Goal: Transaction & Acquisition: Purchase product/service

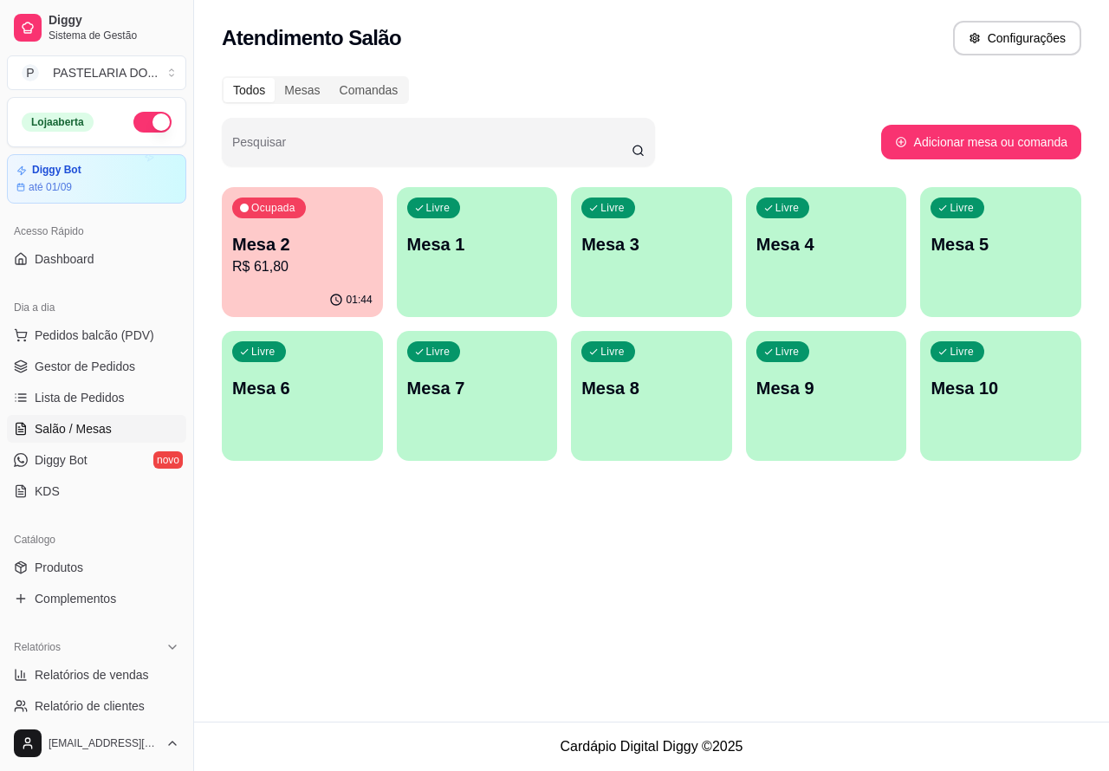
click at [349, 278] on div "Ocupada Mesa 2 R$ 61,80" at bounding box center [302, 235] width 161 height 96
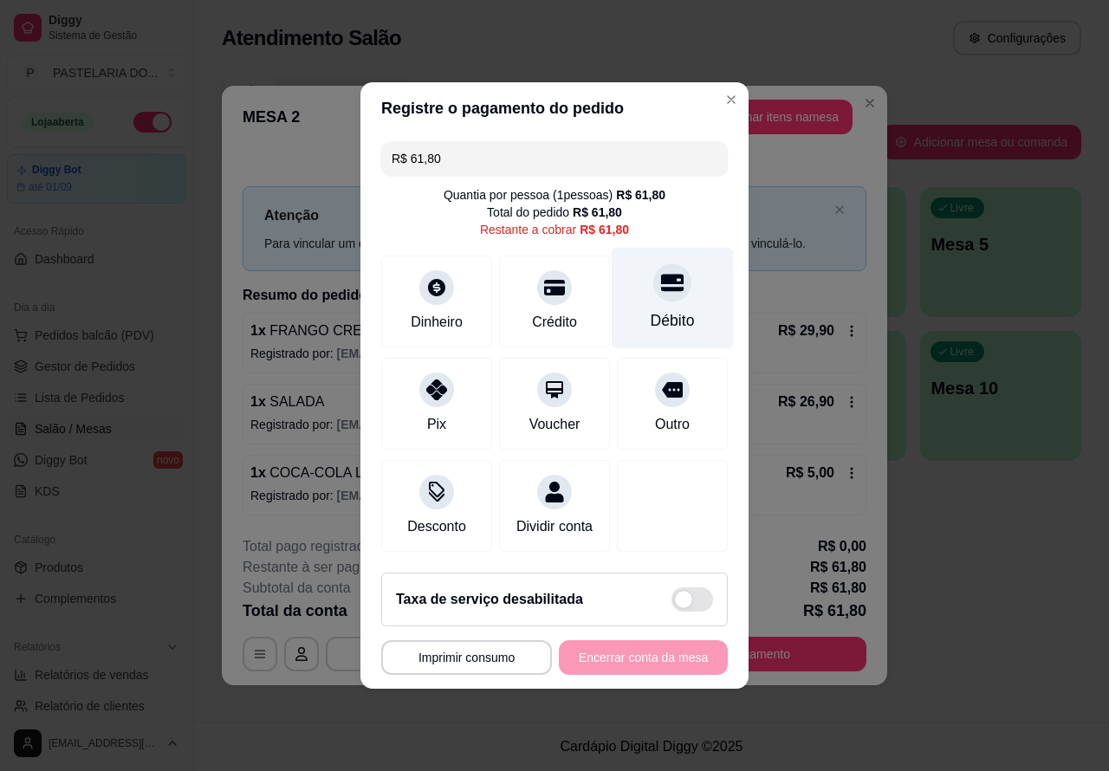
click at [664, 293] on div at bounding box center [672, 282] width 38 height 38
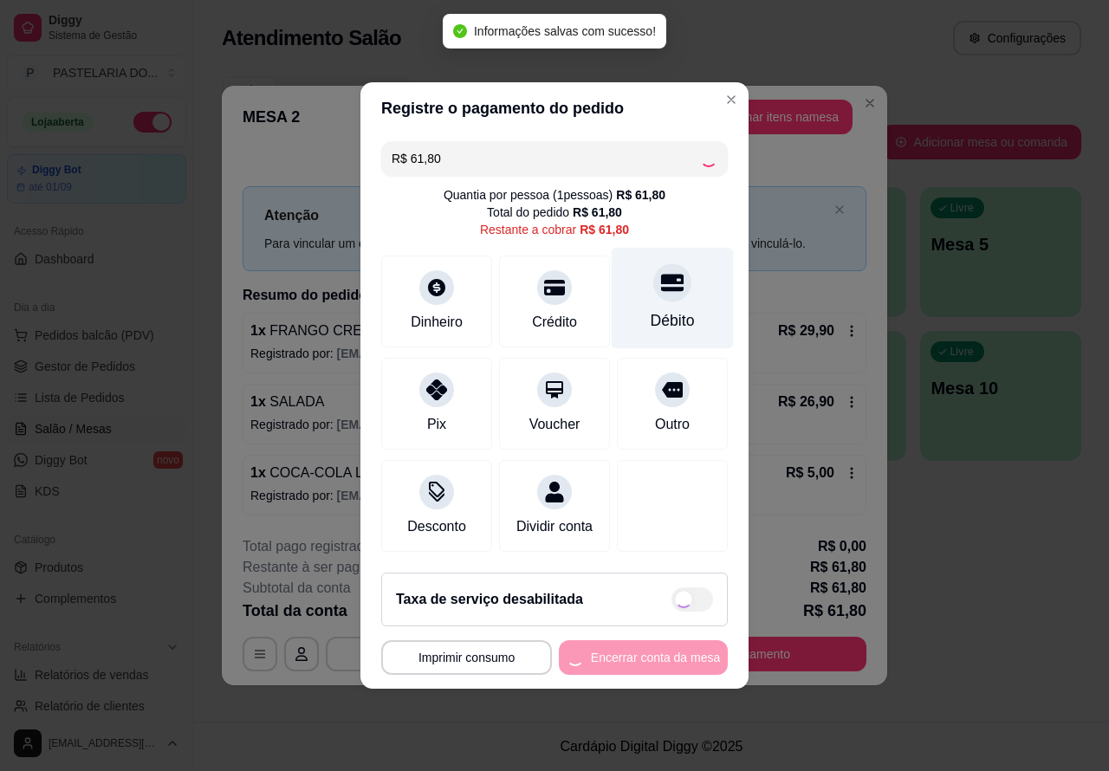
type input "R$ 0,00"
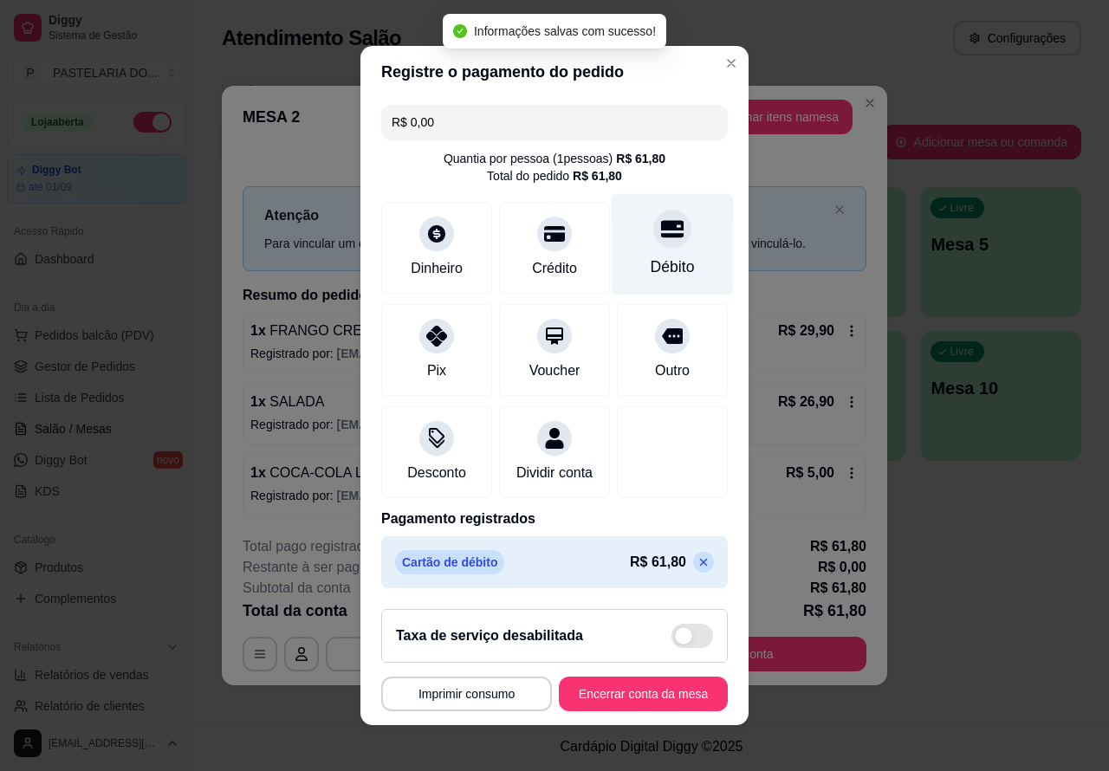
click at [639, 704] on button "Encerrar conta da mesa" at bounding box center [643, 694] width 169 height 35
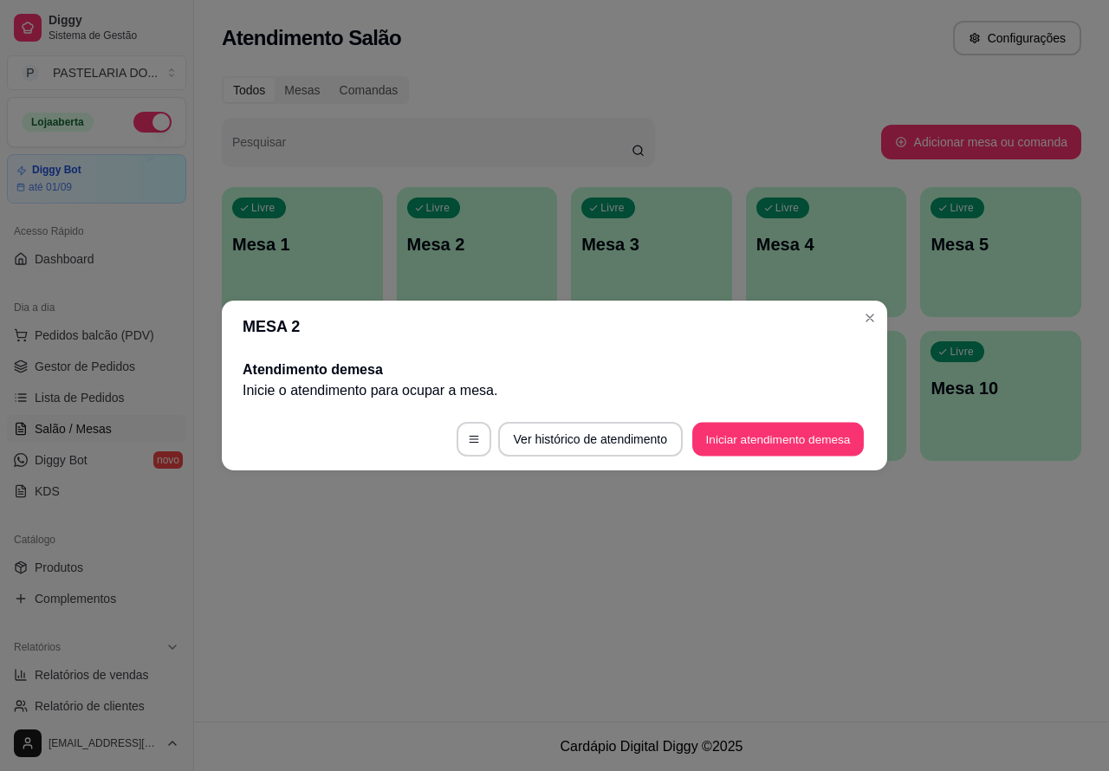
click at [771, 438] on button "Iniciar atendimento de mesa" at bounding box center [778, 440] width 172 height 34
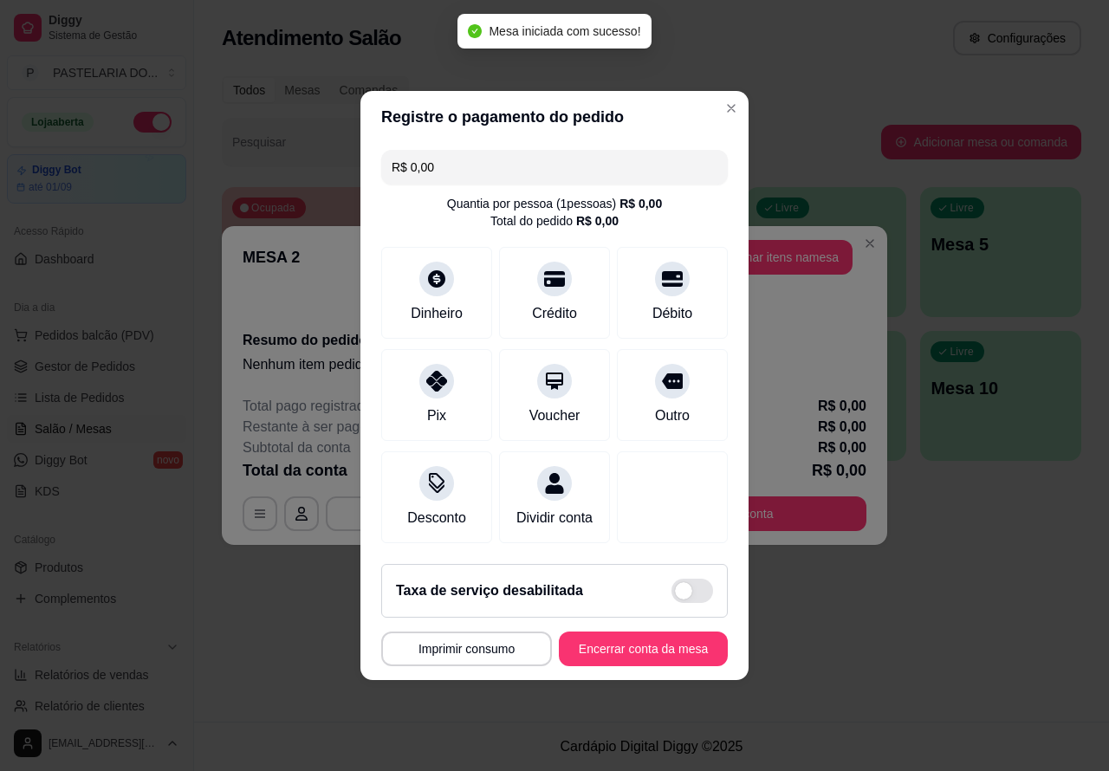
click at [716, 98] on div "MESA 2 Adicionar itens na mesa Iniciada [DATE] 21:08 Resumo do pedido Nenhum it…" at bounding box center [554, 385] width 1109 height 771
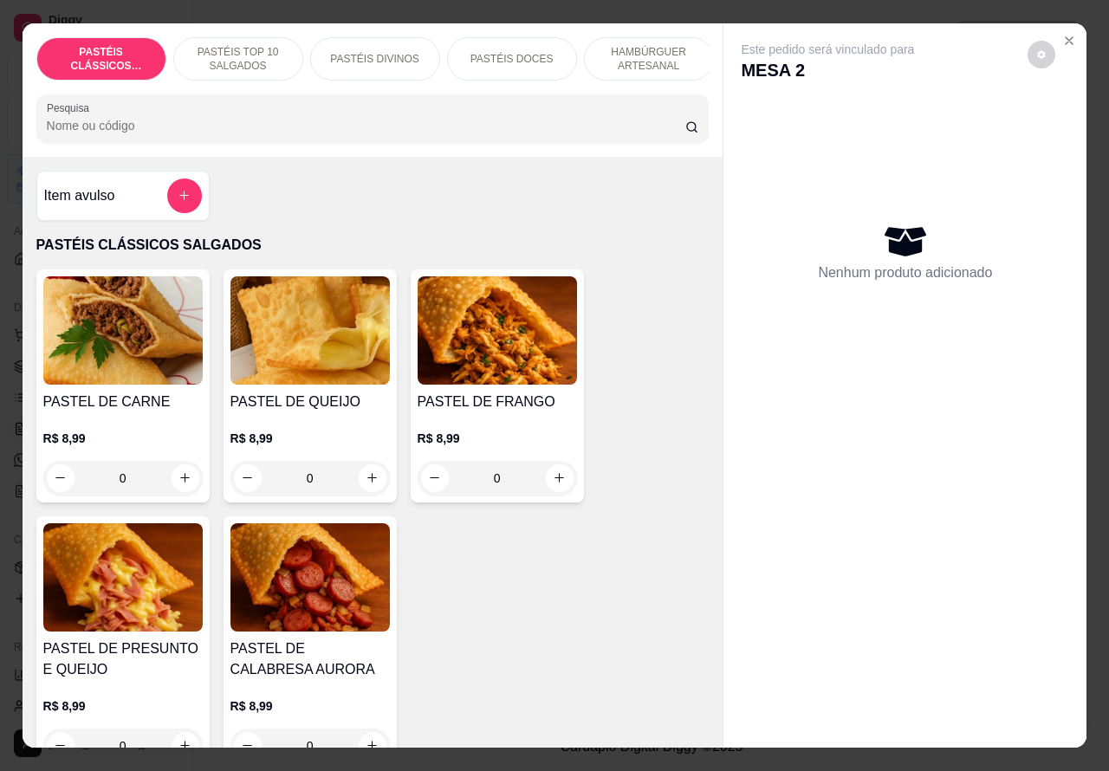
click at [370, 485] on button "increase-product-quantity" at bounding box center [373, 478] width 28 height 28
type input "1"
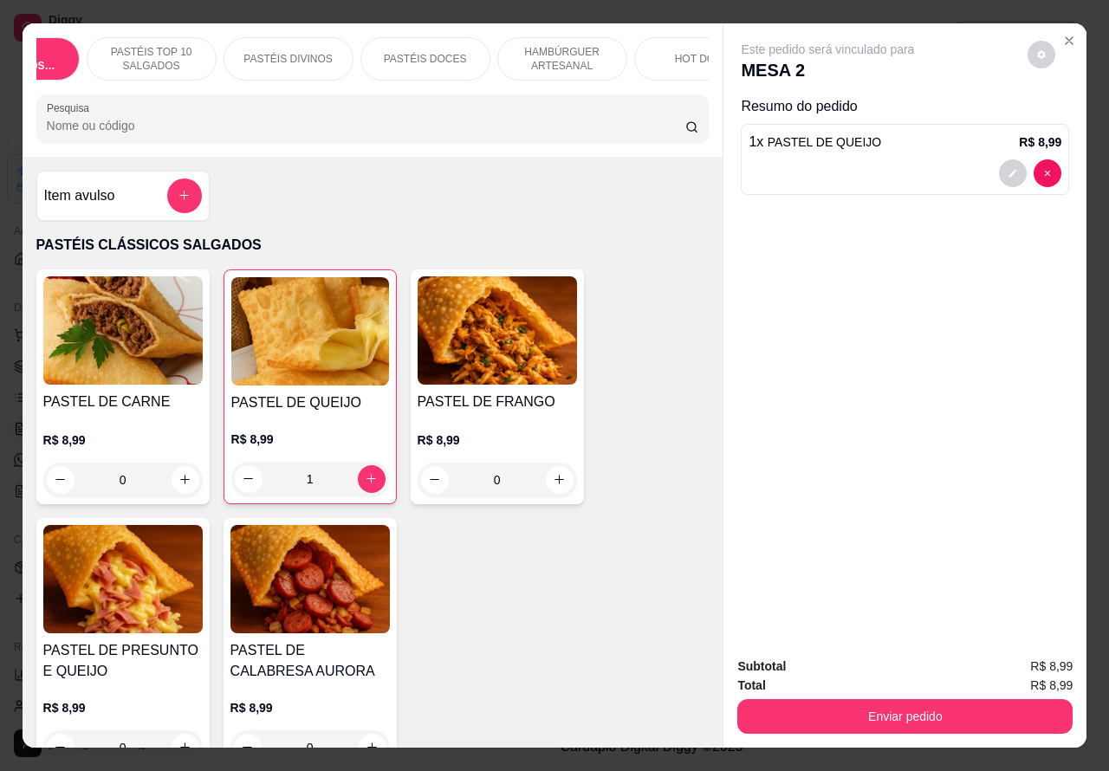
scroll to position [0, 128]
click at [651, 52] on p "HOT DOG" at bounding box center [657, 59] width 49 height 14
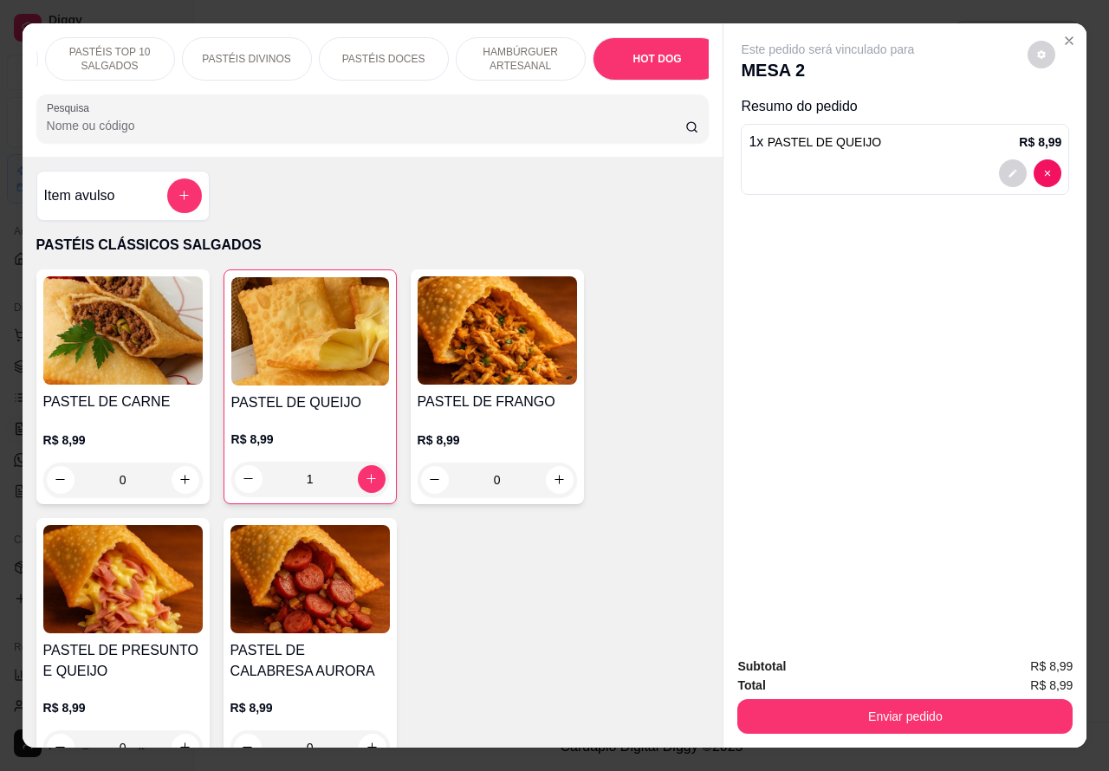
scroll to position [40, 0]
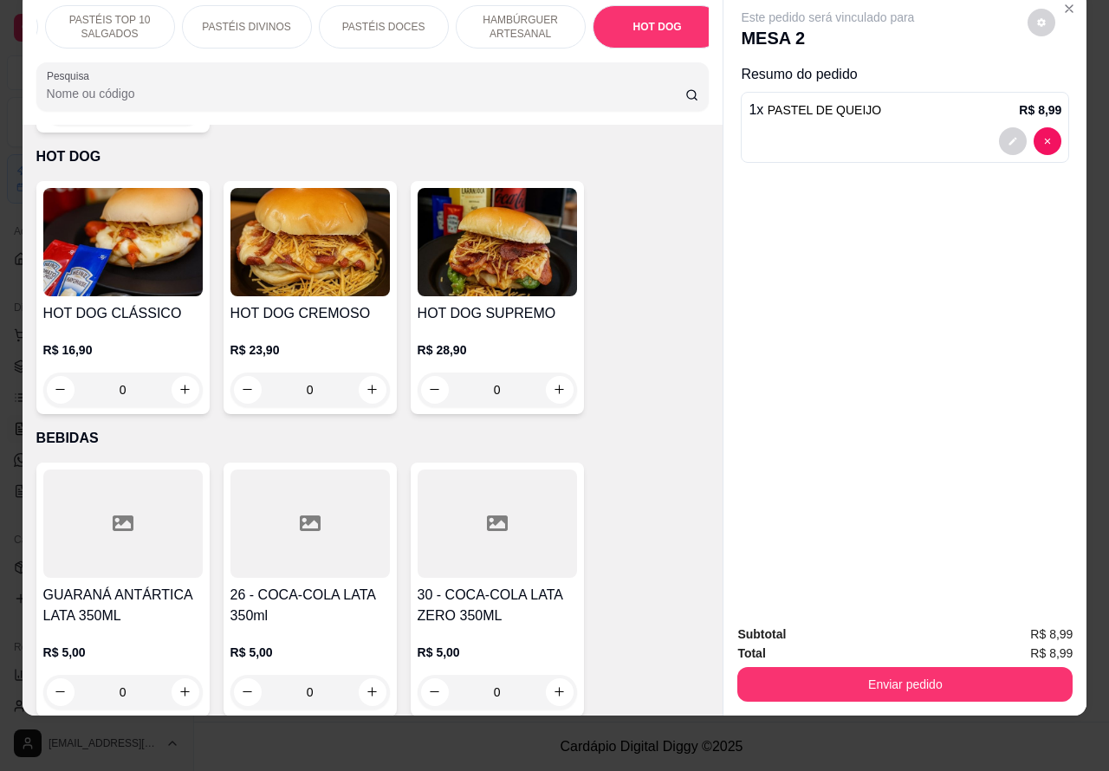
click at [172, 373] on div "0" at bounding box center [122, 390] width 159 height 35
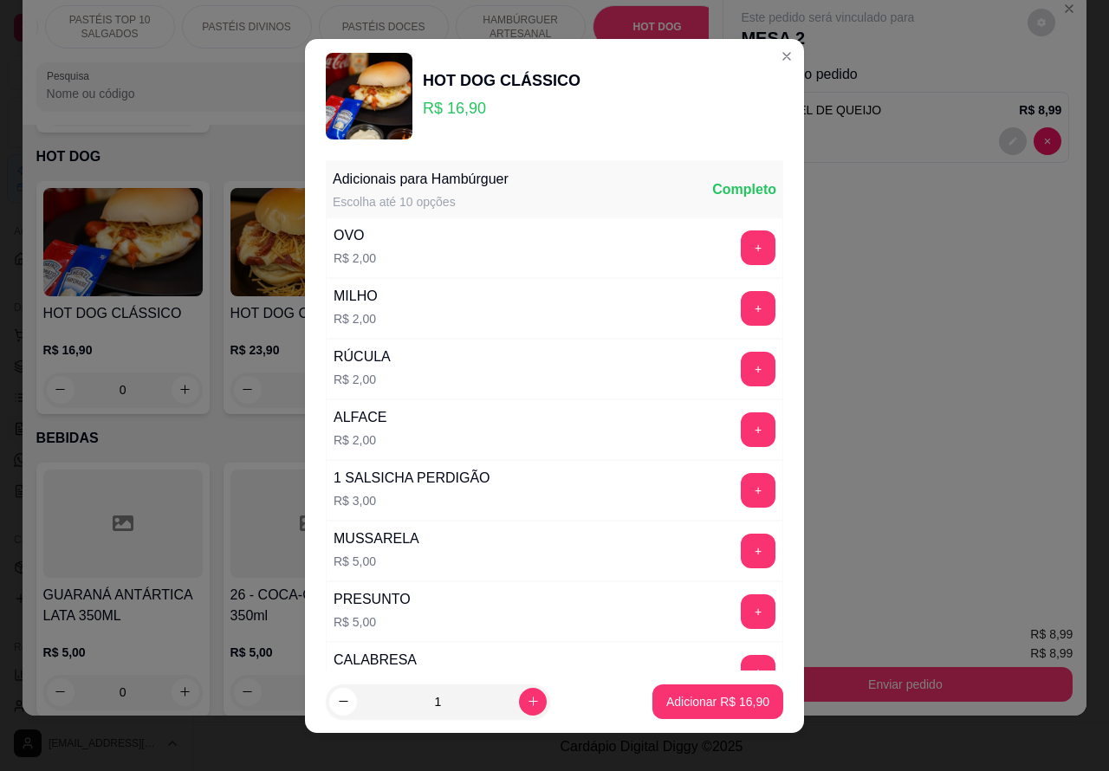
click at [713, 693] on p "Adicionar R$ 16,90" at bounding box center [717, 701] width 103 height 17
type input "1"
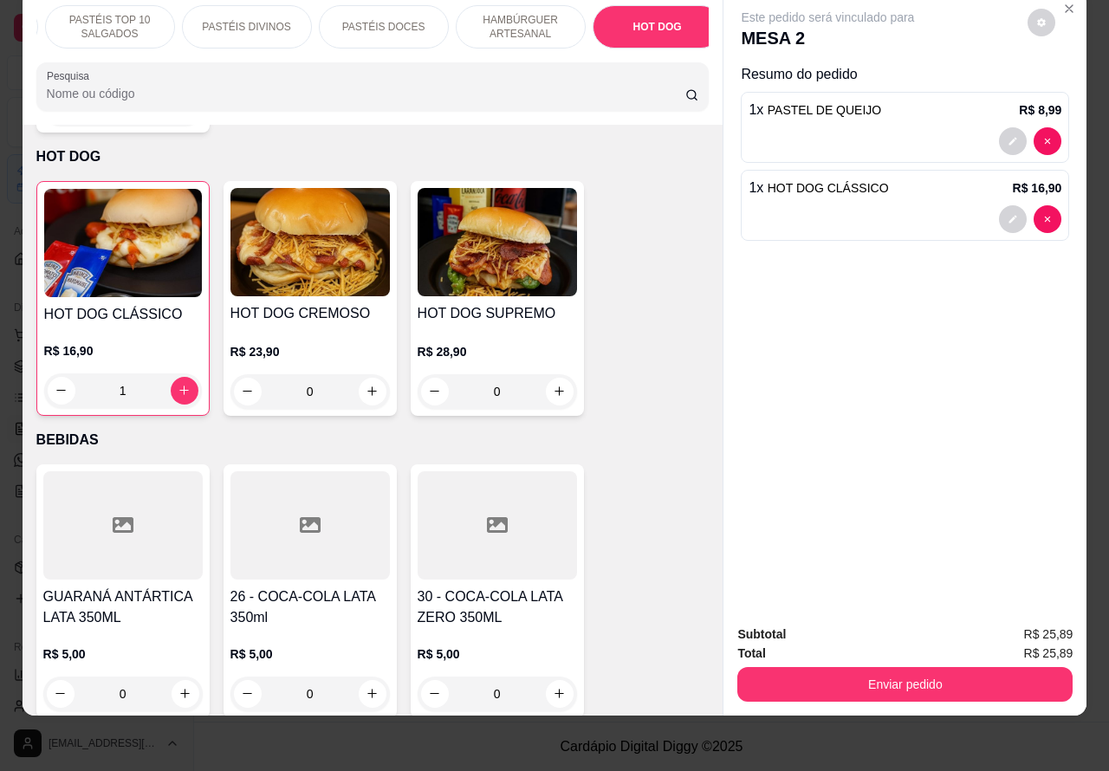
click at [921, 667] on button "Enviar pedido" at bounding box center [904, 684] width 335 height 35
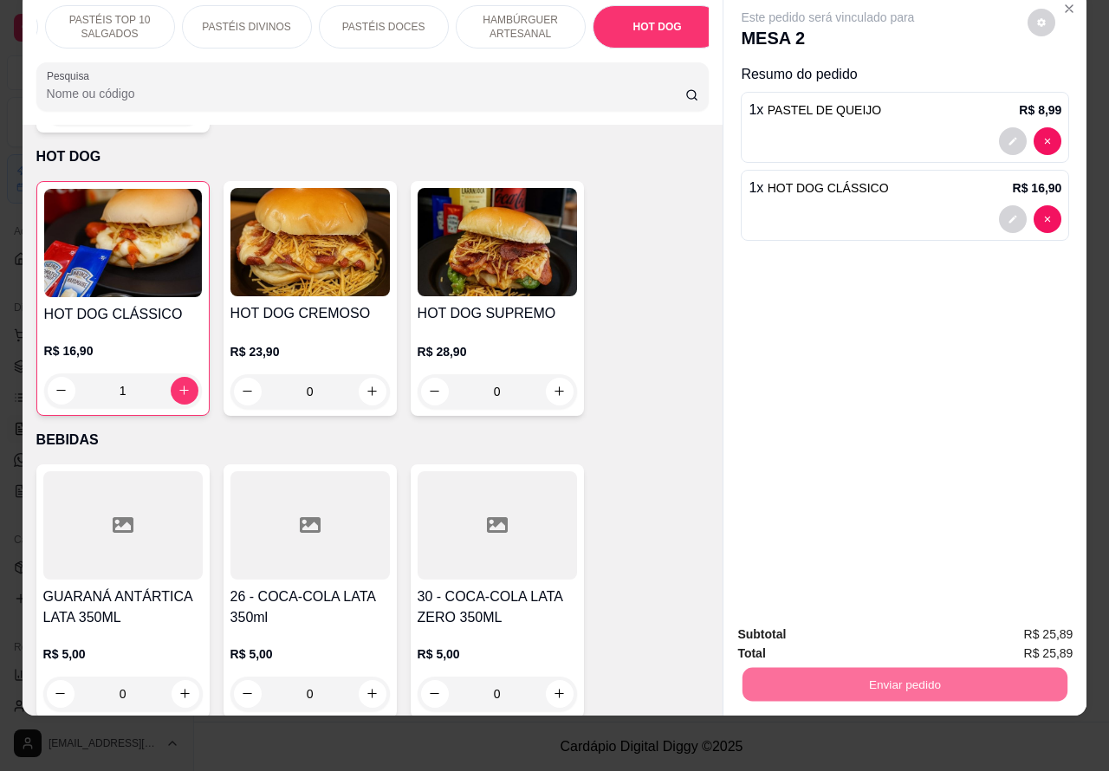
click at [879, 626] on button "Não registrar e enviar pedido" at bounding box center [846, 626] width 175 height 32
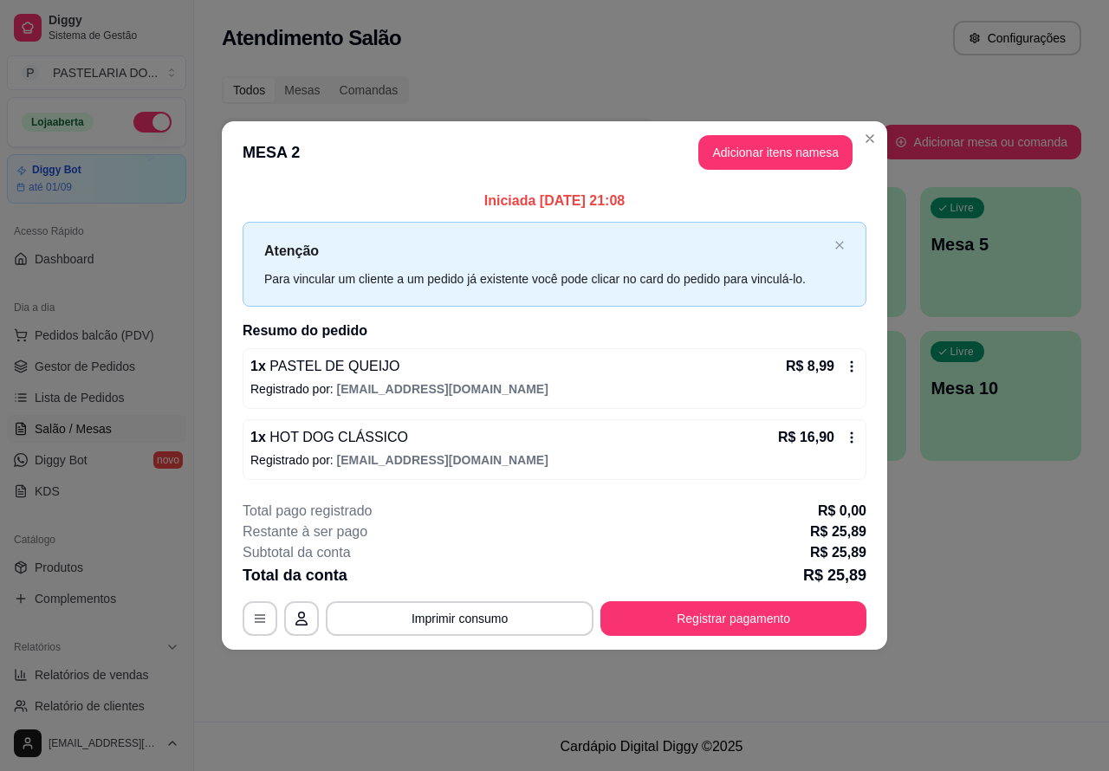
click at [875, 139] on div "Pesquisar" at bounding box center [551, 142] width 659 height 49
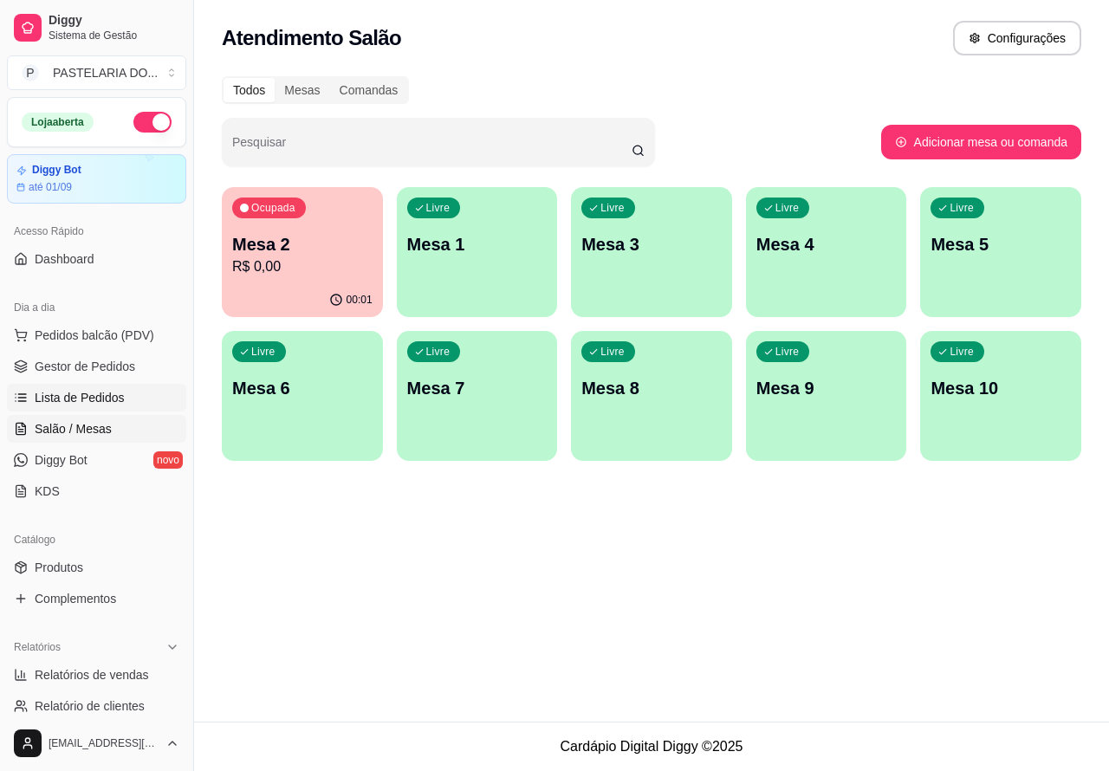
click at [101, 396] on span "Lista de Pedidos" at bounding box center [80, 397] width 90 height 17
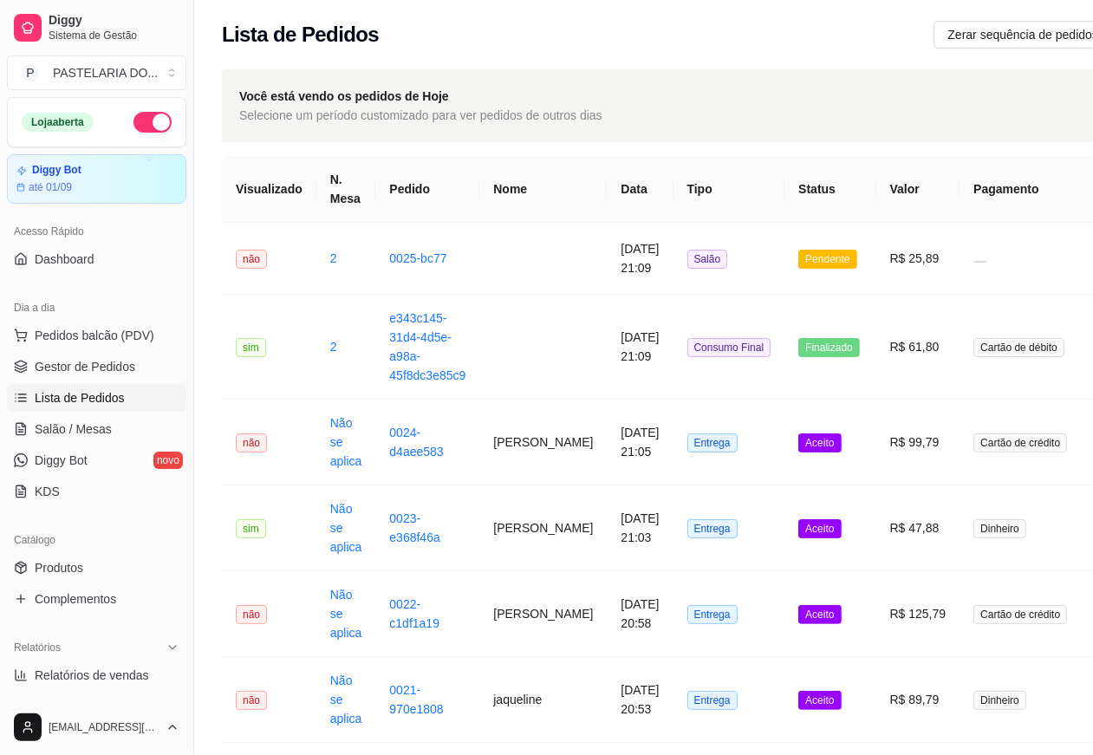
click at [503, 267] on td at bounding box center [542, 259] width 127 height 72
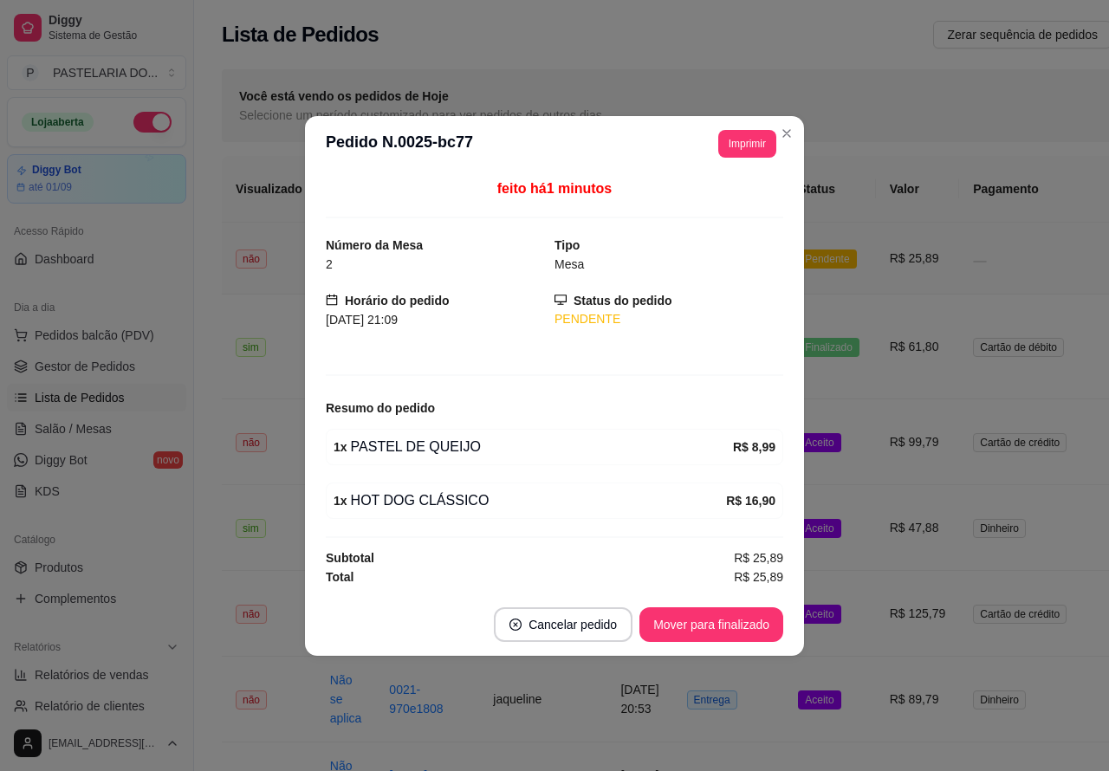
click at [793, 123] on div "Você está vendo os pedidos de Hoje Selecione um período customizado para ver pe…" at bounding box center [740, 105] width 1037 height 73
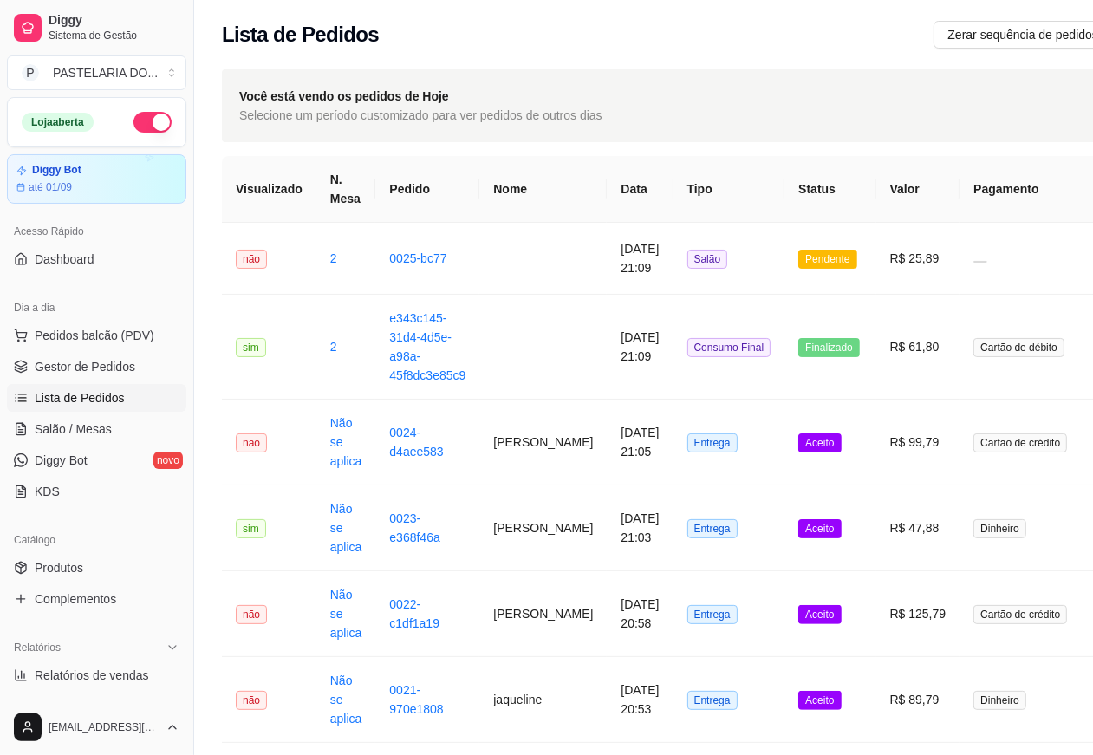
click at [531, 327] on td at bounding box center [542, 347] width 127 height 105
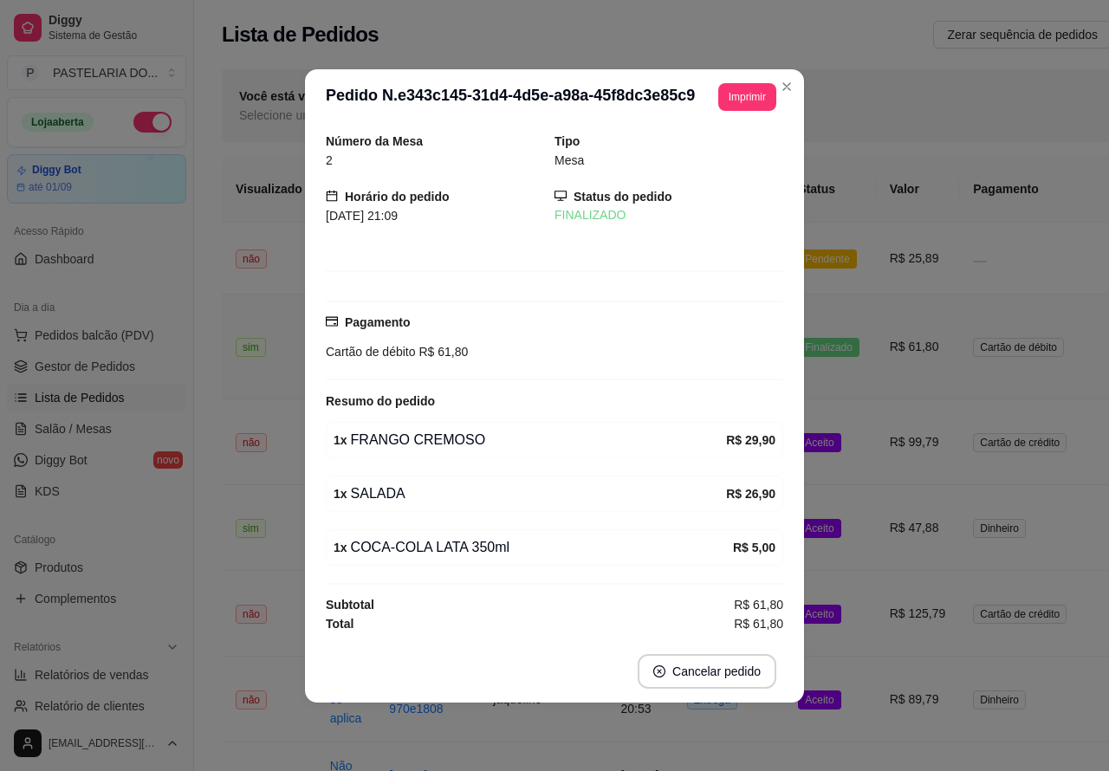
click at [793, 84] on div "Você está vendo os pedidos de Hoje Selecione um período customizado para ver pe…" at bounding box center [740, 105] width 1037 height 73
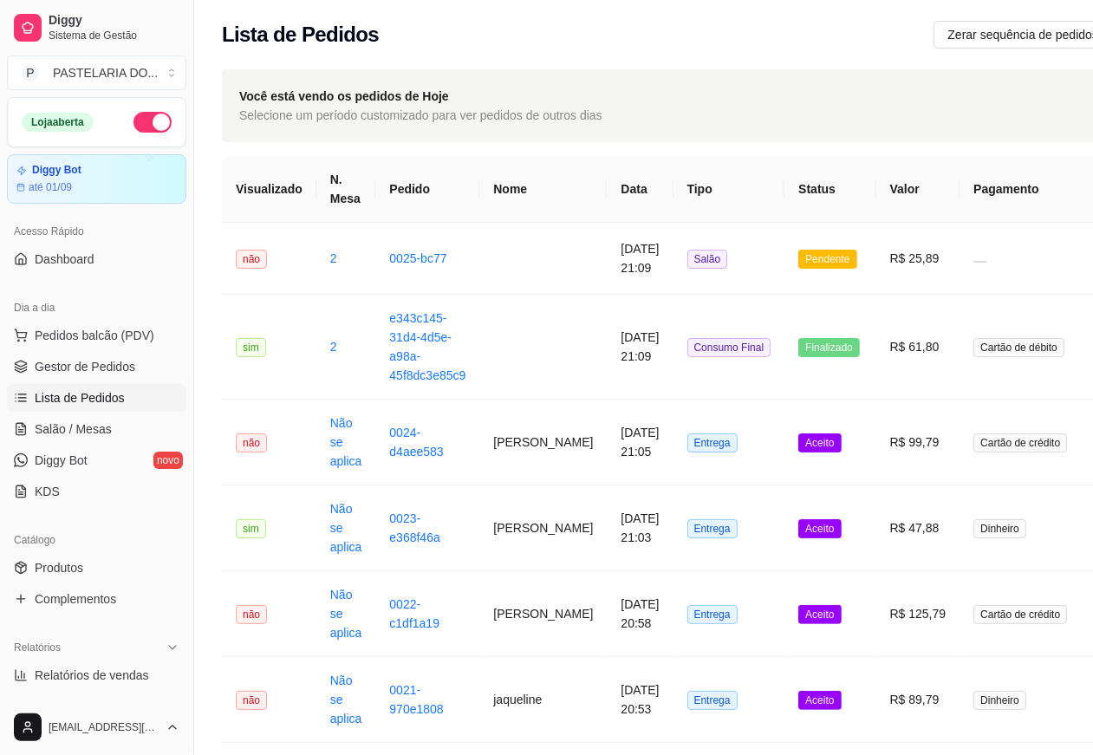
click at [470, 261] on td "0025-bc77" at bounding box center [427, 259] width 104 height 72
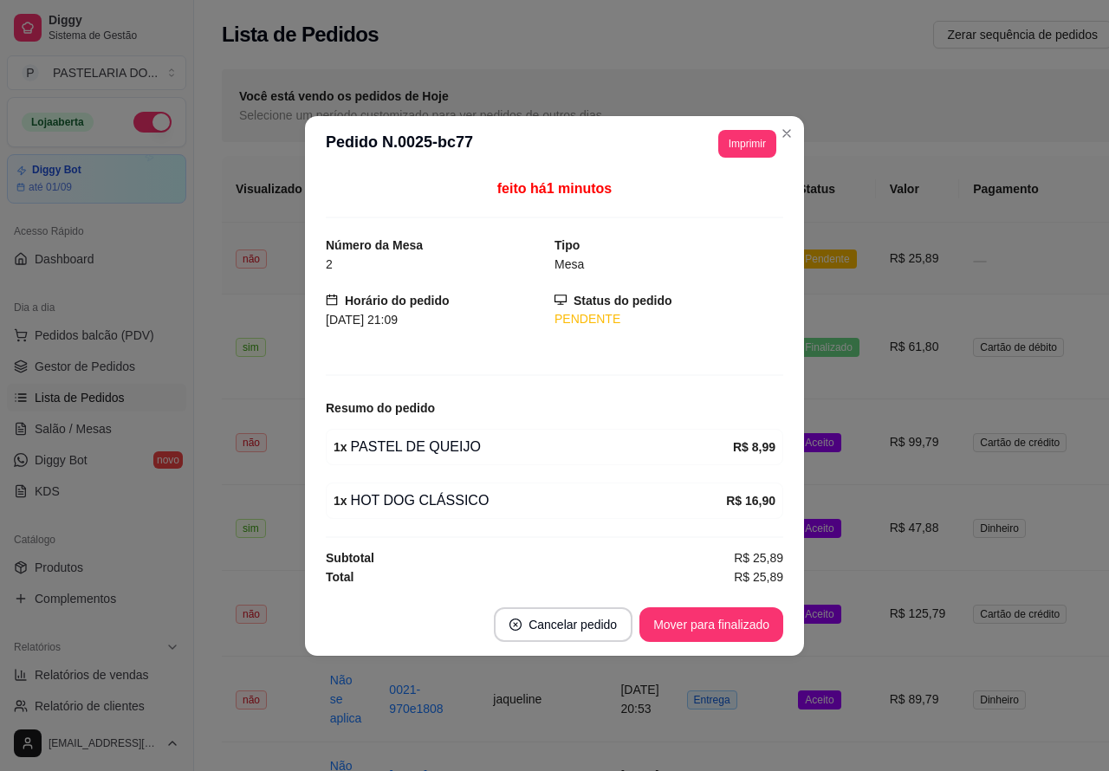
click at [786, 130] on div "Você está vendo os pedidos de Hoje Selecione um período customizado para ver pe…" at bounding box center [740, 105] width 1037 height 73
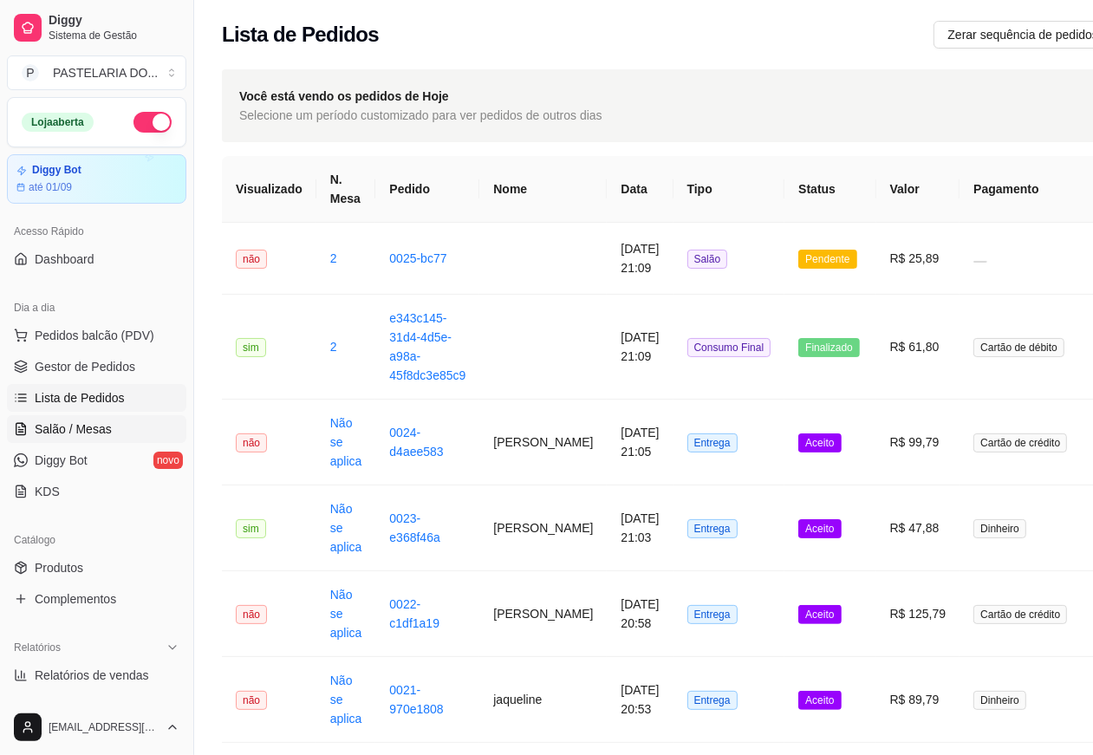
click at [92, 426] on span "Salão / Mesas" at bounding box center [73, 428] width 77 height 17
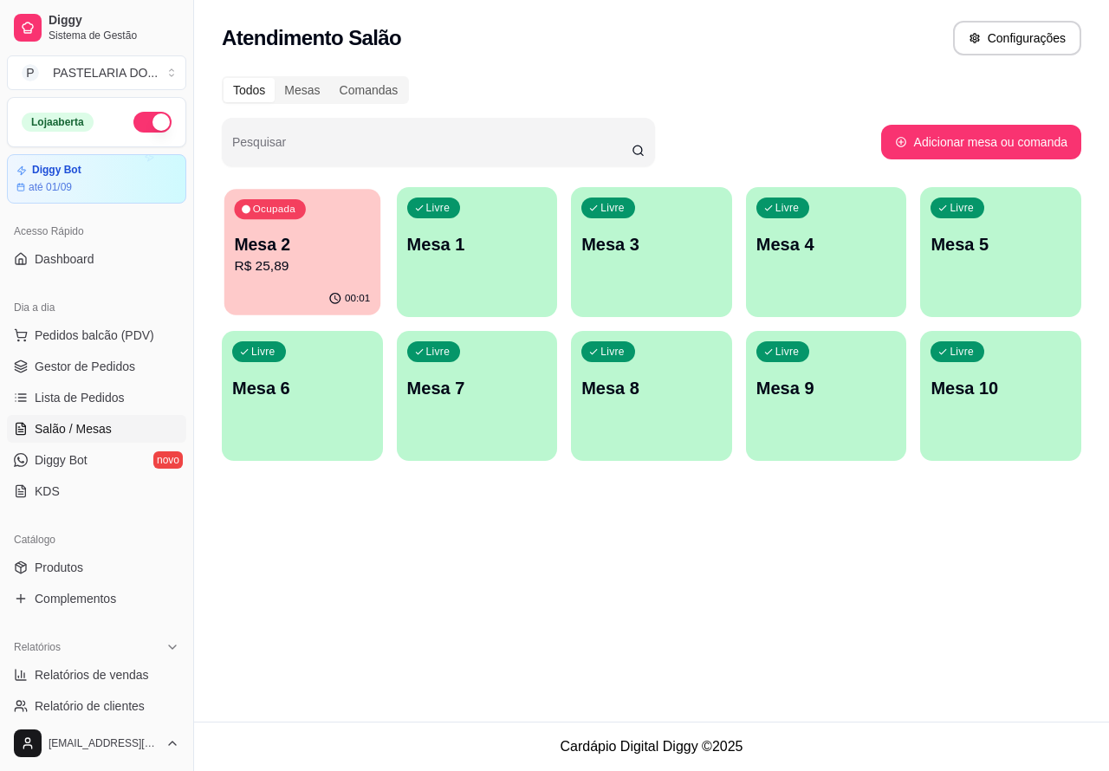
click at [342, 266] on p "R$ 25,89" at bounding box center [302, 266] width 136 height 20
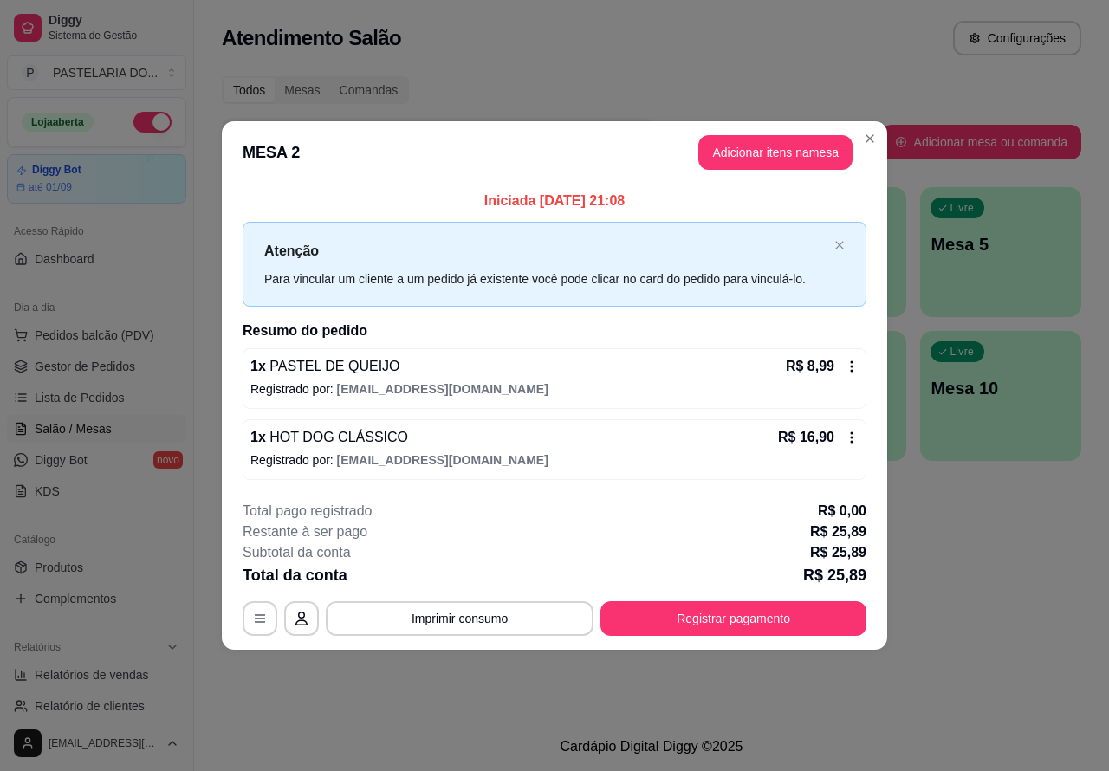
click at [802, 150] on div "Nenhum produto adicionado" at bounding box center [916, 248] width 338 height 350
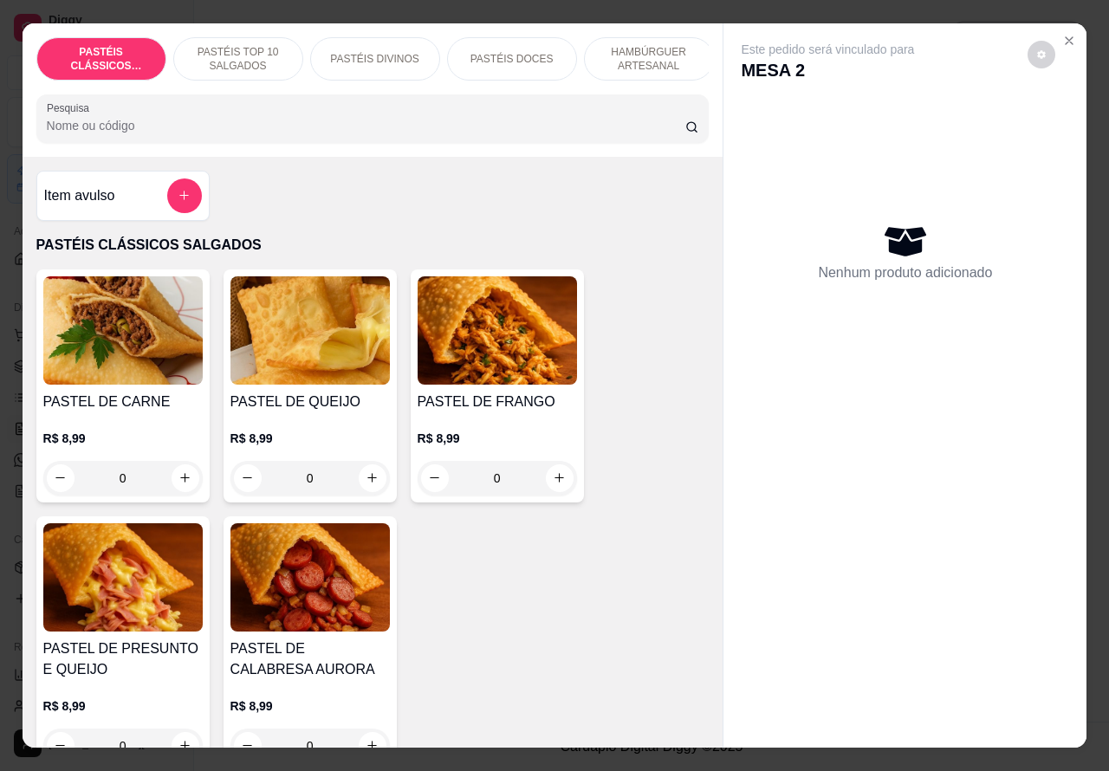
click at [366, 484] on icon "increase-product-quantity" at bounding box center [372, 477] width 13 height 13
type input "1"
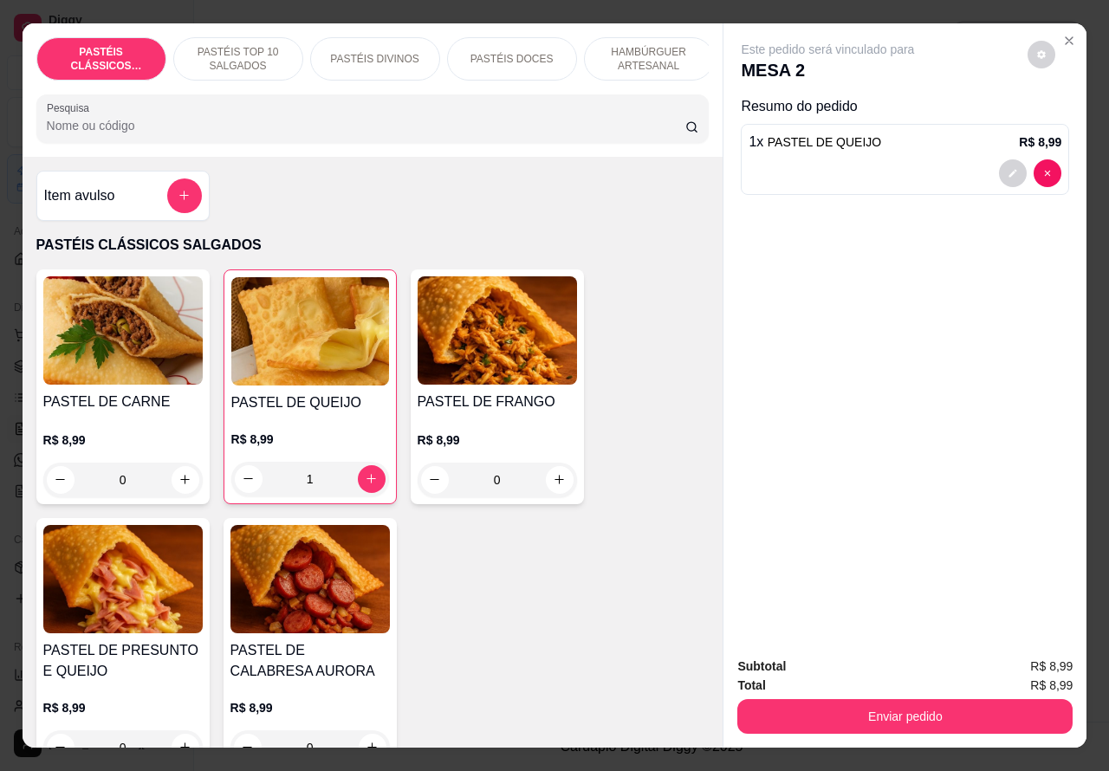
click at [942, 707] on button "Enviar pedido" at bounding box center [904, 716] width 335 height 35
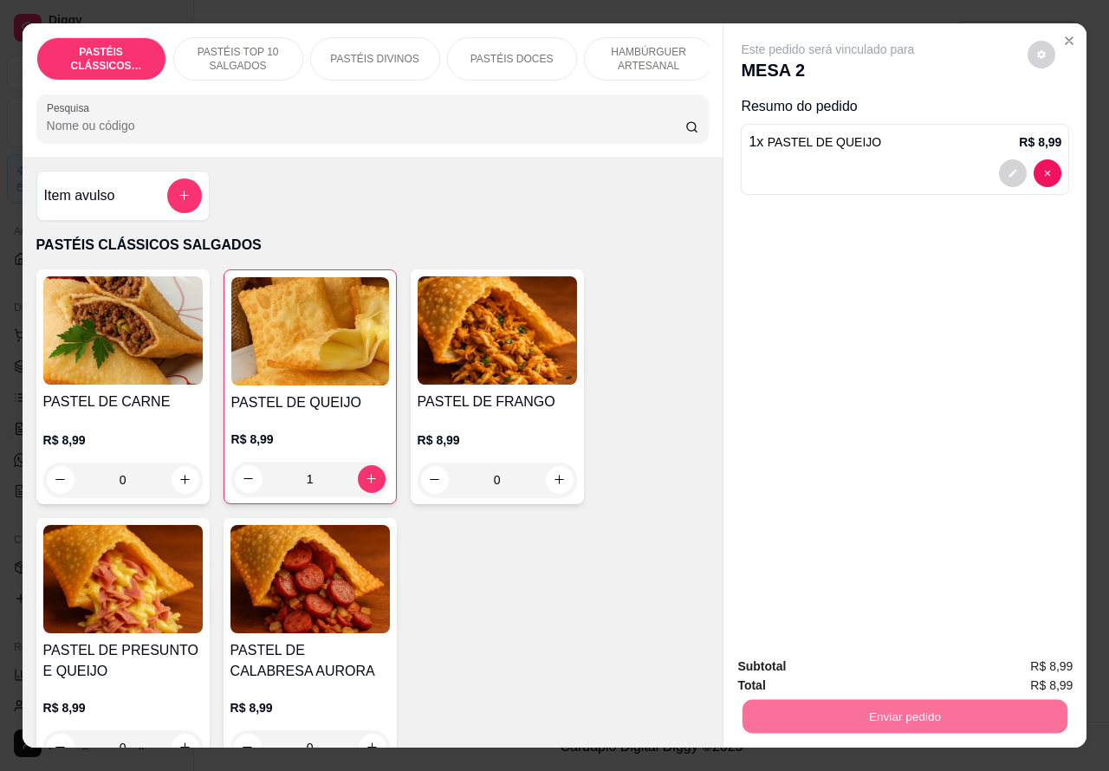
click at [895, 663] on button "Não registrar e enviar pedido" at bounding box center [846, 666] width 180 height 33
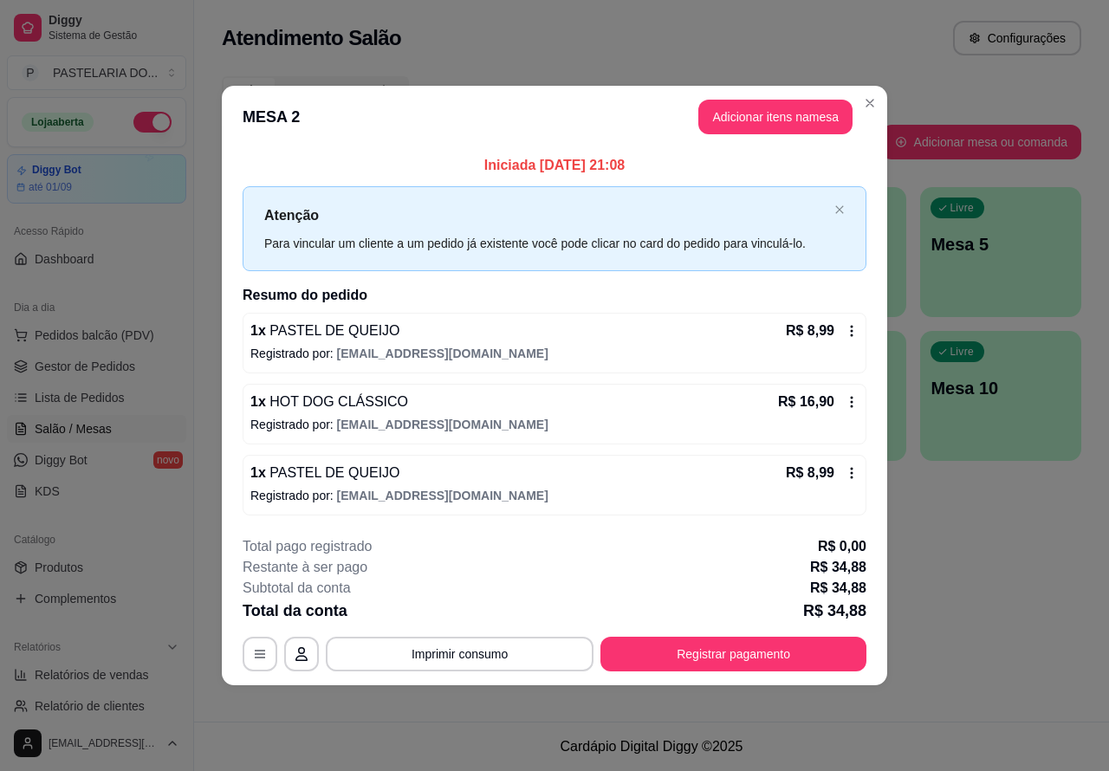
click at [865, 97] on div "Todos Mesas Comandas" at bounding box center [652, 90] width 860 height 28
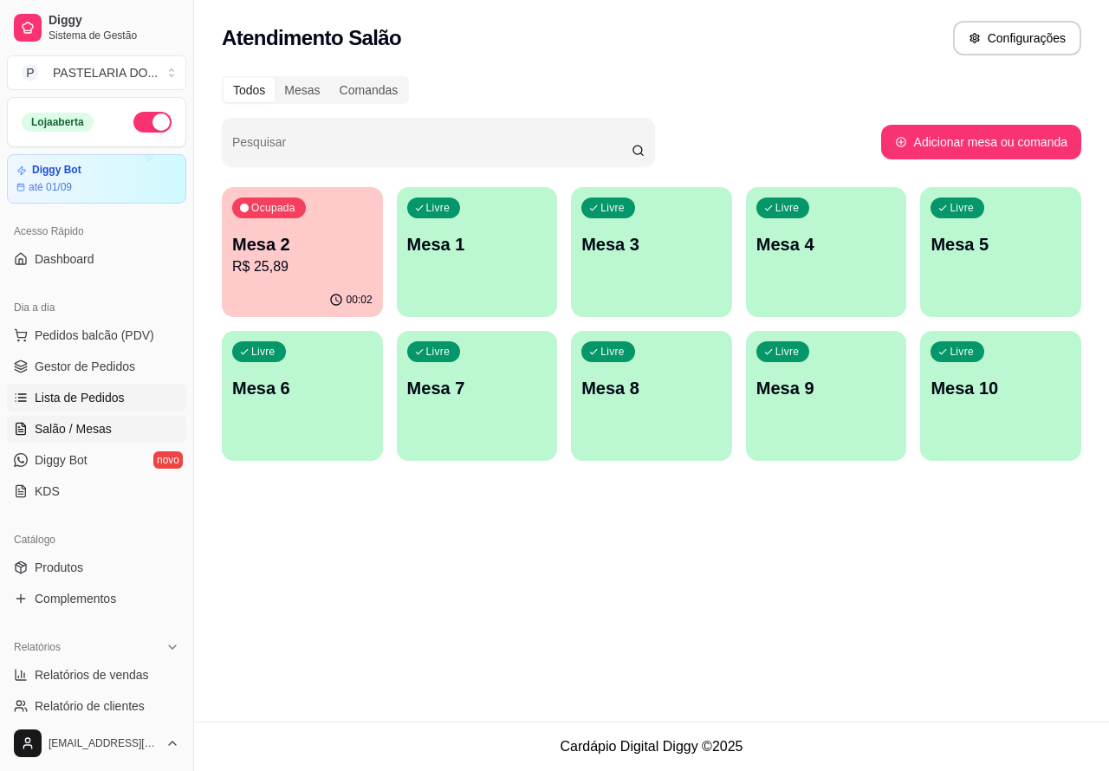
click at [101, 392] on span "Lista de Pedidos" at bounding box center [80, 397] width 90 height 17
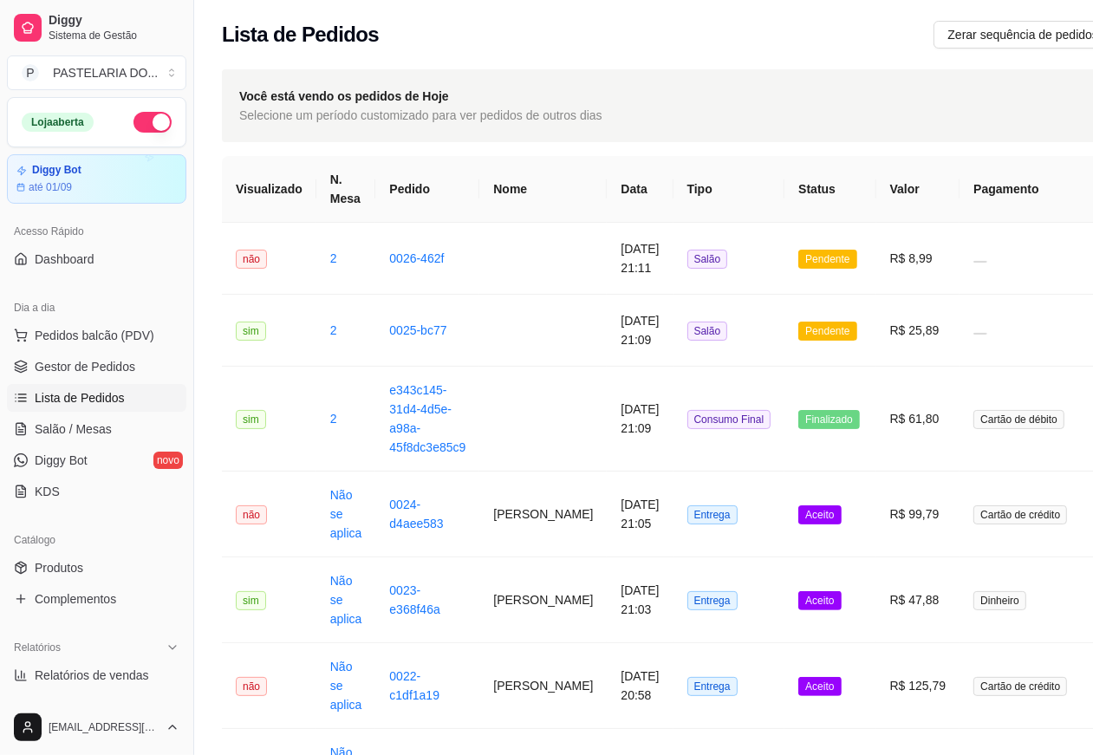
click at [464, 327] on td "0025-bc77" at bounding box center [427, 331] width 104 height 72
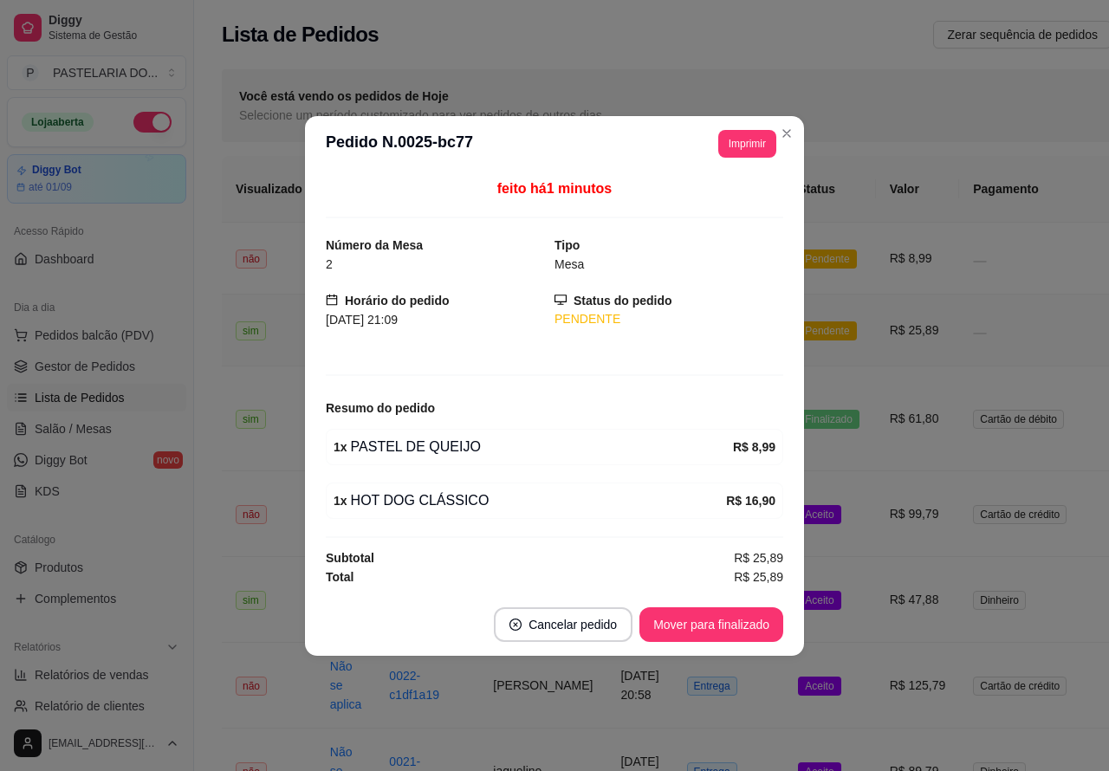
click at [785, 128] on div "Você está vendo os pedidos de Hoje Selecione um período customizado para ver pe…" at bounding box center [740, 105] width 1037 height 73
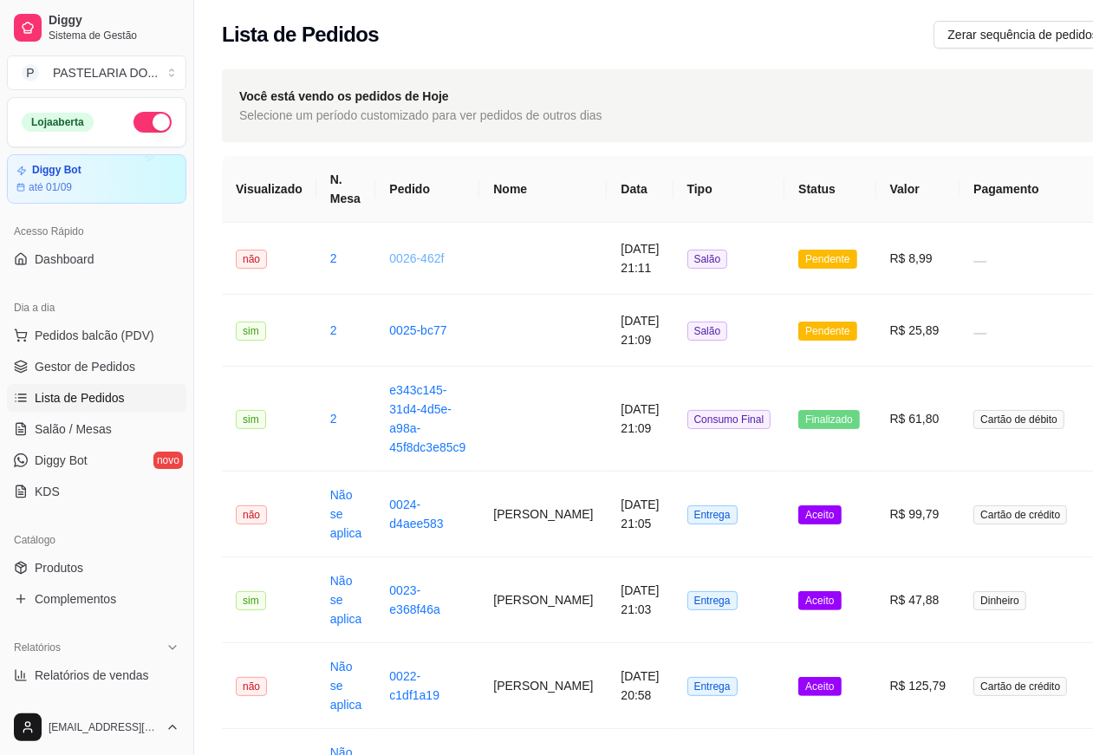
click at [436, 257] on link "0026-462f" at bounding box center [416, 258] width 55 height 14
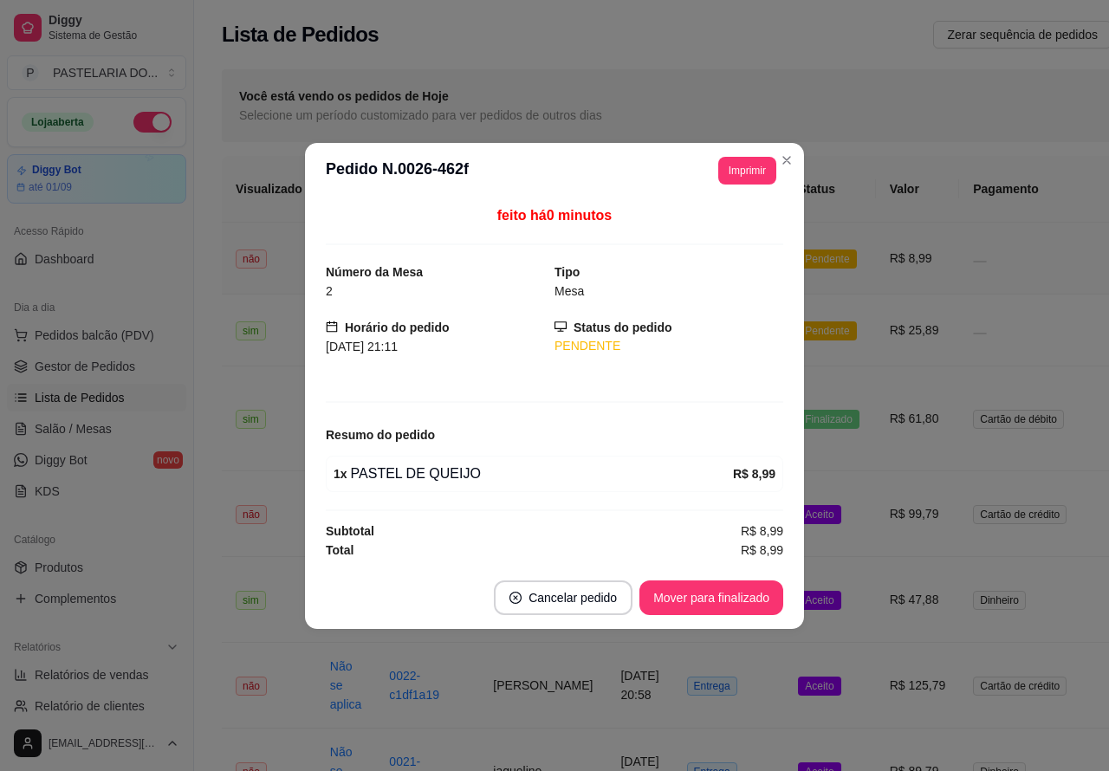
click at [786, 158] on th "Status" at bounding box center [829, 189] width 91 height 67
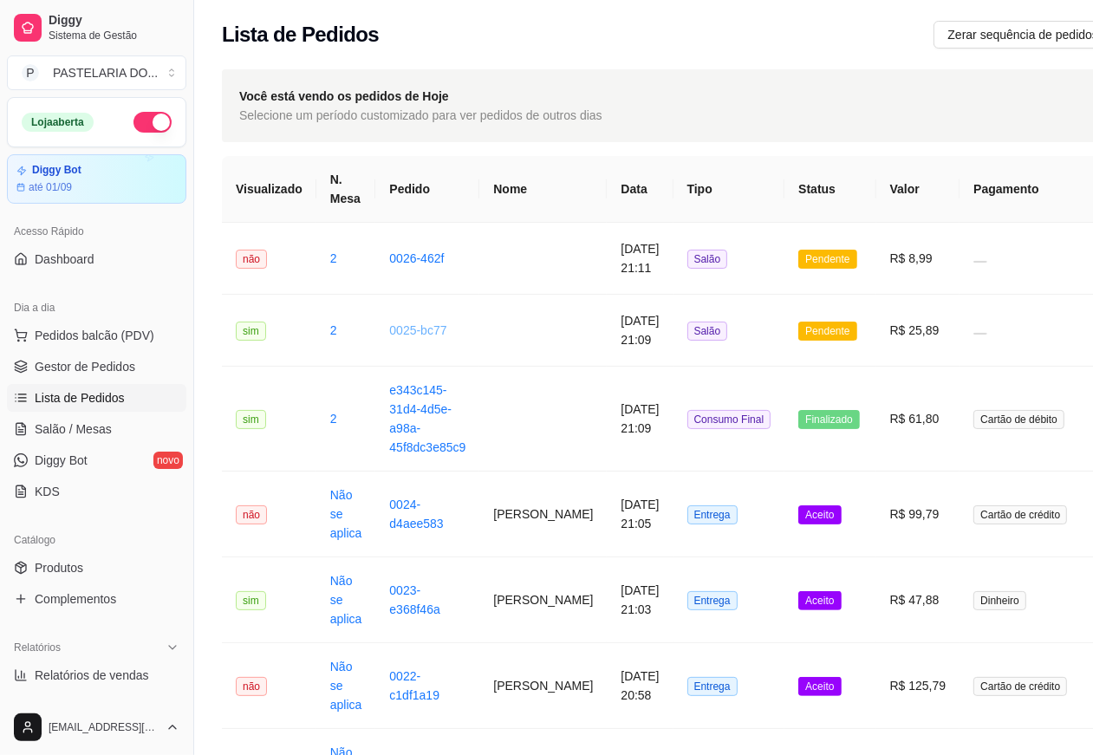
click at [439, 330] on link "0025-bc77" at bounding box center [417, 330] width 57 height 14
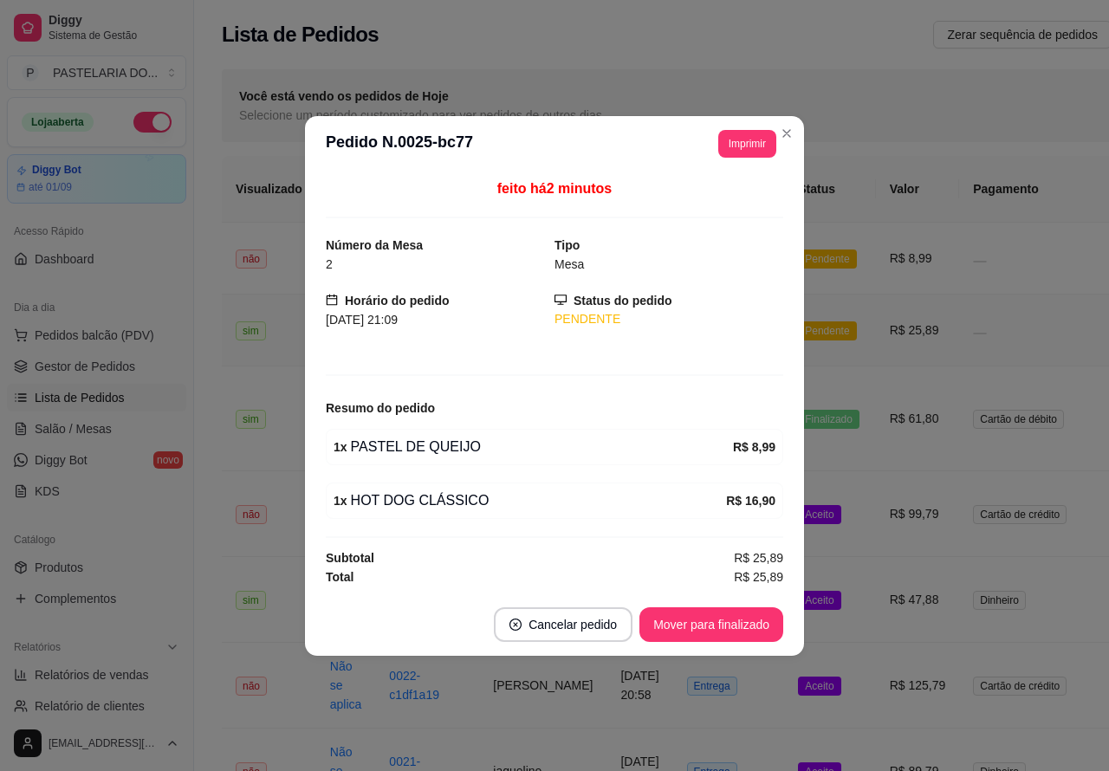
click at [750, 140] on button "Imprimir" at bounding box center [747, 144] width 58 height 28
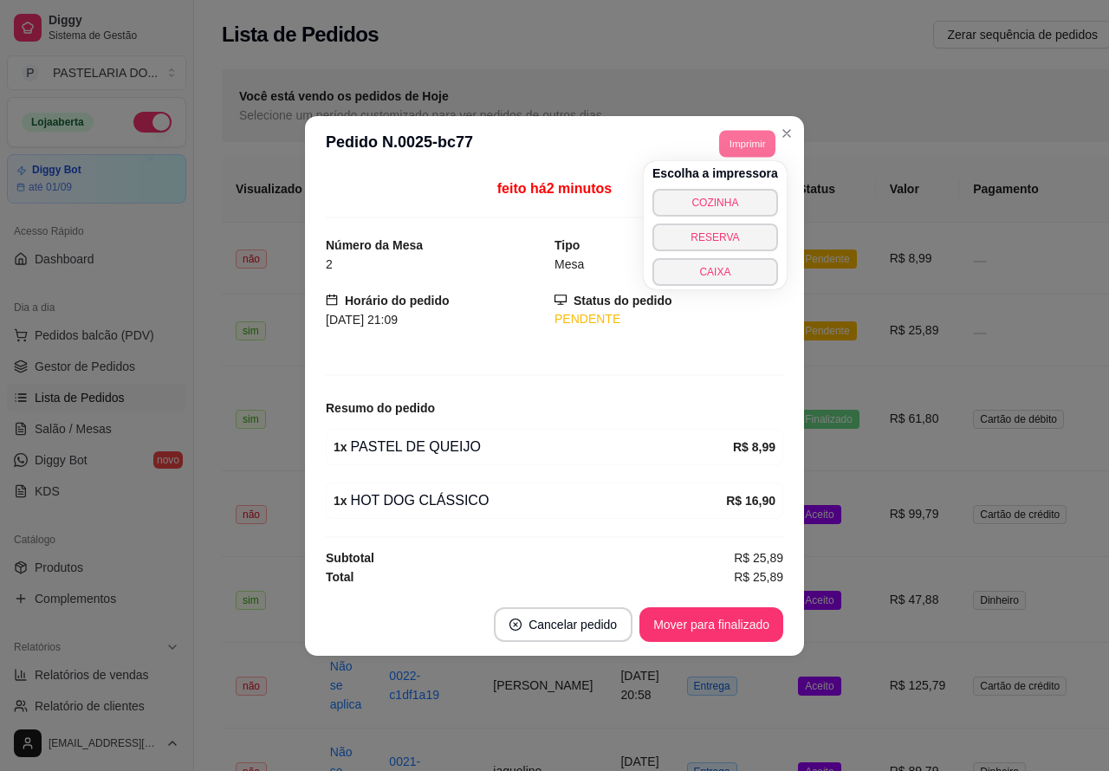
click at [730, 197] on button "COZINHA" at bounding box center [715, 203] width 126 height 28
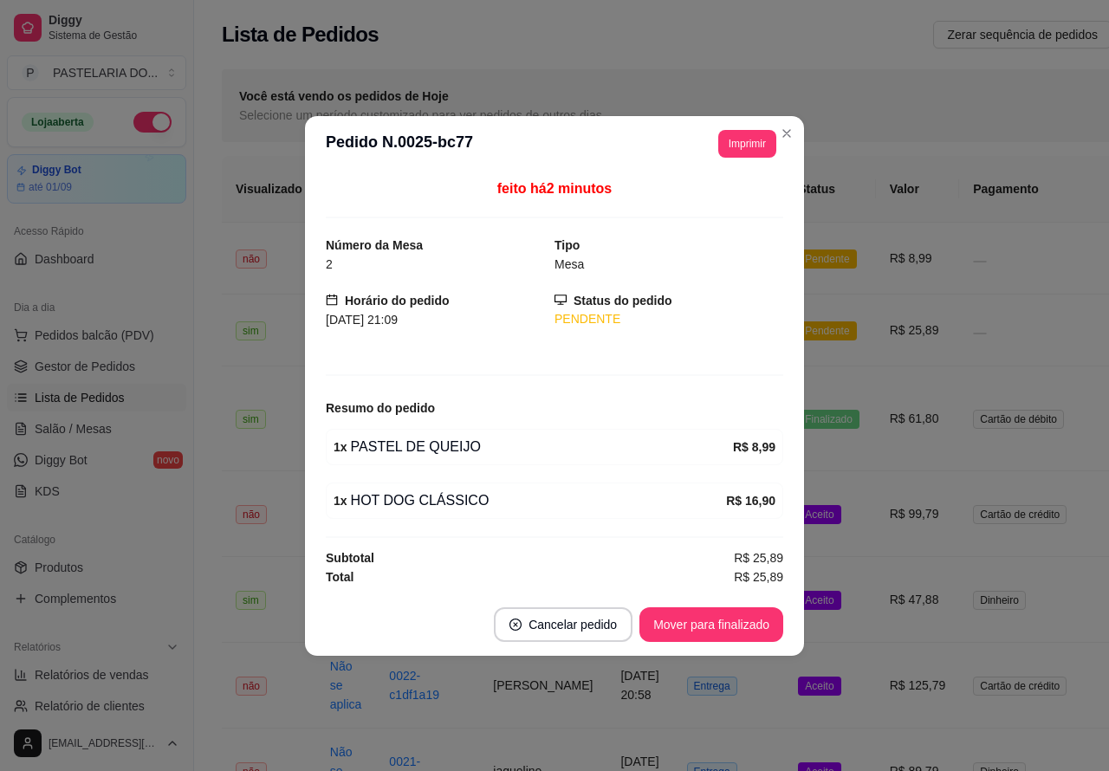
click at [790, 124] on div "Você está vendo os pedidos de Hoje Selecione um período customizado para ver pe…" at bounding box center [740, 105] width 1037 height 73
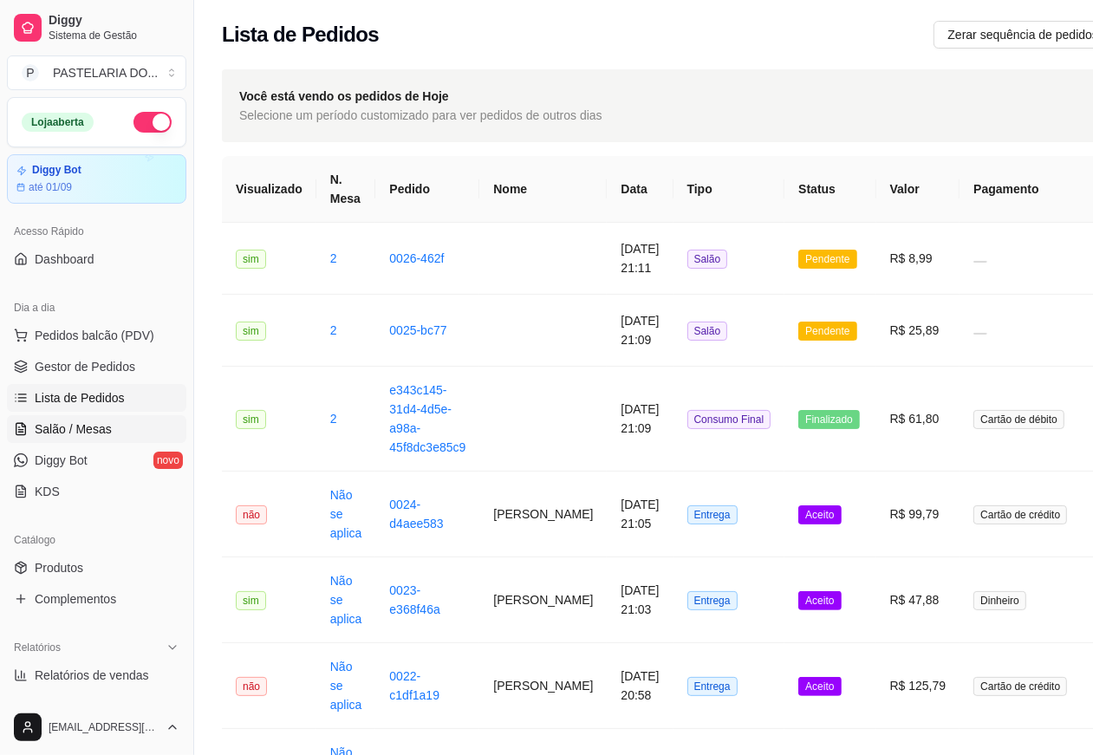
click at [104, 417] on link "Salão / Mesas" at bounding box center [96, 429] width 179 height 28
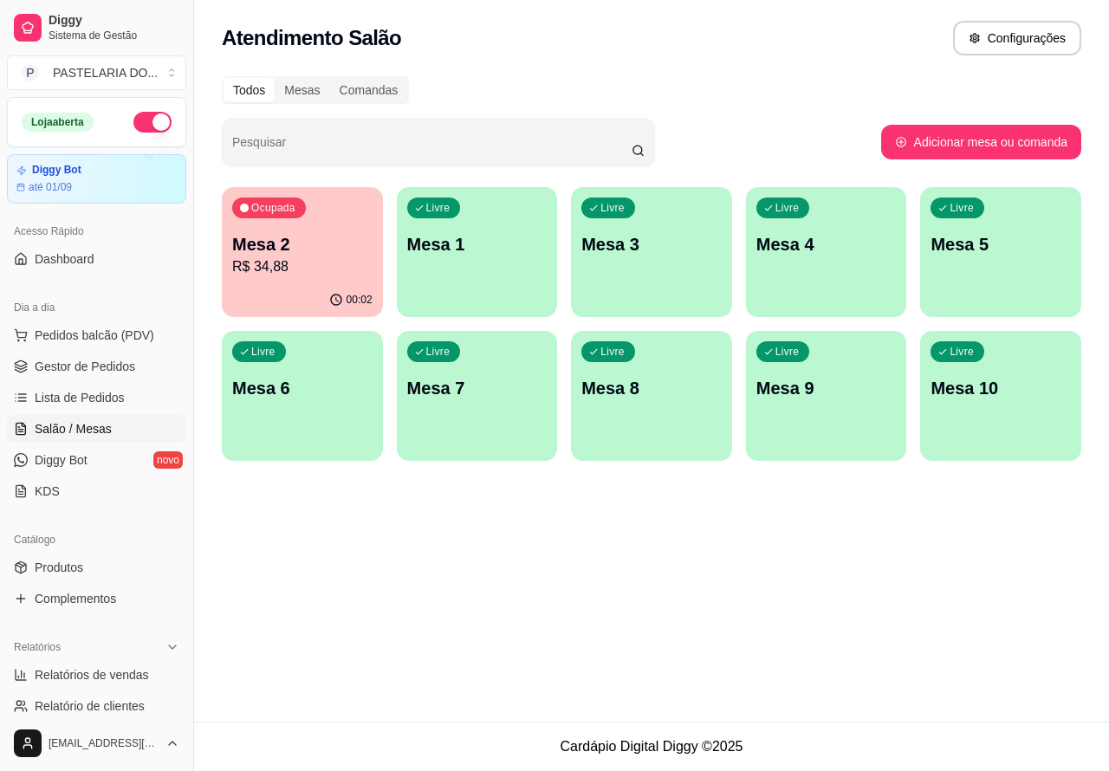
click at [841, 270] on div "Livre Mesa 4" at bounding box center [826, 241] width 161 height 109
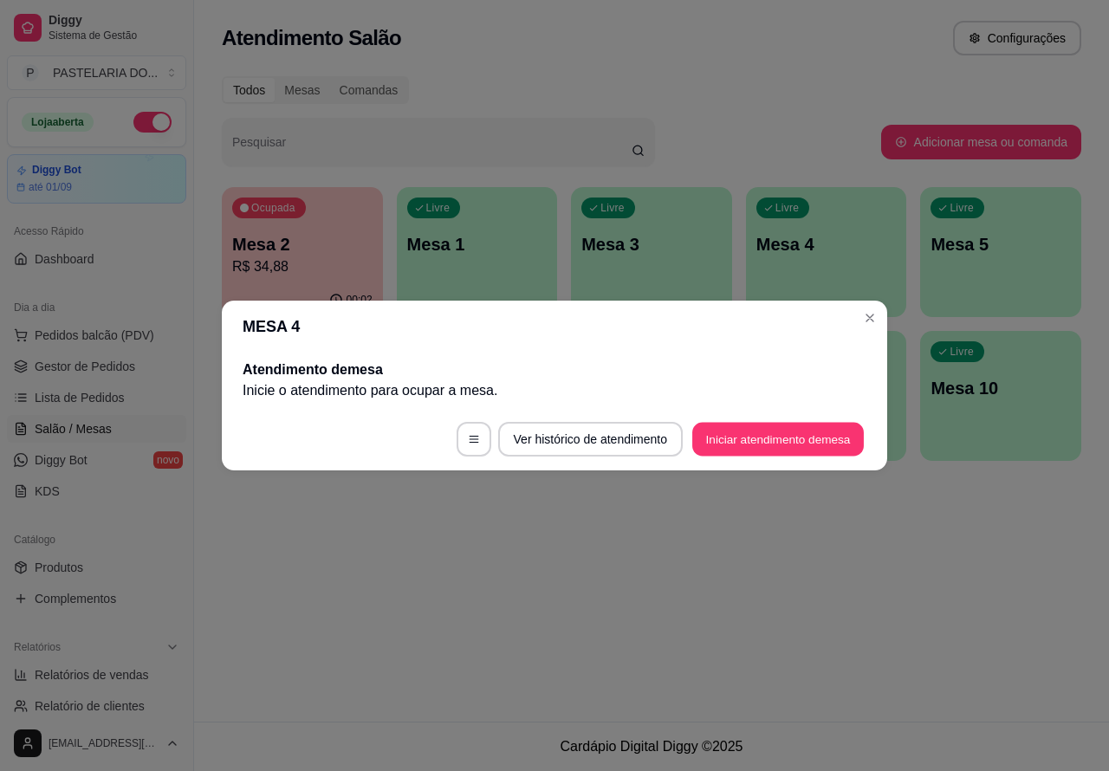
click at [758, 438] on button "Iniciar atendimento de mesa" at bounding box center [778, 440] width 172 height 34
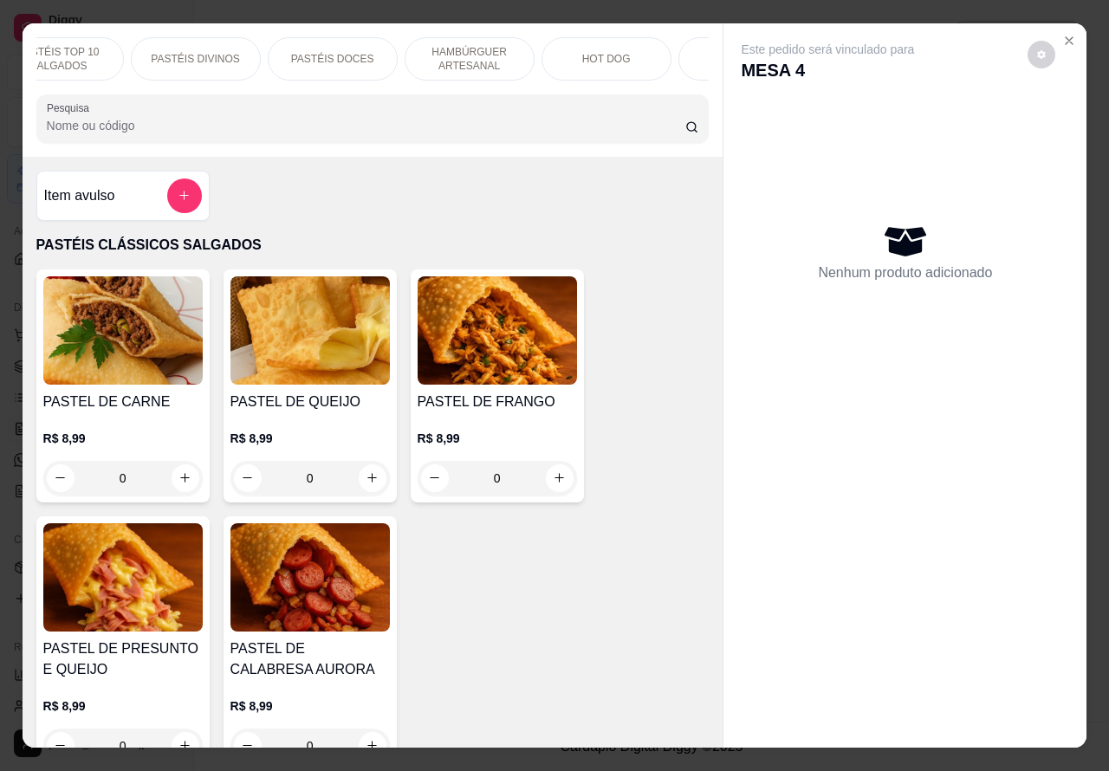
scroll to position [0, 189]
click at [607, 40] on div "HOT DOG" at bounding box center [597, 58] width 130 height 43
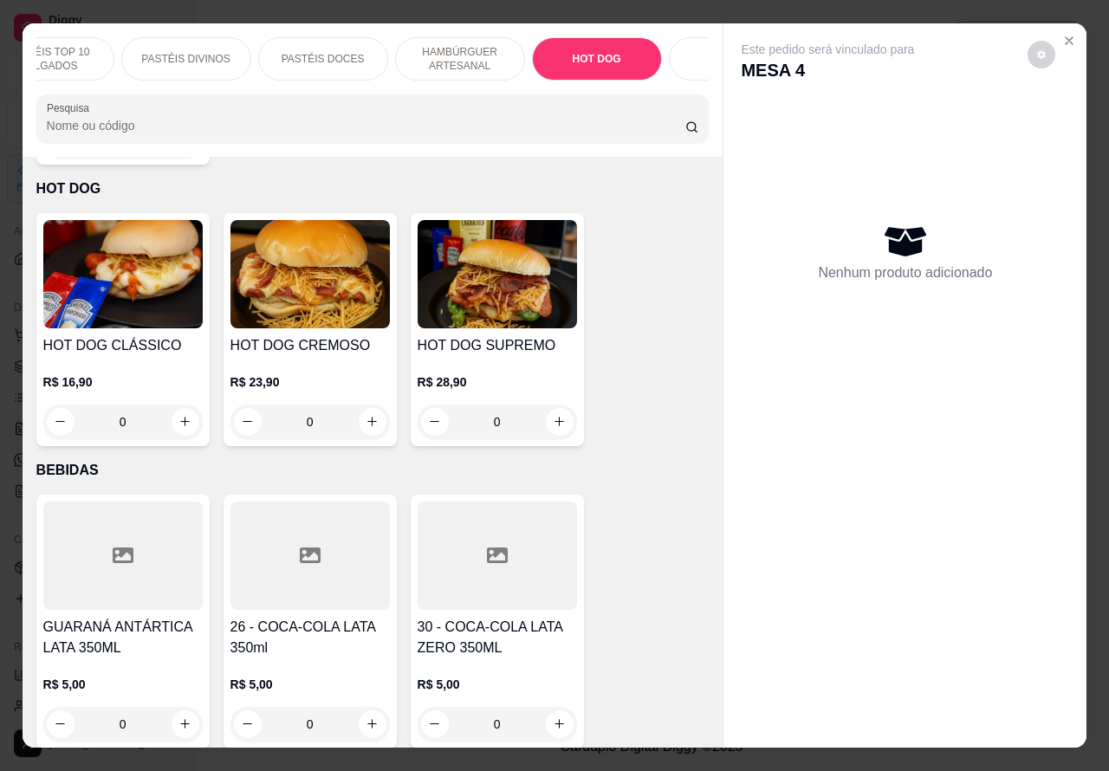
scroll to position [40, 0]
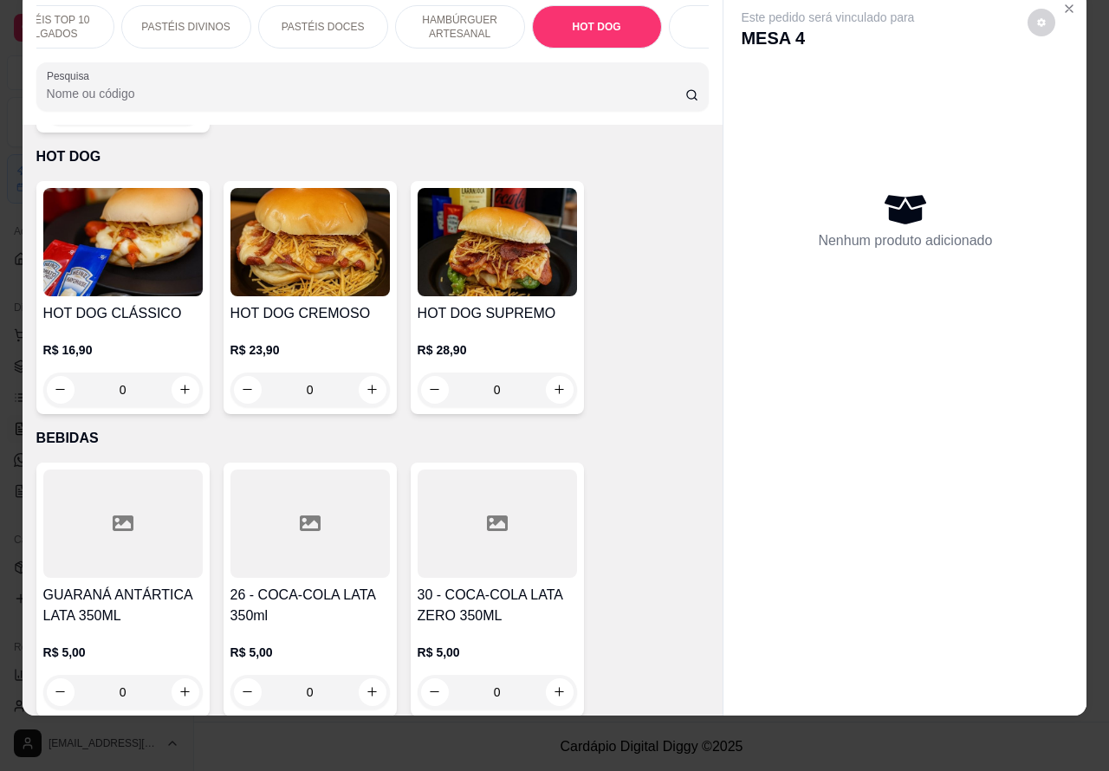
click at [338, 324] on div "R$ 23,90 0" at bounding box center [309, 365] width 159 height 83
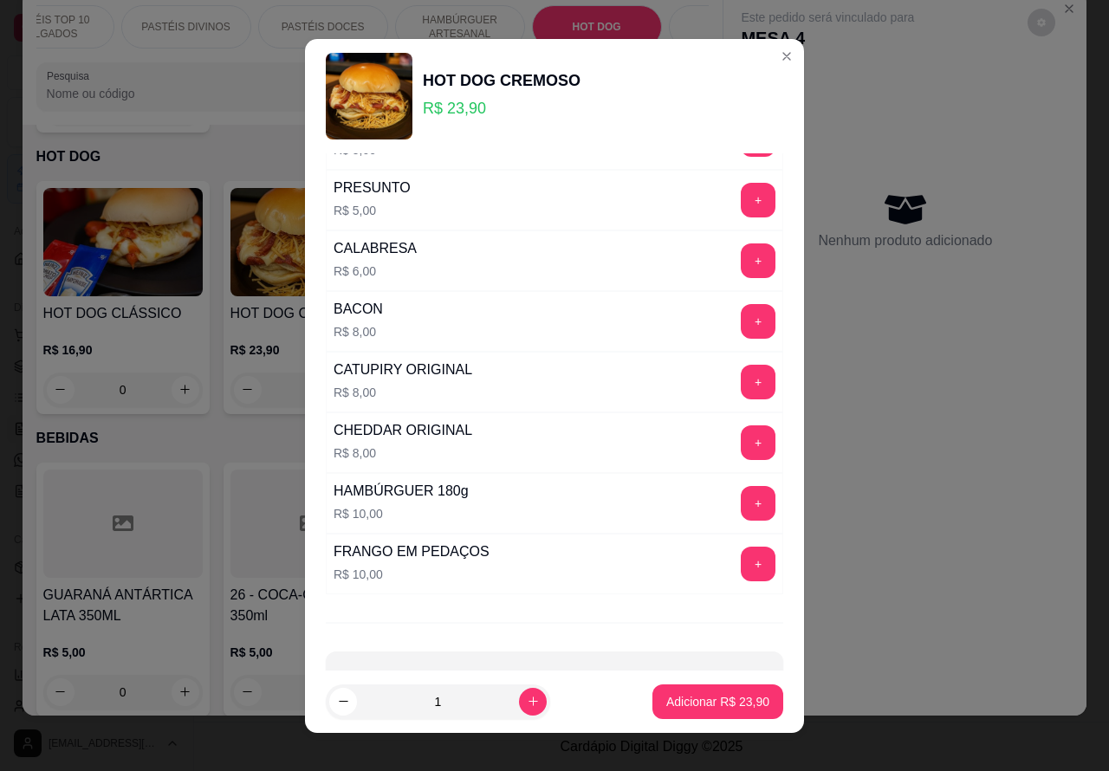
scroll to position [470, 0]
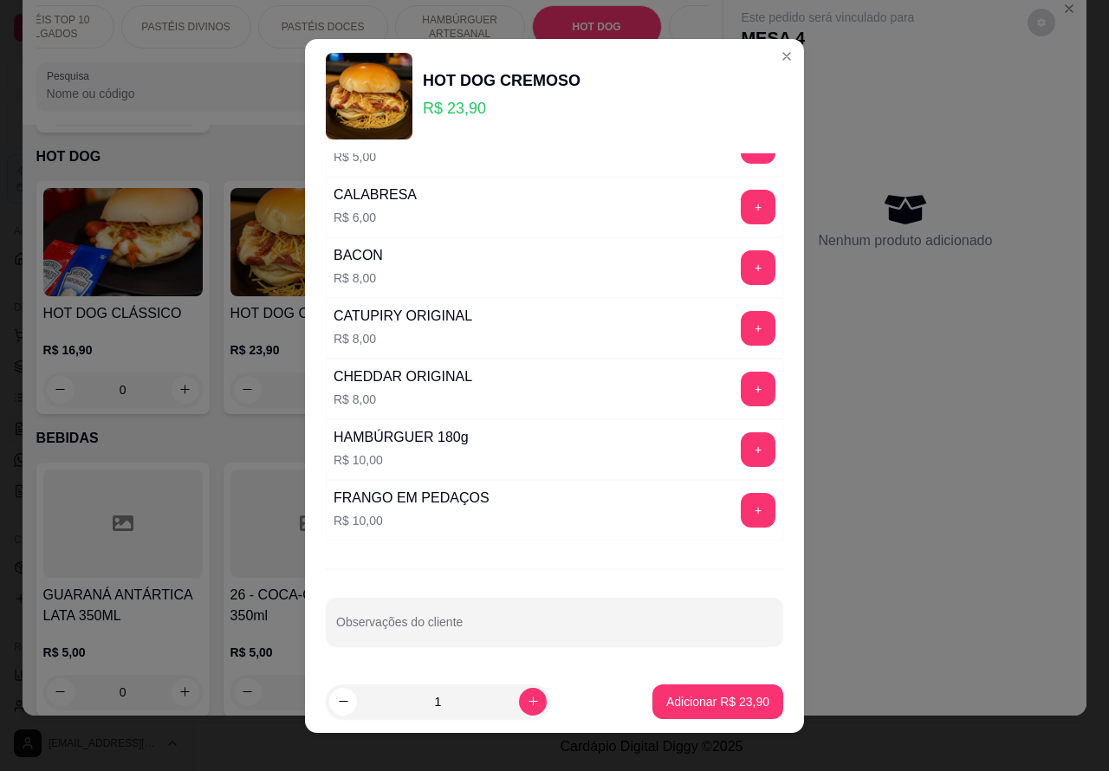
click at [487, 626] on input "Observações do cliente" at bounding box center [554, 628] width 437 height 17
type input "sem alface"
click at [711, 698] on p "Adicionar R$ 23,90" at bounding box center [718, 701] width 101 height 16
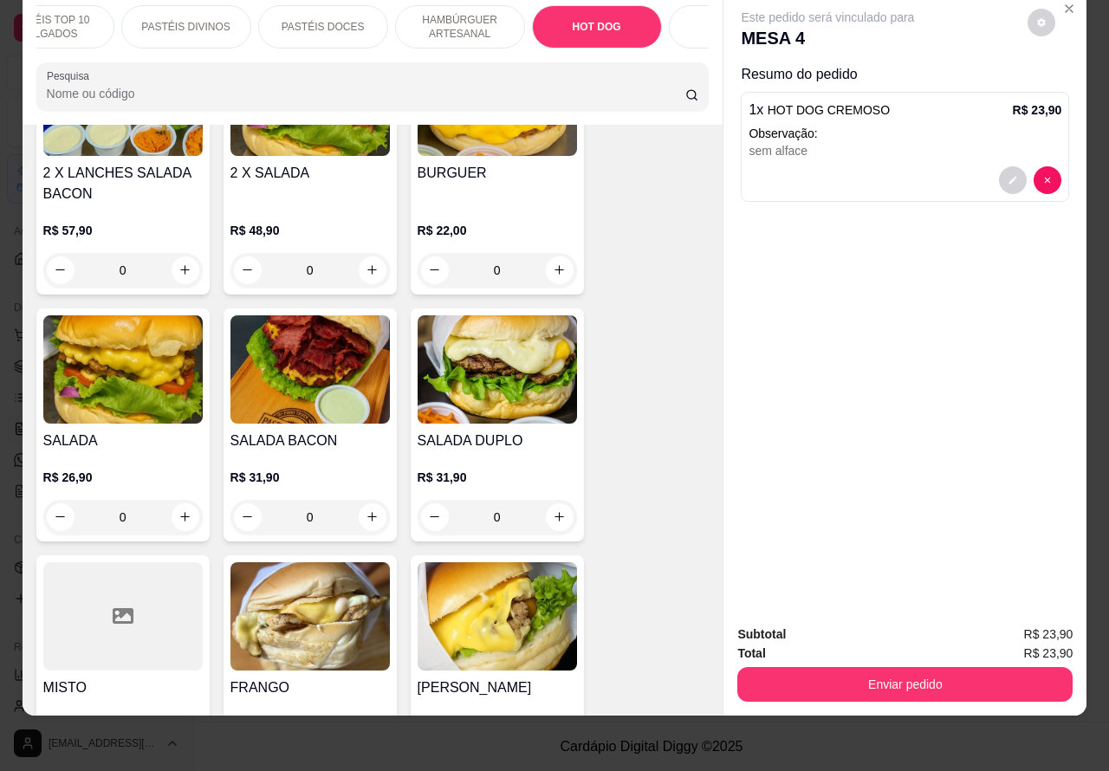
scroll to position [3774, 0]
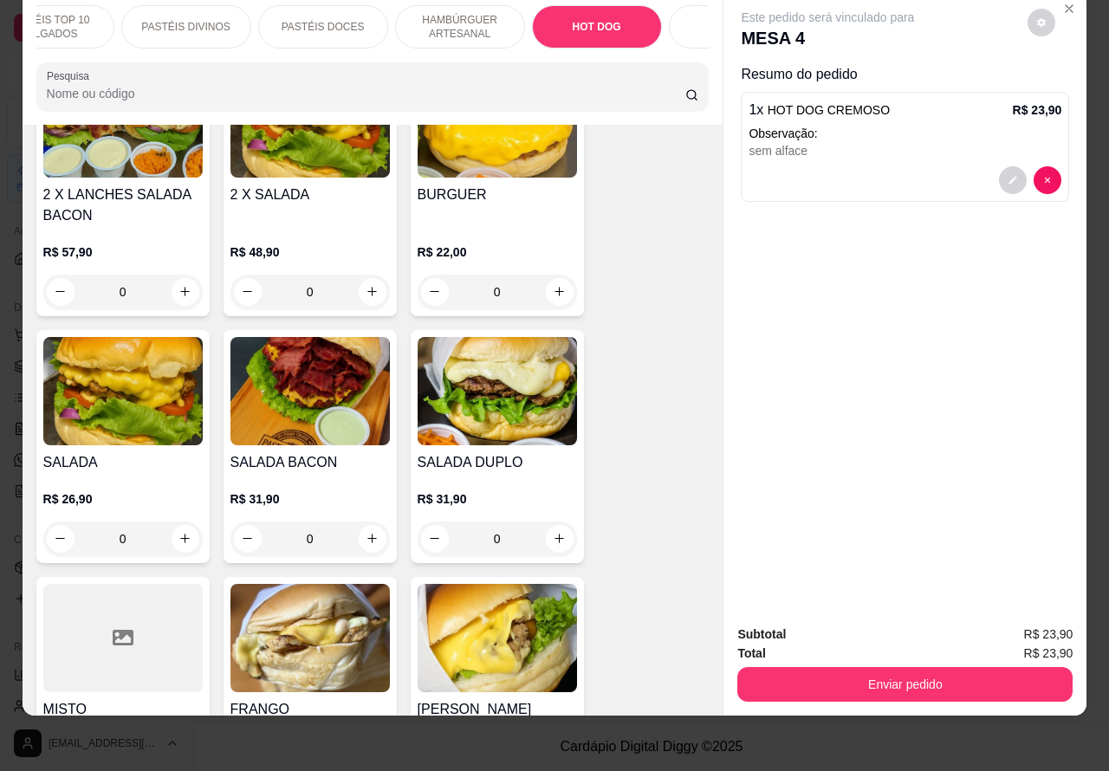
click at [500, 452] on h4 "SALADA DUPLO" at bounding box center [497, 462] width 159 height 21
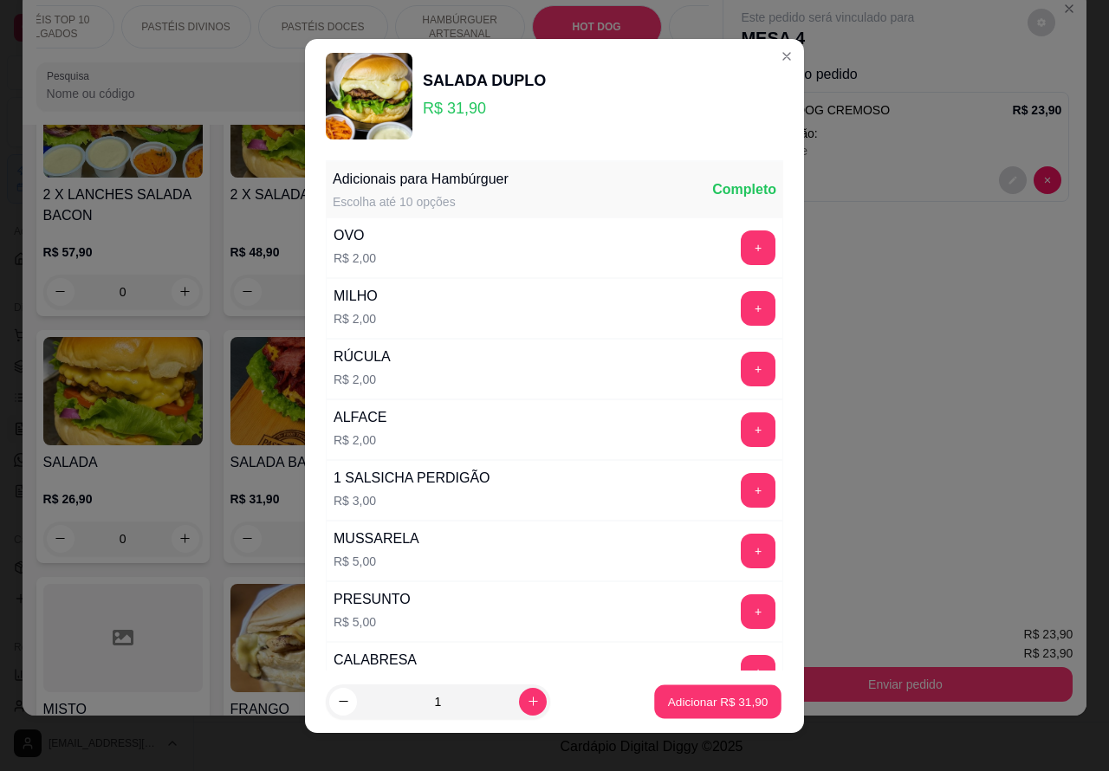
click at [704, 698] on p "Adicionar R$ 31,90" at bounding box center [718, 701] width 101 height 16
type input "1"
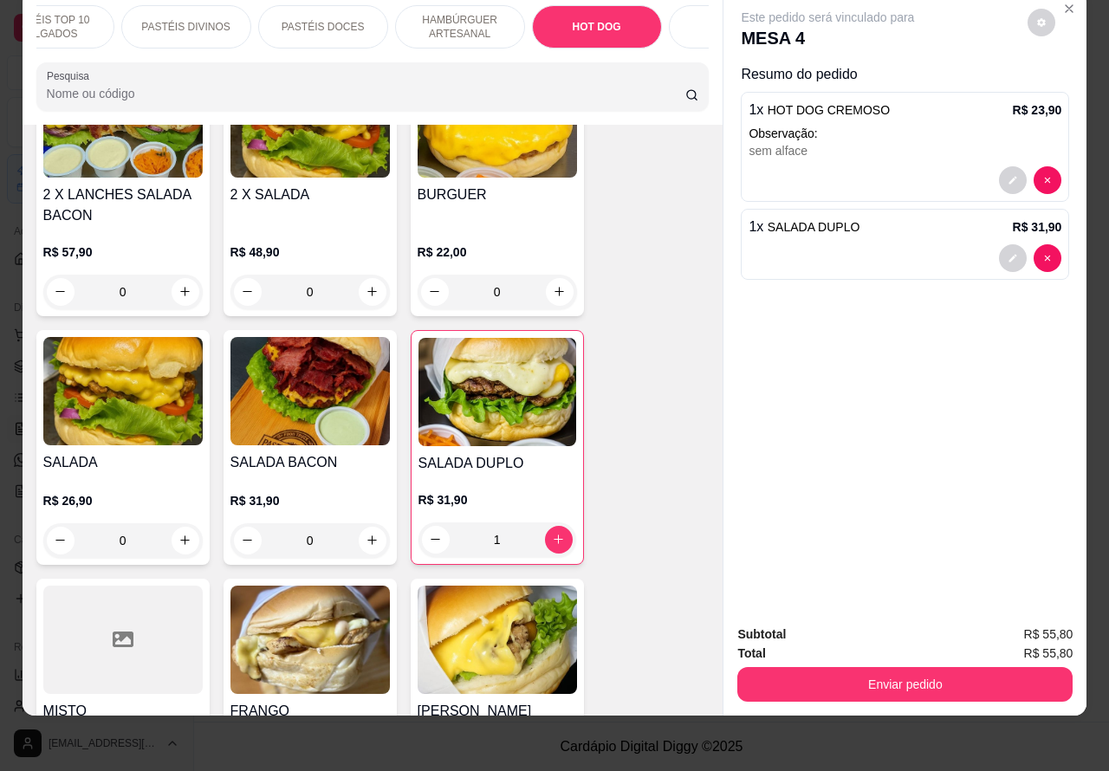
click at [512, 474] on div "R$ 31,90 1" at bounding box center [498, 515] width 158 height 83
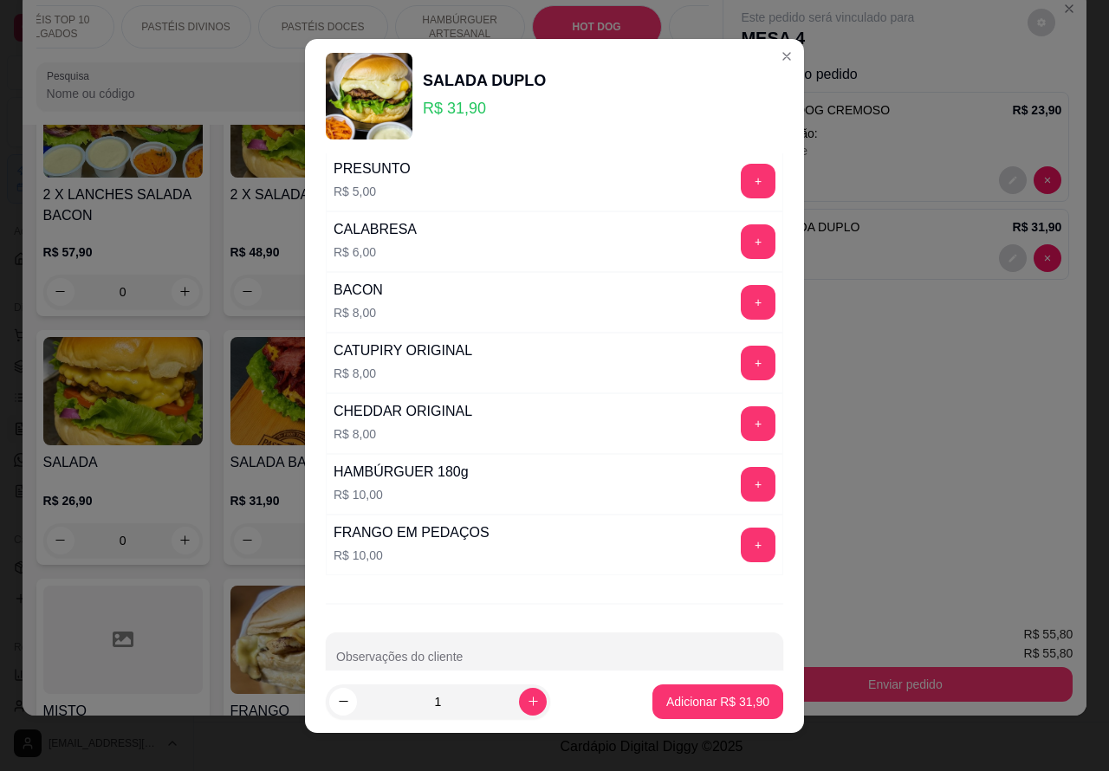
scroll to position [470, 0]
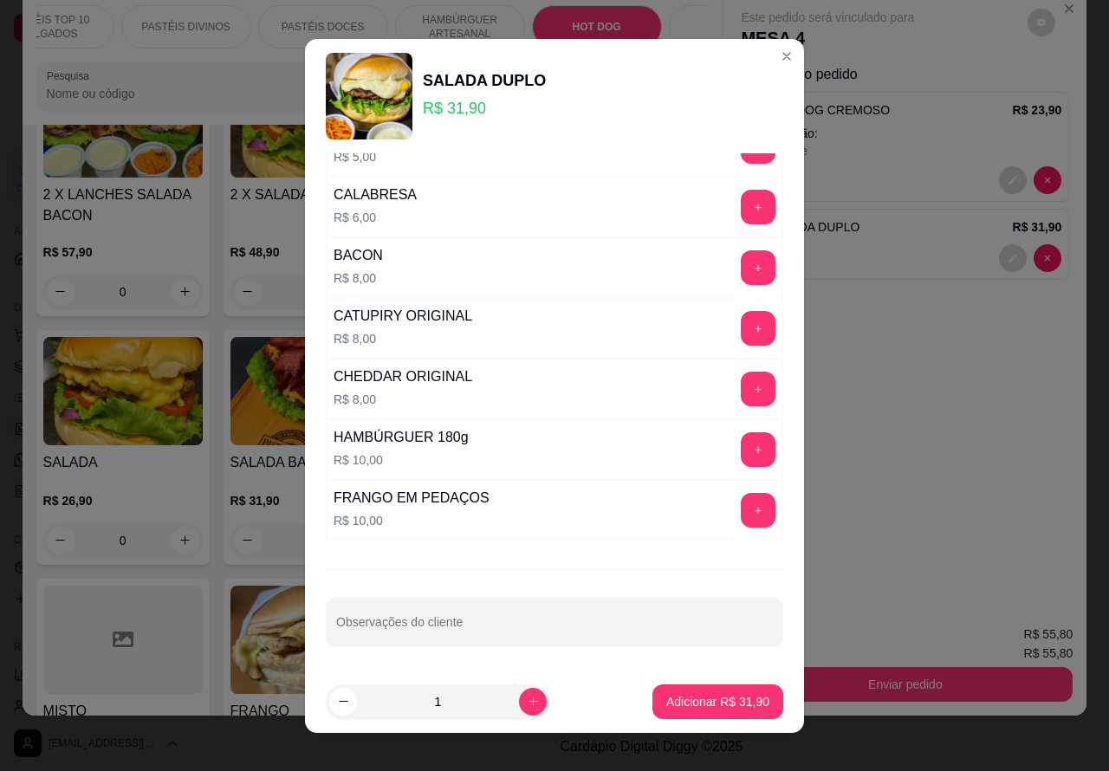
click at [741, 507] on button "+" at bounding box center [758, 510] width 35 height 35
click at [712, 698] on p "Adicionar R$ 41,90" at bounding box center [717, 701] width 103 height 17
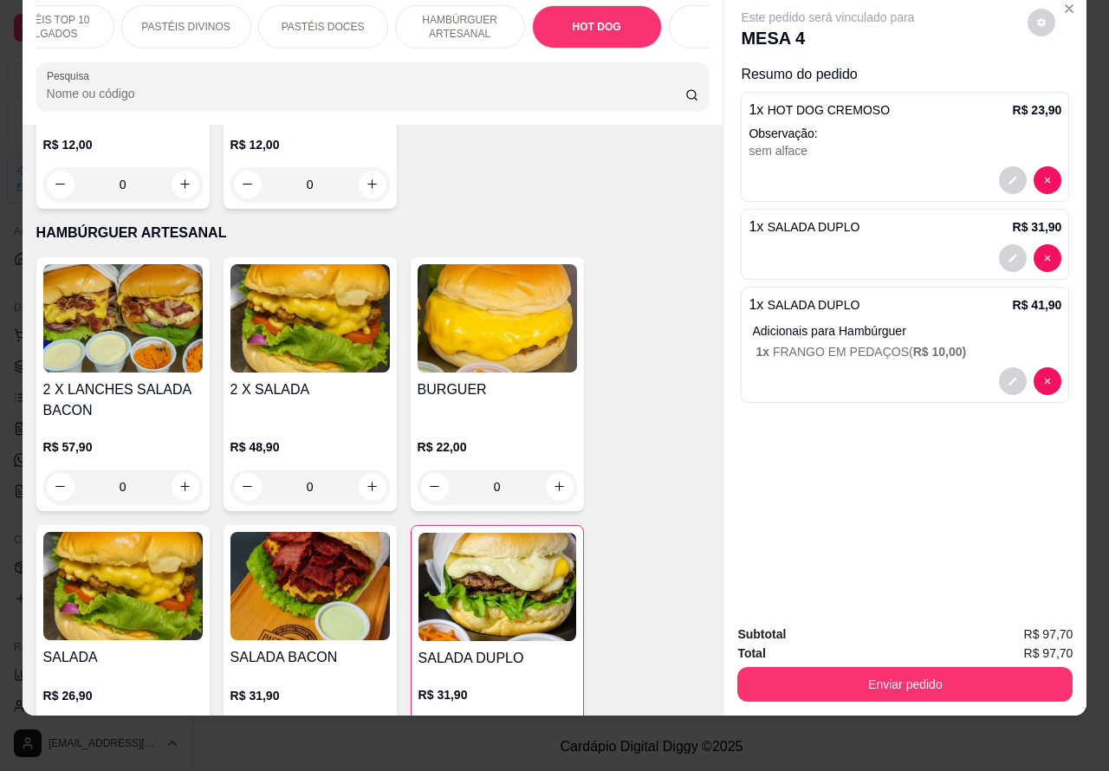
scroll to position [3575, 0]
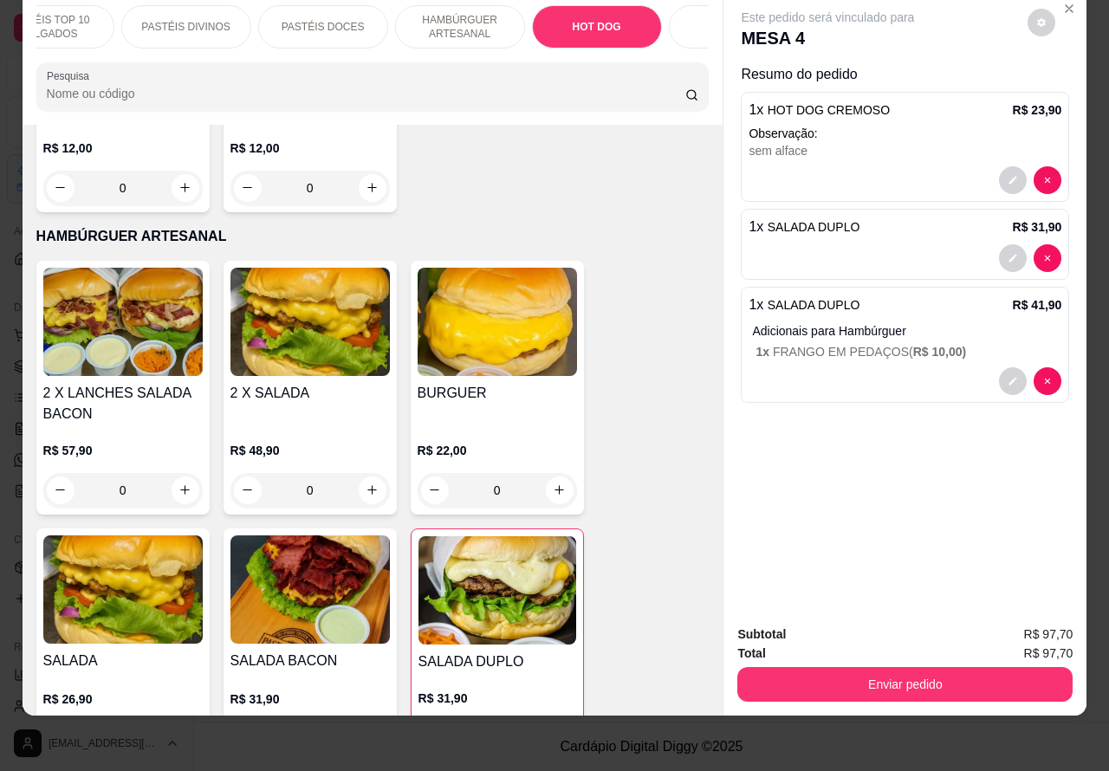
click at [501, 399] on div "BURGUER" at bounding box center [497, 404] width 159 height 42
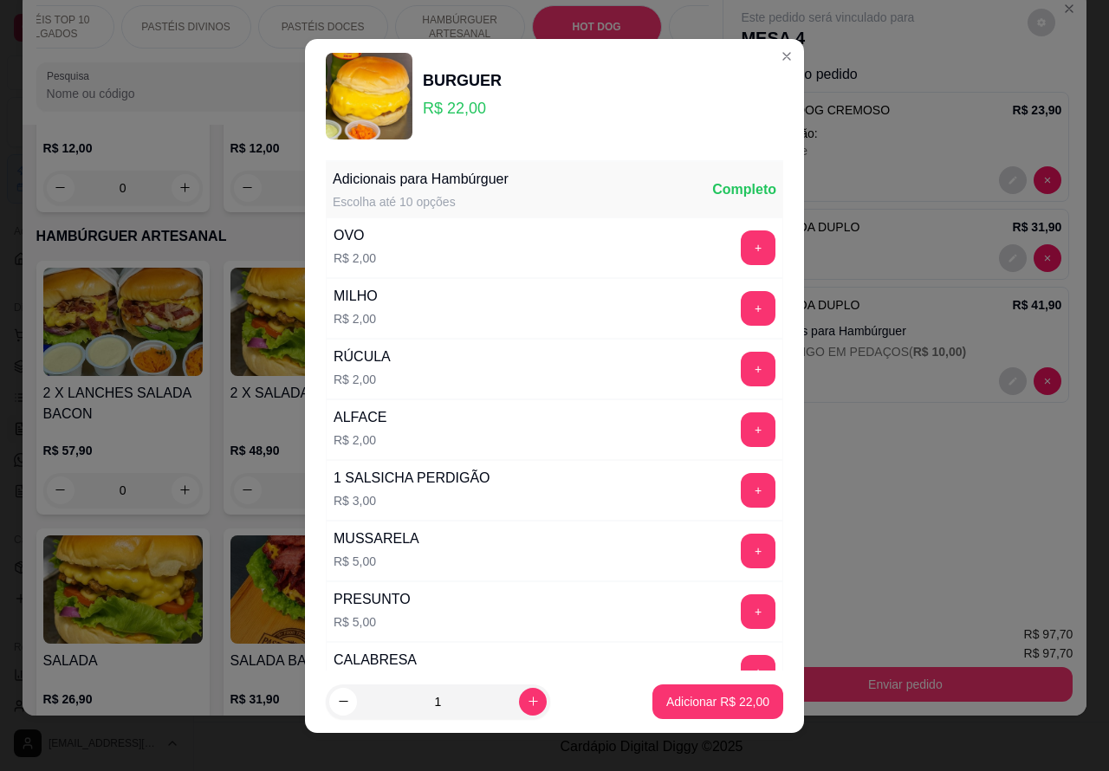
click at [715, 691] on button "Adicionar R$ 22,00" at bounding box center [717, 702] width 131 height 35
type input "1"
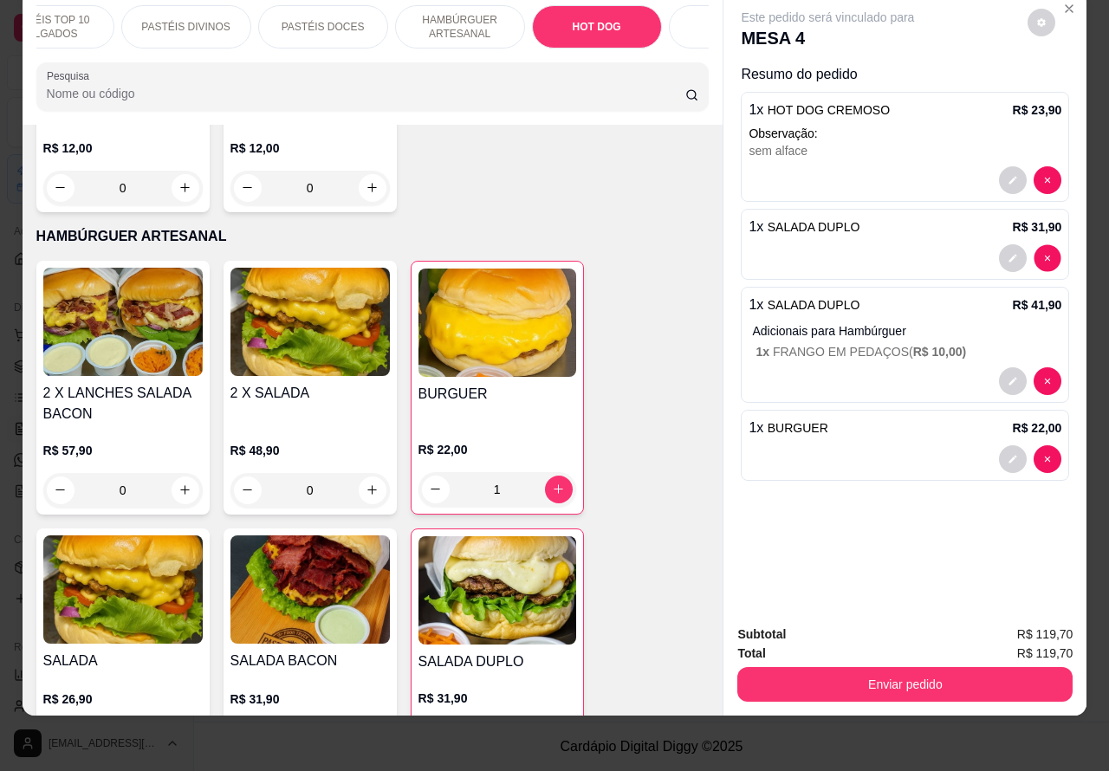
click at [1040, 322] on p "Adicionais para Hambúrguer" at bounding box center [906, 330] width 309 height 17
type input "0"
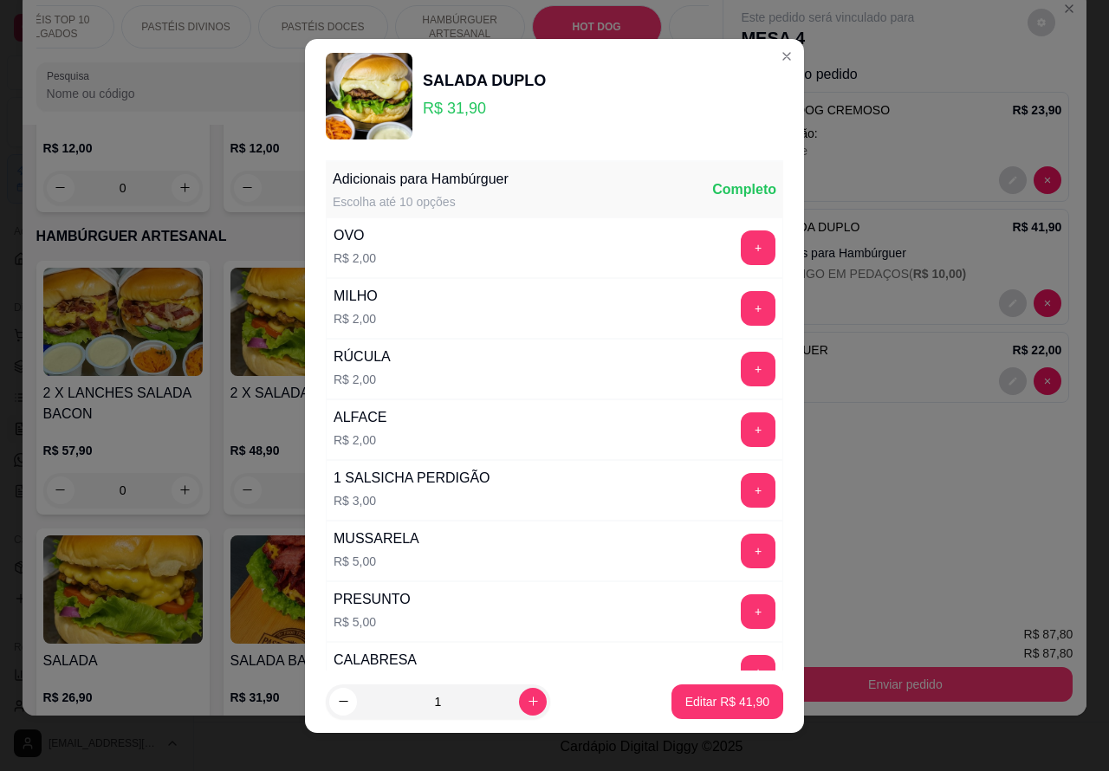
click at [763, 64] on p "Resumo do pedido" at bounding box center [905, 74] width 328 height 21
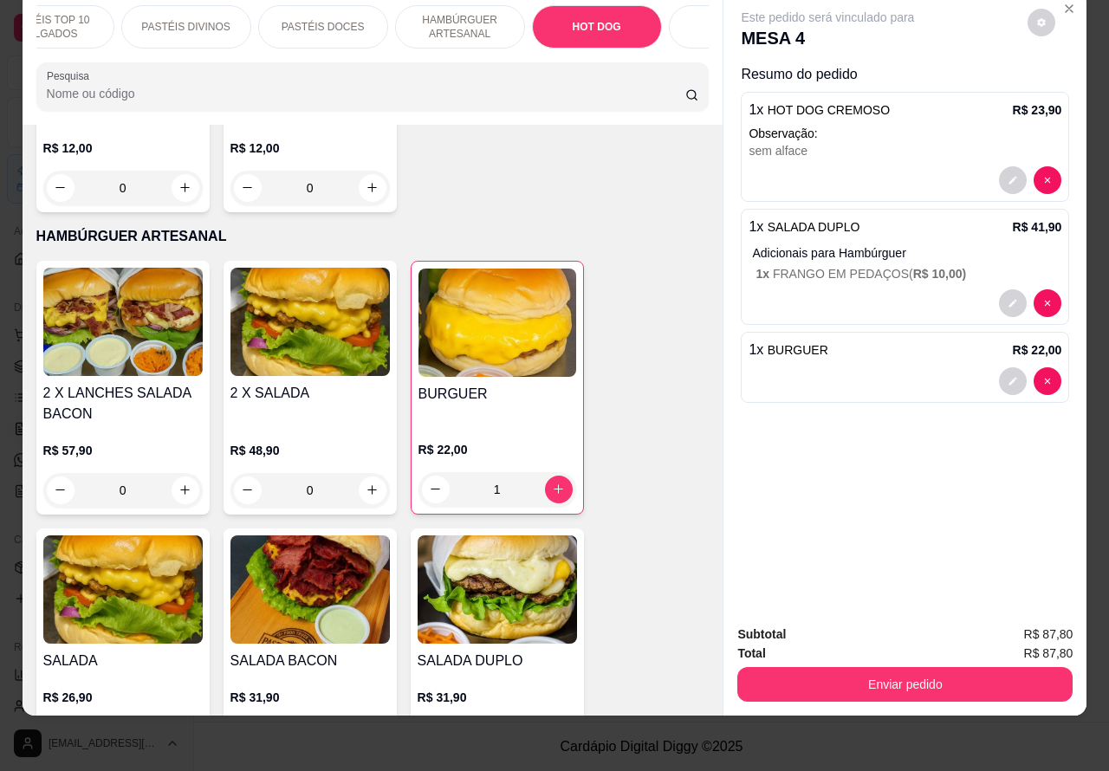
click at [882, 244] on p "Adicionais para Hambúrguer" at bounding box center [906, 252] width 309 height 17
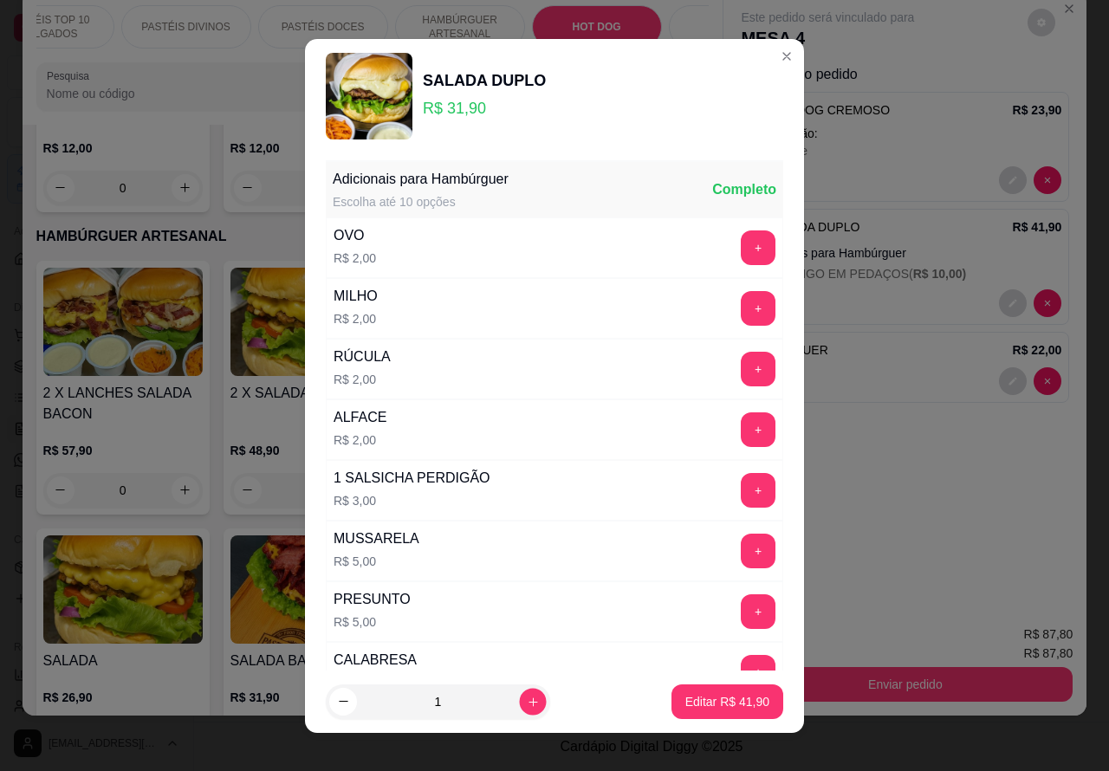
click at [527, 698] on icon "increase-product-quantity" at bounding box center [533, 701] width 13 height 13
type input "2"
click at [720, 698] on p "Editar R$ 83,80" at bounding box center [727, 701] width 84 height 17
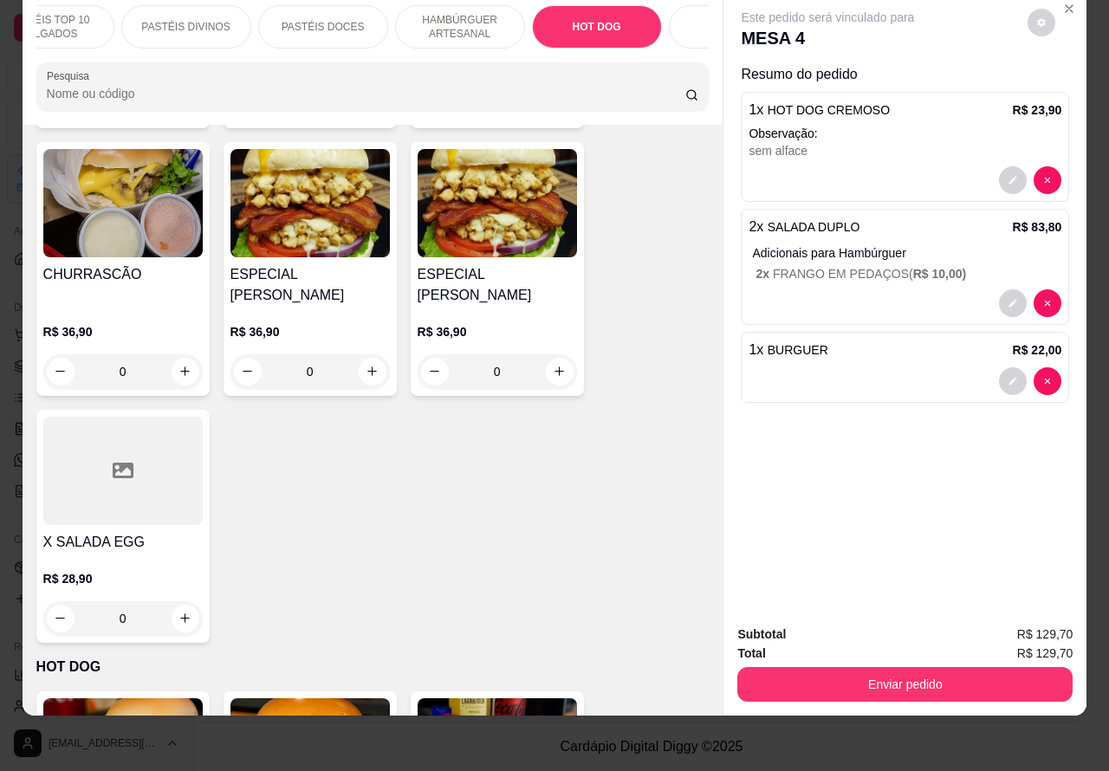
scroll to position [4720, 0]
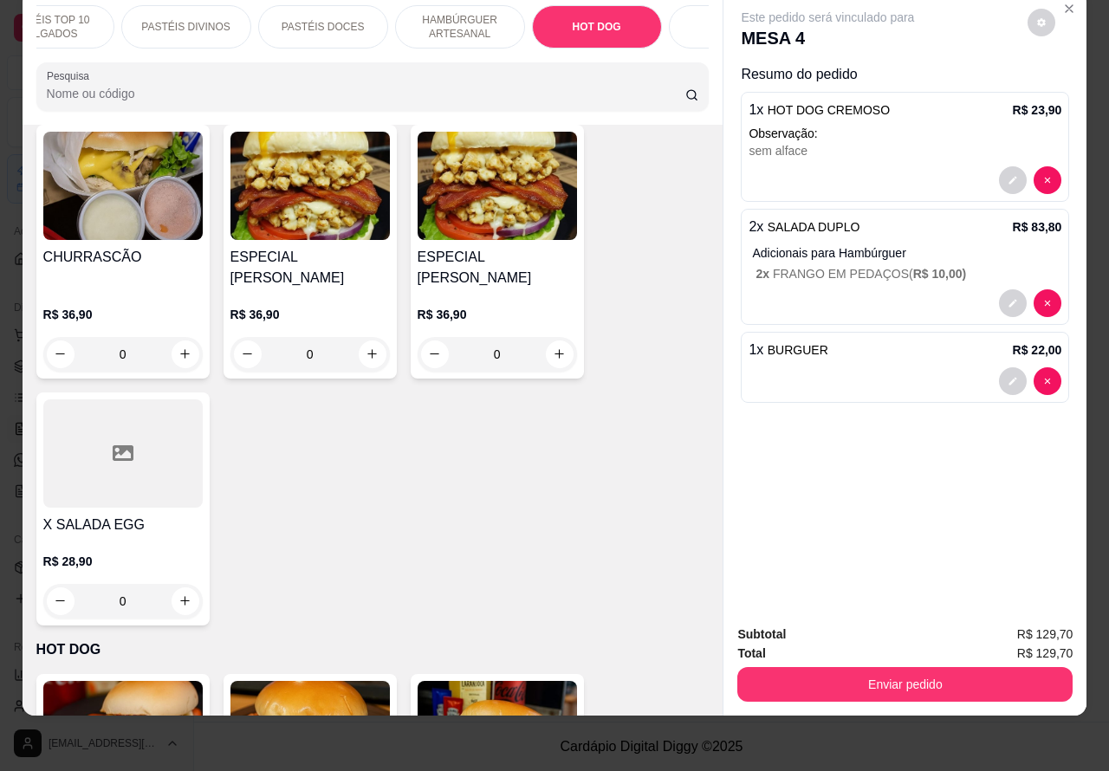
click at [133, 535] on div "R$ 28,90 0" at bounding box center [122, 576] width 159 height 83
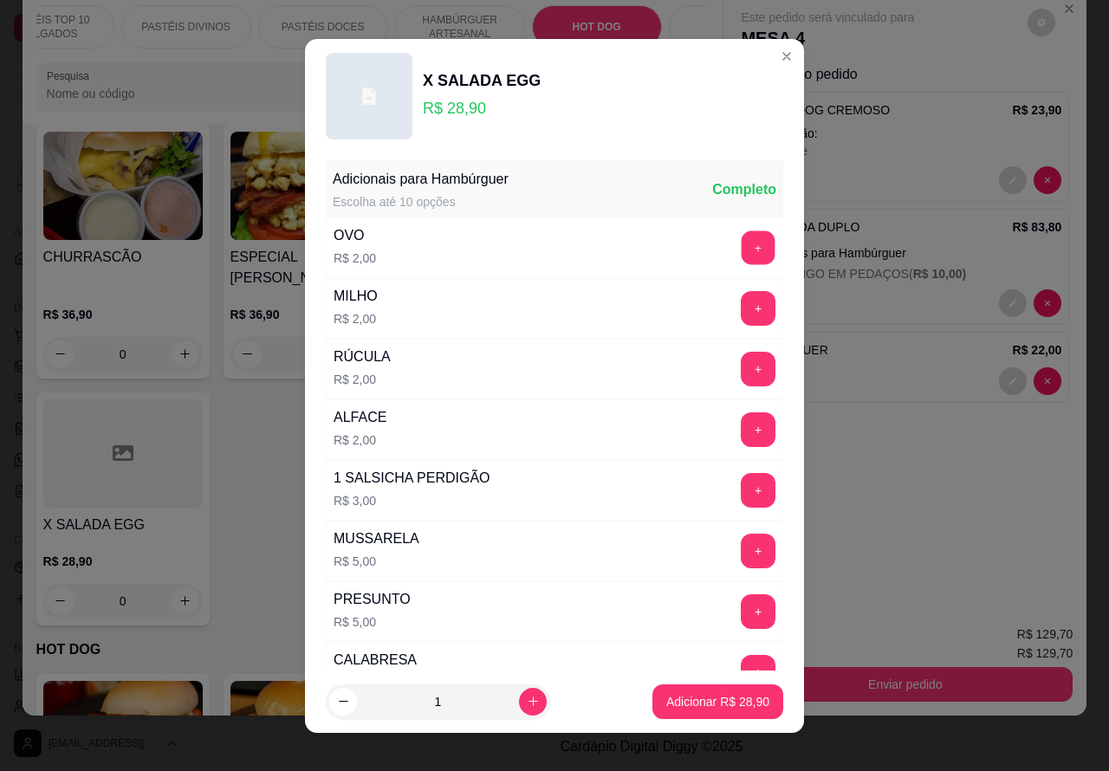
click at [742, 250] on button "+" at bounding box center [759, 247] width 34 height 34
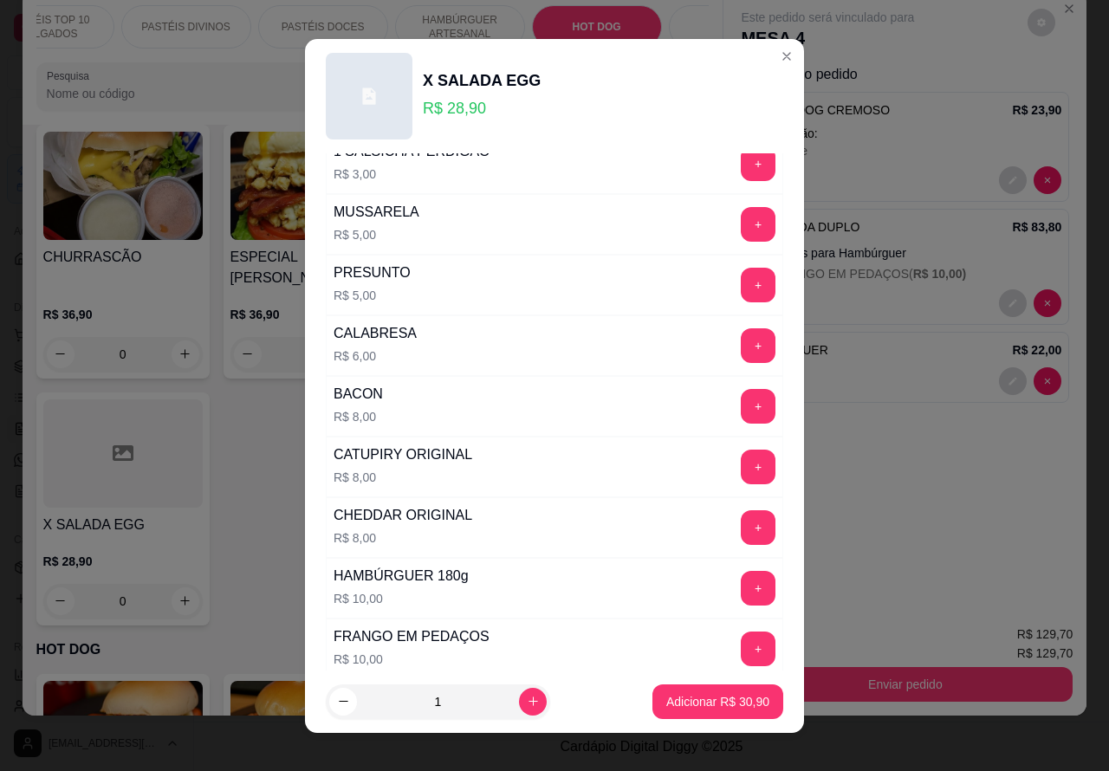
scroll to position [341, 0]
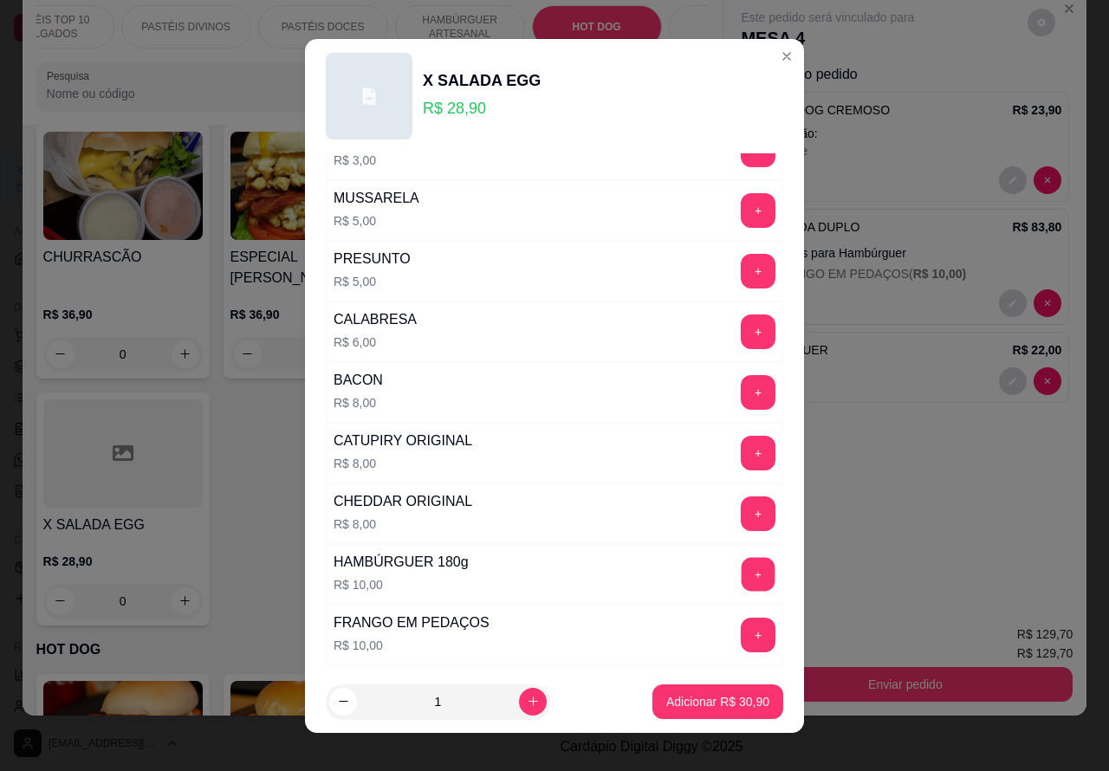
click at [742, 577] on button "+" at bounding box center [759, 574] width 34 height 34
click at [719, 695] on p "Adicionar R$ 40,90" at bounding box center [717, 701] width 103 height 17
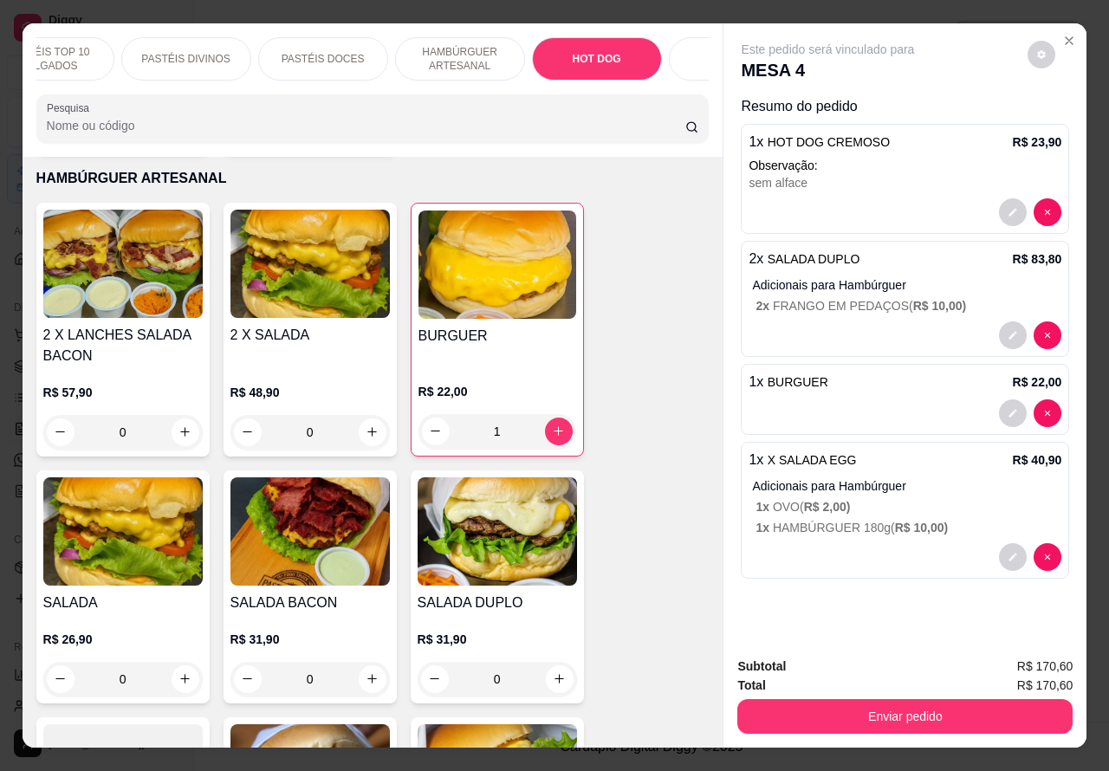
scroll to position [3657, 0]
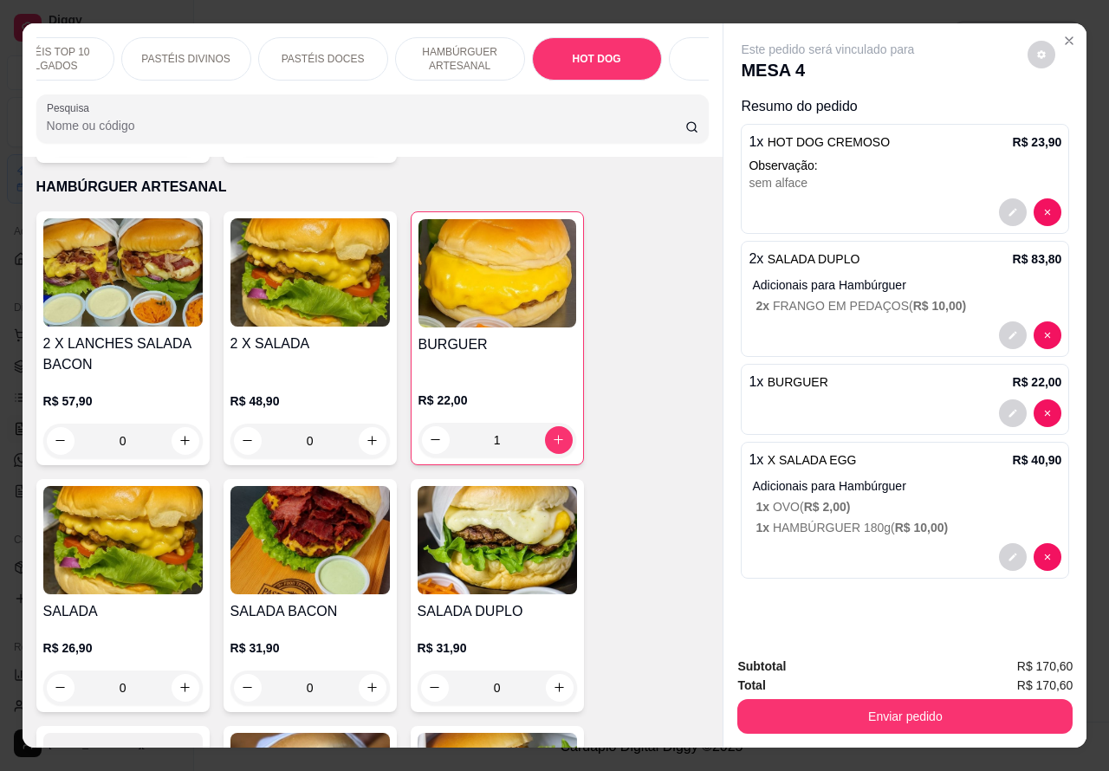
click at [133, 607] on h4 "SALADA" at bounding box center [122, 611] width 159 height 21
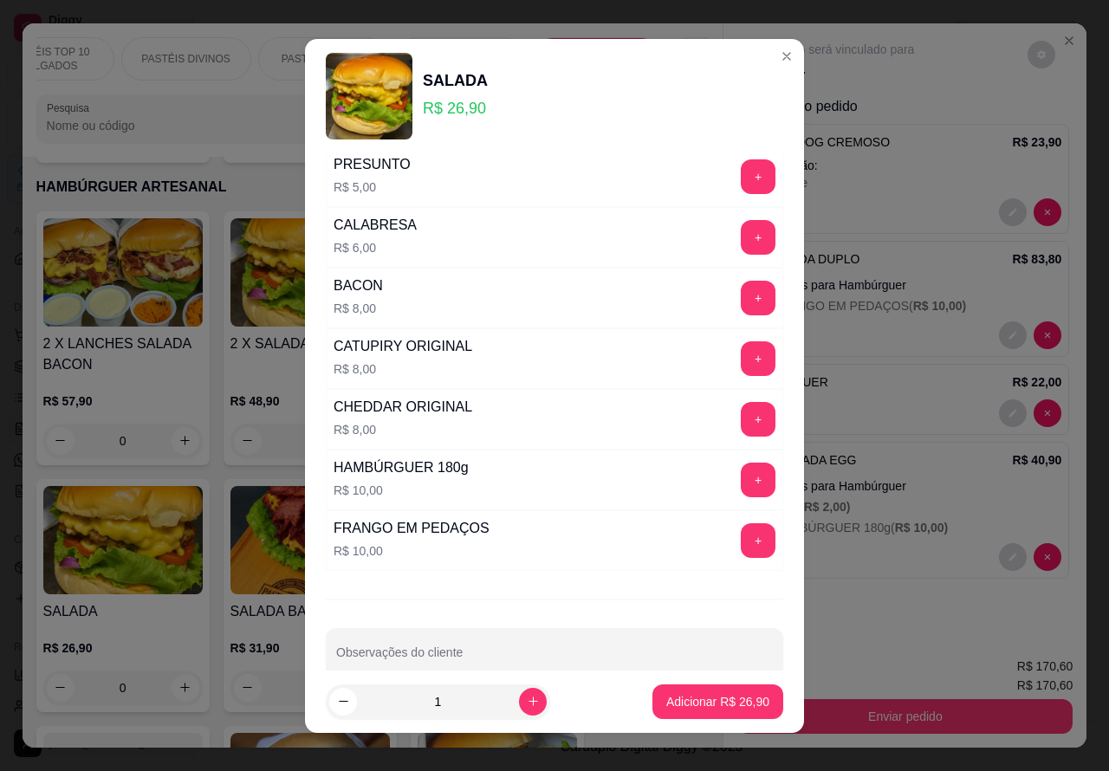
scroll to position [470, 0]
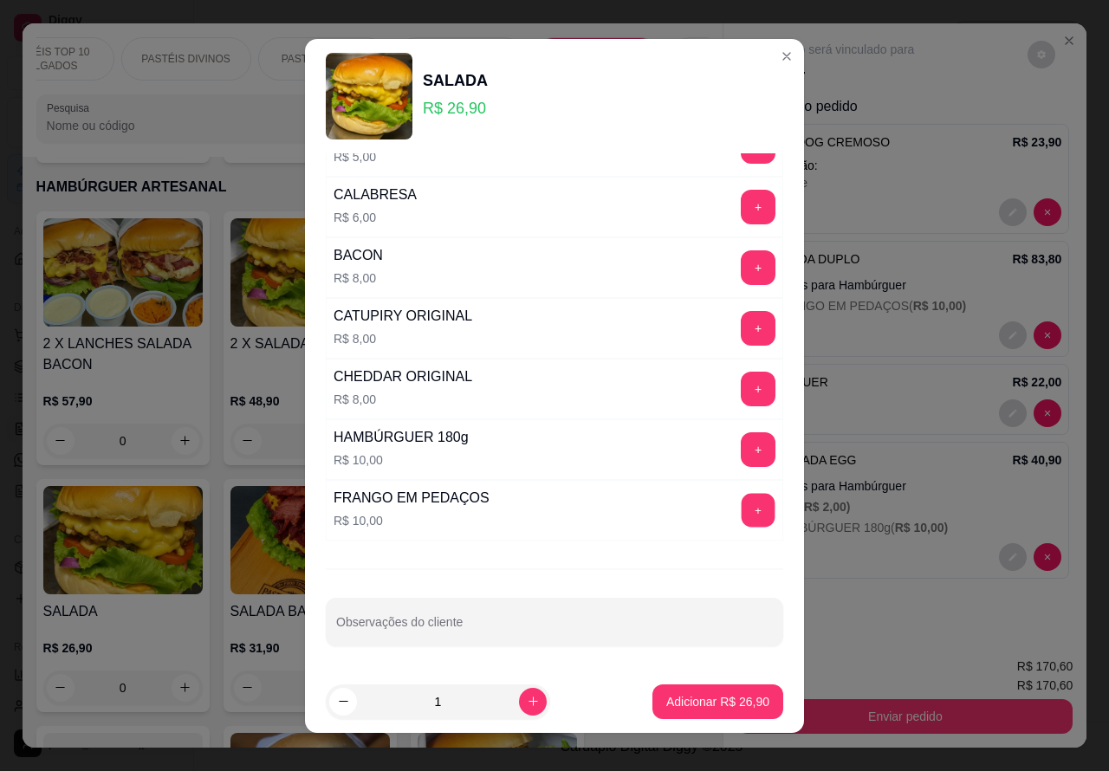
click at [742, 501] on button "+" at bounding box center [759, 510] width 34 height 34
click at [894, 626] on div "Este pedido será vinculado para MESA 4 Resumo do pedido 1 x HOT DOG CREMOSO R$ …" at bounding box center [905, 333] width 363 height 620
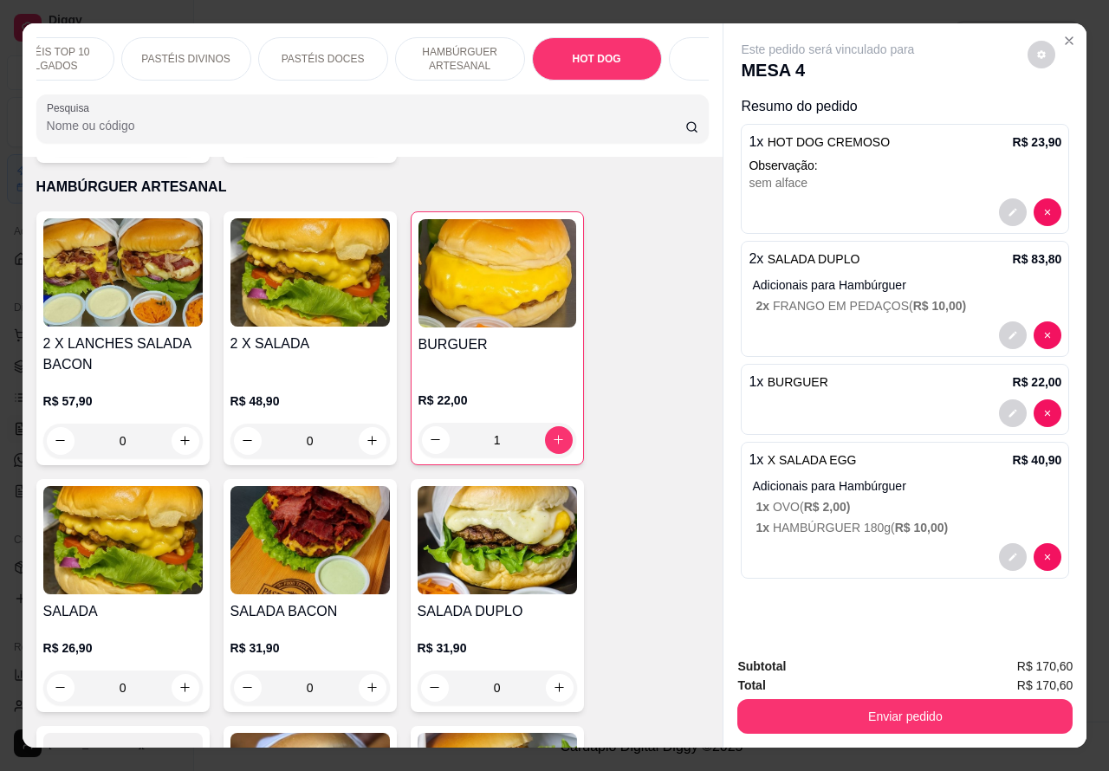
click at [146, 622] on div "R$ 26,90 0" at bounding box center [122, 663] width 159 height 83
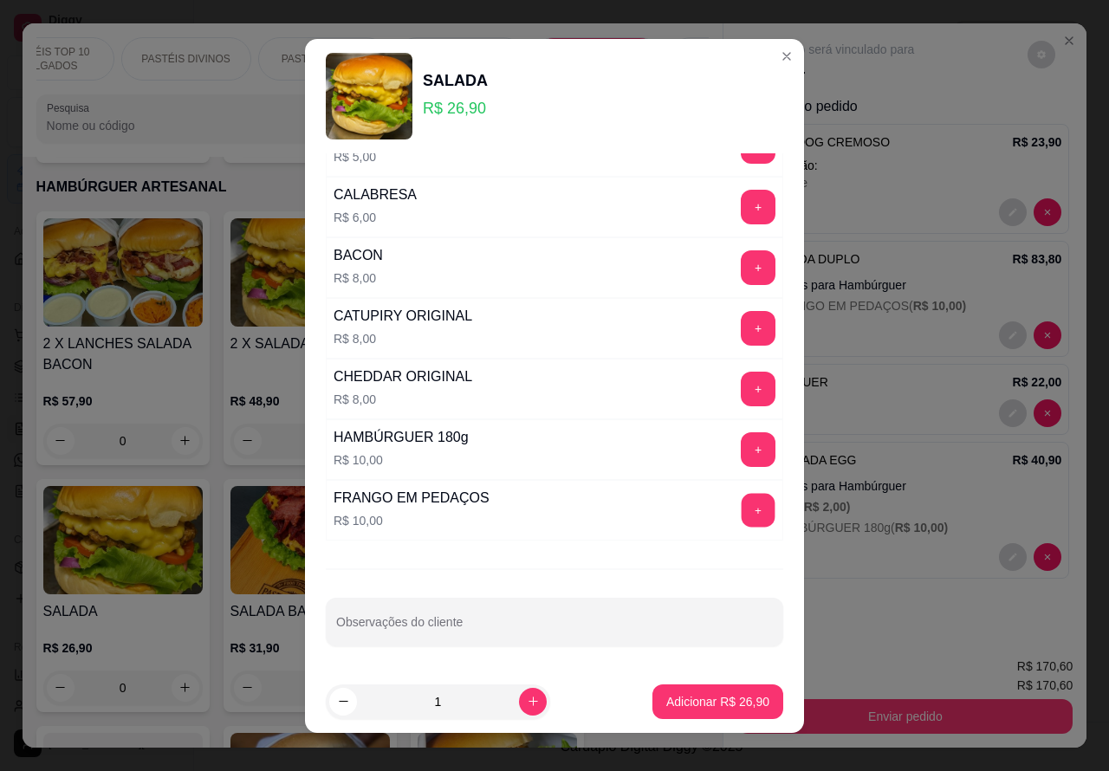
click at [742, 509] on button "+" at bounding box center [759, 510] width 34 height 34
click at [720, 698] on p "Adicionar R$ 36,90" at bounding box center [717, 701] width 103 height 17
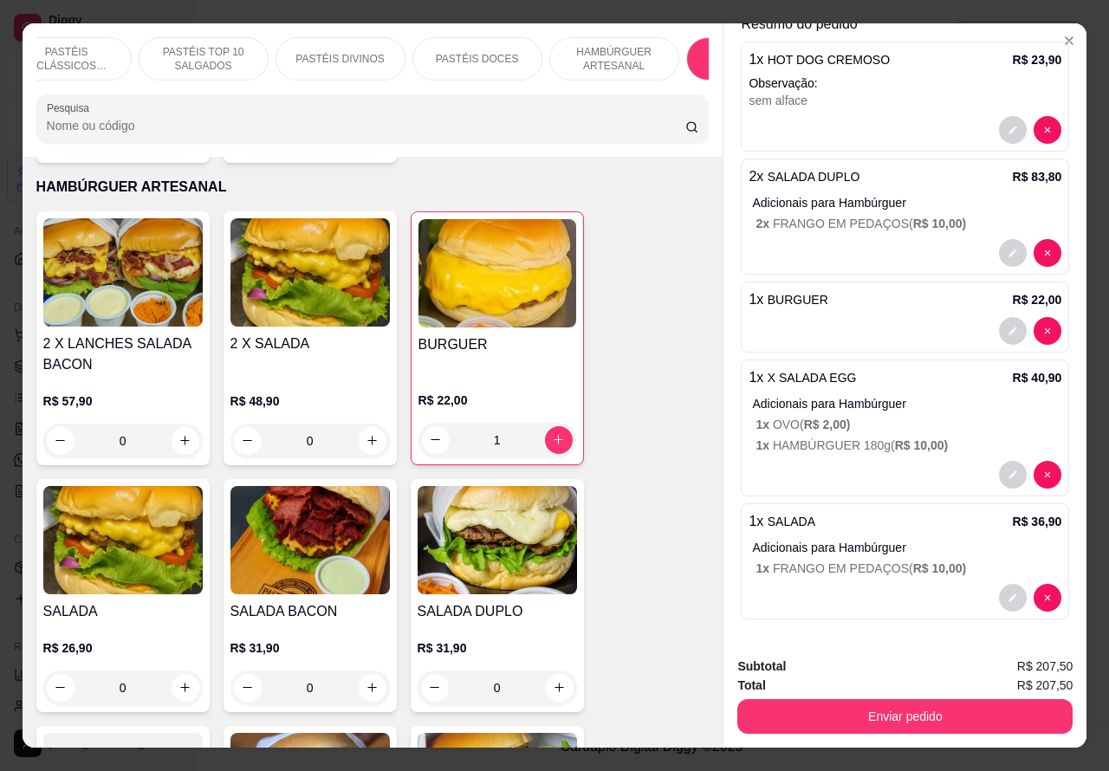
scroll to position [0, 0]
click at [107, 45] on p "PASTÉIS CLÁSSICOS SALGADOS" at bounding box center [101, 59] width 101 height 28
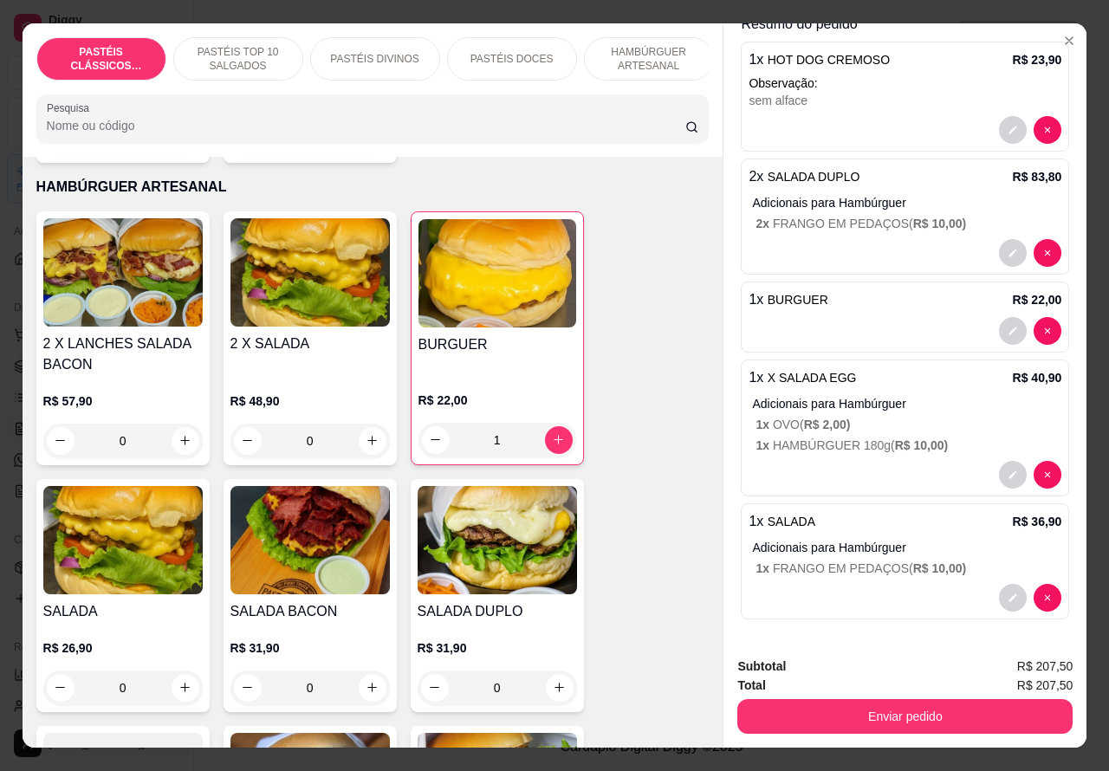
scroll to position [40, 6]
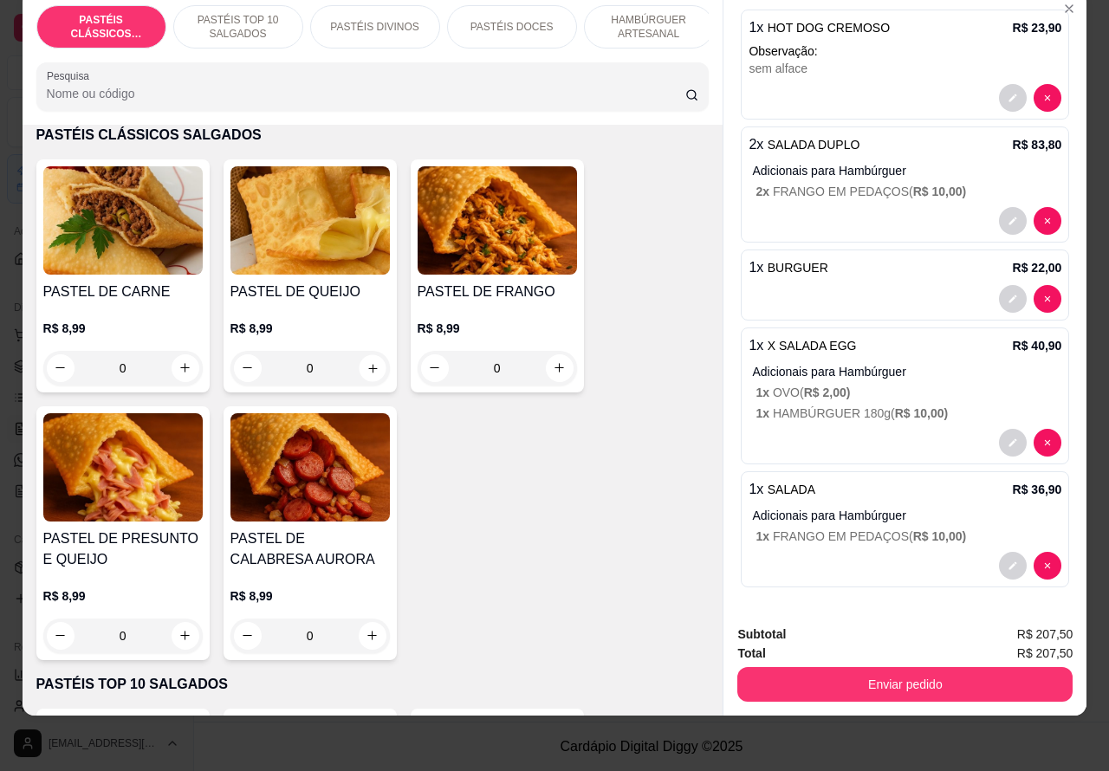
click at [366, 368] on icon "increase-product-quantity" at bounding box center [372, 367] width 13 height 13
type input "1"
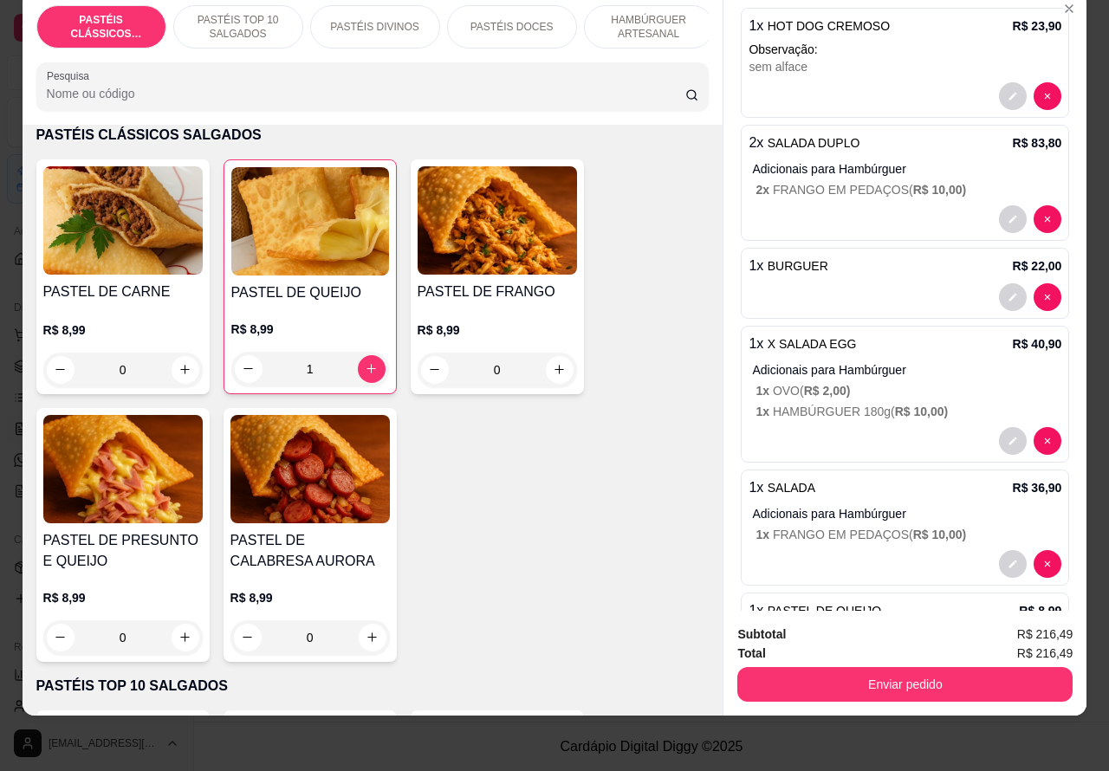
click at [525, 20] on p "PASTÉIS DOCES" at bounding box center [512, 27] width 83 height 14
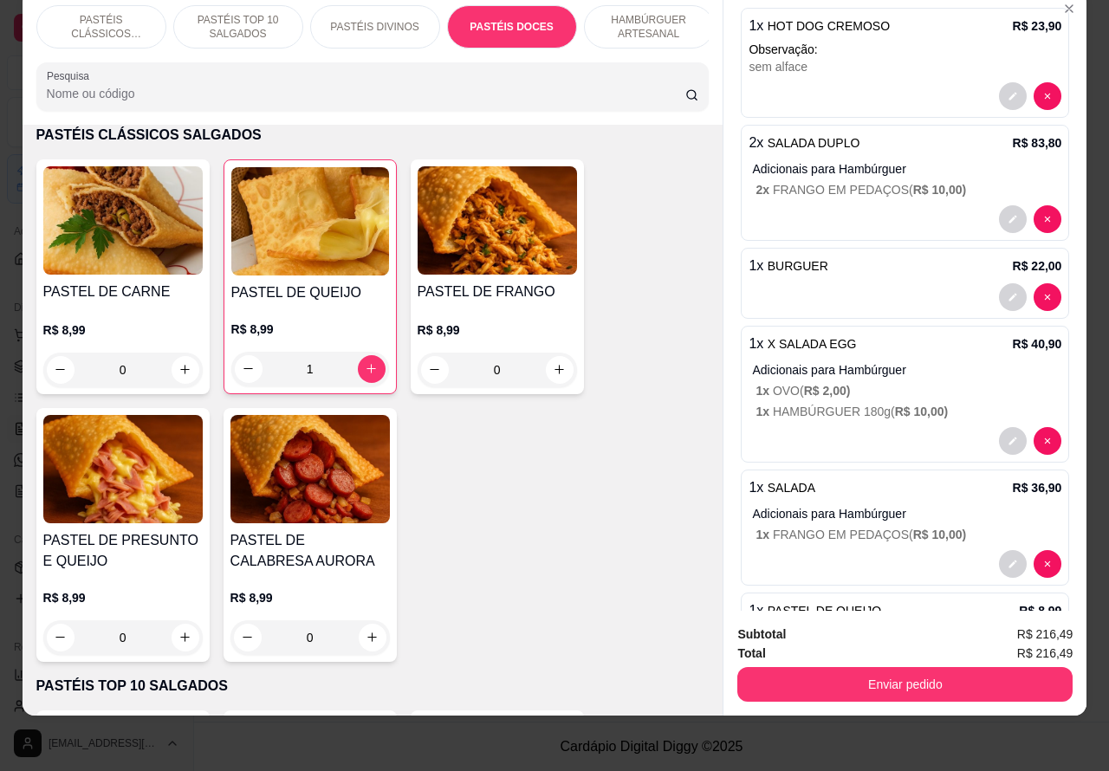
scroll to position [2840, 0]
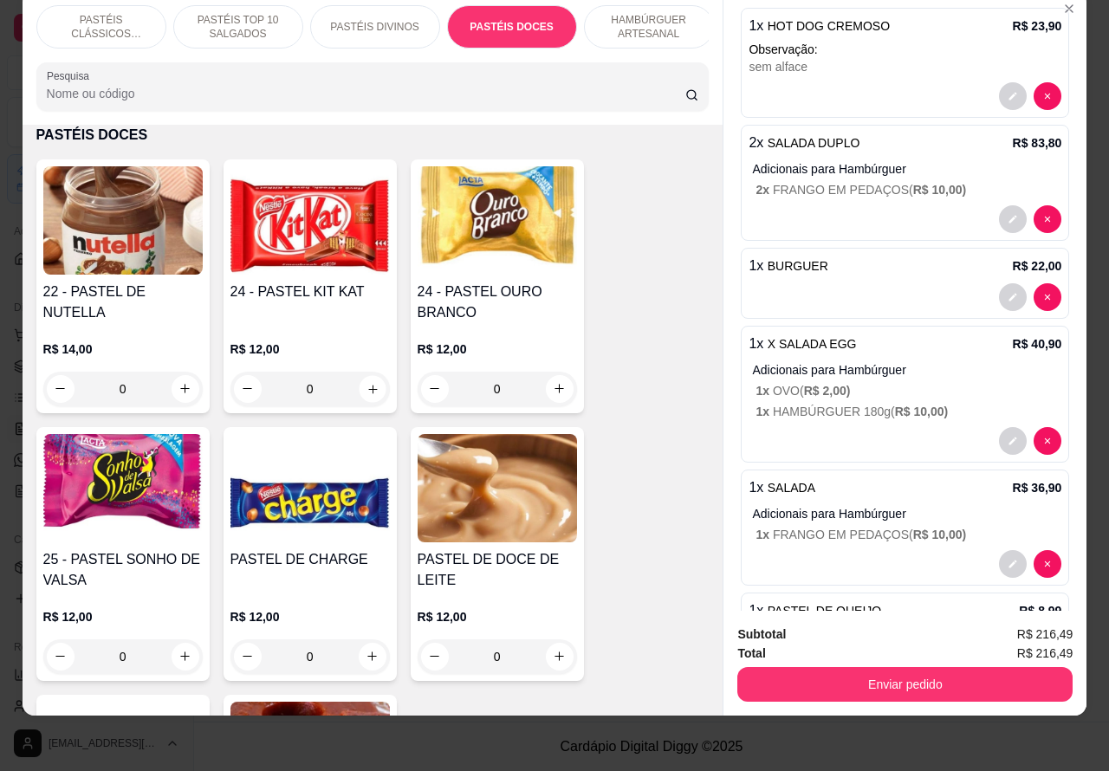
click at [366, 382] on icon "increase-product-quantity" at bounding box center [372, 388] width 13 height 13
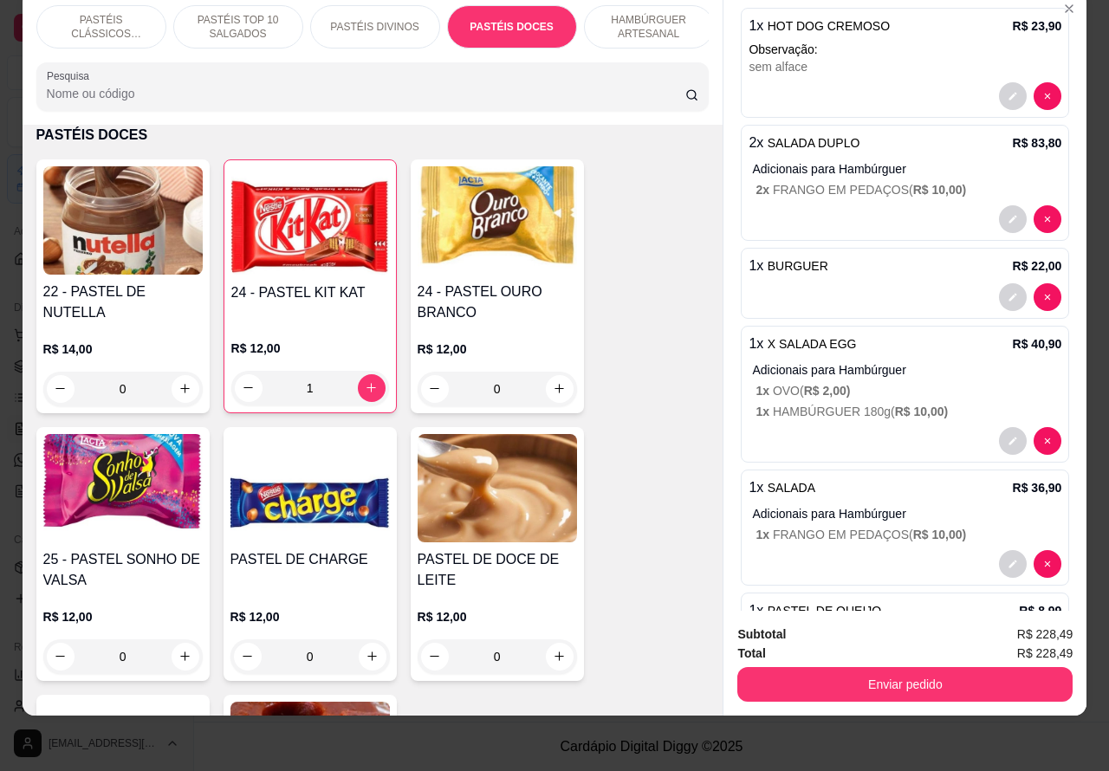
click at [907, 667] on button "Enviar pedido" at bounding box center [904, 684] width 335 height 35
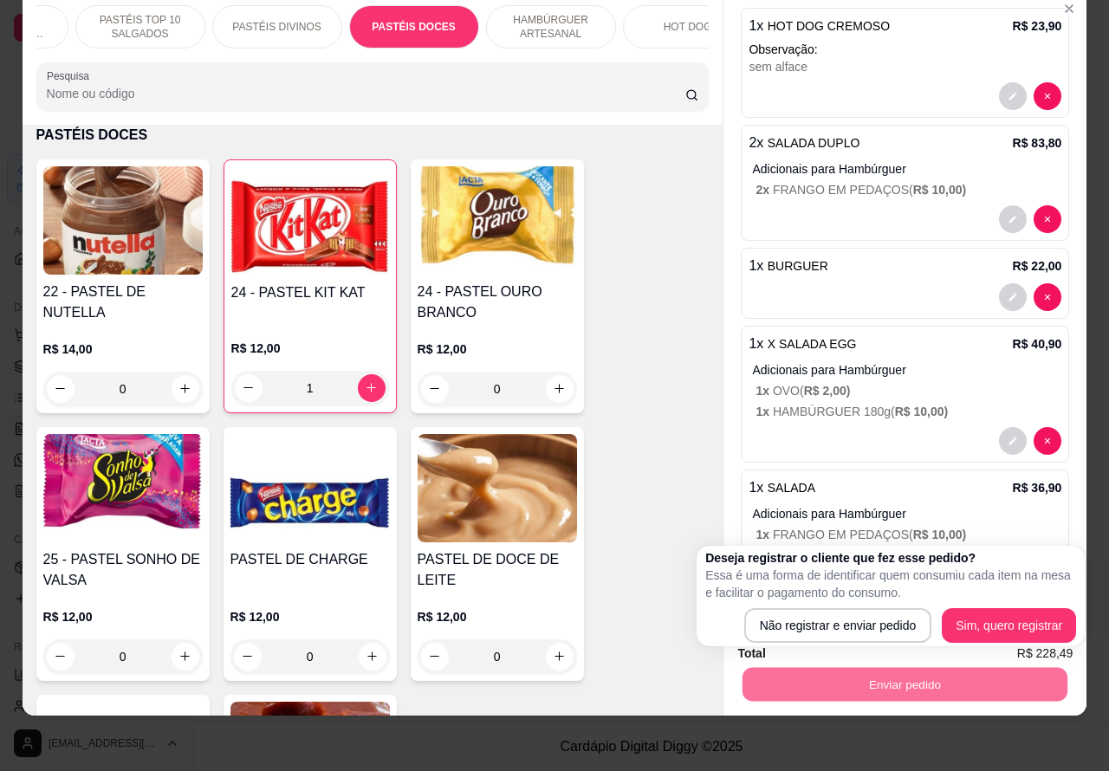
scroll to position [0, 110]
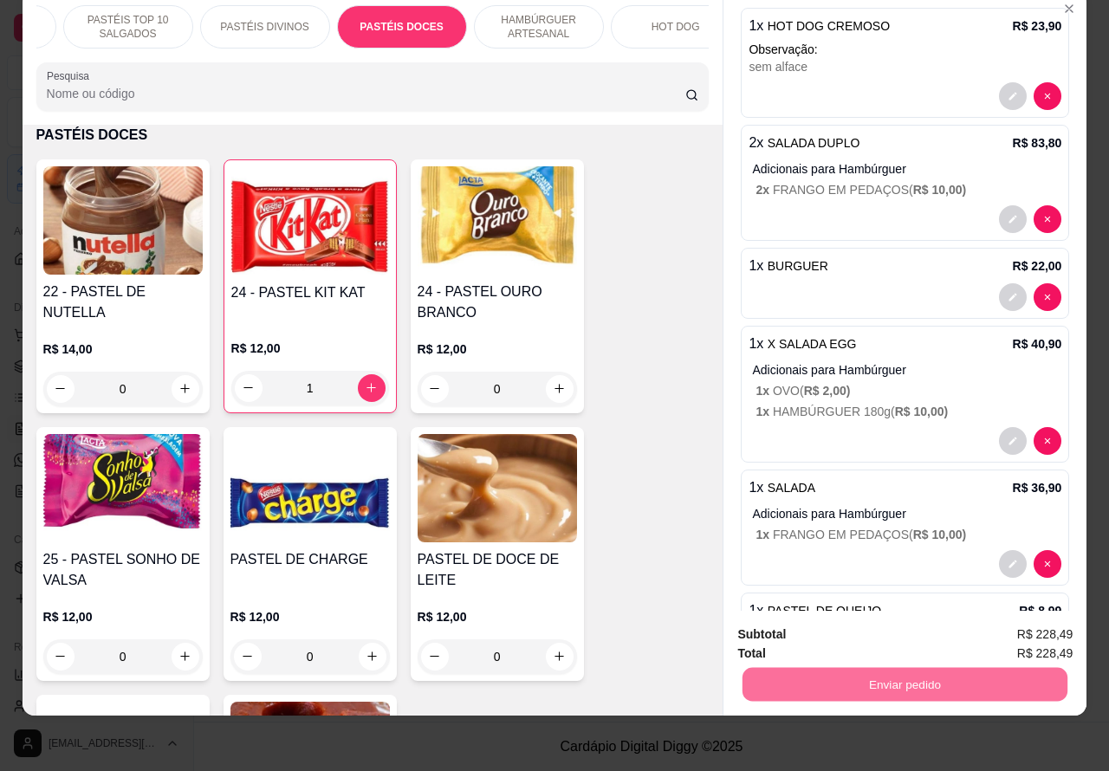
click at [242, 381] on icon "decrease-product-quantity" at bounding box center [248, 387] width 13 height 13
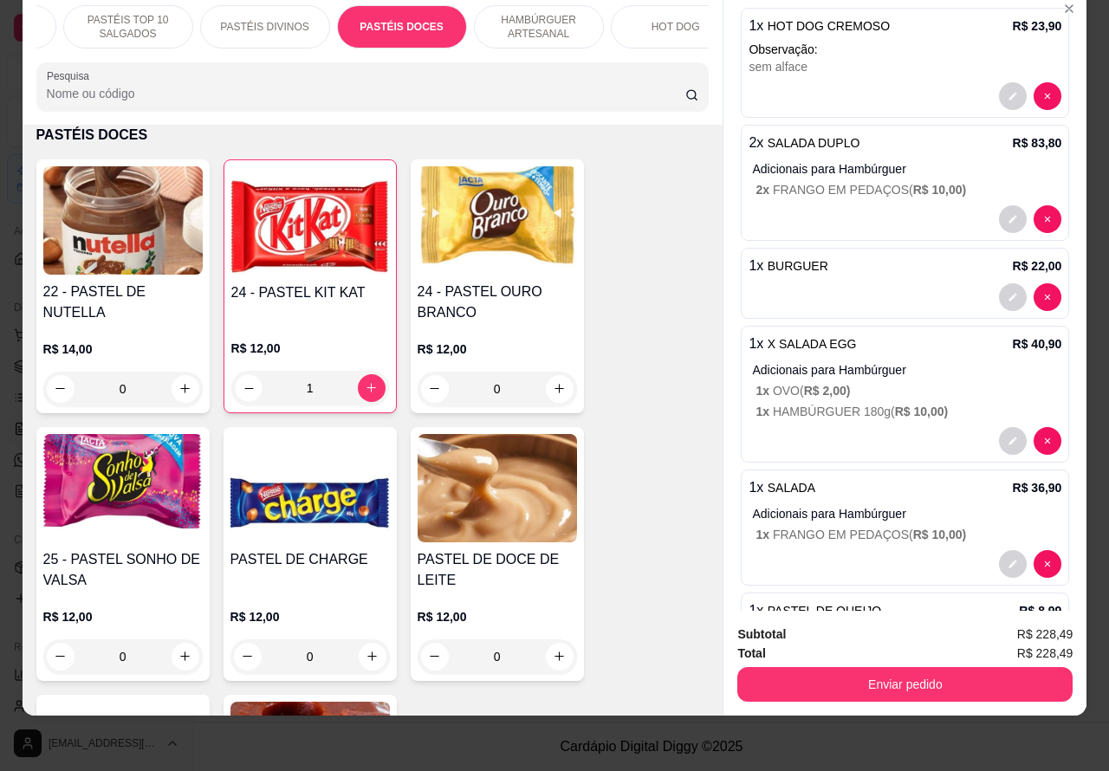
click at [239, 381] on button "decrease-product-quantity" at bounding box center [248, 387] width 27 height 27
type input "0"
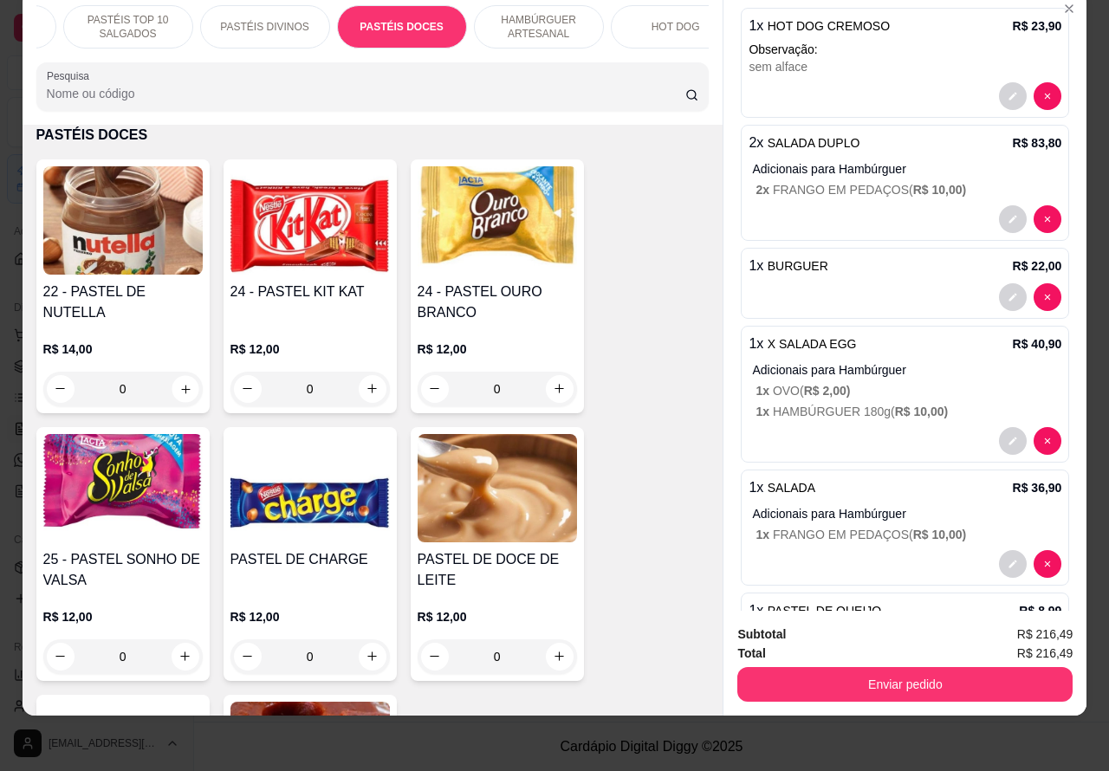
click at [181, 387] on icon "increase-product-quantity" at bounding box center [185, 389] width 9 height 9
type input "1"
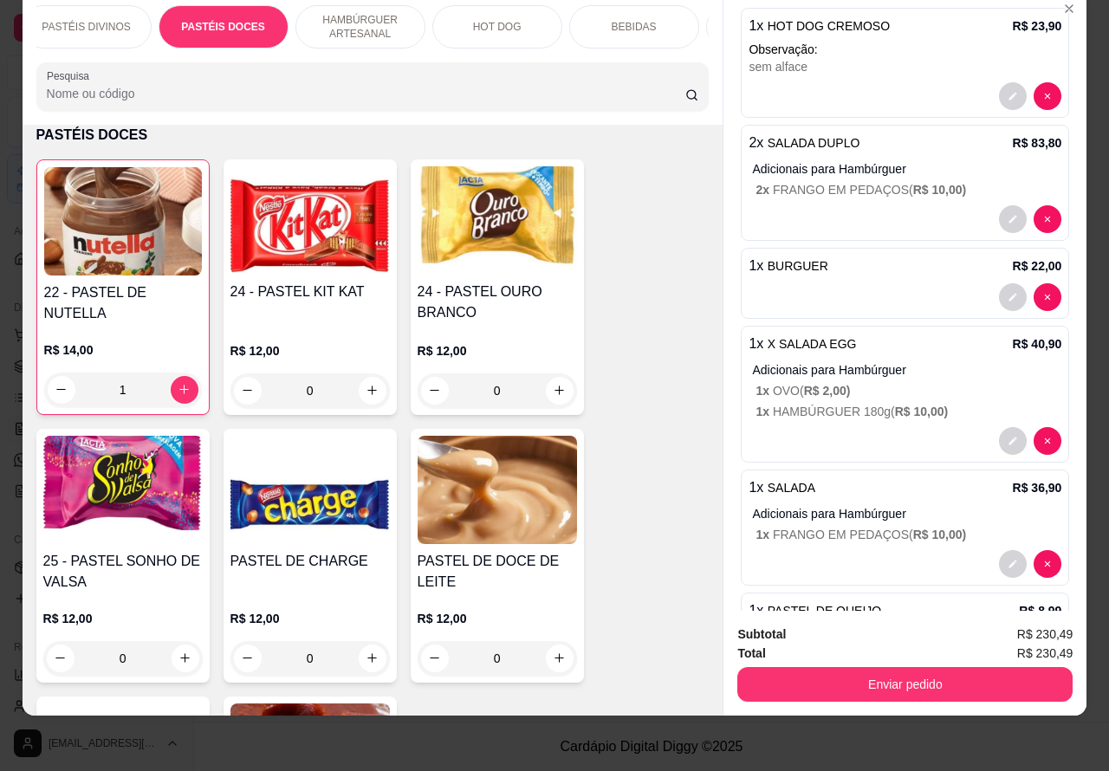
scroll to position [0, 323]
click at [604, 10] on div "BEBIDAS" at bounding box center [600, 26] width 130 height 43
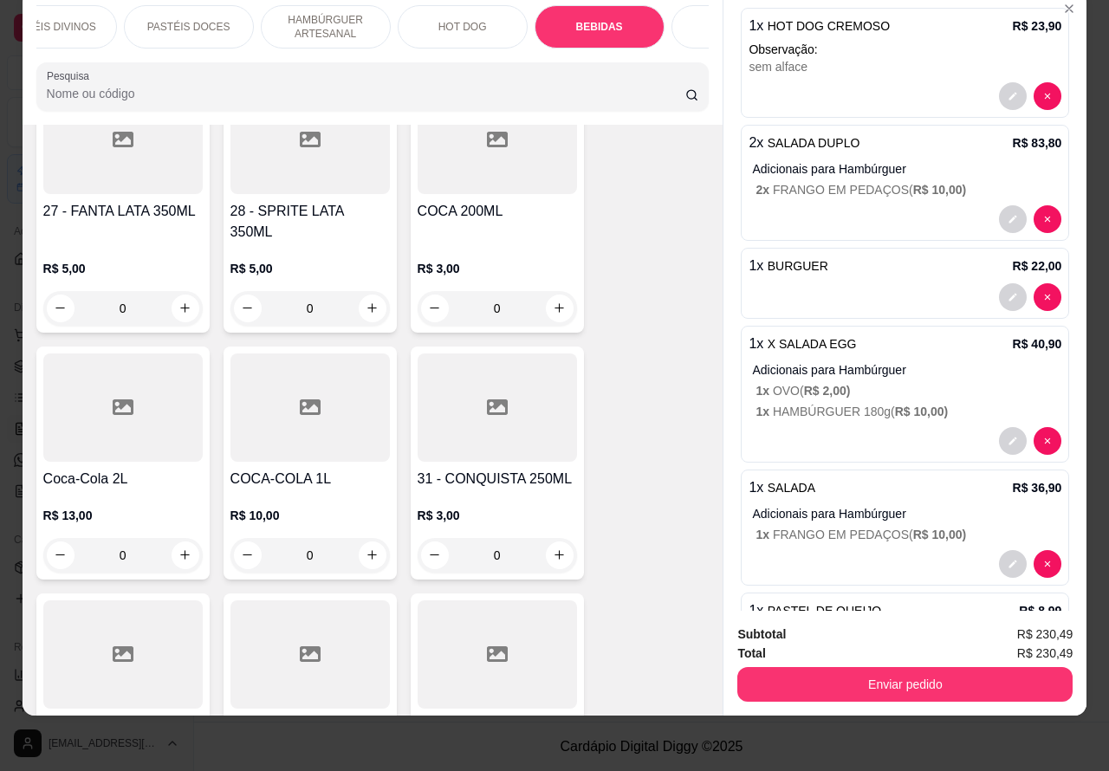
scroll to position [5906, 0]
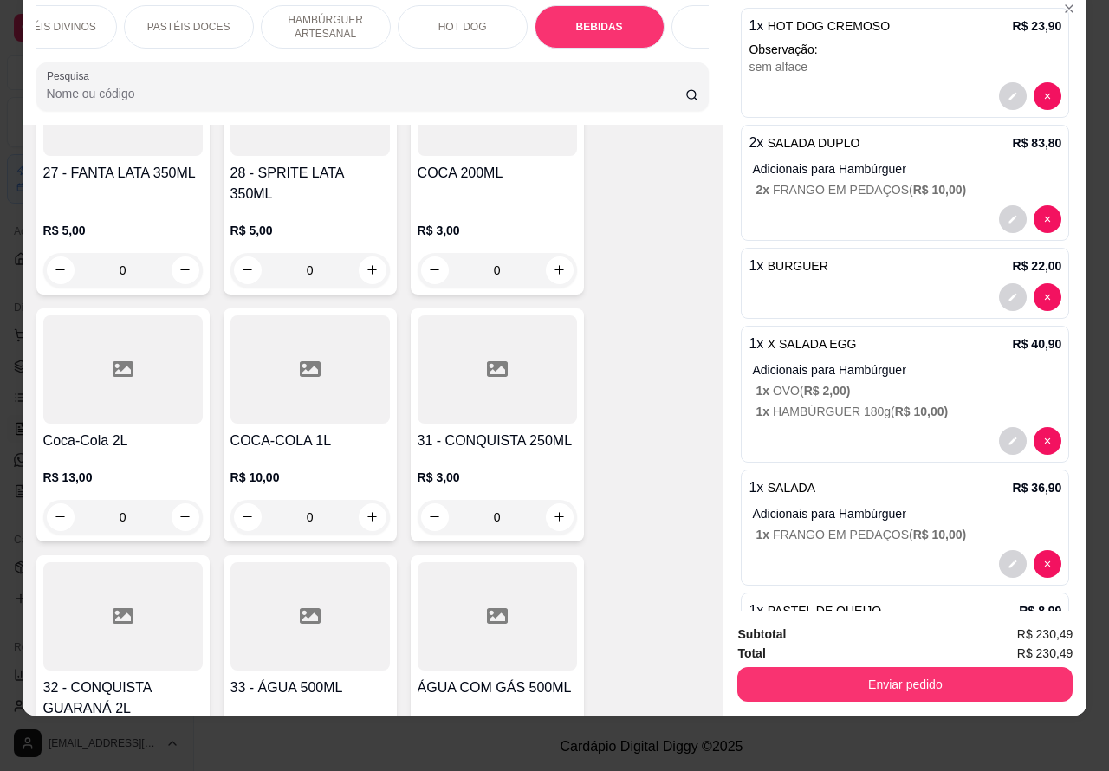
click at [178, 510] on icon "increase-product-quantity" at bounding box center [184, 516] width 13 height 13
type input "1"
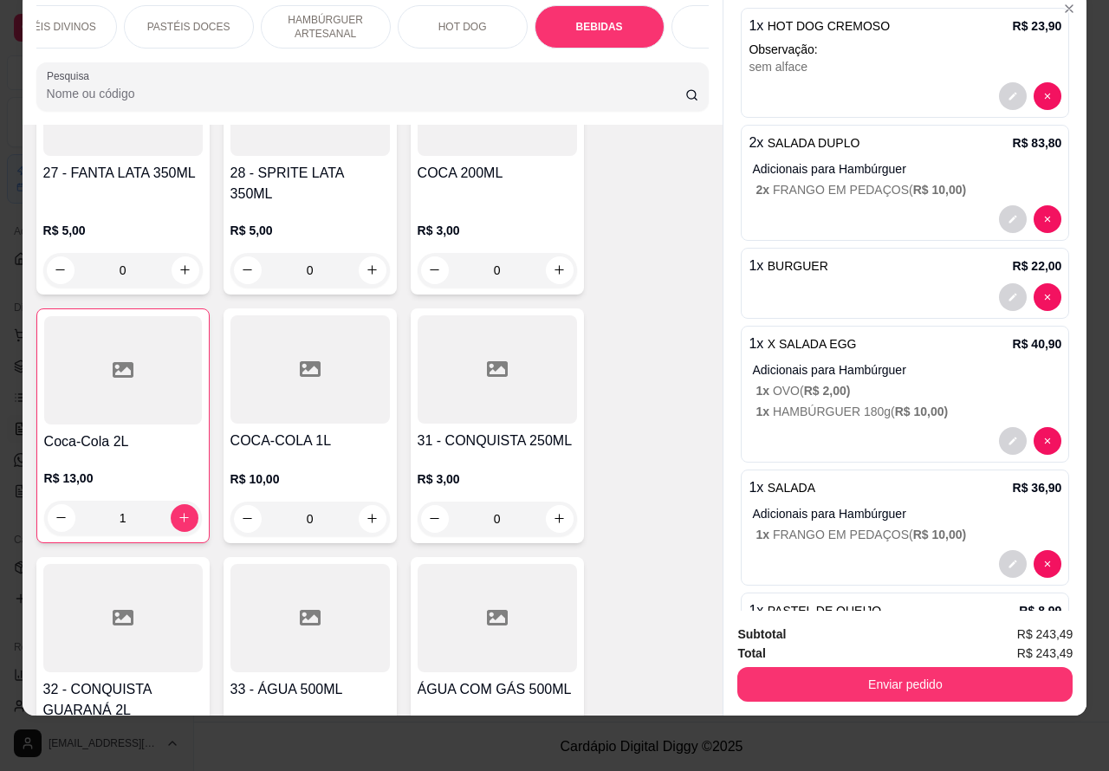
click at [914, 667] on button "Enviar pedido" at bounding box center [904, 684] width 335 height 35
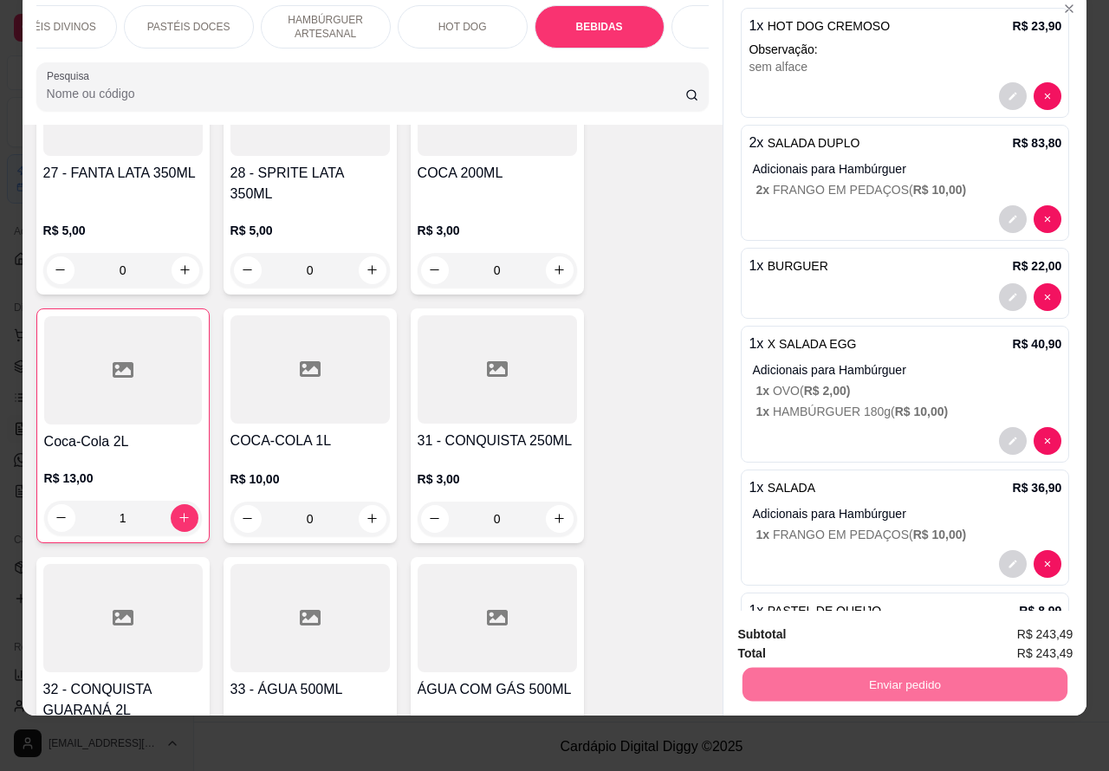
click at [872, 620] on button "Não registrar e enviar pedido" at bounding box center [840, 626] width 175 height 32
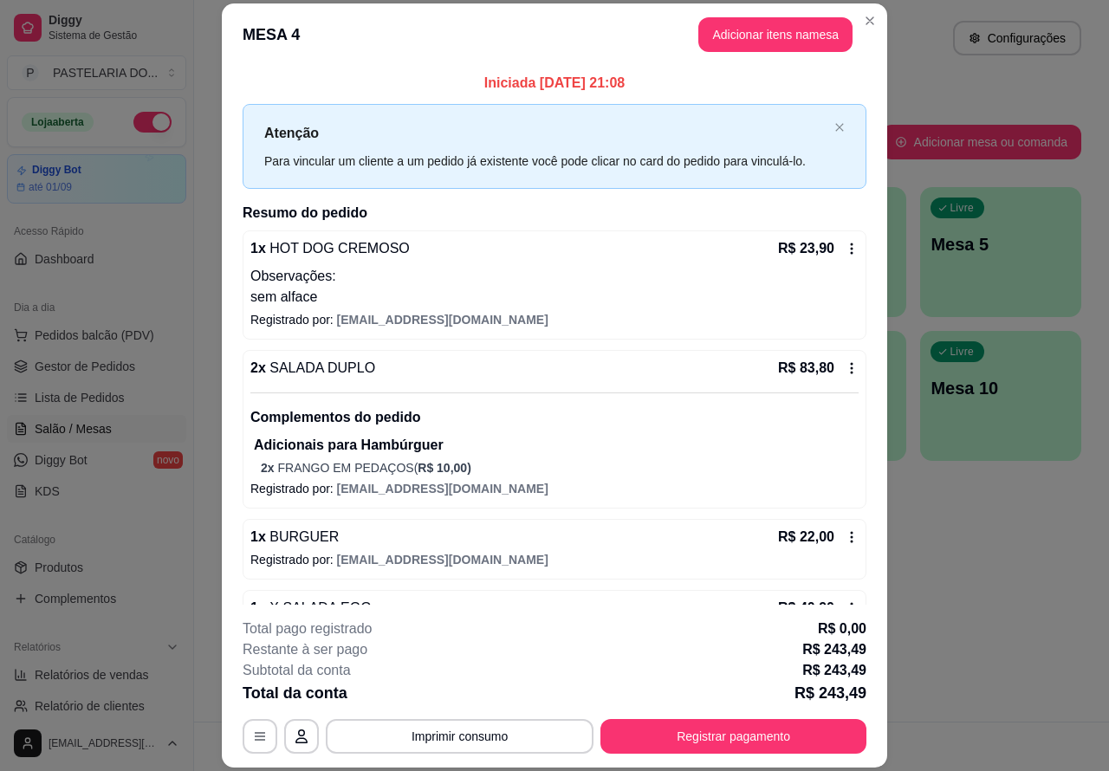
click at [860, 19] on div "Atendimento Salão Configurações" at bounding box center [651, 33] width 915 height 66
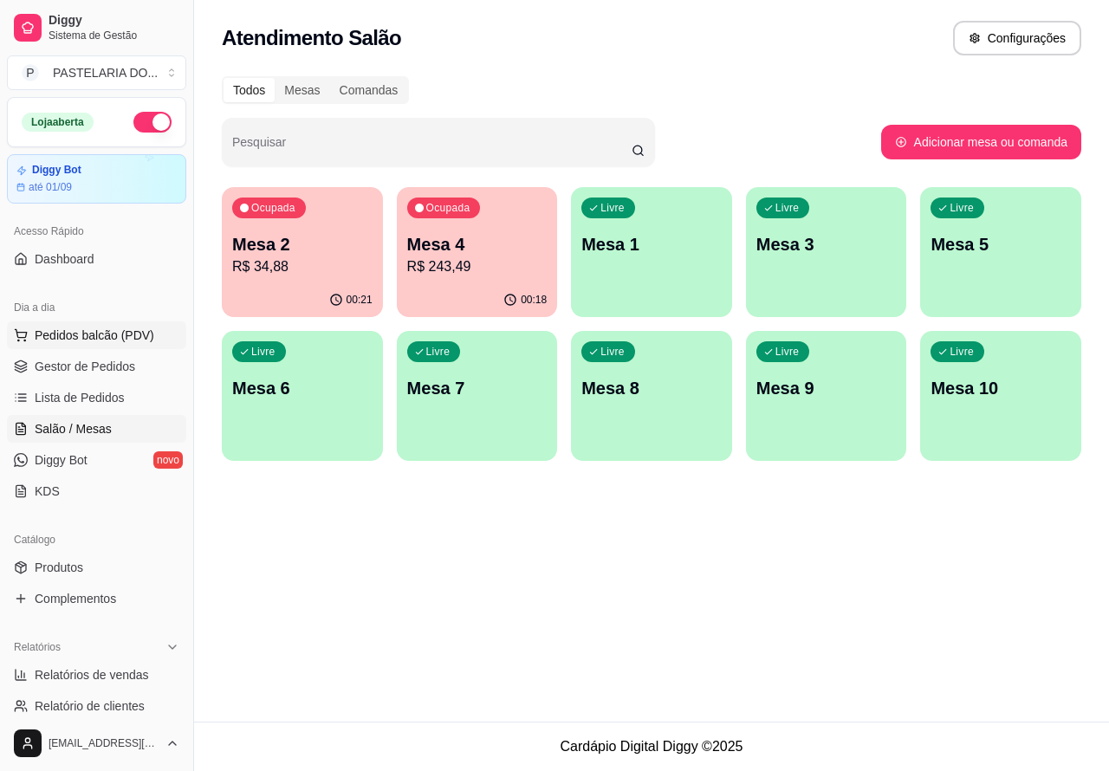
click at [114, 335] on span "Pedidos balcão (PDV)" at bounding box center [95, 335] width 120 height 17
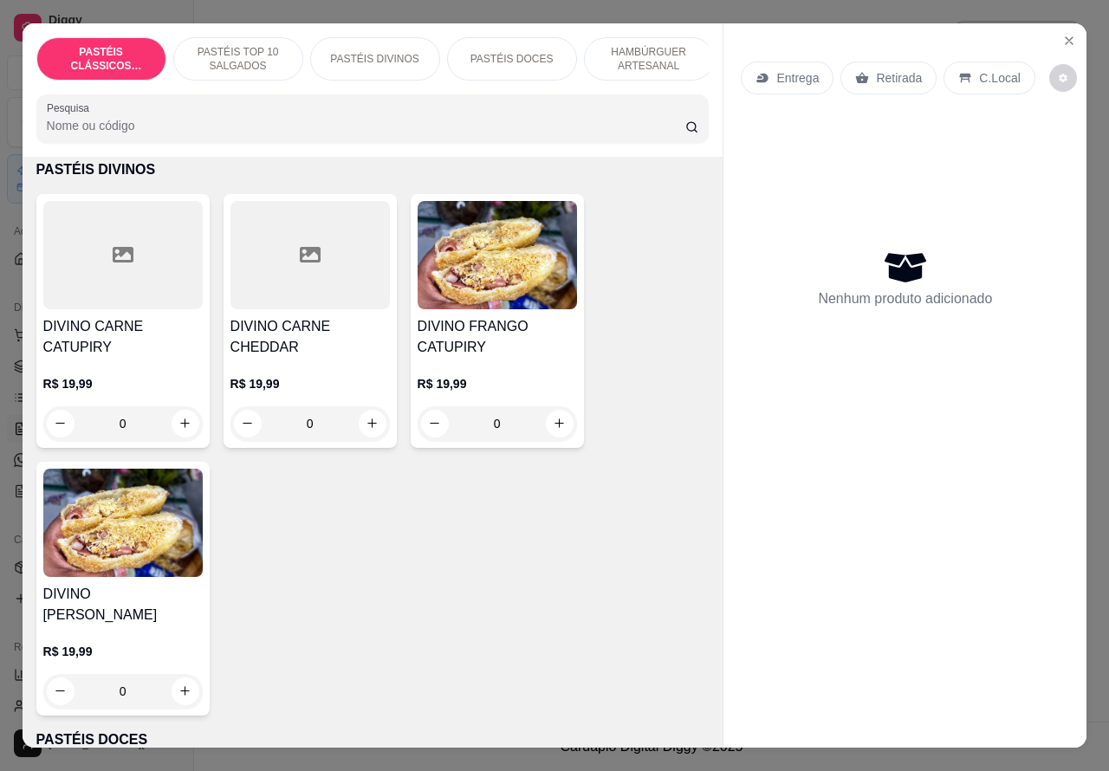
click at [656, 49] on p "HAMBÚRGUER ARTESANAL" at bounding box center [649, 59] width 101 height 28
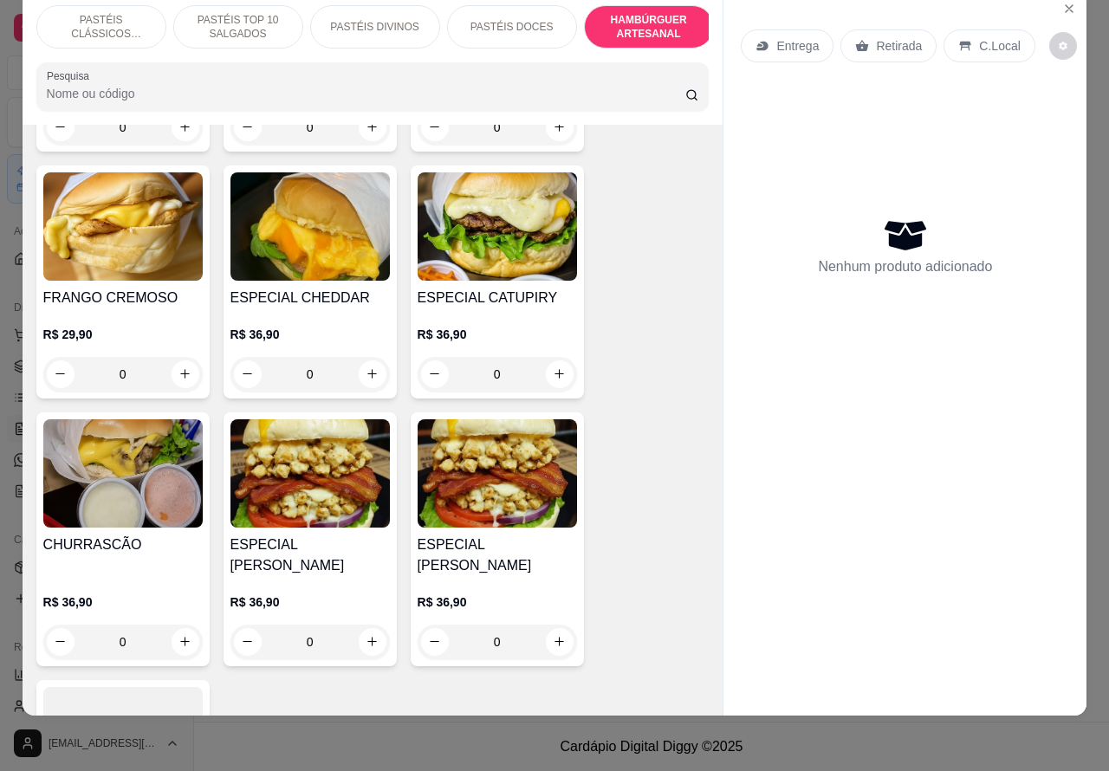
scroll to position [4433, 0]
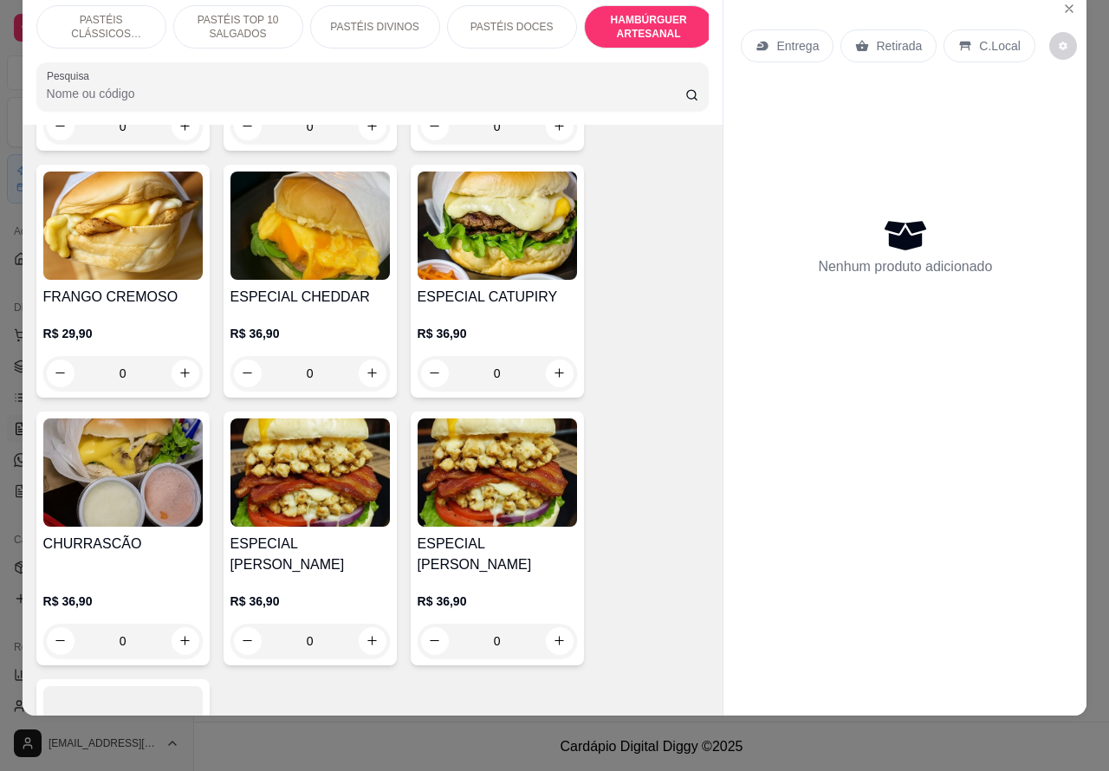
click at [172, 624] on div "0" at bounding box center [122, 641] width 159 height 35
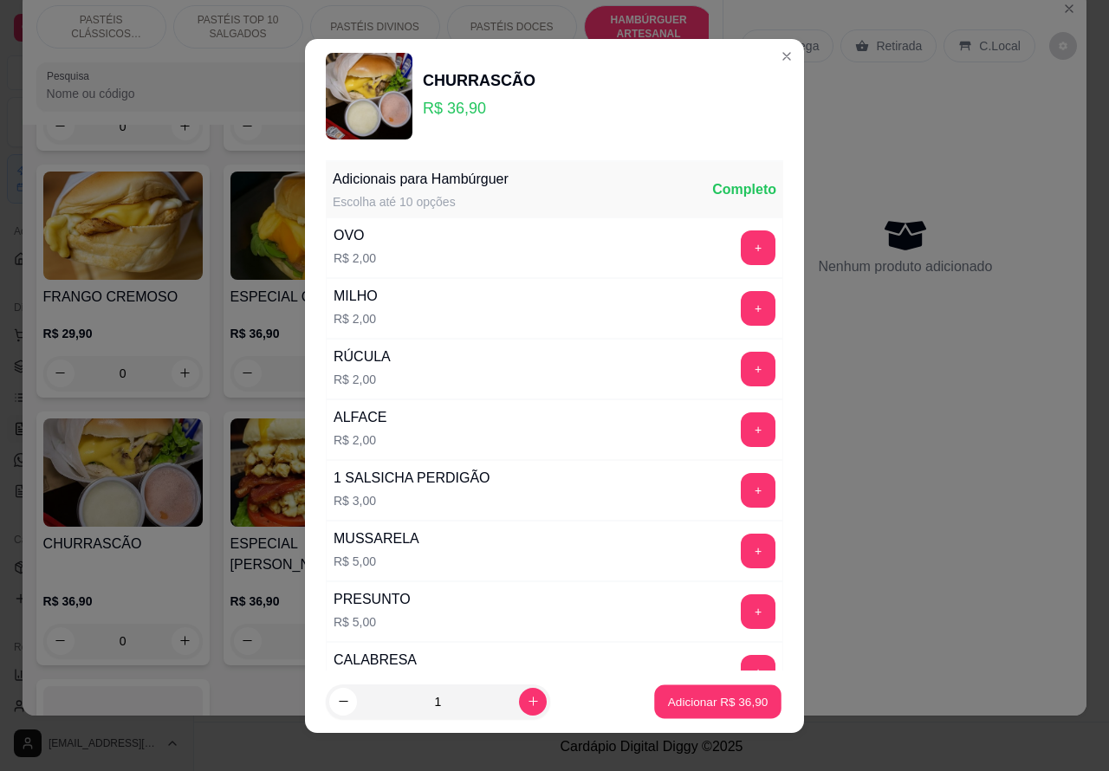
click at [712, 698] on p "Adicionar R$ 36,90" at bounding box center [718, 701] width 101 height 16
type input "1"
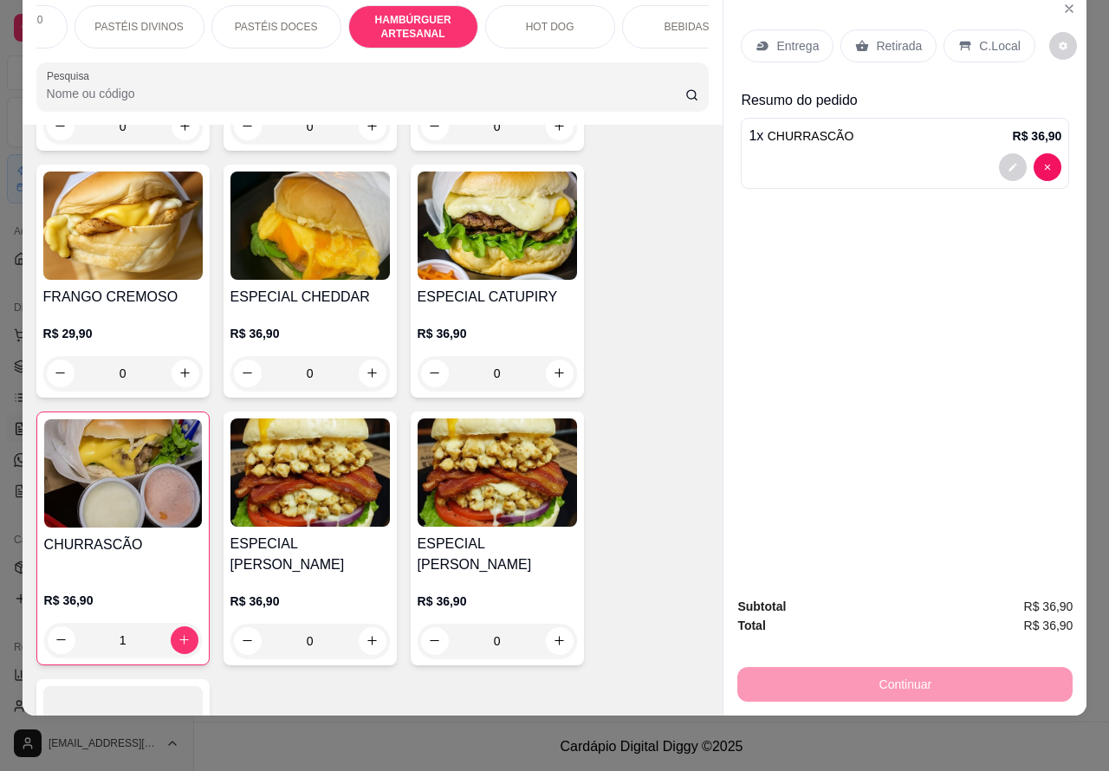
scroll to position [0, 243]
click at [678, 20] on p "BEBIDAS" at bounding box center [679, 27] width 45 height 14
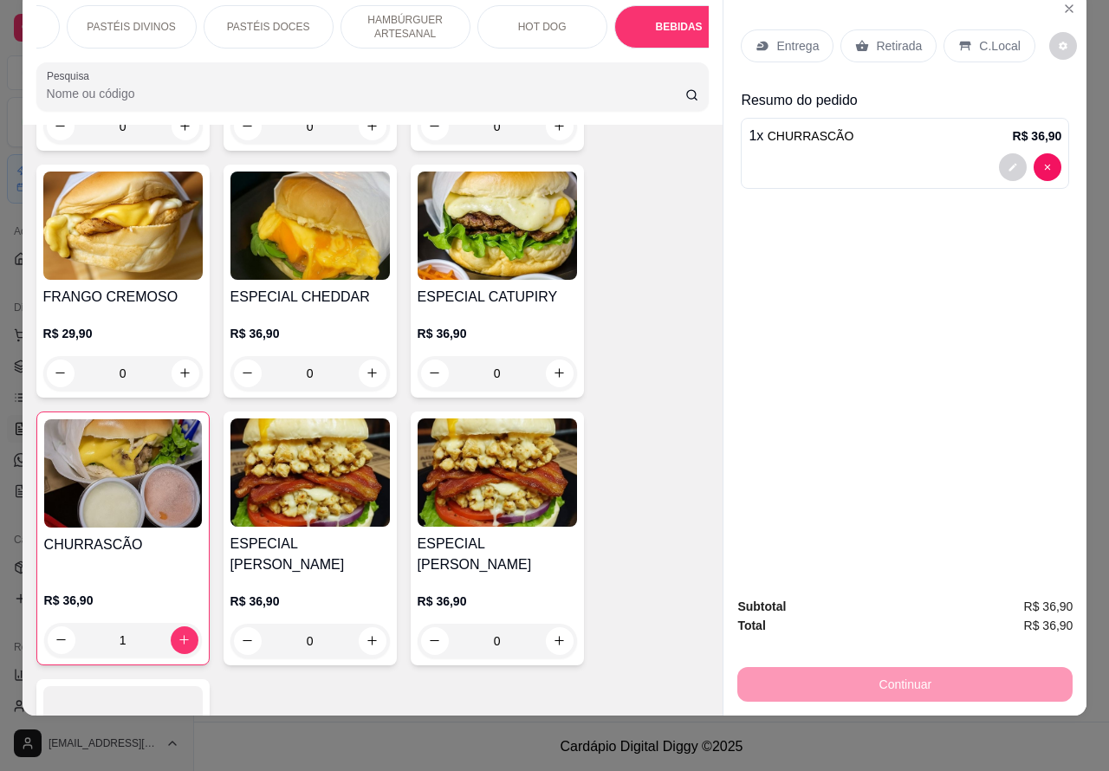
scroll to position [5494, 0]
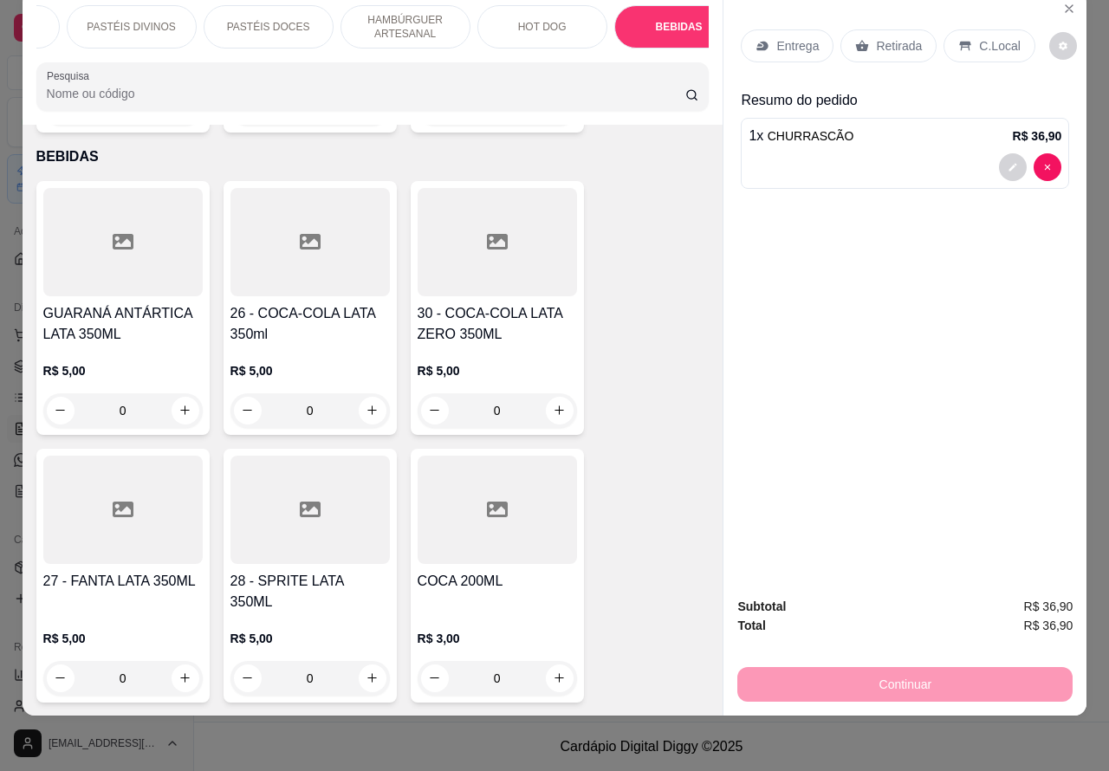
click at [366, 404] on icon "increase-product-quantity" at bounding box center [372, 410] width 13 height 13
type input "1"
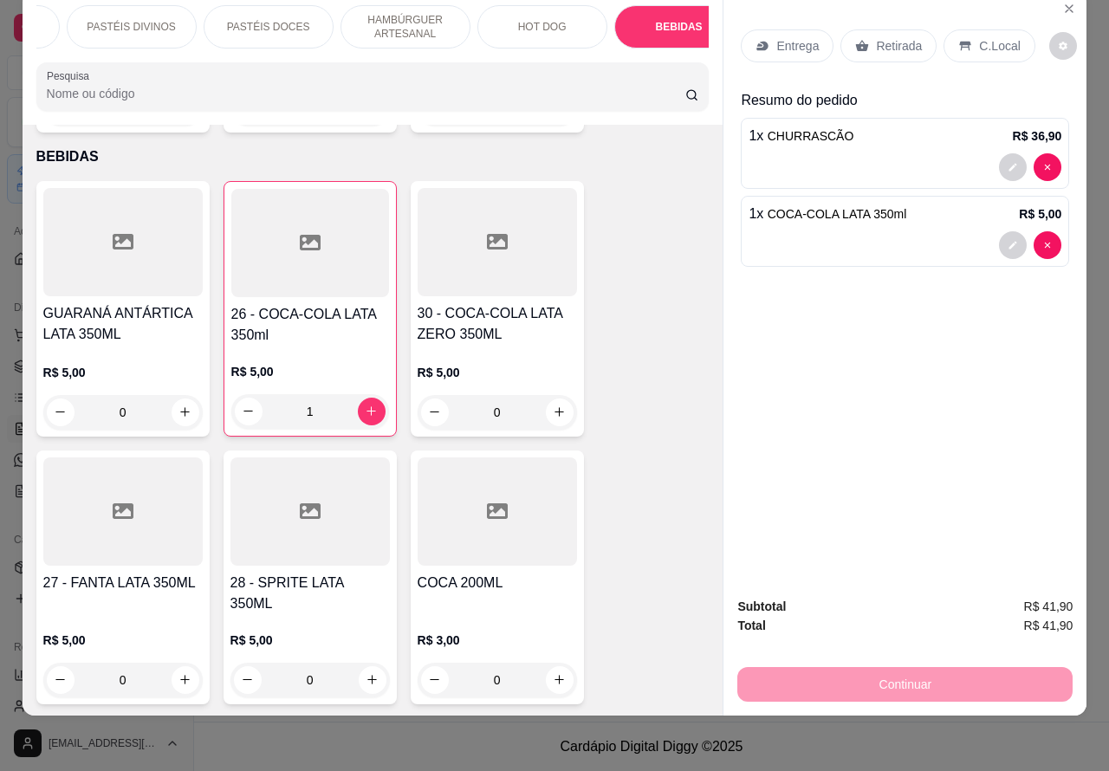
click at [881, 37] on p "Retirada" at bounding box center [899, 45] width 46 height 17
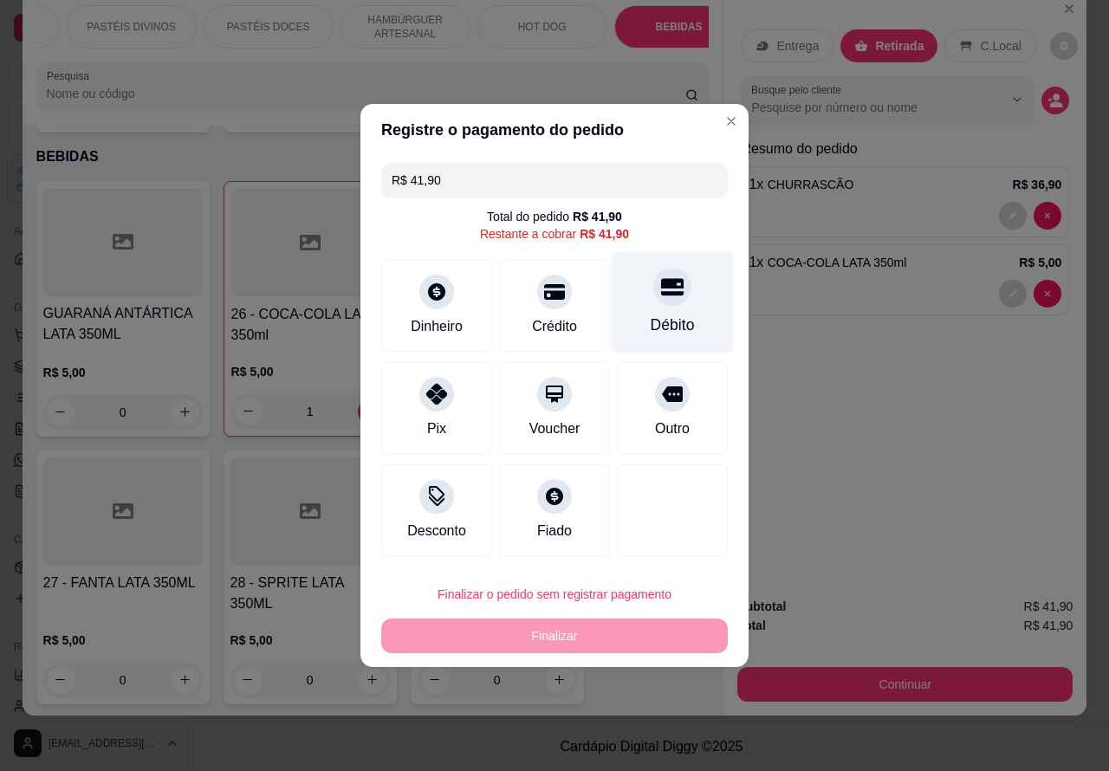
click at [661, 303] on div at bounding box center [672, 287] width 38 height 38
type input "R$ 0,00"
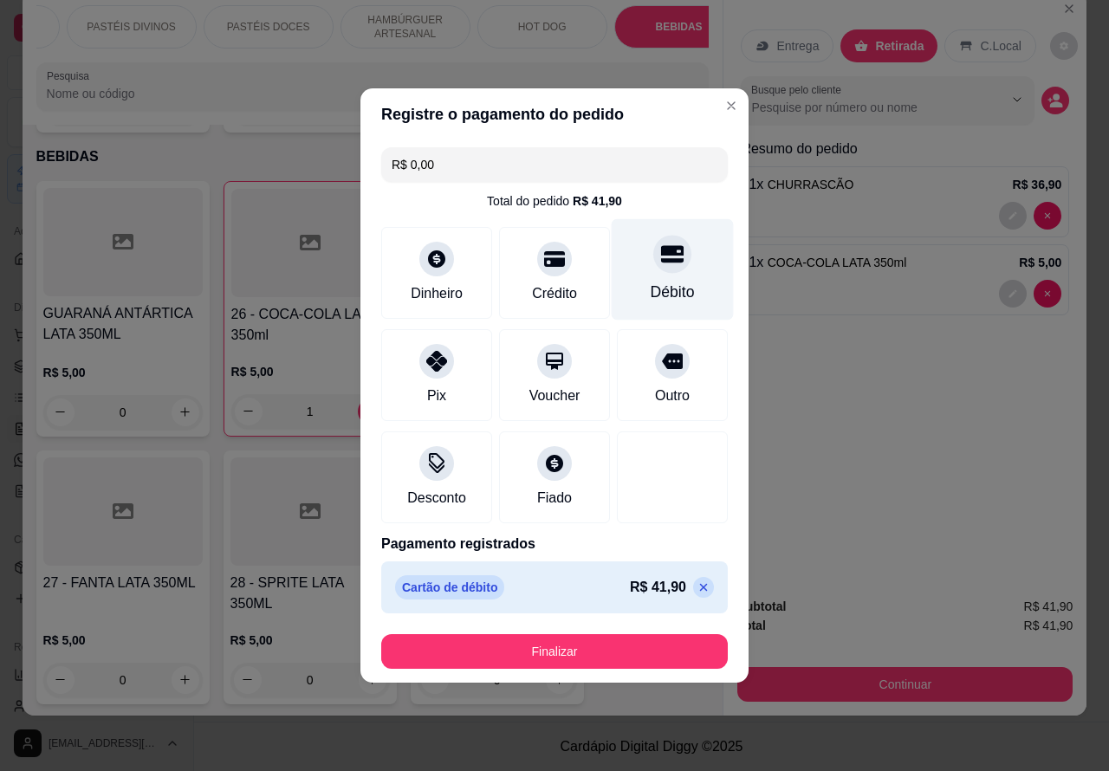
click at [648, 650] on button "Finalizar" at bounding box center [554, 651] width 347 height 35
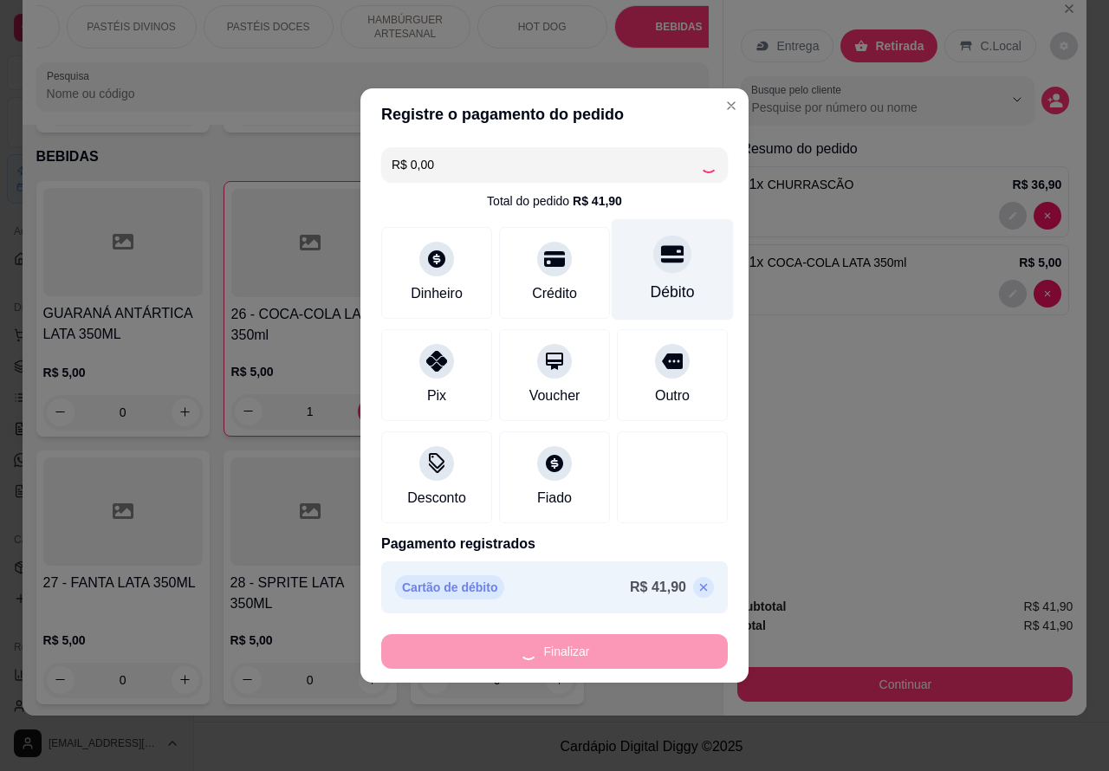
type input "0"
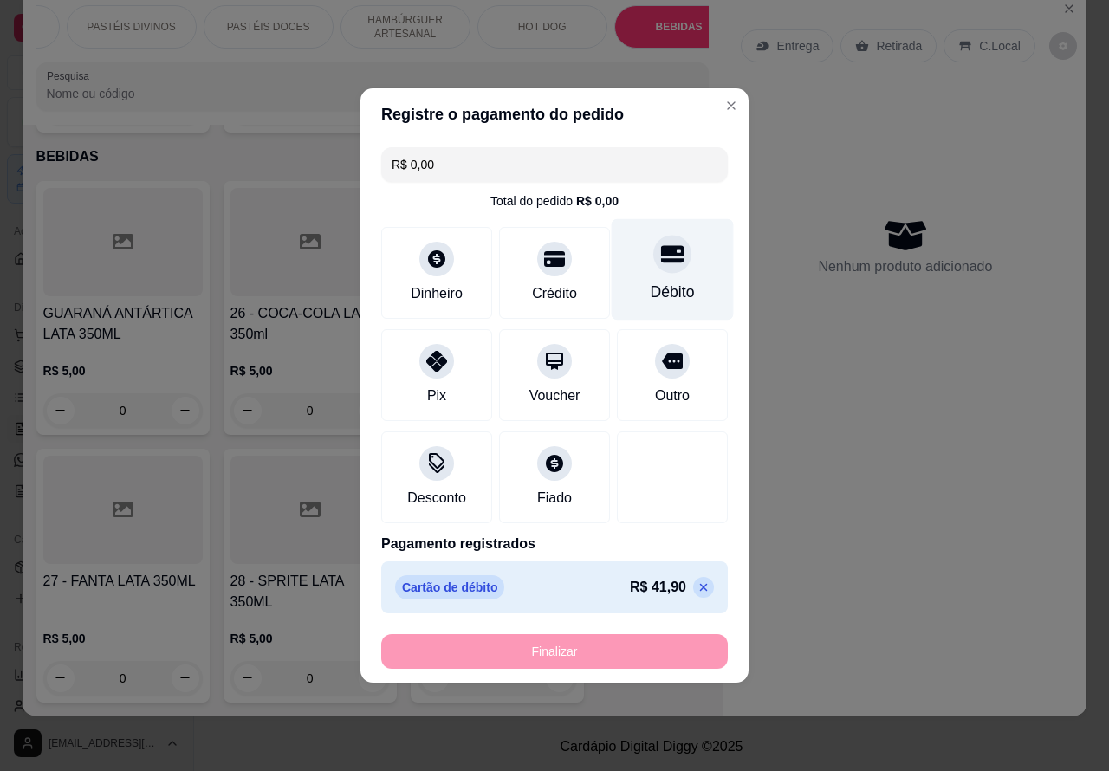
type input "-R$ 41,90"
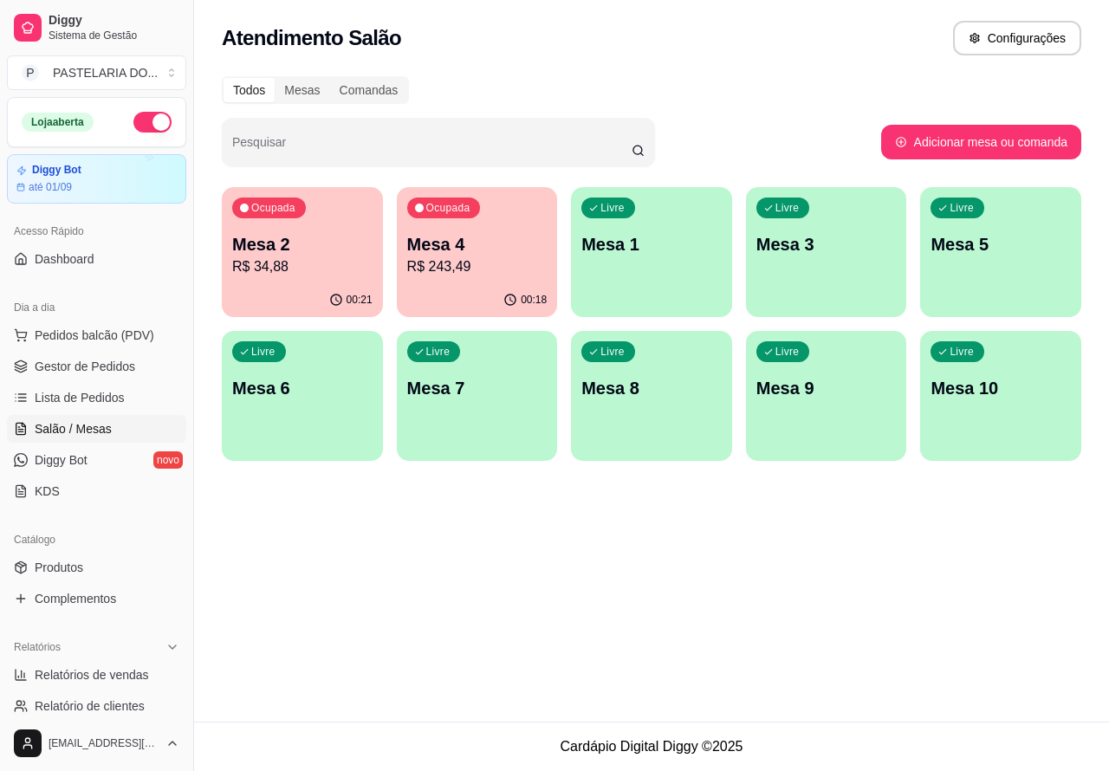
click at [500, 262] on p "R$ 243,49" at bounding box center [477, 266] width 140 height 21
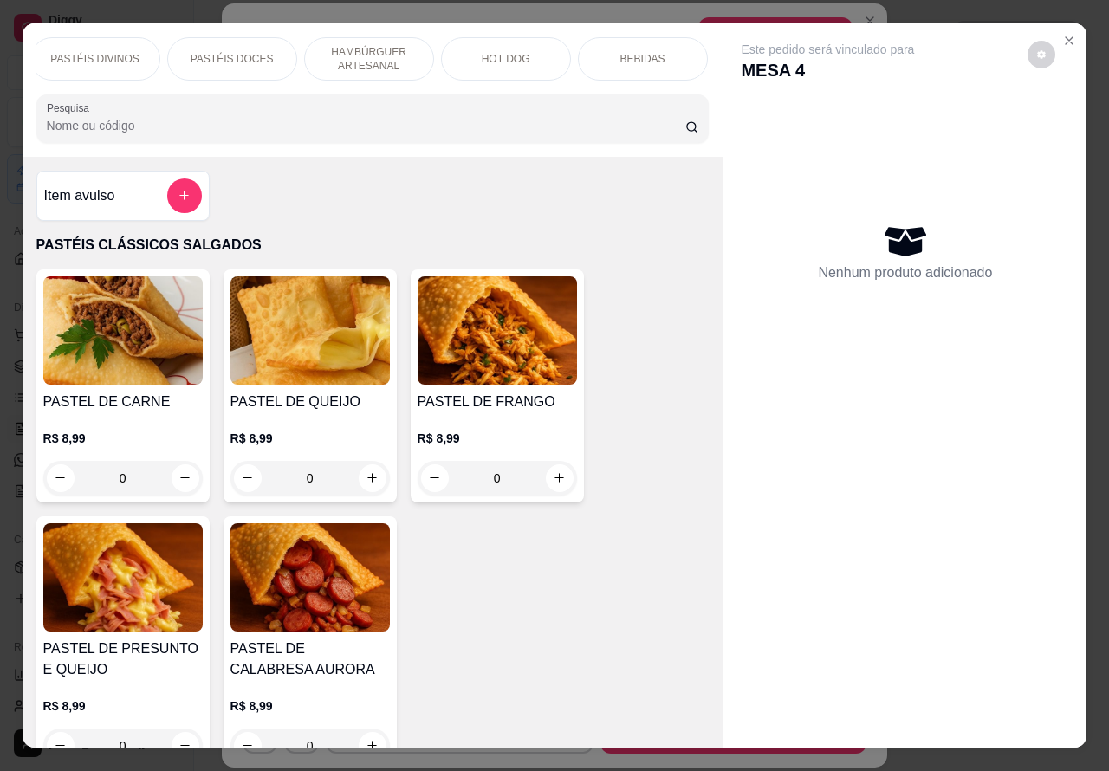
scroll to position [0, 292]
click at [626, 52] on p "BEBIDAS" at bounding box center [630, 59] width 45 height 14
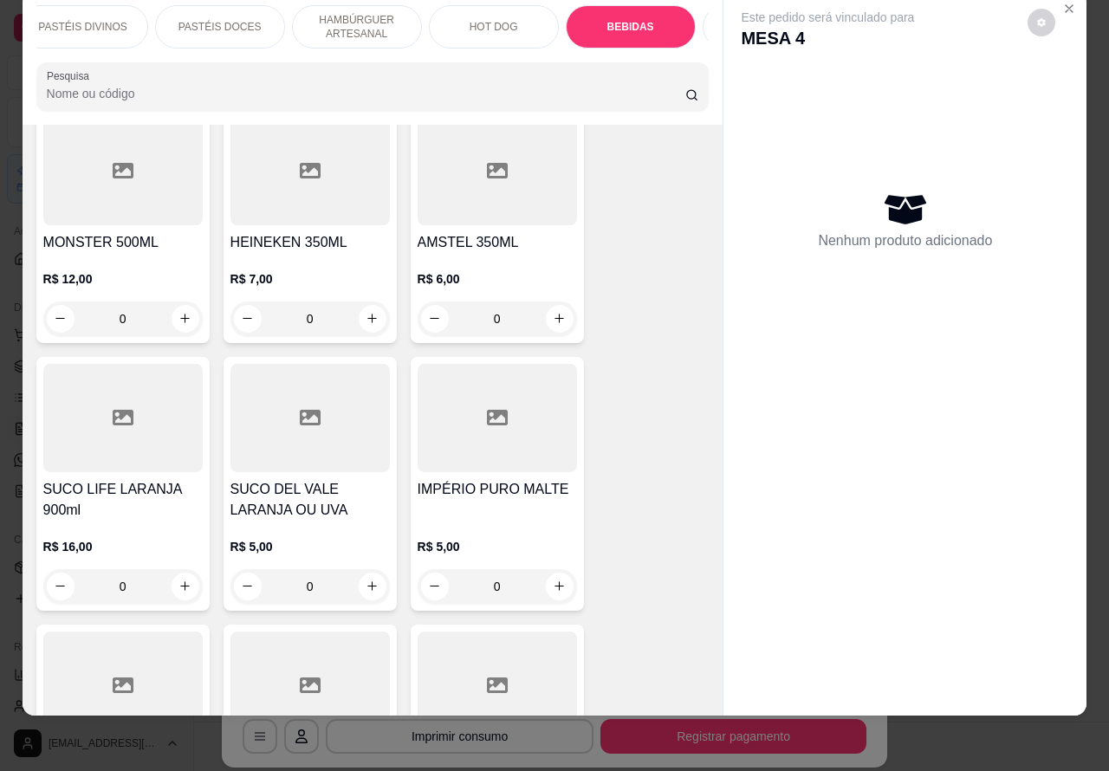
scroll to position [6617, 0]
click at [180, 581] on icon "increase-product-quantity" at bounding box center [185, 586] width 10 height 10
type input "1"
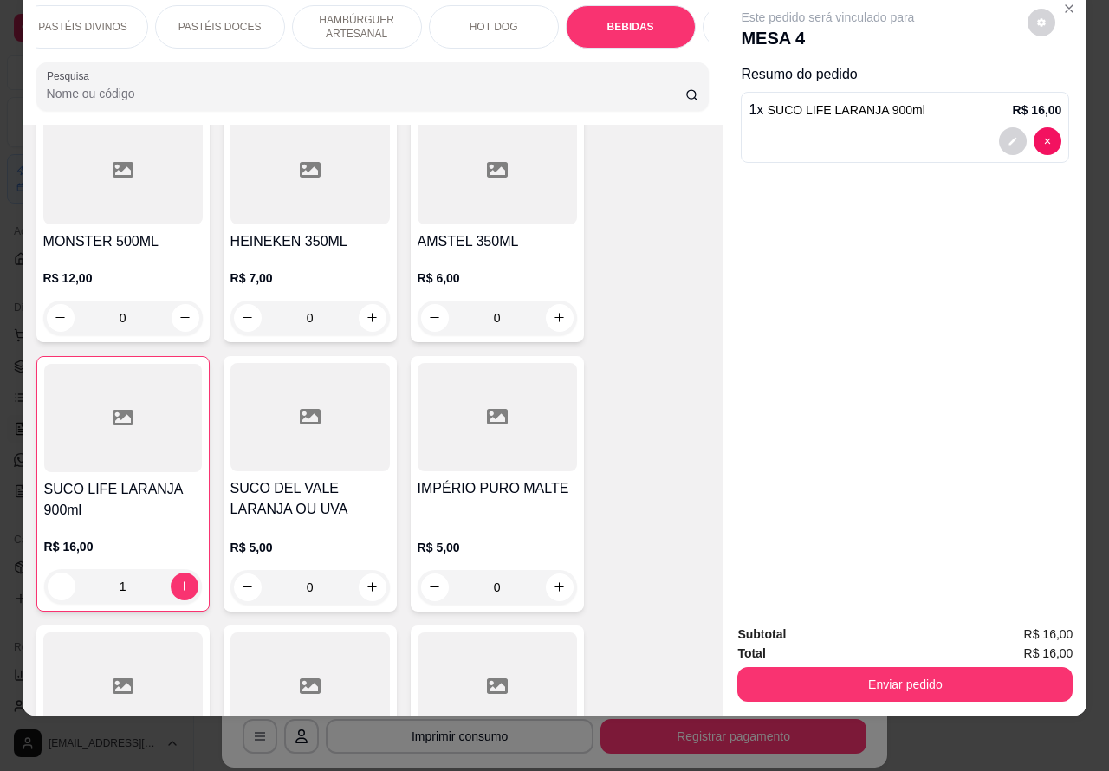
click at [925, 667] on button "Enviar pedido" at bounding box center [904, 684] width 335 height 35
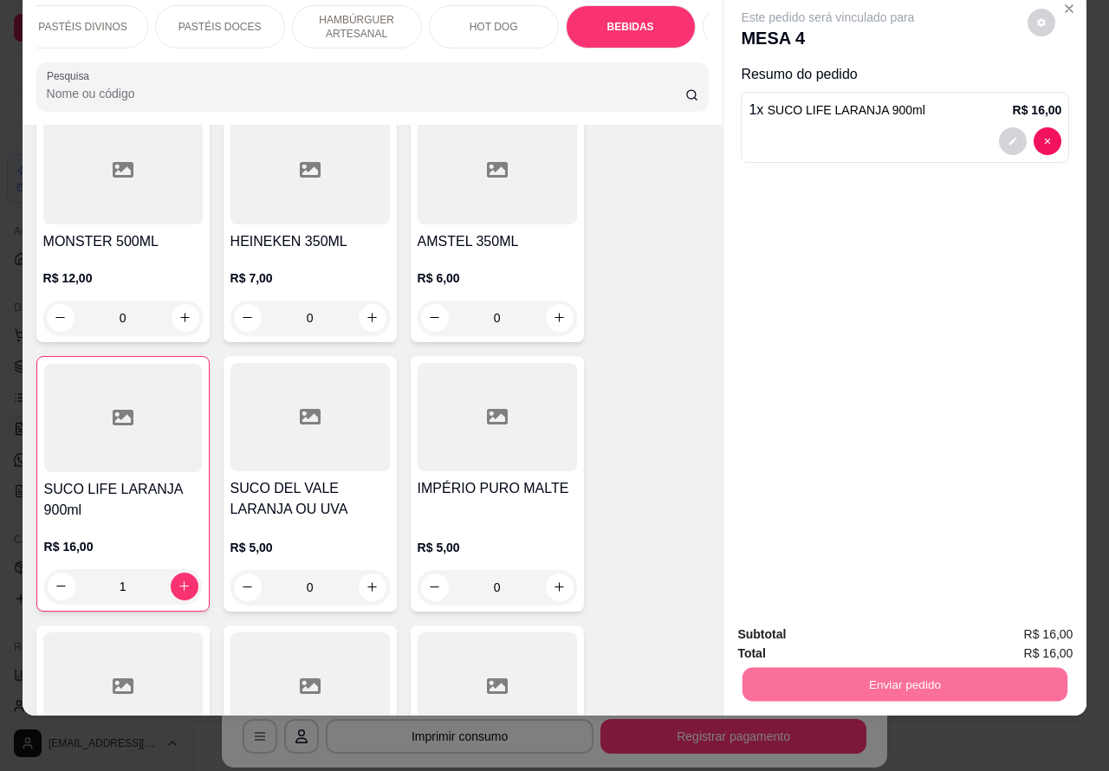
click at [889, 624] on button "Não registrar e enviar pedido" at bounding box center [846, 626] width 180 height 33
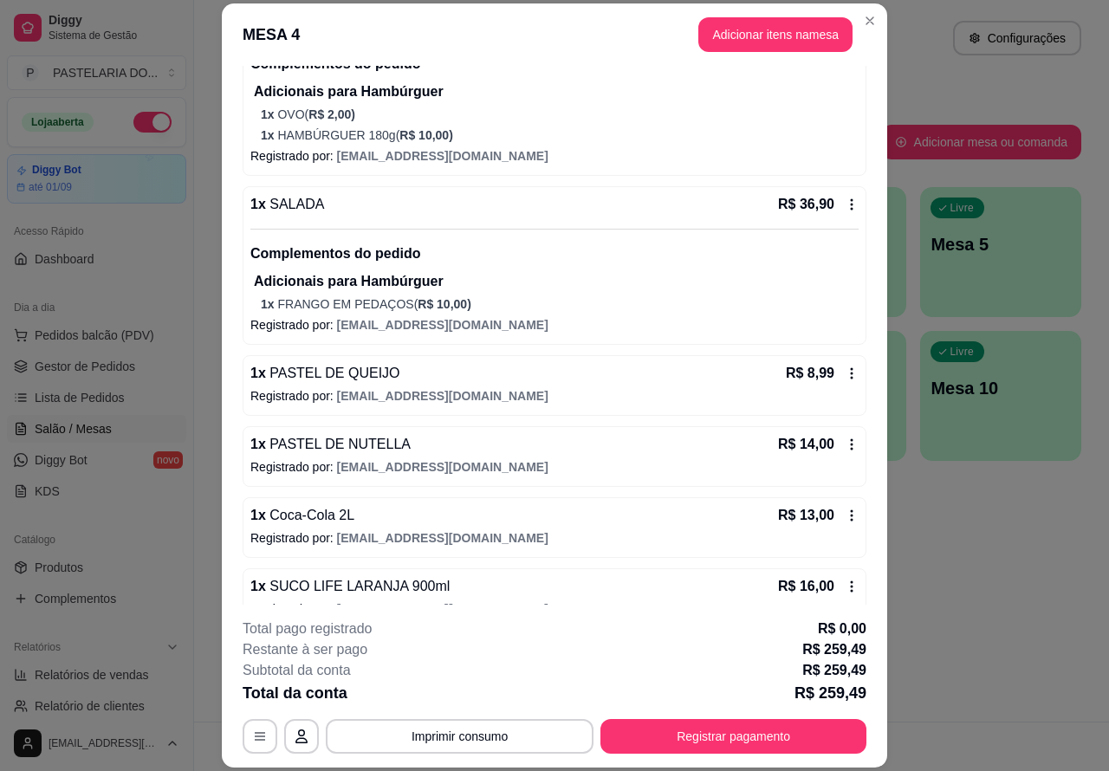
scroll to position [628, 0]
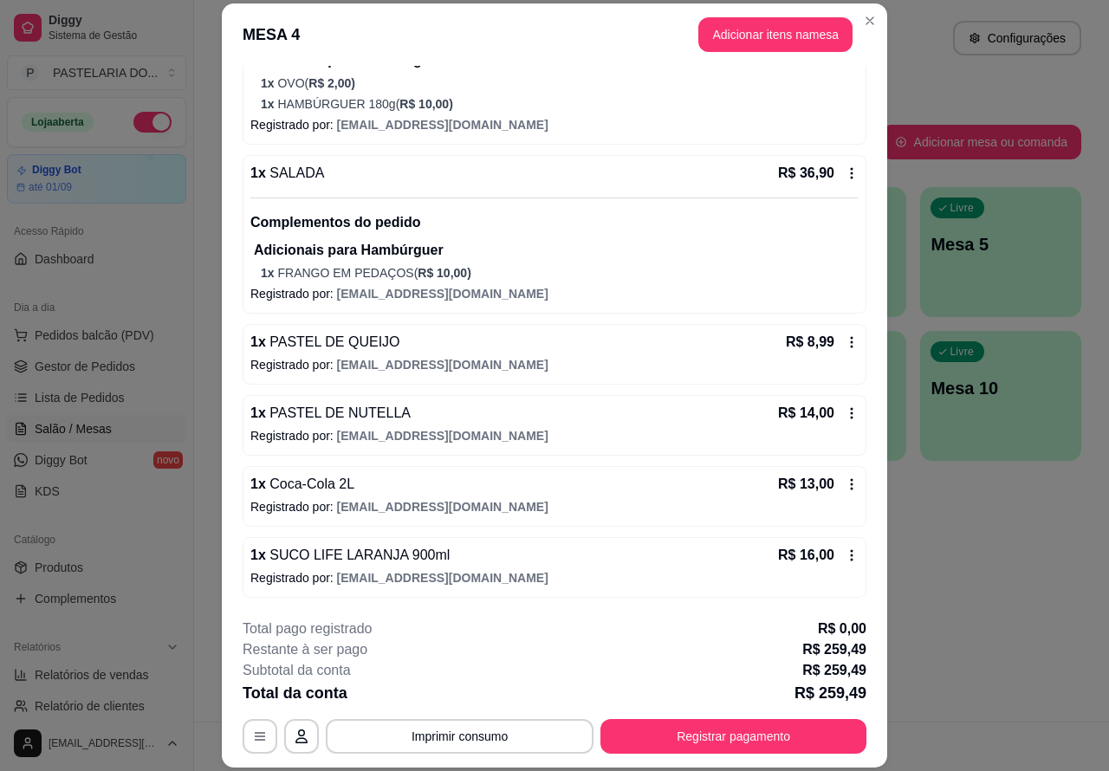
click at [778, 35] on p "Este pedido será vinculado para" at bounding box center [836, 39] width 178 height 18
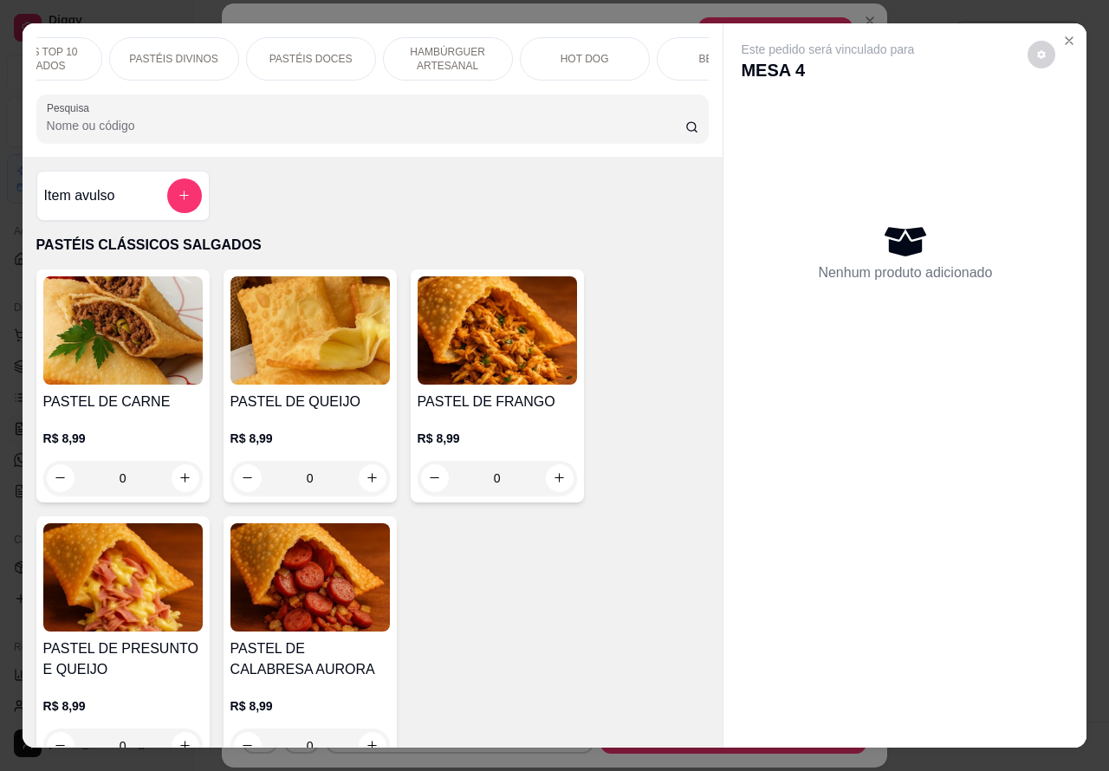
scroll to position [0, 211]
click at [317, 52] on p "PASTÉIS DOCES" at bounding box center [301, 59] width 83 height 14
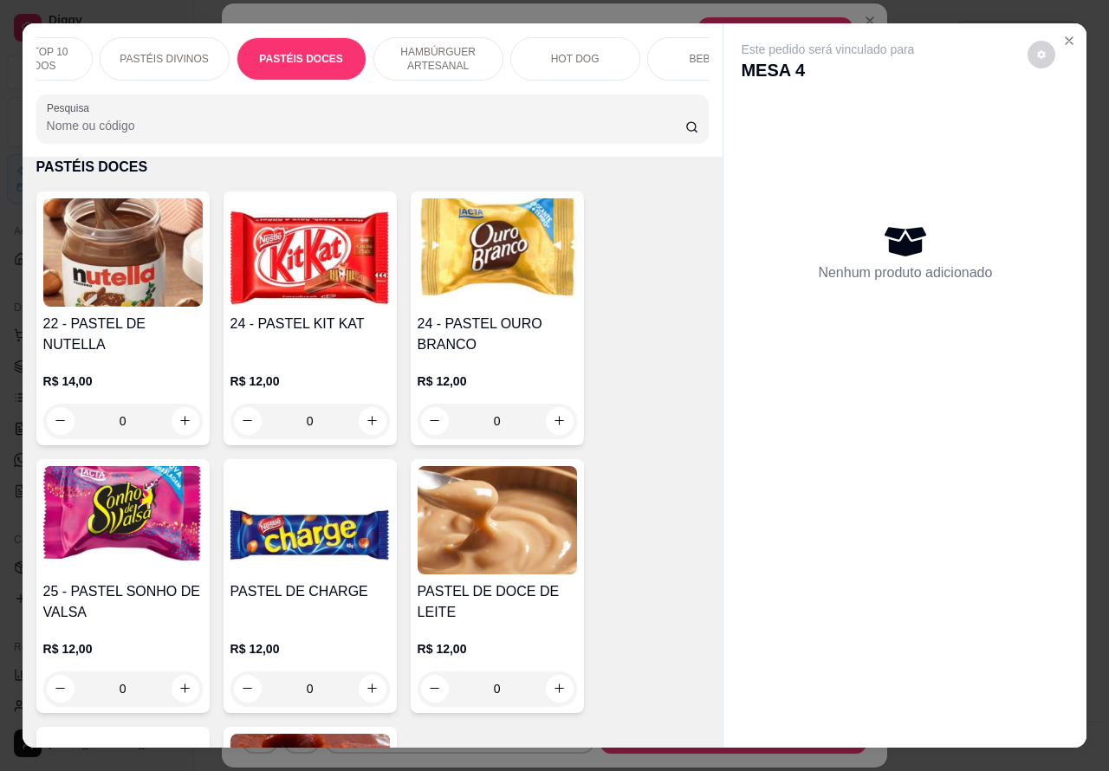
scroll to position [40, 0]
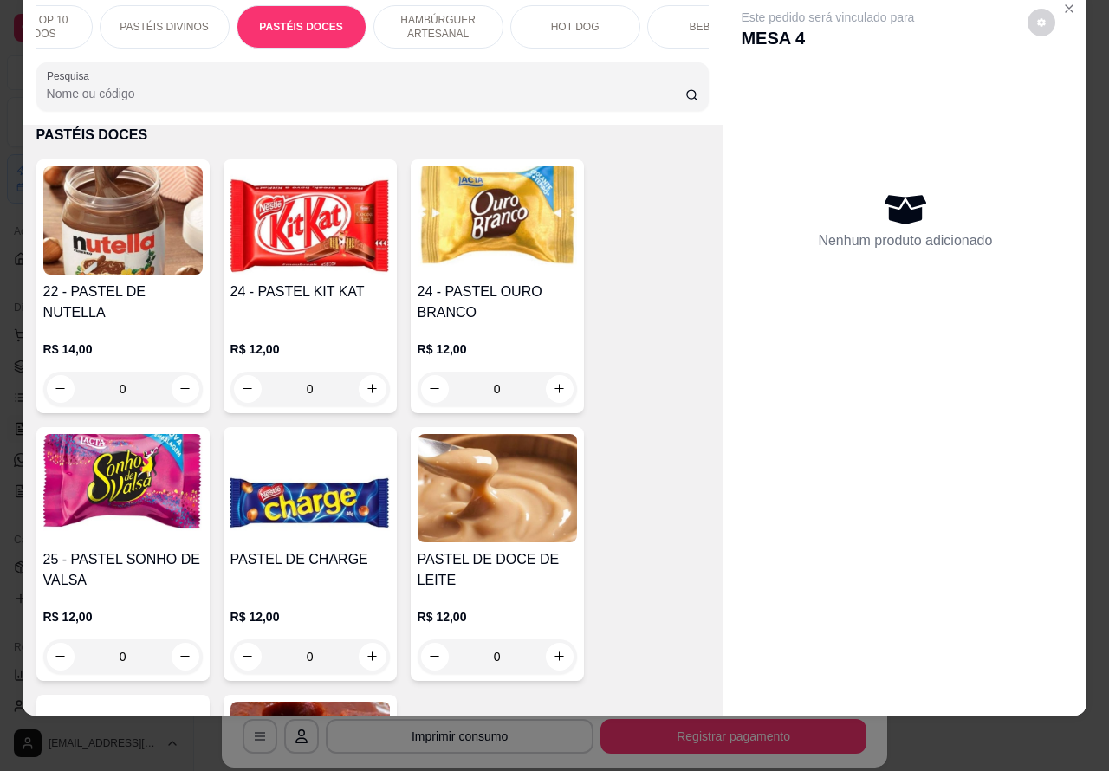
click at [328, 313] on div "24 - PASTEL KIT KAT" at bounding box center [309, 303] width 159 height 42
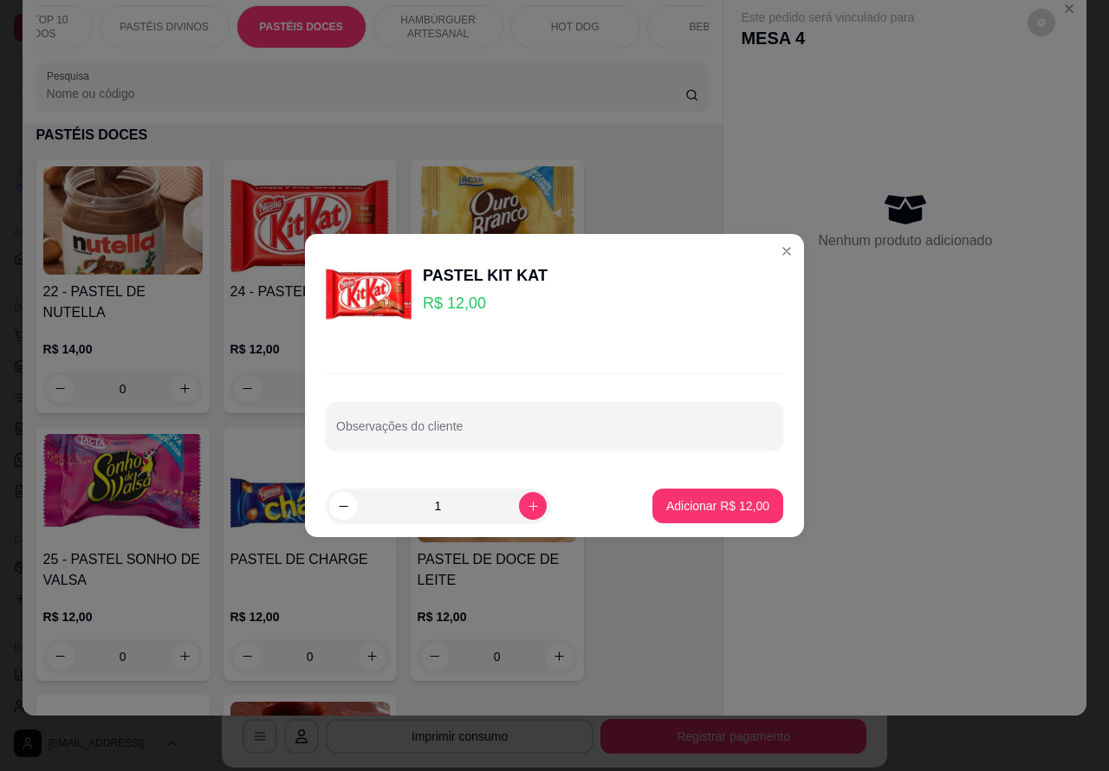
click at [473, 425] on input "Observações do cliente" at bounding box center [554, 433] width 437 height 17
type input "viagem"
click at [726, 499] on p "Adicionar R$ 12,00" at bounding box center [717, 505] width 103 height 17
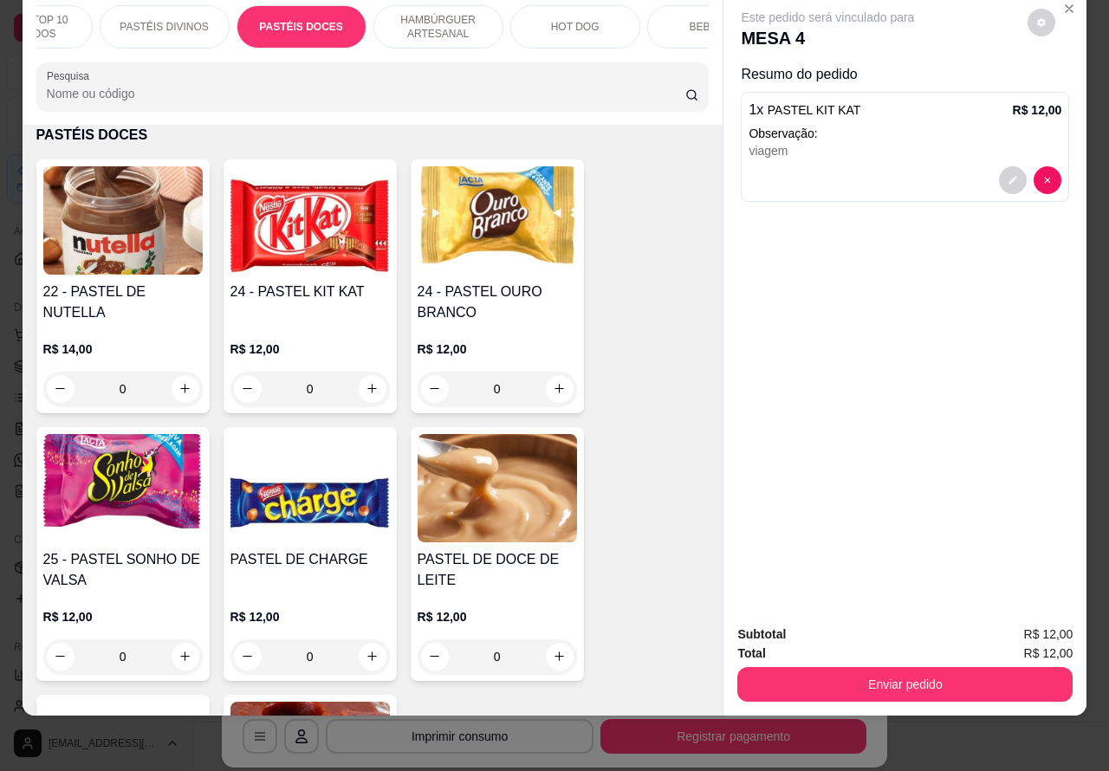
click at [914, 674] on button "Enviar pedido" at bounding box center [904, 684] width 335 height 35
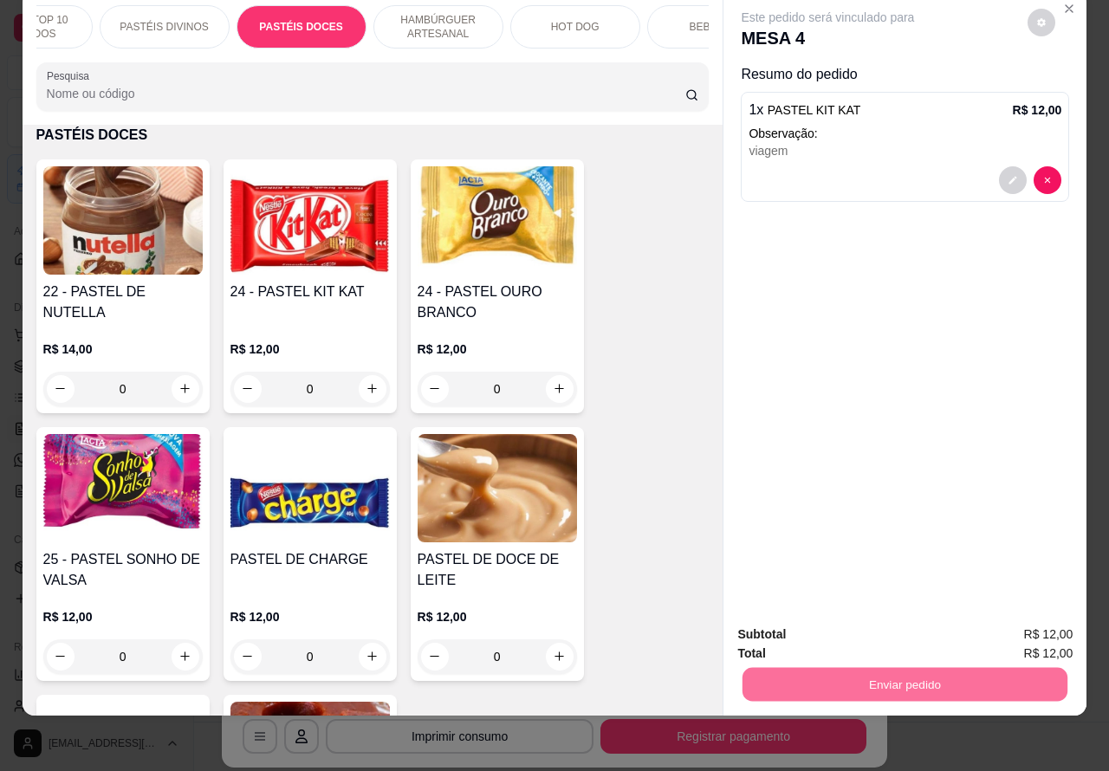
click at [867, 621] on button "Não registrar e enviar pedido" at bounding box center [846, 626] width 175 height 32
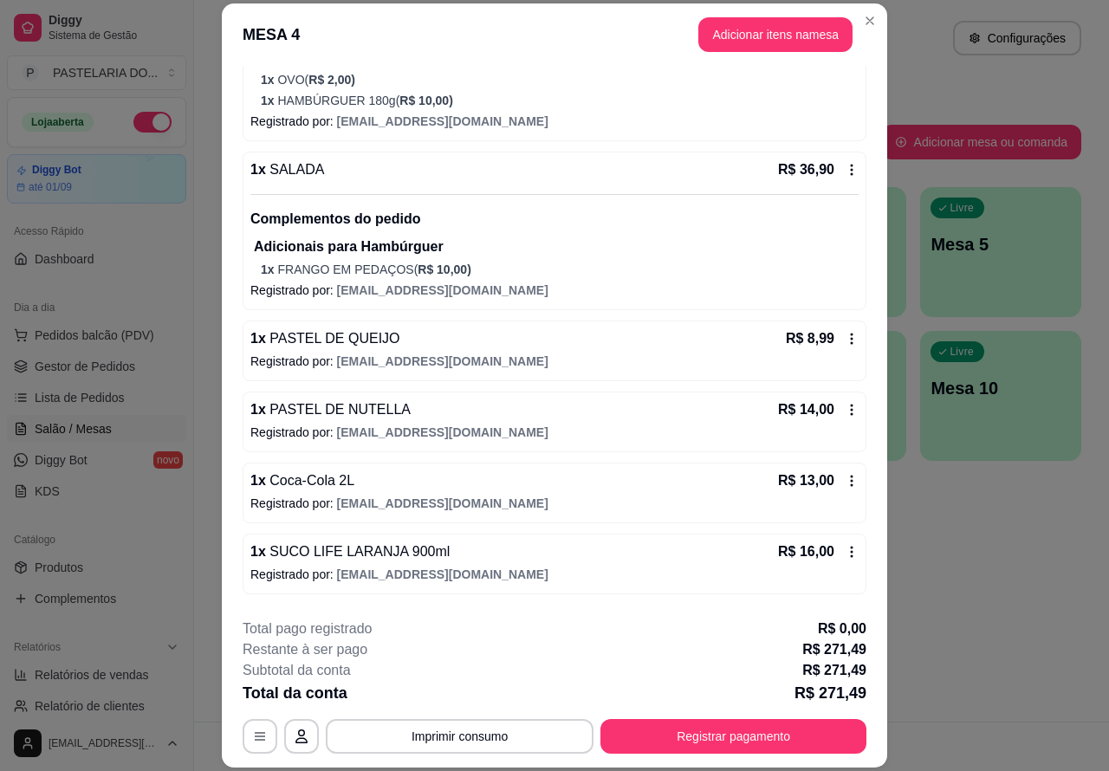
click at [862, 21] on div "Atendimento Salão Configurações" at bounding box center [652, 38] width 860 height 35
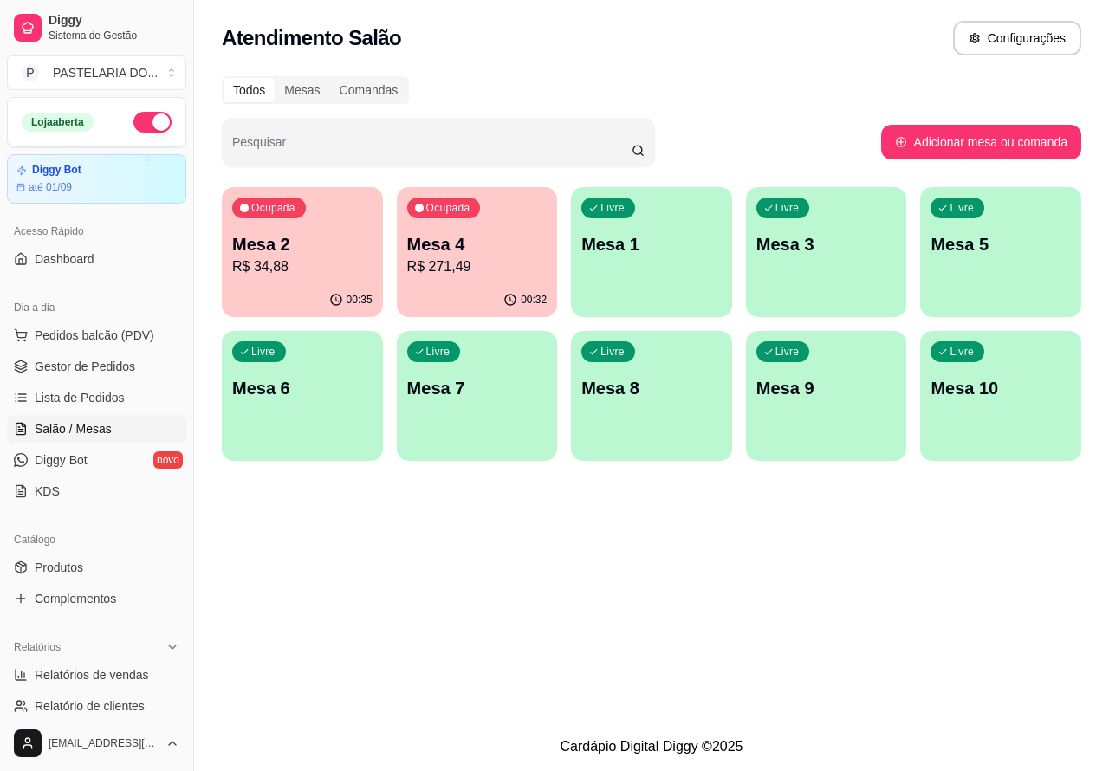
click at [327, 274] on p "R$ 34,88" at bounding box center [302, 266] width 140 height 21
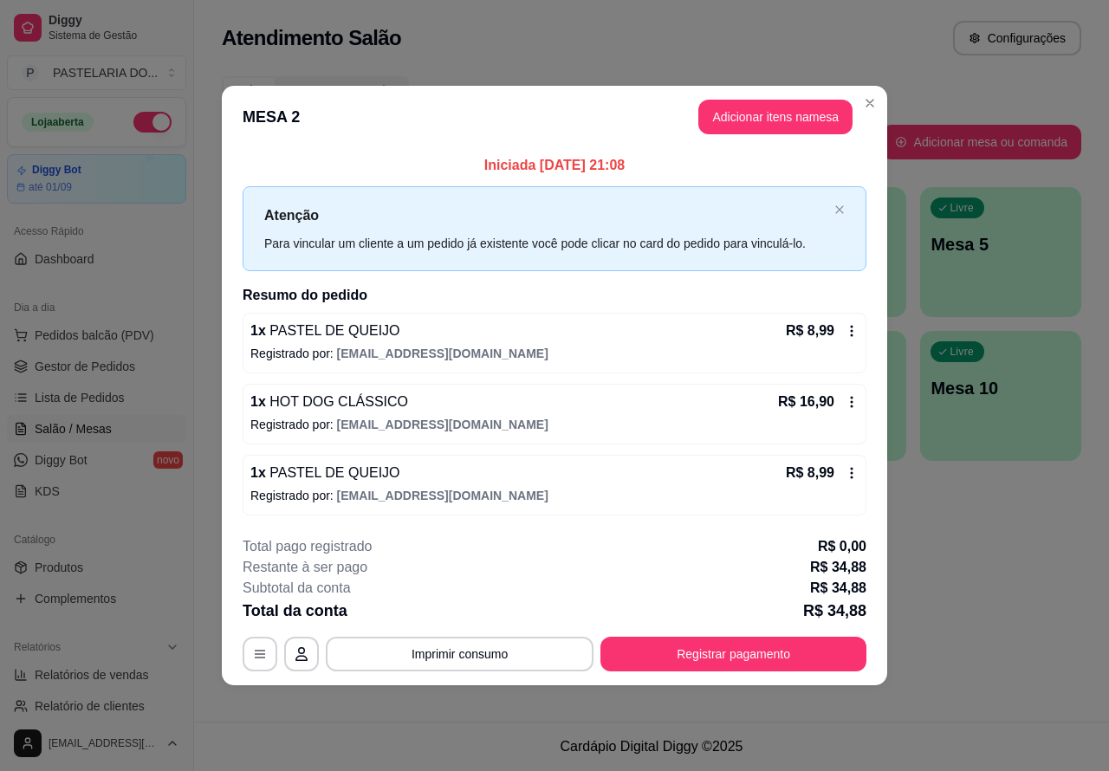
click at [529, 652] on button "Imprimir consumo" at bounding box center [460, 654] width 268 height 35
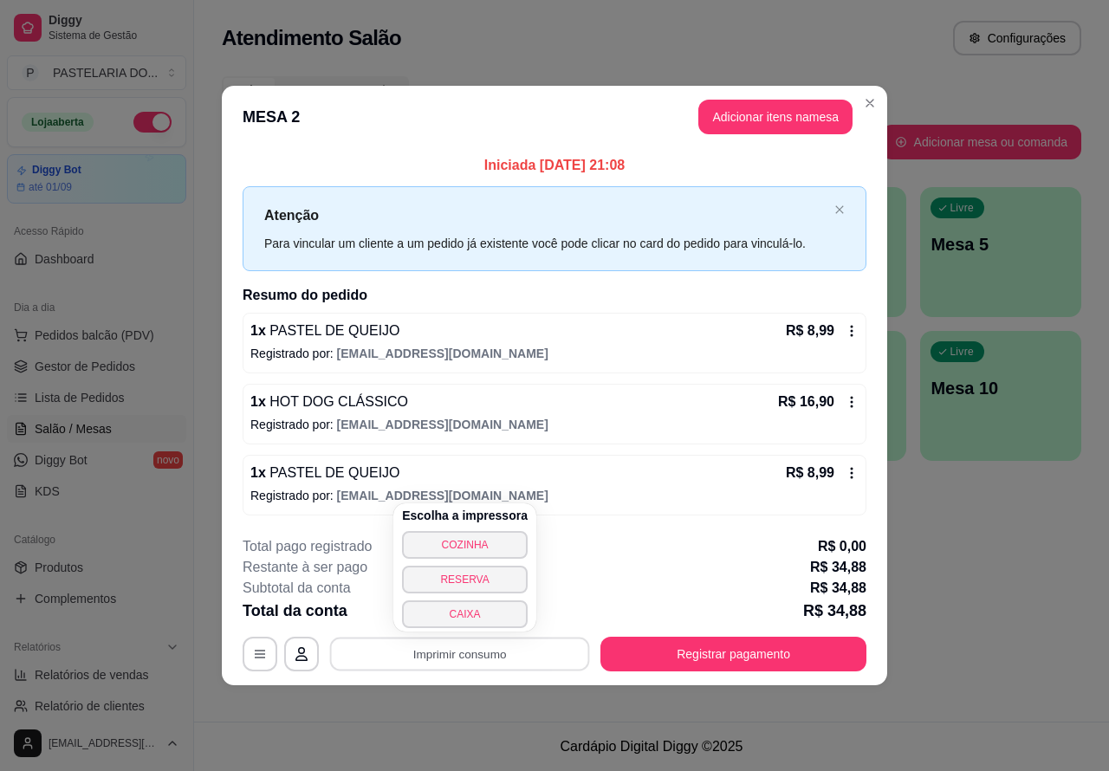
click at [485, 613] on button "CAIXA" at bounding box center [465, 614] width 126 height 28
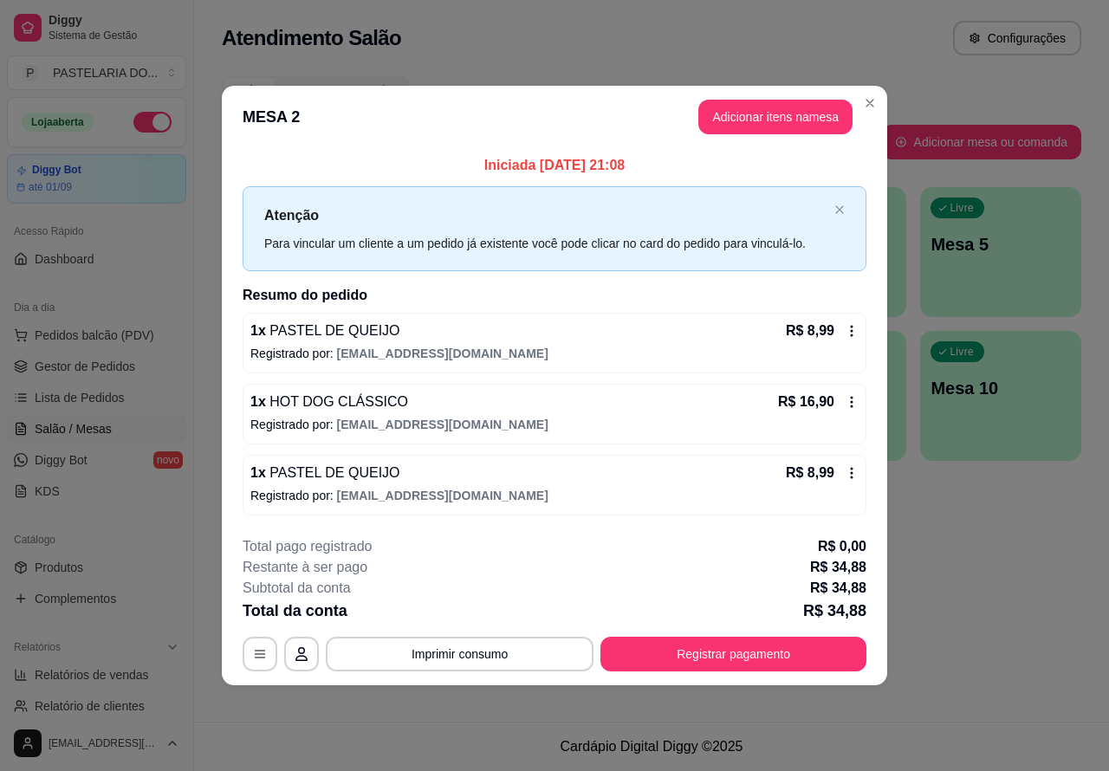
click at [1018, 447] on div "button" at bounding box center [1000, 450] width 161 height 21
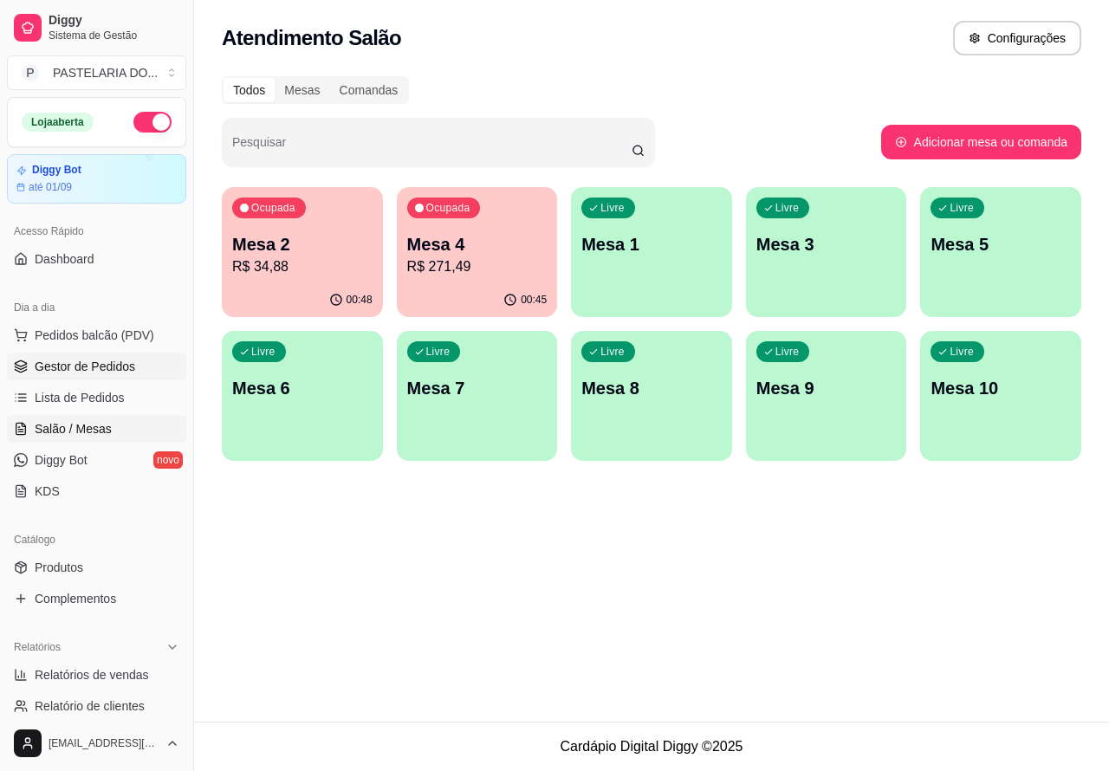
click at [124, 365] on span "Gestor de Pedidos" at bounding box center [85, 366] width 101 height 17
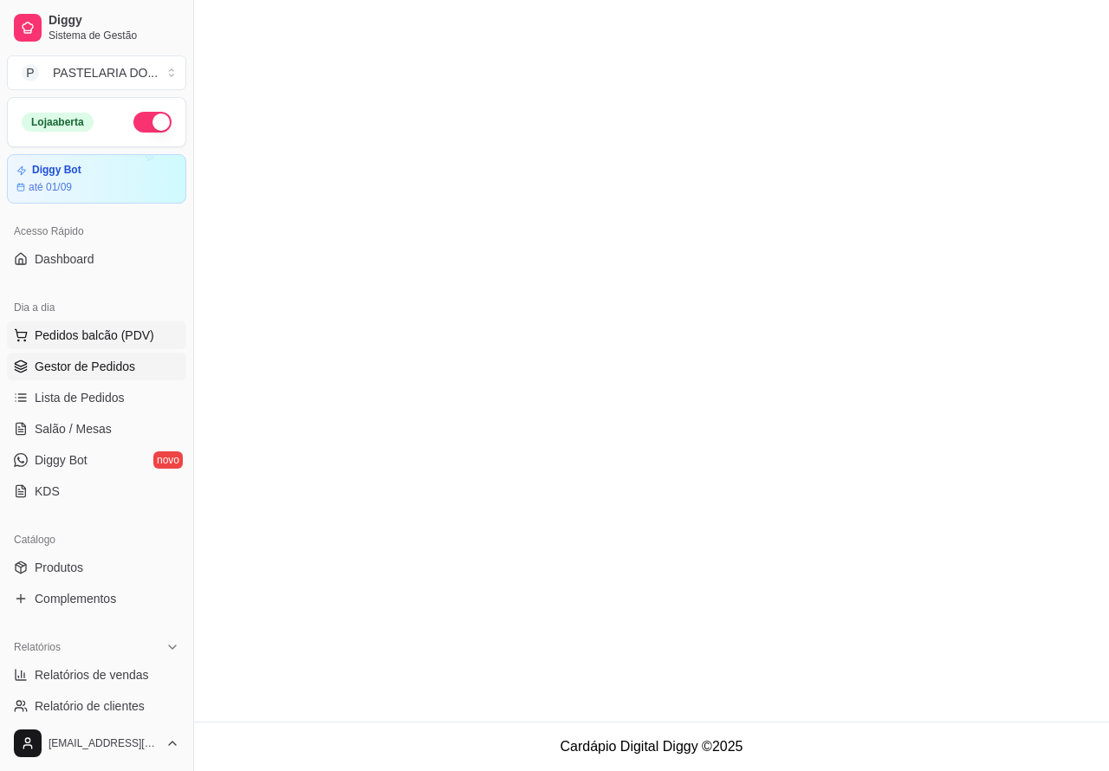
click at [126, 334] on span "Pedidos balcão (PDV)" at bounding box center [95, 335] width 120 height 17
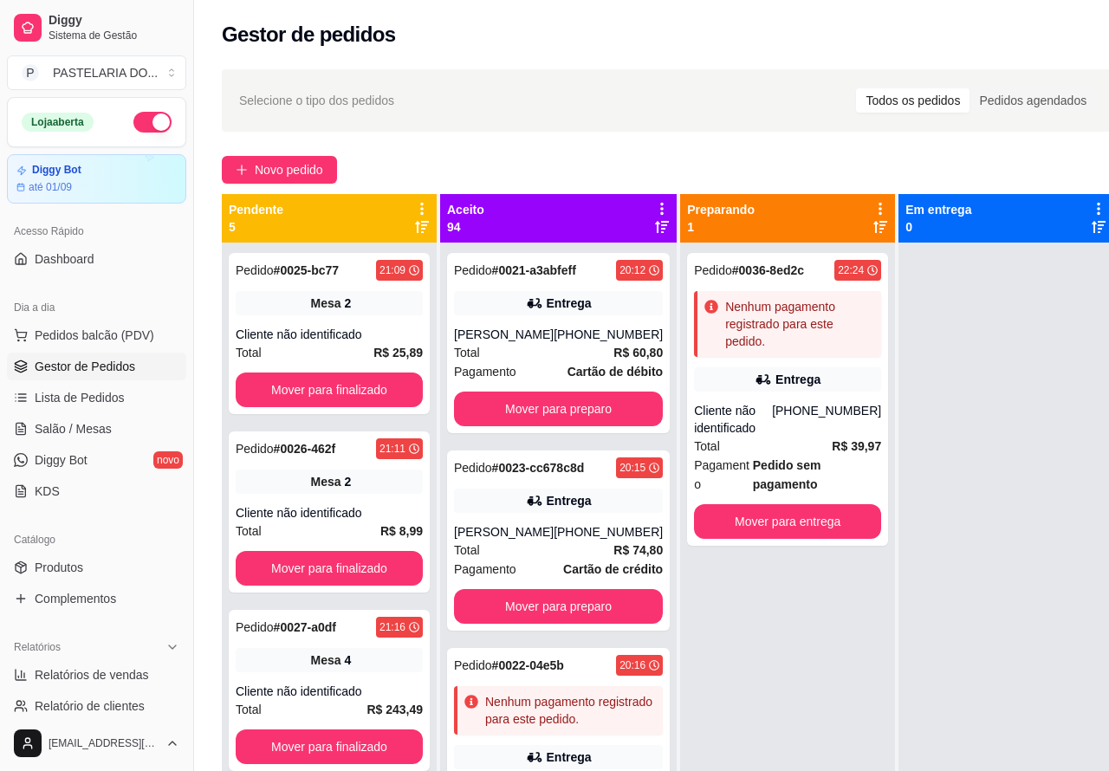
click at [800, 70] on p "Entrega" at bounding box center [797, 77] width 42 height 17
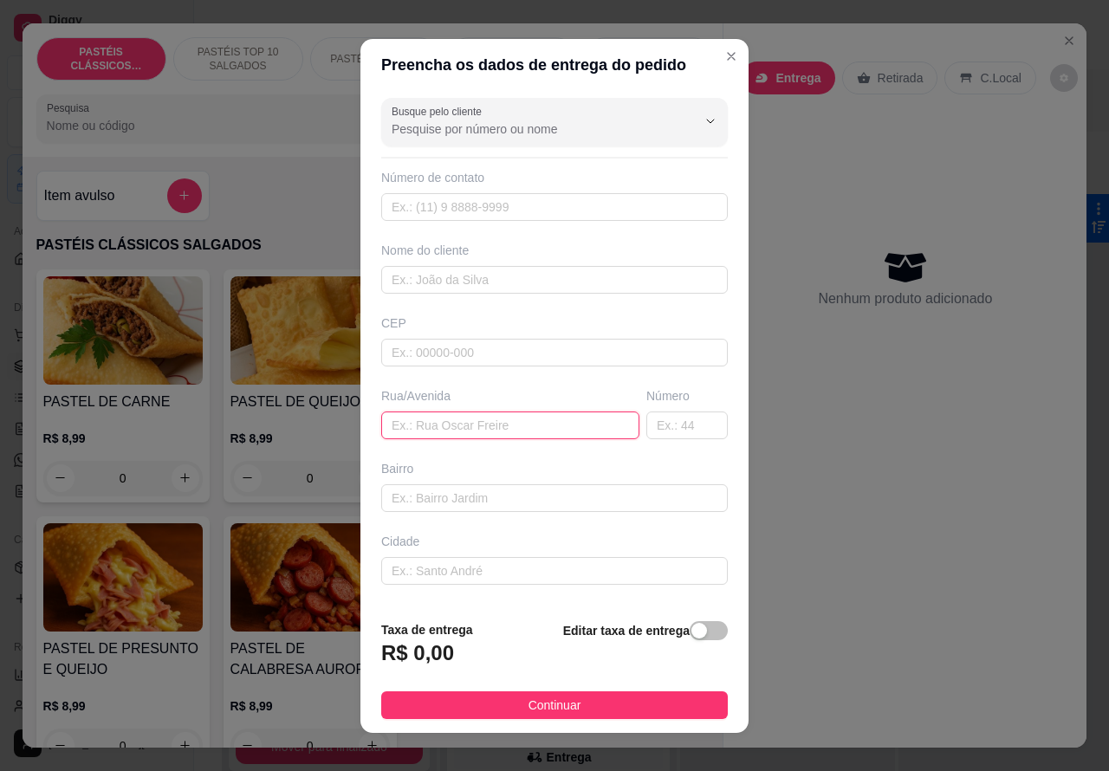
click at [419, 433] on input "text" at bounding box center [510, 426] width 258 height 28
type input "A"
type input "N"
type input "[PERSON_NAME]"
click at [654, 435] on input "text" at bounding box center [686, 426] width 81 height 28
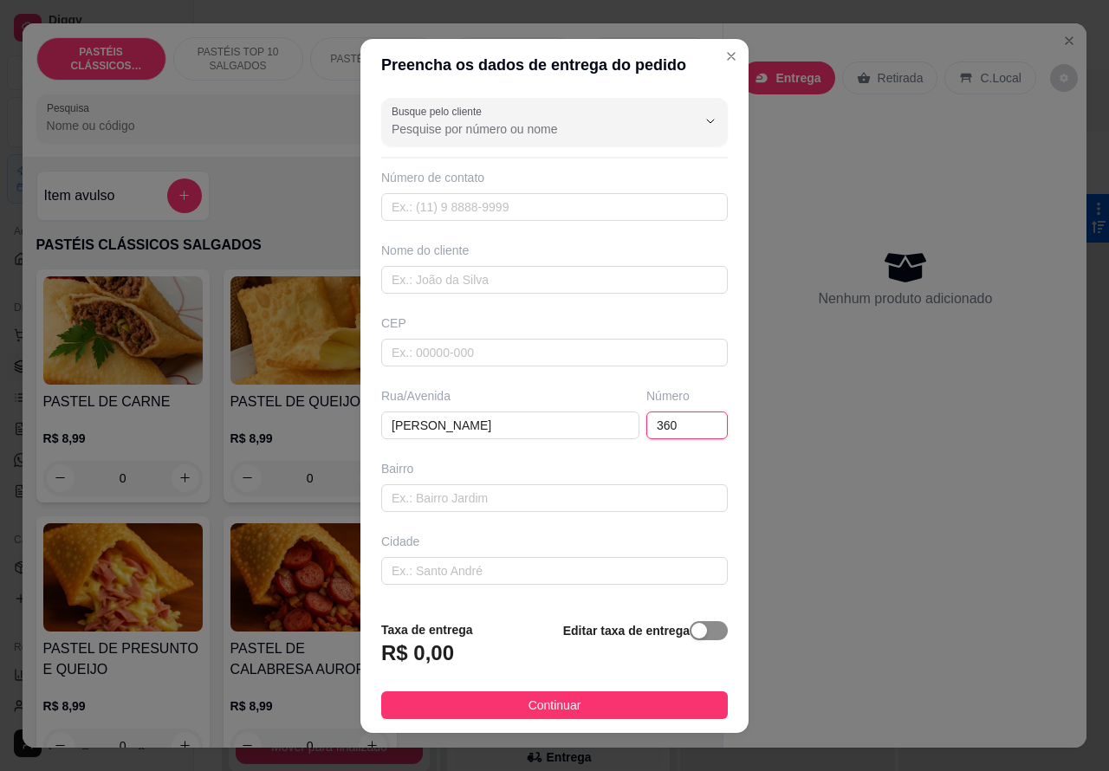
type input "360"
click at [691, 633] on div "button" at bounding box center [699, 631] width 16 height 16
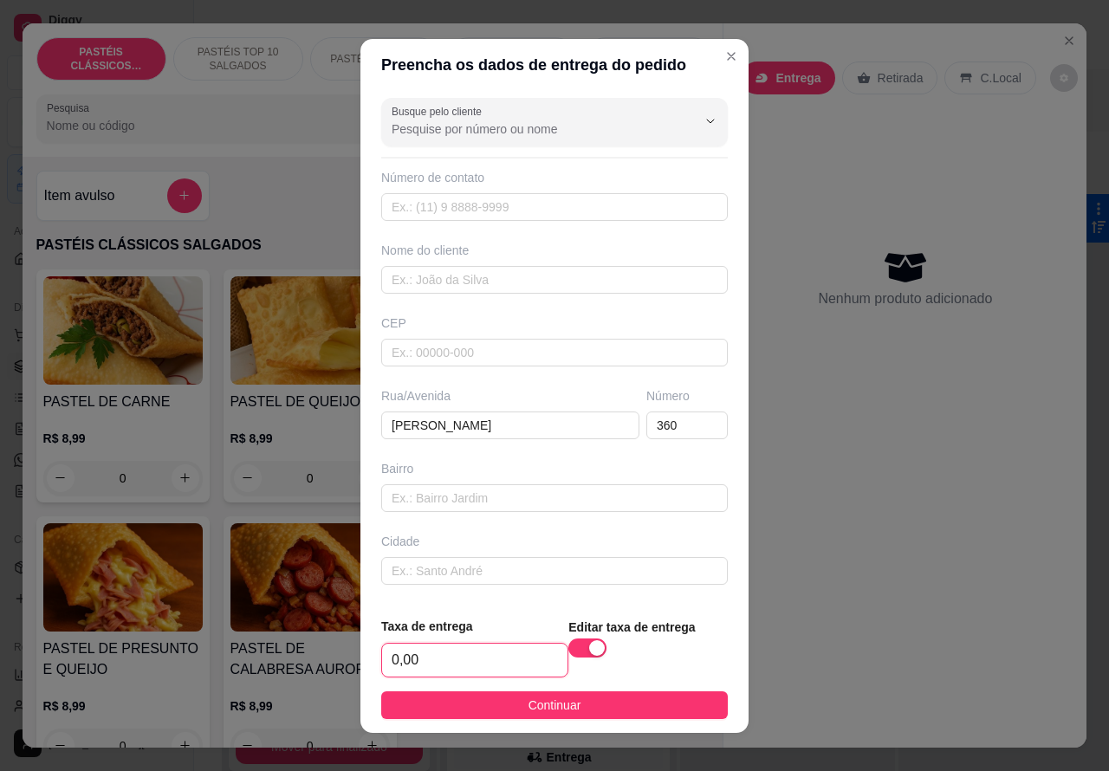
click at [391, 664] on input "0,00" at bounding box center [474, 660] width 185 height 33
type input "2,00"
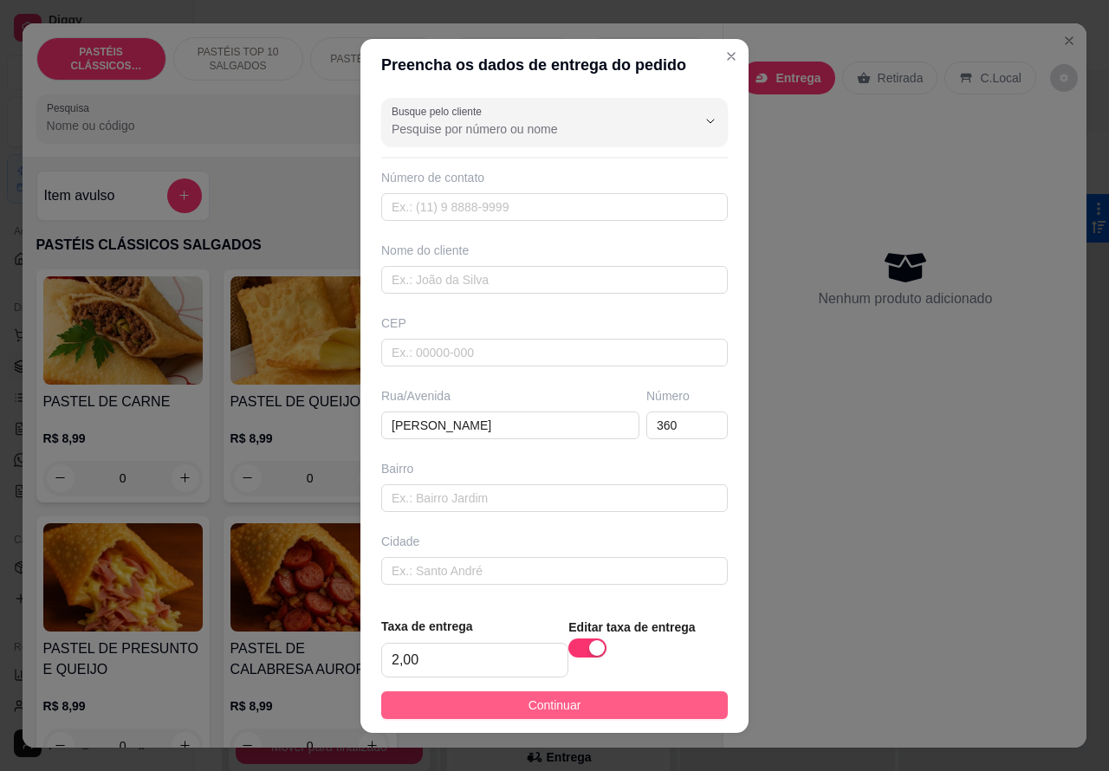
click at [678, 715] on button "Continuar" at bounding box center [554, 705] width 347 height 28
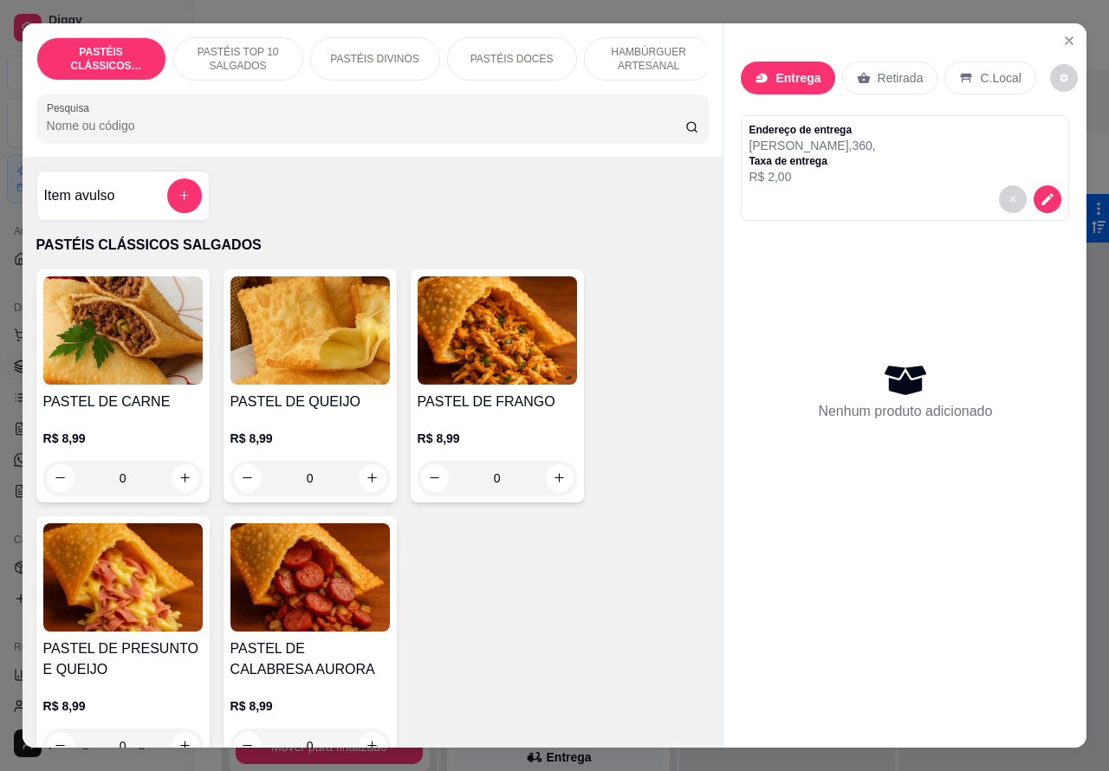
click at [538, 58] on div "PASTÉIS DOCES" at bounding box center [512, 58] width 130 height 43
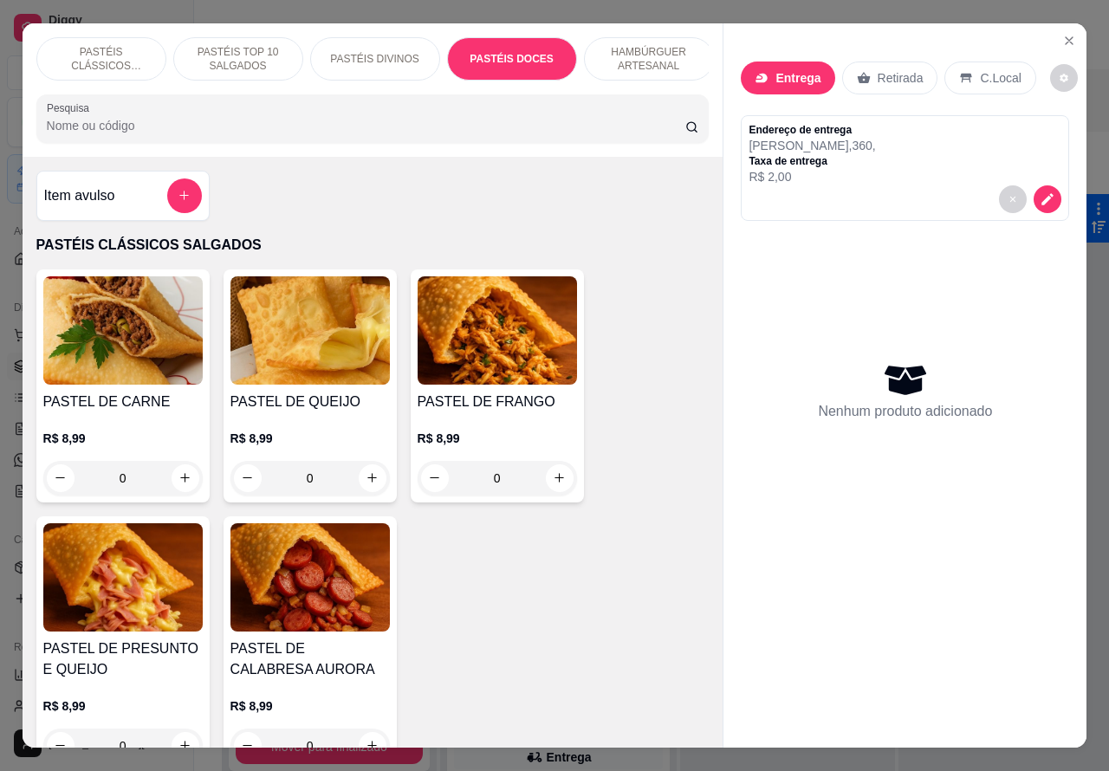
scroll to position [40, 0]
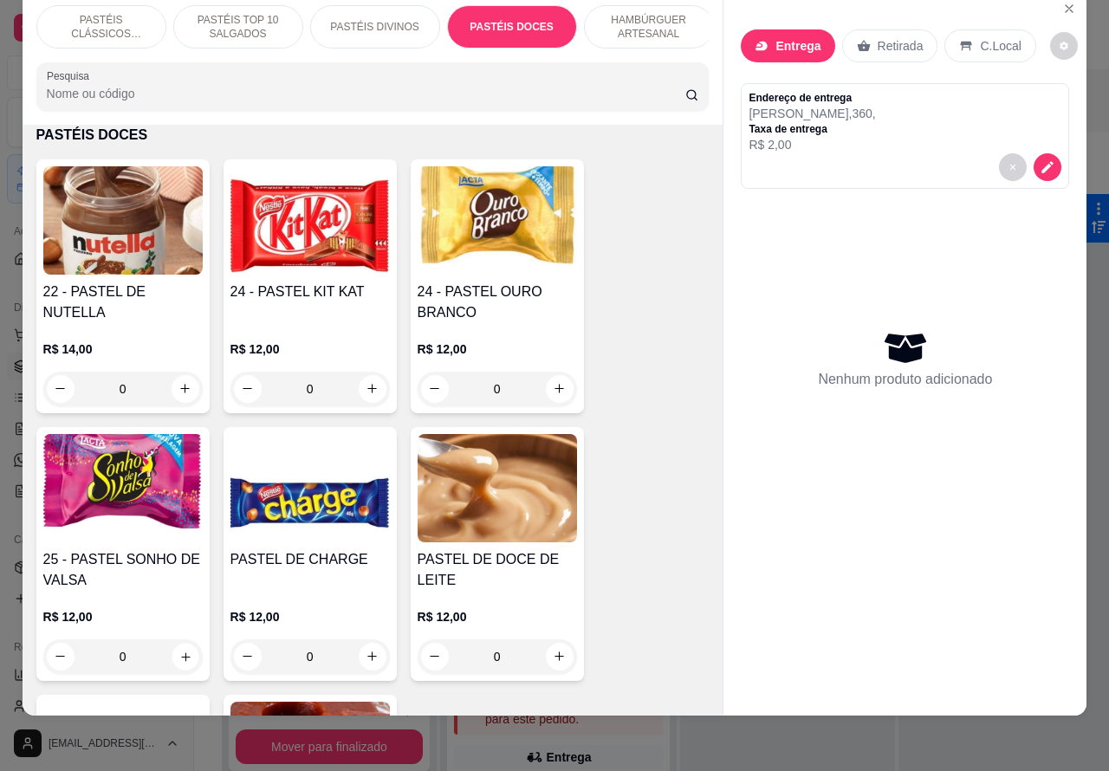
click at [178, 655] on icon "increase-product-quantity" at bounding box center [184, 656] width 13 height 13
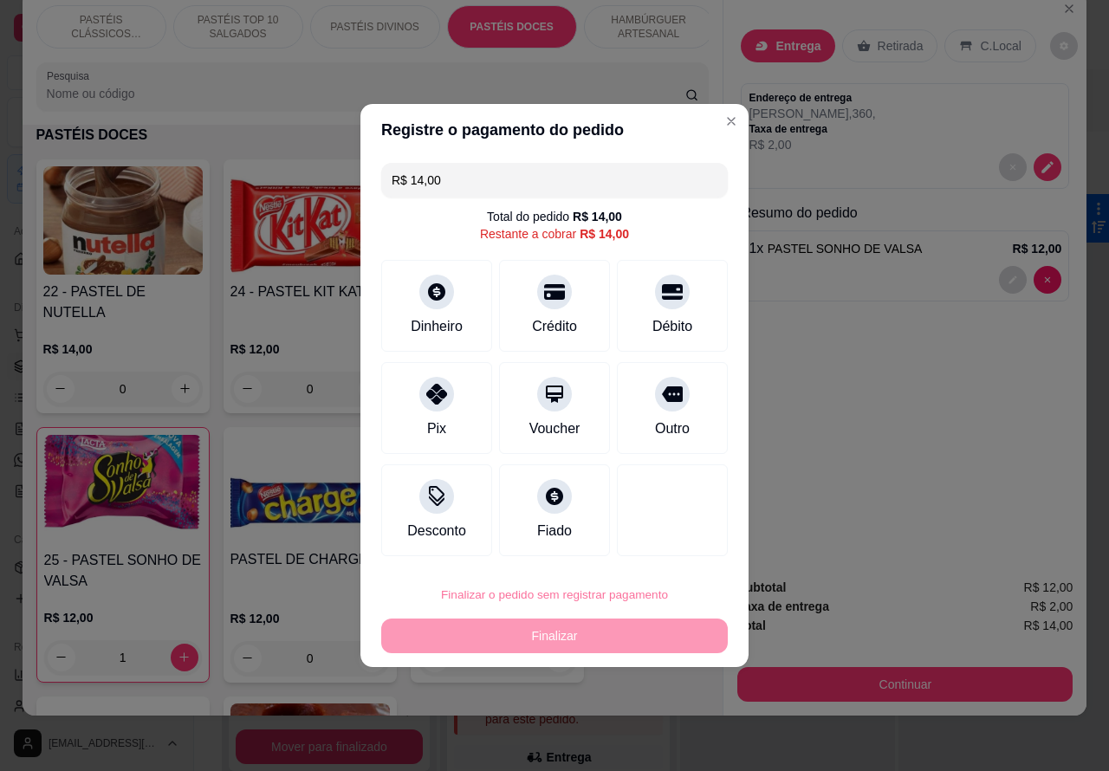
click at [678, 542] on button "Confirmar" at bounding box center [658, 546] width 64 height 27
type input "0"
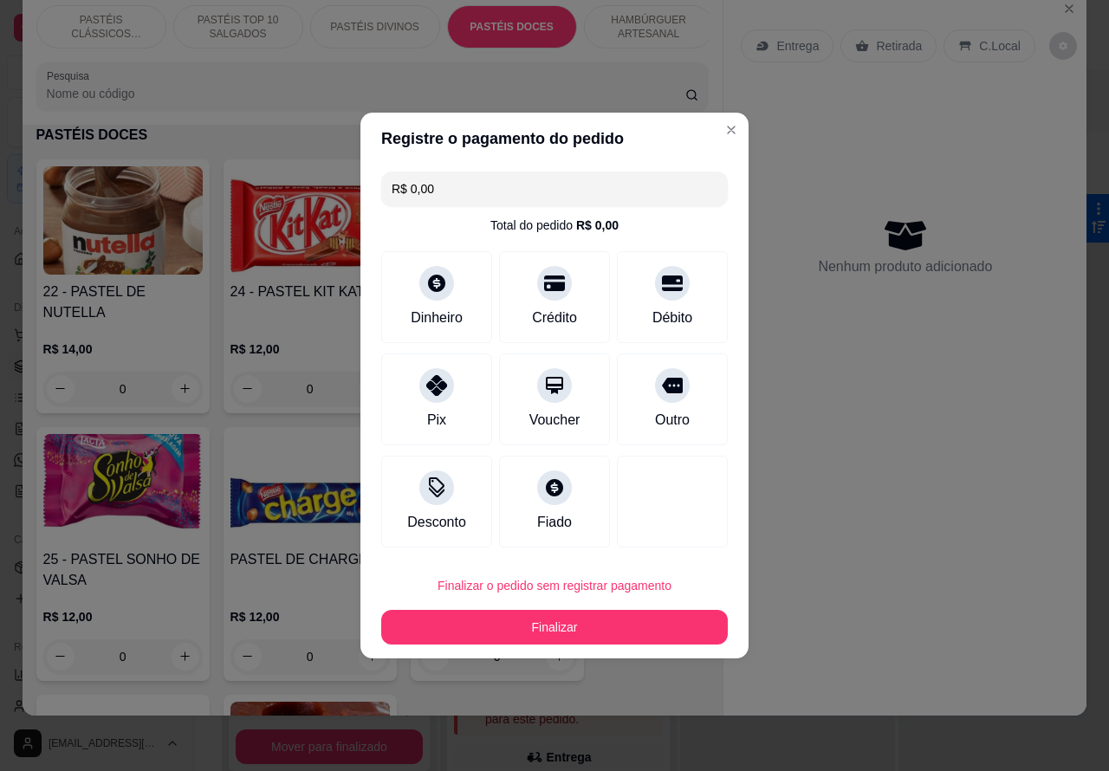
type input "R$ 0,00"
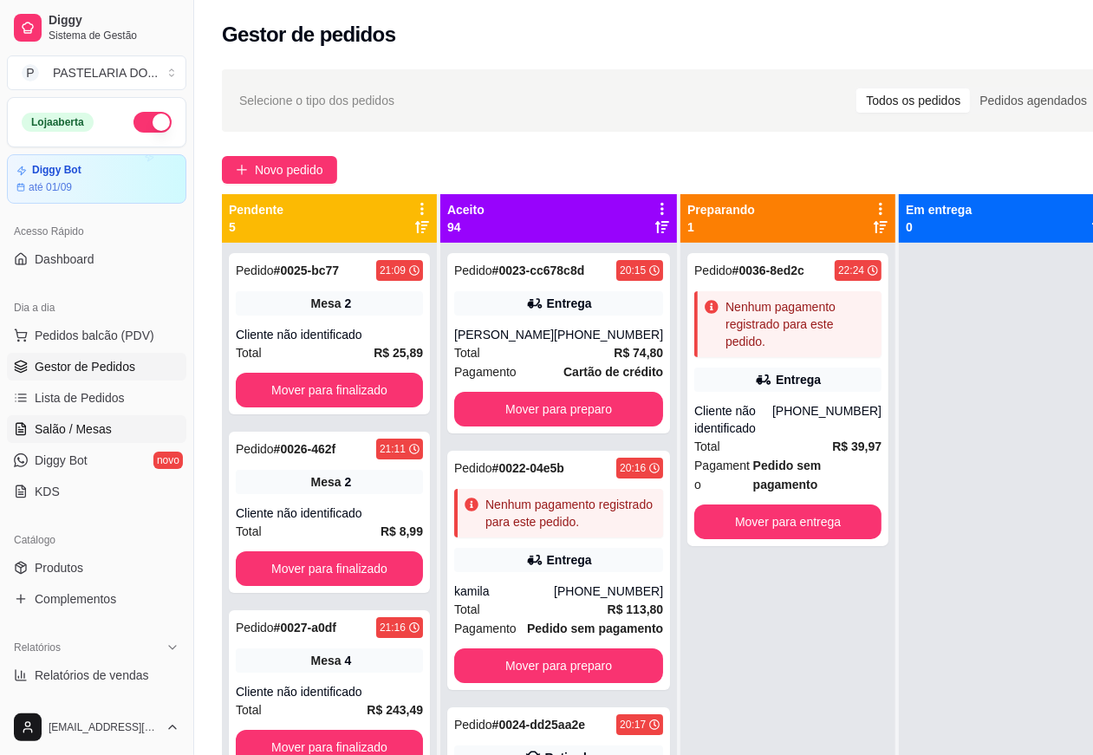
click at [117, 425] on link "Salão / Mesas" at bounding box center [96, 429] width 179 height 28
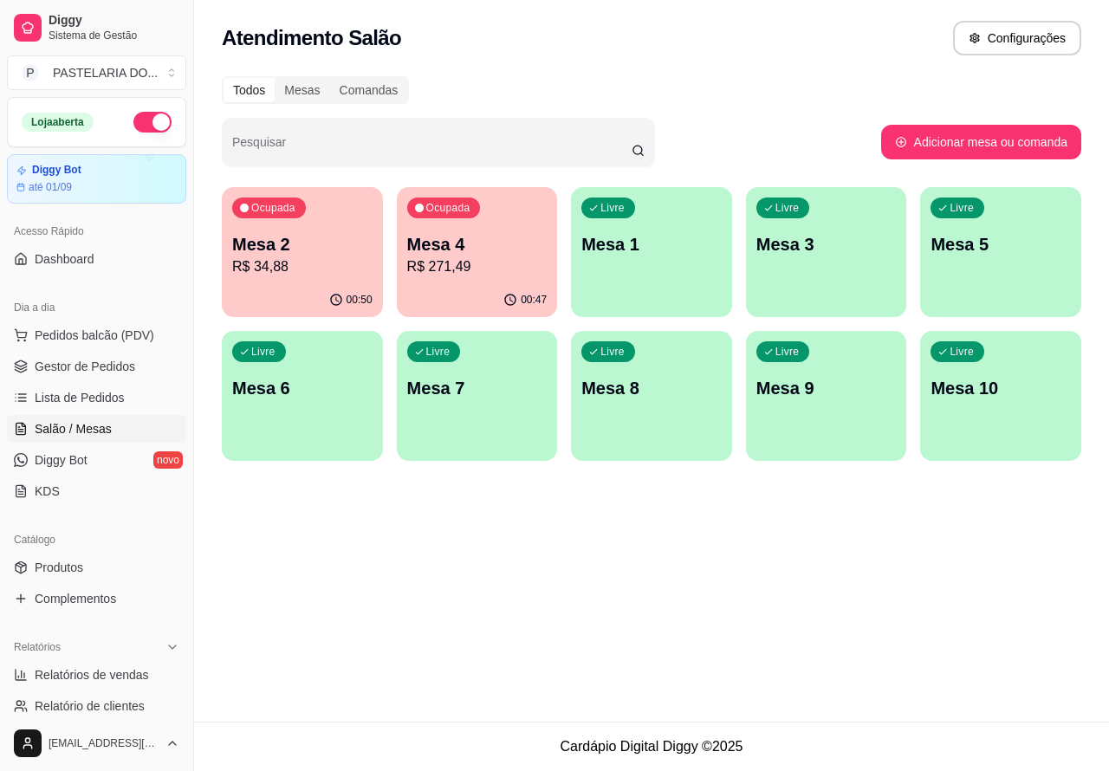
click at [316, 260] on p "R$ 34,88" at bounding box center [302, 266] width 140 height 21
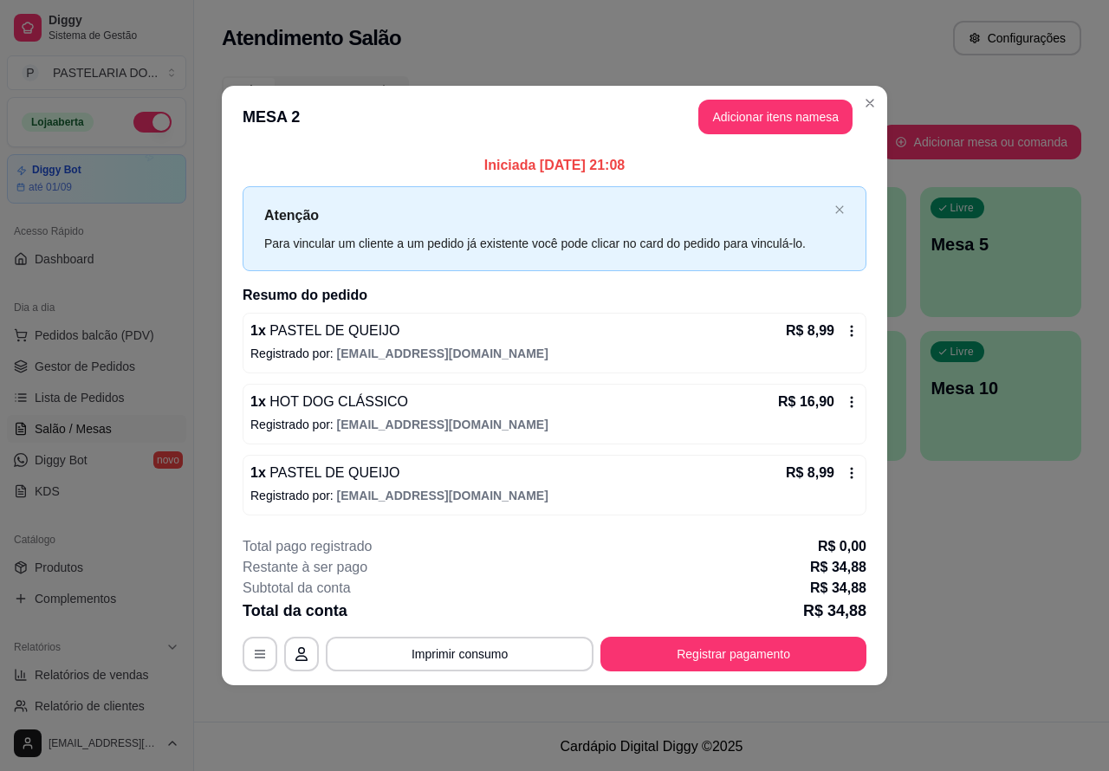
click at [990, 605] on div "Atendimento Salão Configurações Todos Mesas Comandas Pesquisar Adicionar mesa o…" at bounding box center [651, 361] width 915 height 722
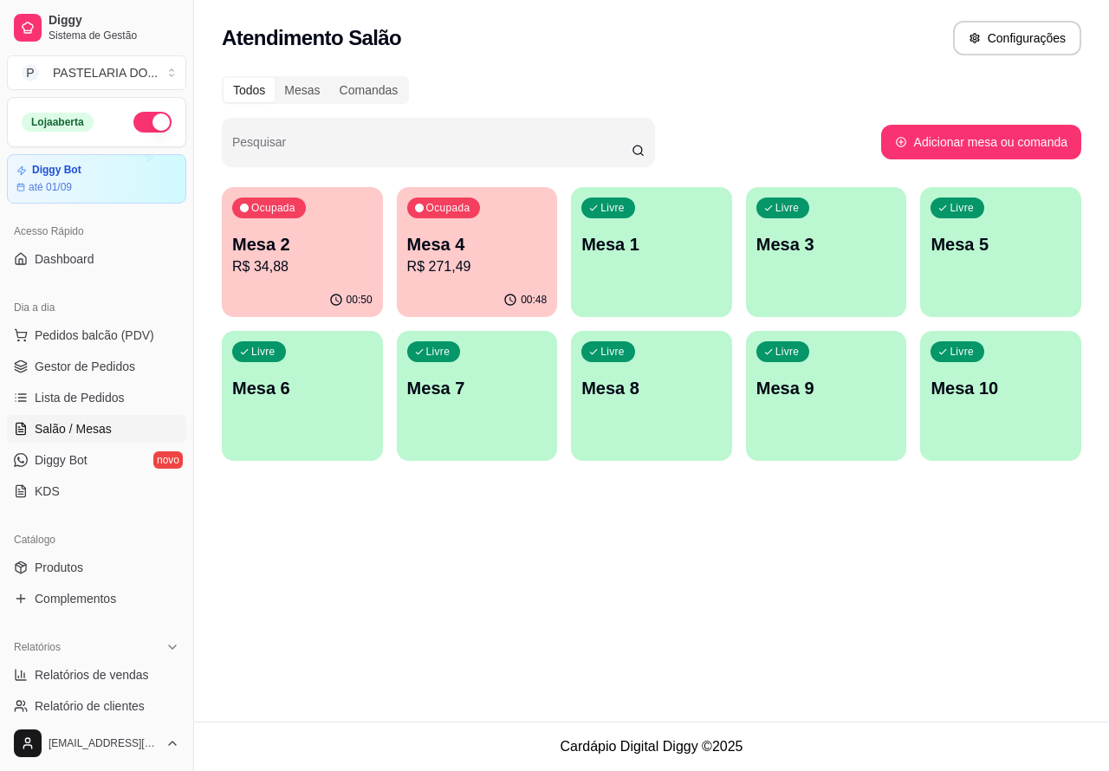
click at [500, 270] on p "R$ 271,49" at bounding box center [477, 266] width 140 height 21
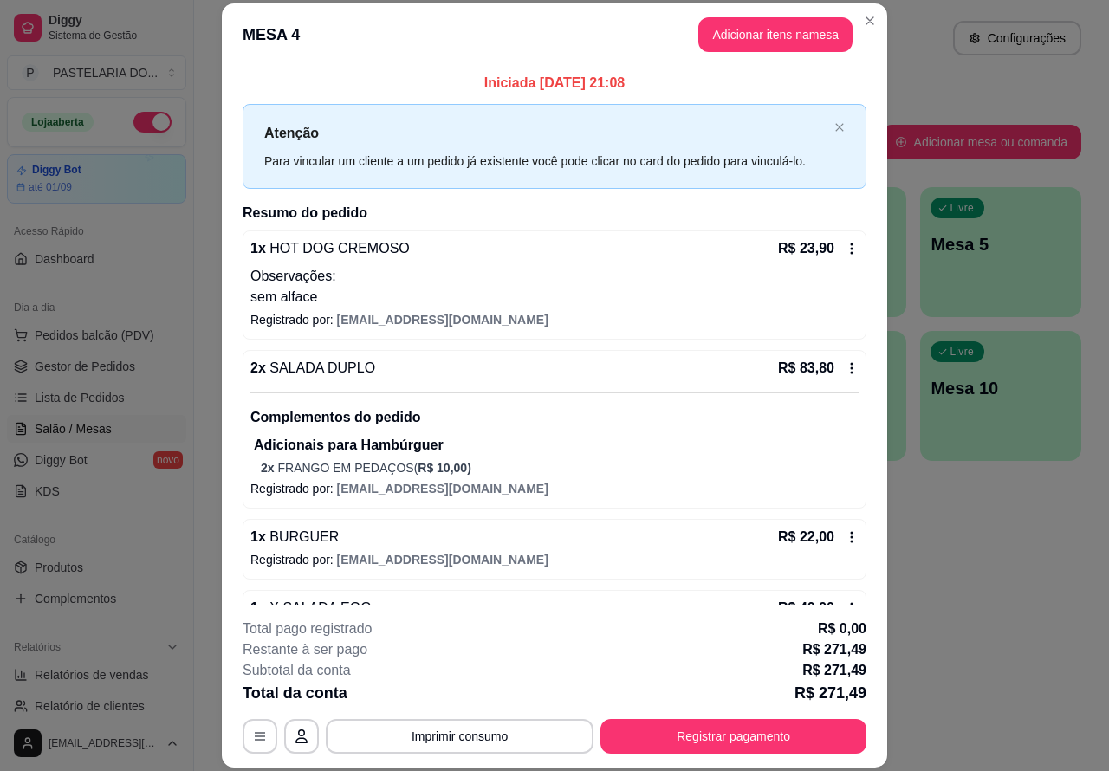
click at [990, 529] on div "Atendimento Salão Configurações Todos Mesas Comandas Pesquisar Adicionar mesa o…" at bounding box center [651, 361] width 915 height 722
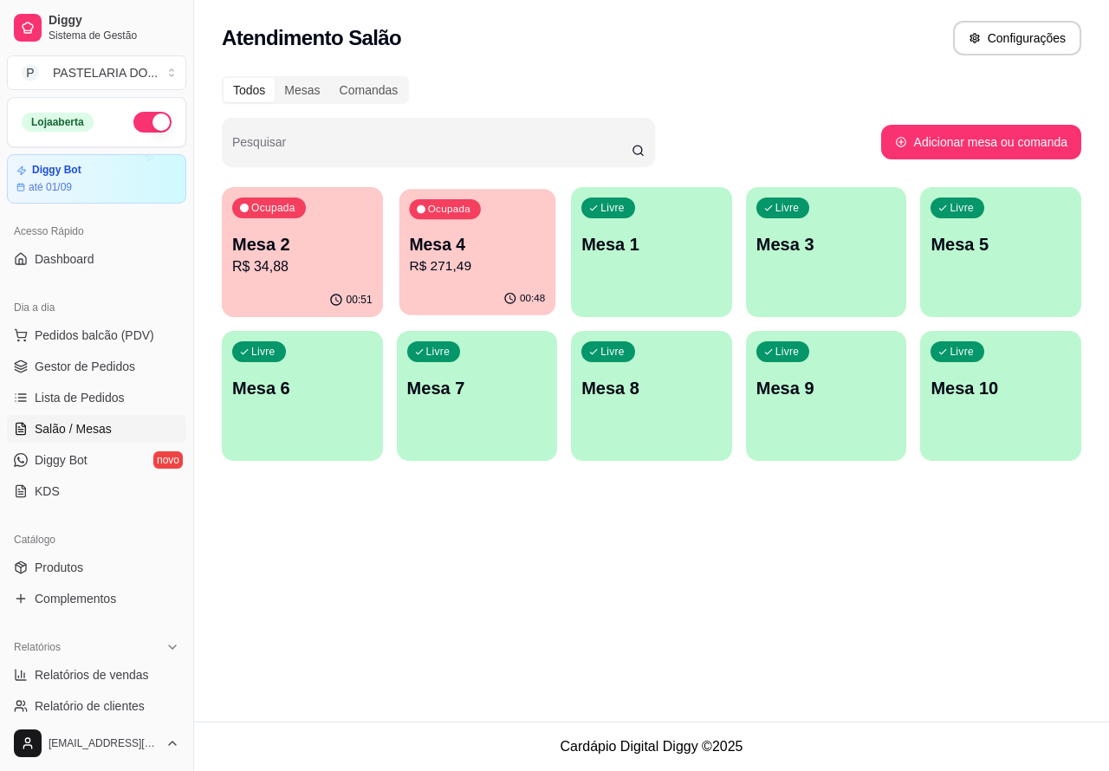
click at [504, 258] on p "R$ 271,49" at bounding box center [477, 266] width 136 height 20
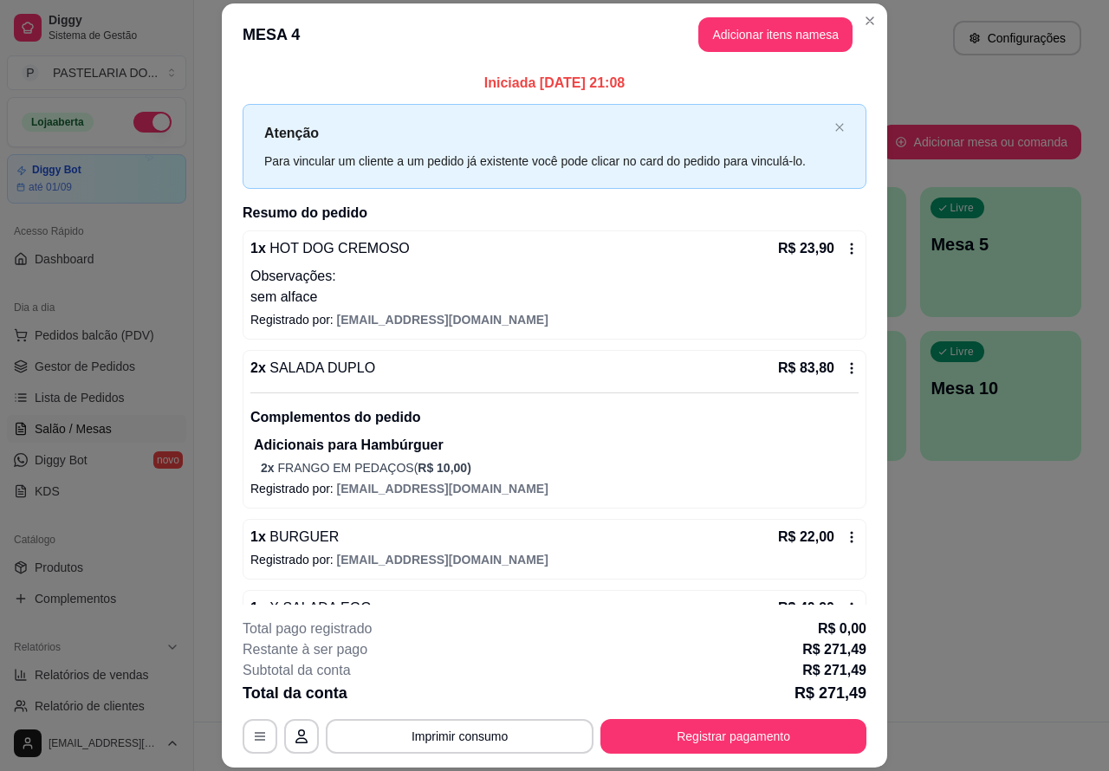
click at [538, 726] on button "Imprimir consumo" at bounding box center [460, 736] width 268 height 35
click at [487, 737] on button "Imprimir consumo" at bounding box center [460, 736] width 260 height 34
click at [535, 737] on button "Imprimir consumo" at bounding box center [460, 736] width 268 height 35
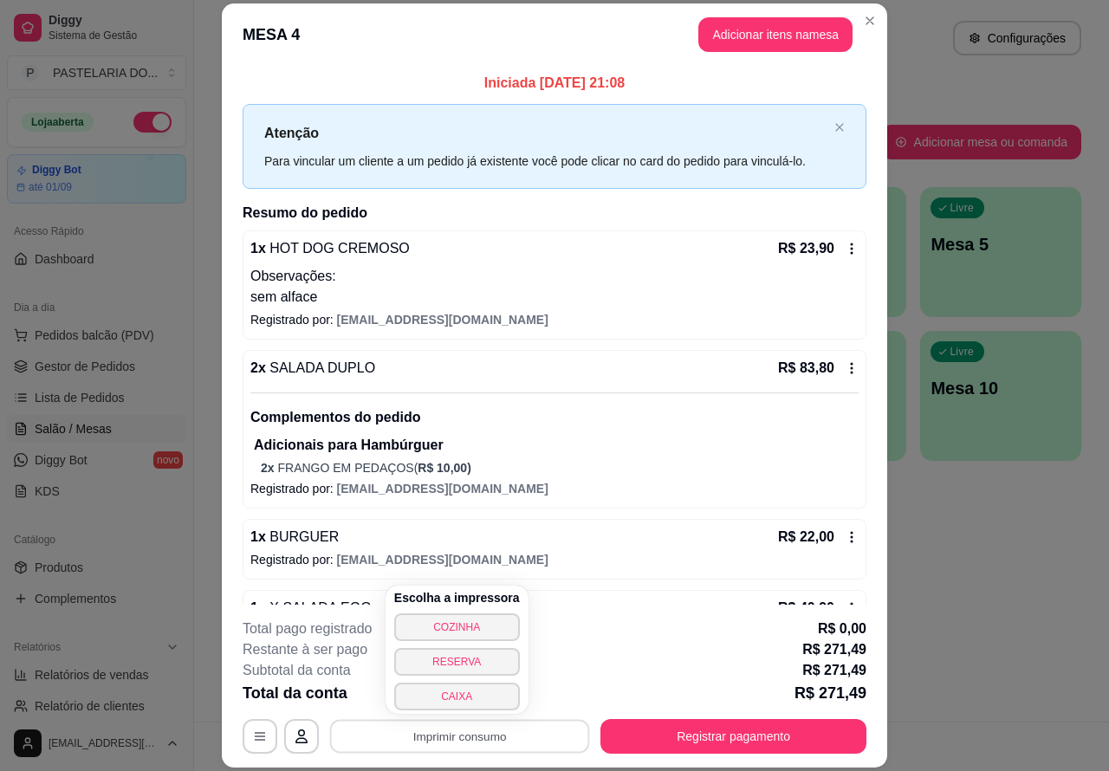
click at [468, 691] on button "CAIXA" at bounding box center [457, 697] width 126 height 28
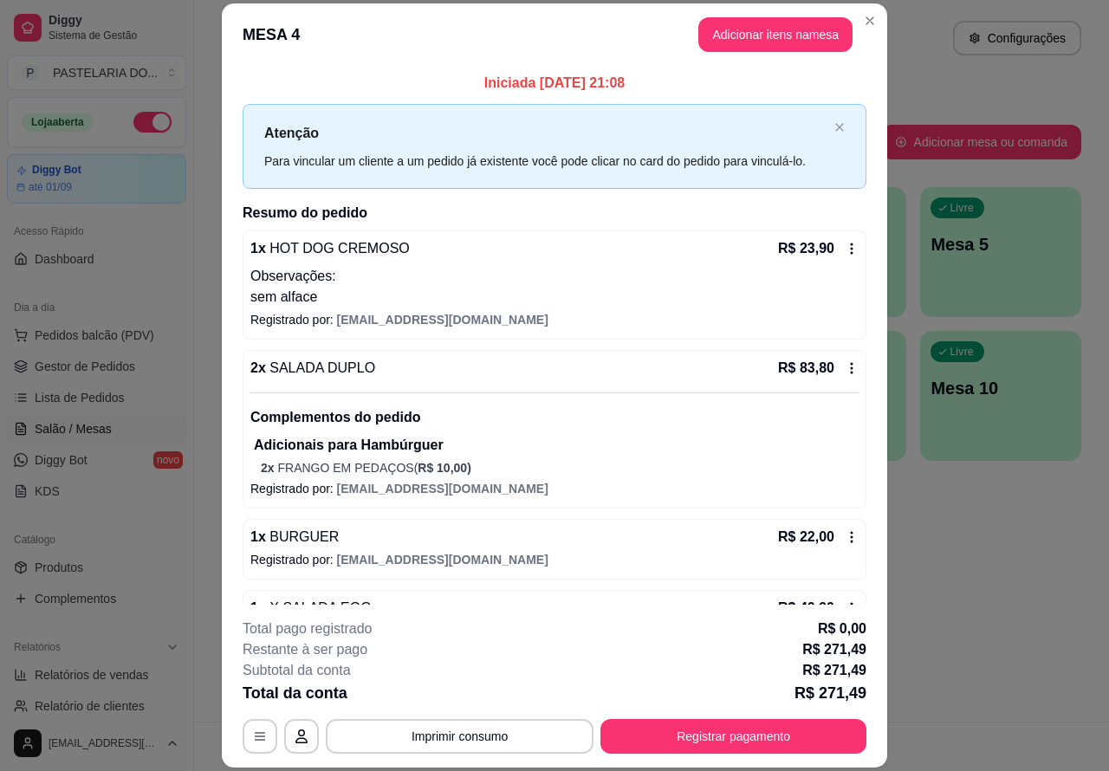
click at [1012, 611] on div "Atendimento Salão Configurações Todos Mesas Comandas Pesquisar Adicionar mesa o…" at bounding box center [651, 361] width 915 height 722
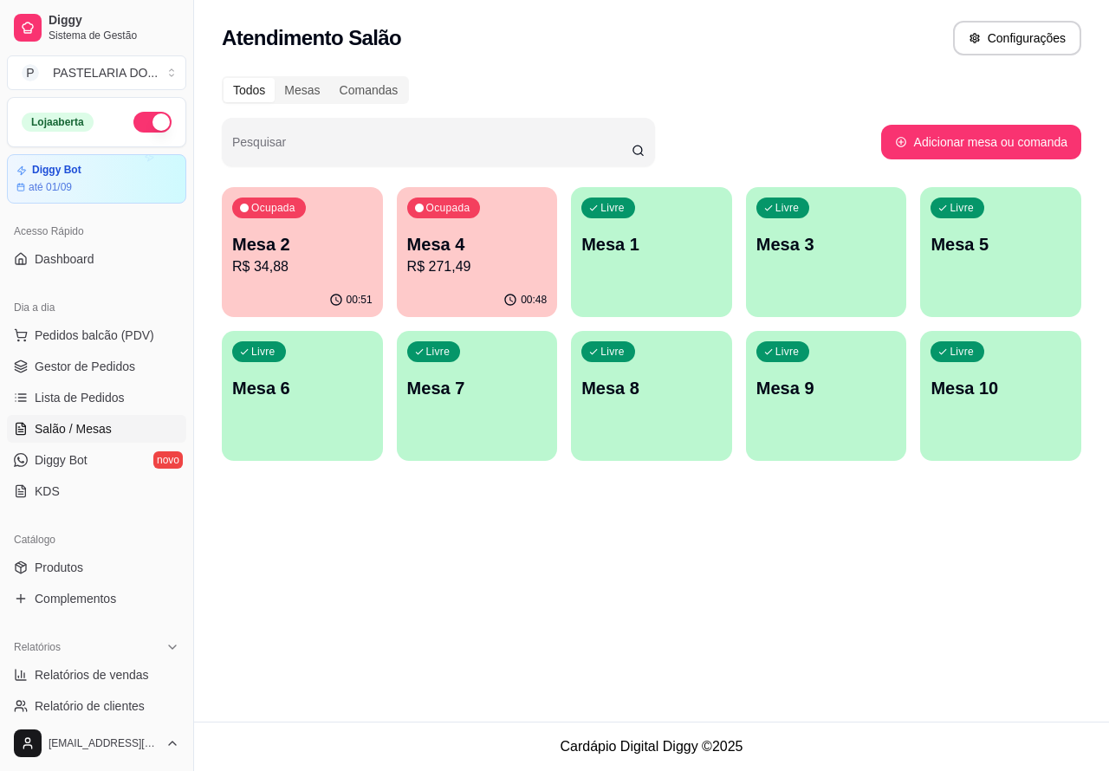
click at [315, 264] on p "R$ 34,88" at bounding box center [302, 266] width 140 height 21
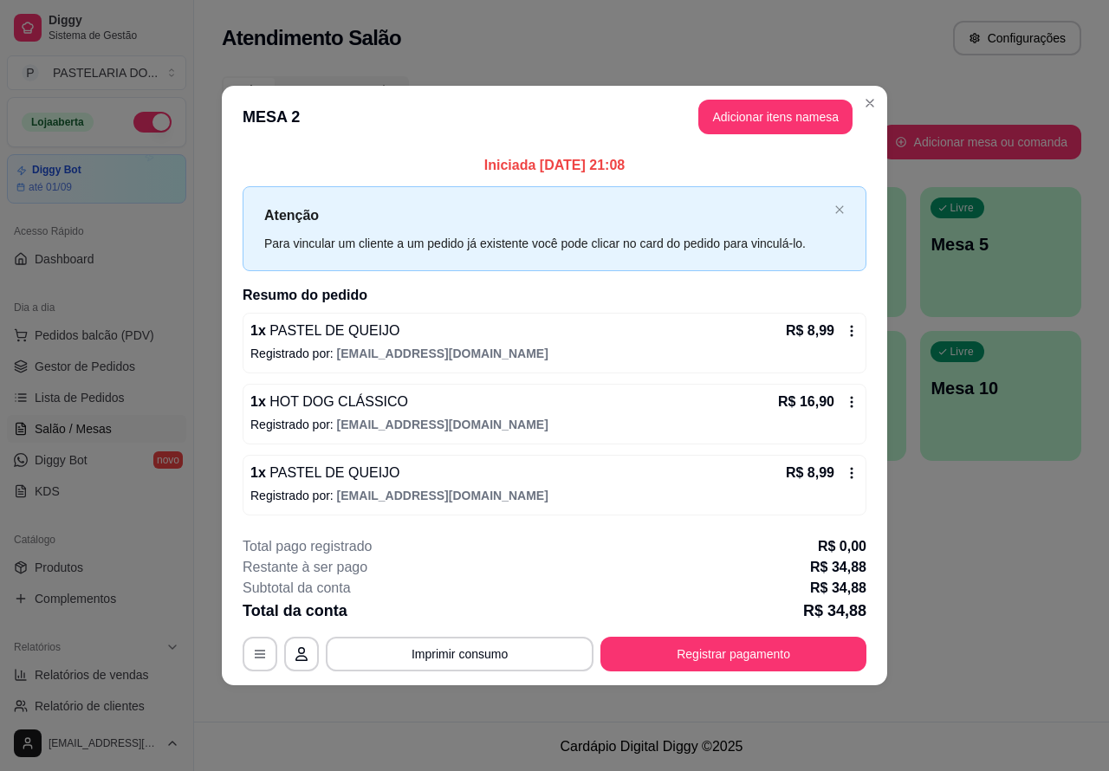
click at [131, 338] on span "Pedidos balcão (PDV)" at bounding box center [95, 335] width 120 height 17
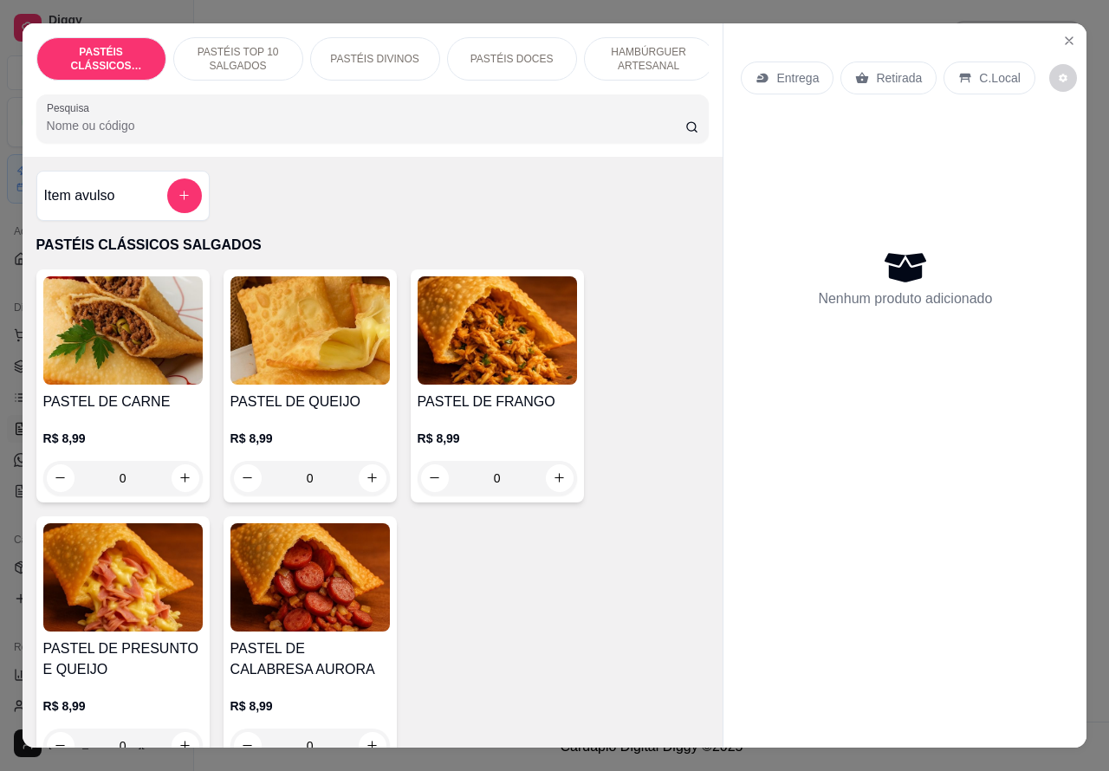
click at [793, 69] on p "Entrega" at bounding box center [797, 77] width 42 height 17
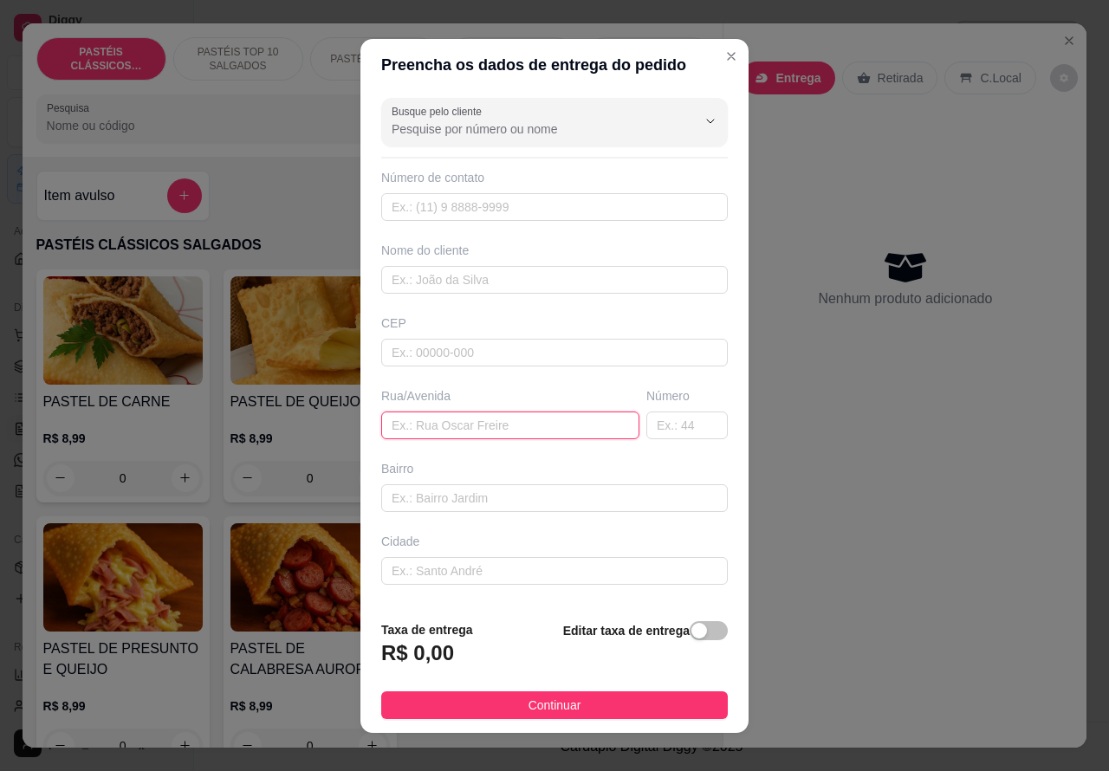
click at [442, 419] on input "text" at bounding box center [510, 426] width 258 height 28
type input "[PERSON_NAME]"
click at [646, 419] on input "text" at bounding box center [686, 426] width 81 height 28
type input "145"
click at [691, 633] on div "button" at bounding box center [699, 631] width 16 height 16
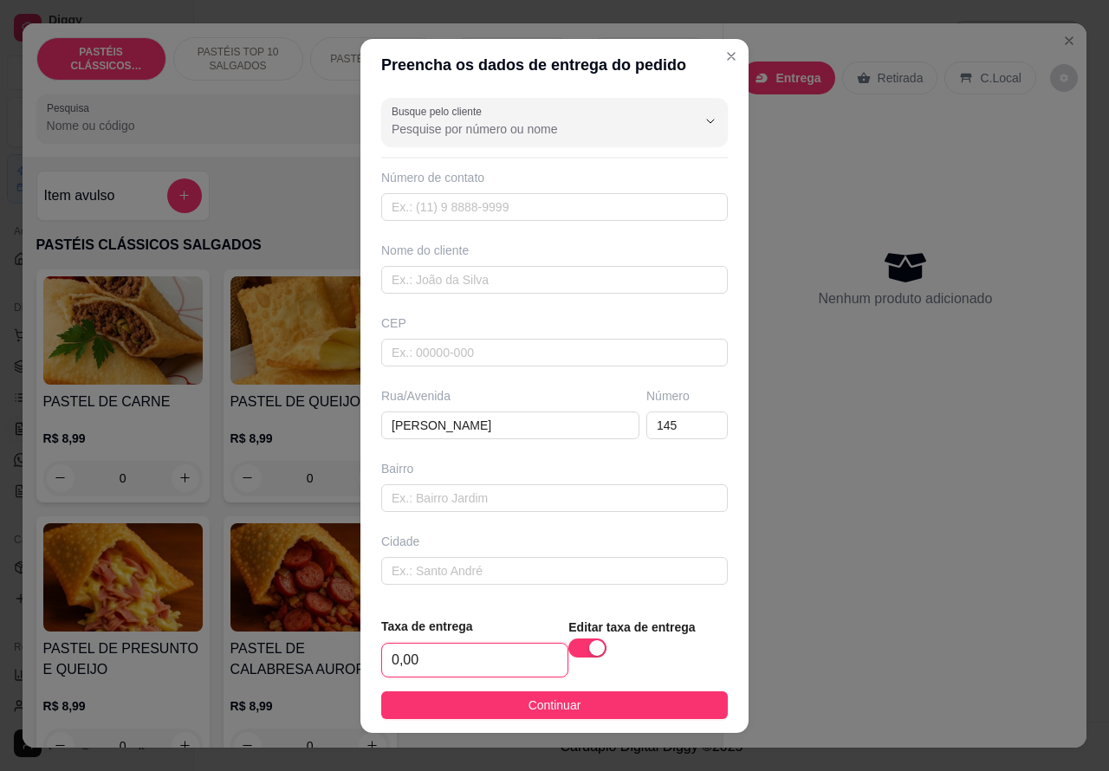
click at [392, 660] on input "0,00" at bounding box center [474, 660] width 185 height 33
type input "3,00"
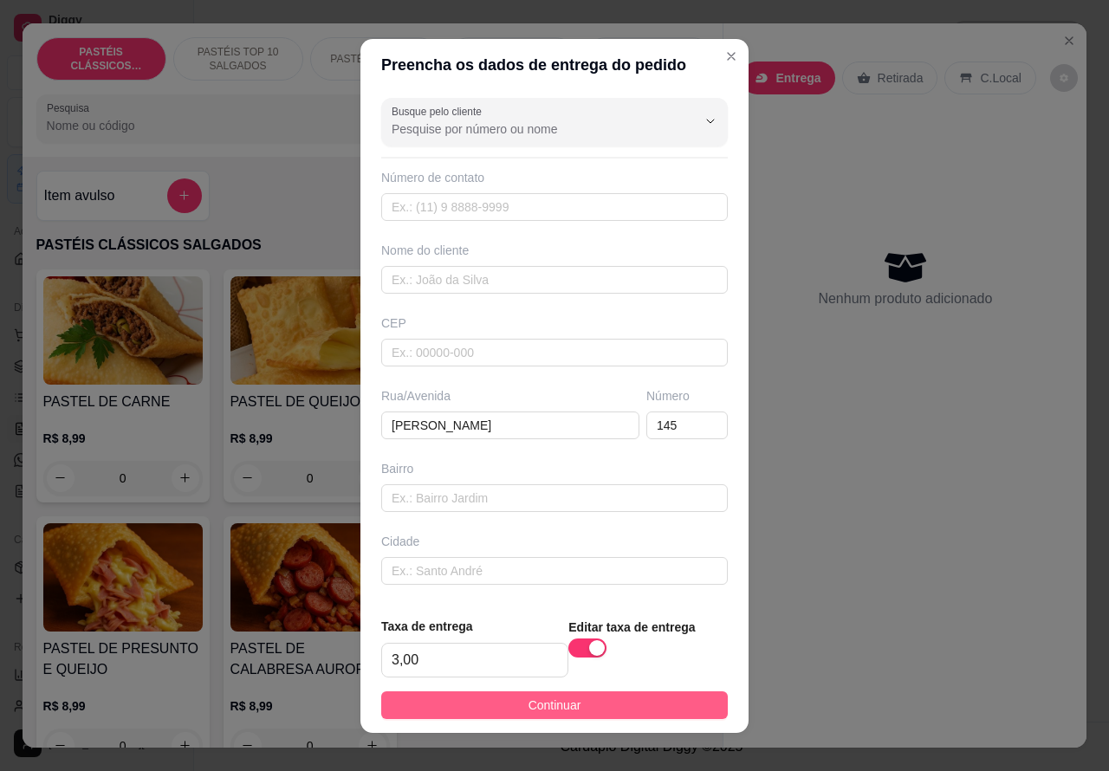
click at [646, 704] on button "Continuar" at bounding box center [554, 705] width 347 height 28
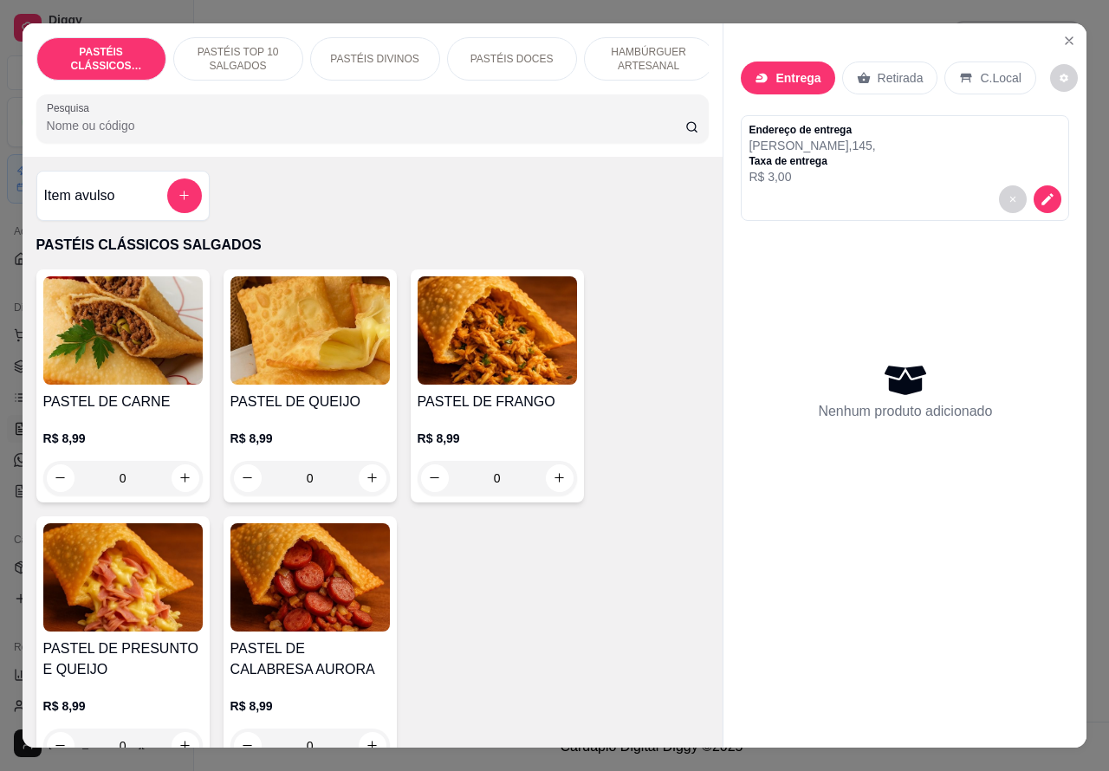
click at [180, 483] on icon "increase-product-quantity" at bounding box center [185, 478] width 10 height 10
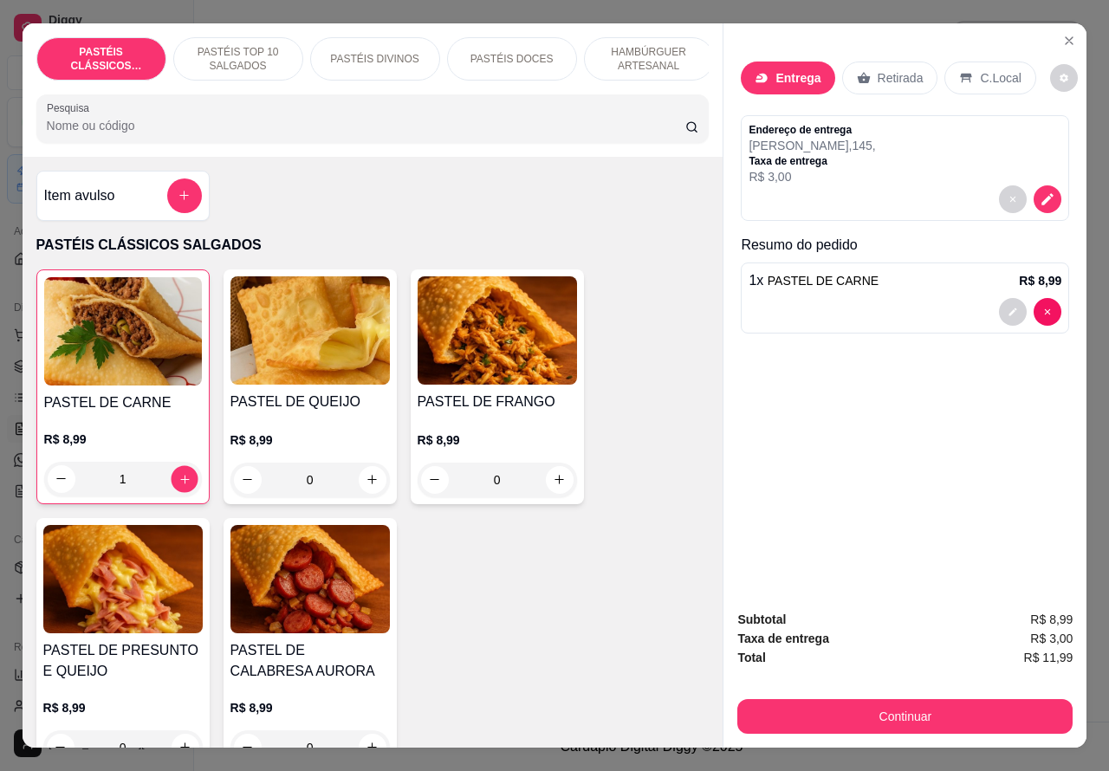
click at [178, 485] on icon "increase-product-quantity" at bounding box center [184, 478] width 13 height 13
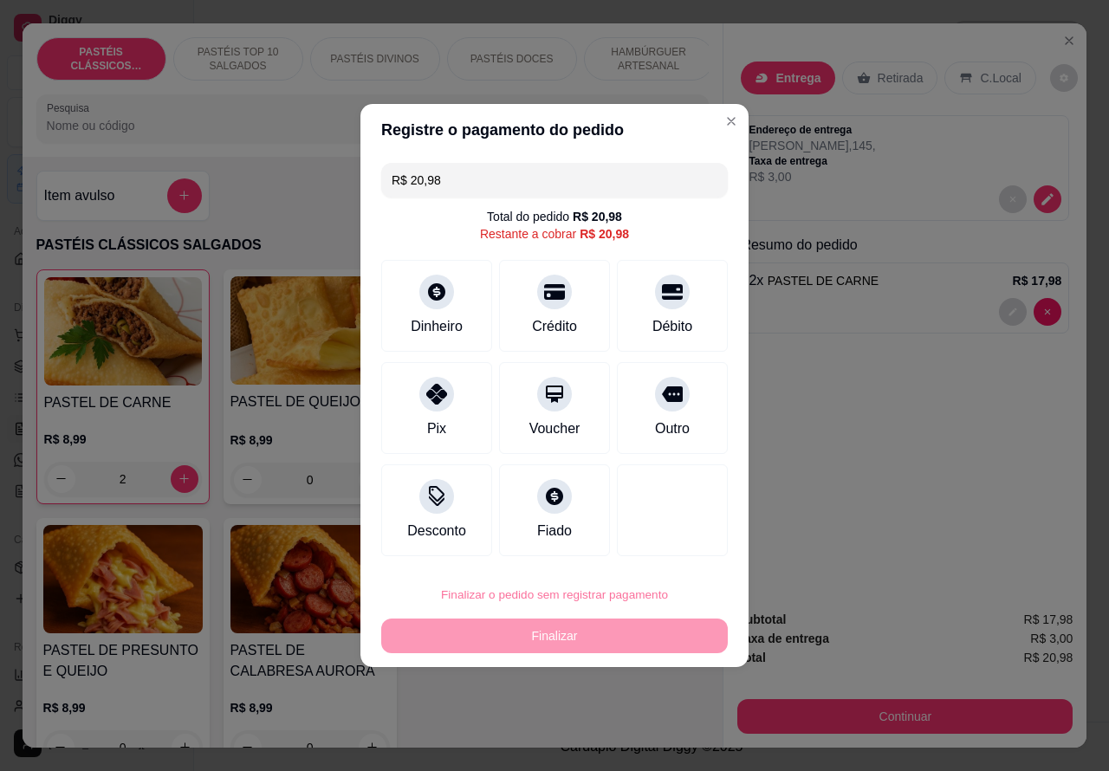
click at [659, 540] on button "Confirmar" at bounding box center [658, 546] width 62 height 26
type input "0"
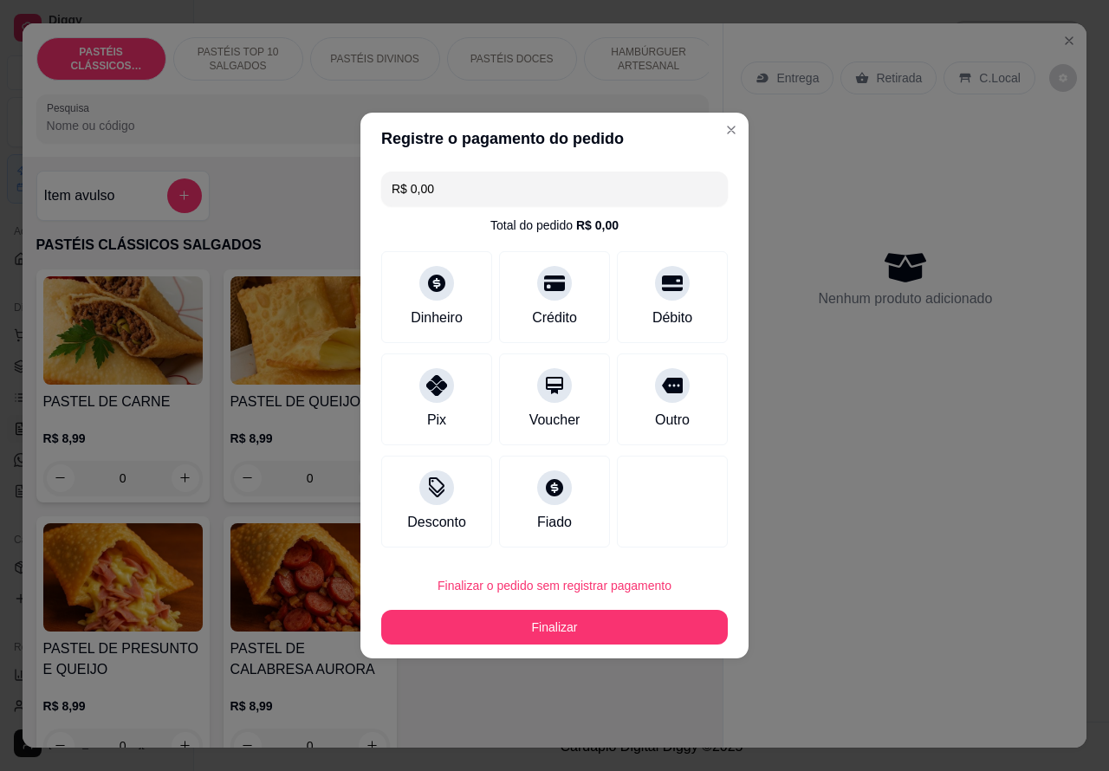
type input "R$ 0,00"
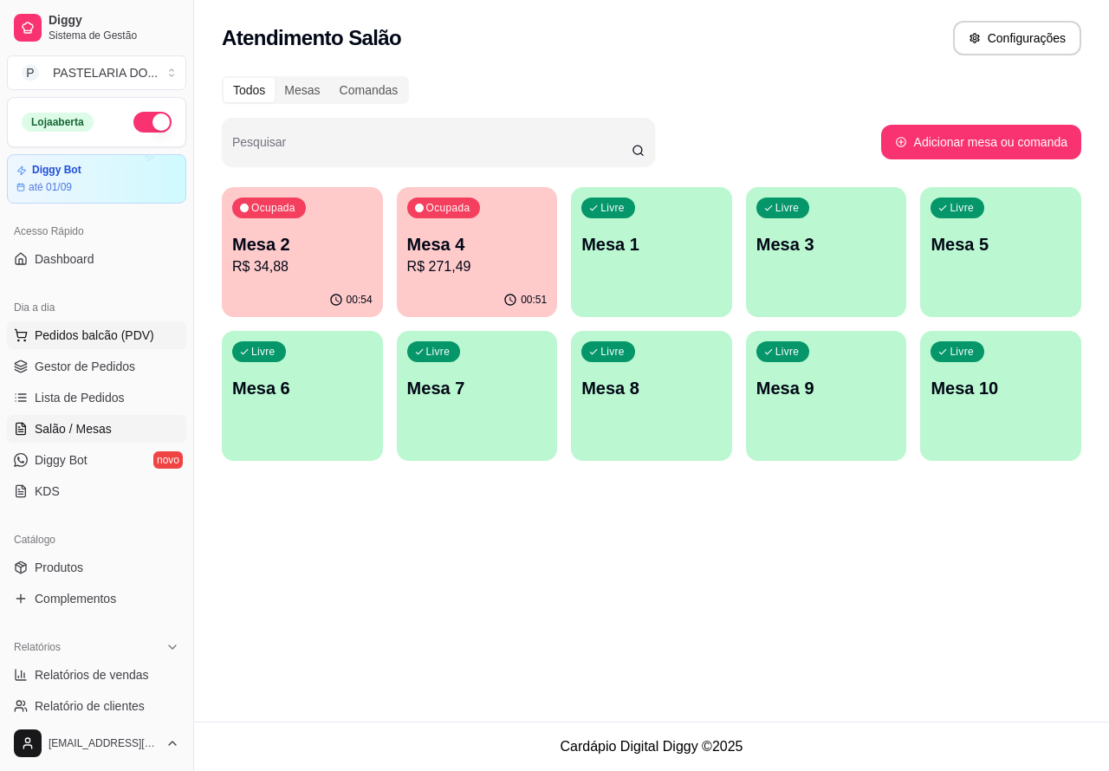
click at [121, 340] on span "Pedidos balcão (PDV)" at bounding box center [95, 335] width 120 height 17
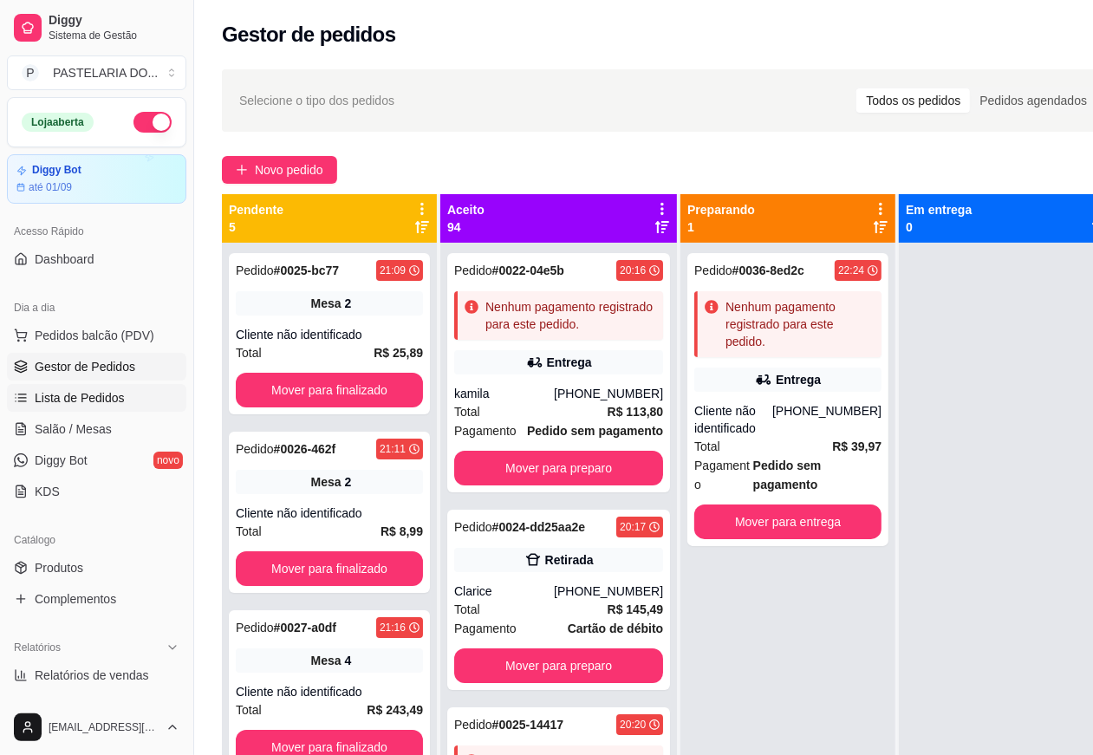
click at [117, 399] on span "Lista de Pedidos" at bounding box center [80, 397] width 90 height 17
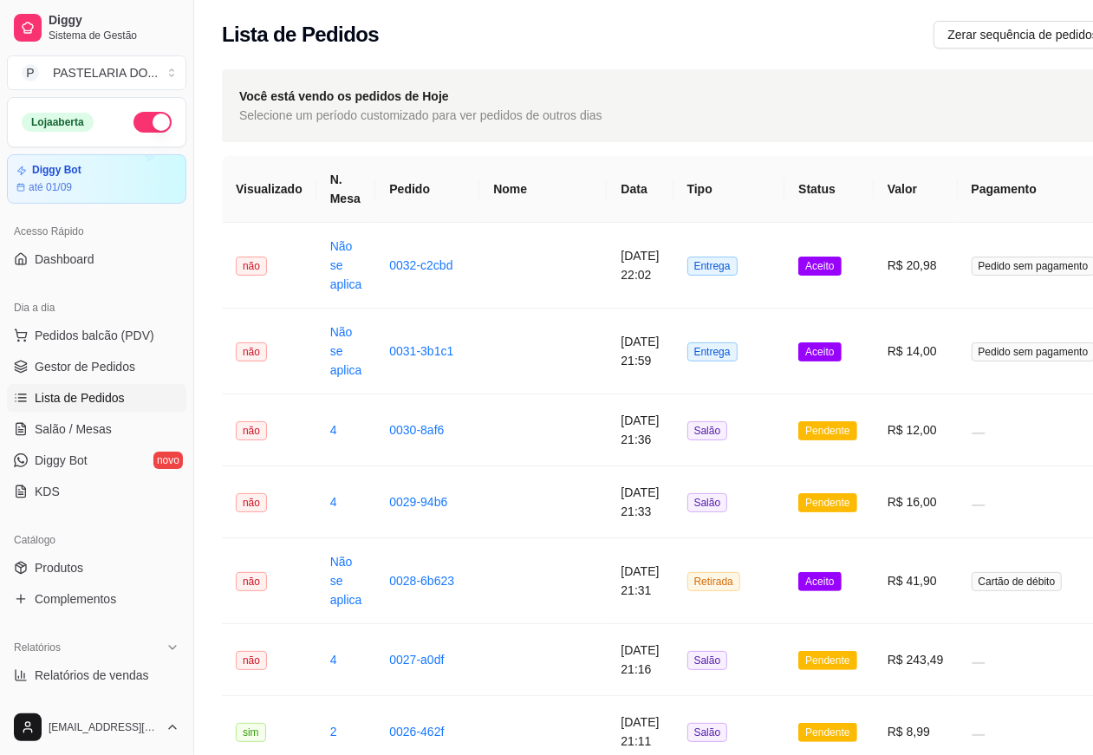
click at [542, 269] on td at bounding box center [542, 266] width 127 height 86
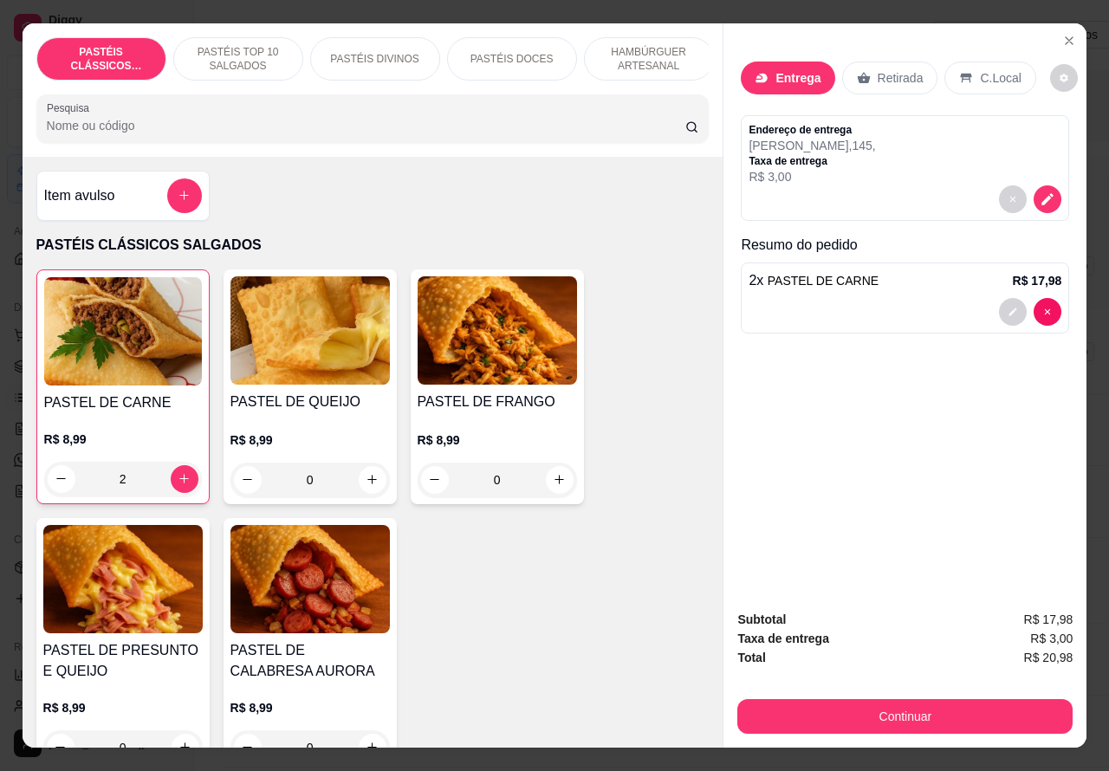
scroll to position [0, 208]
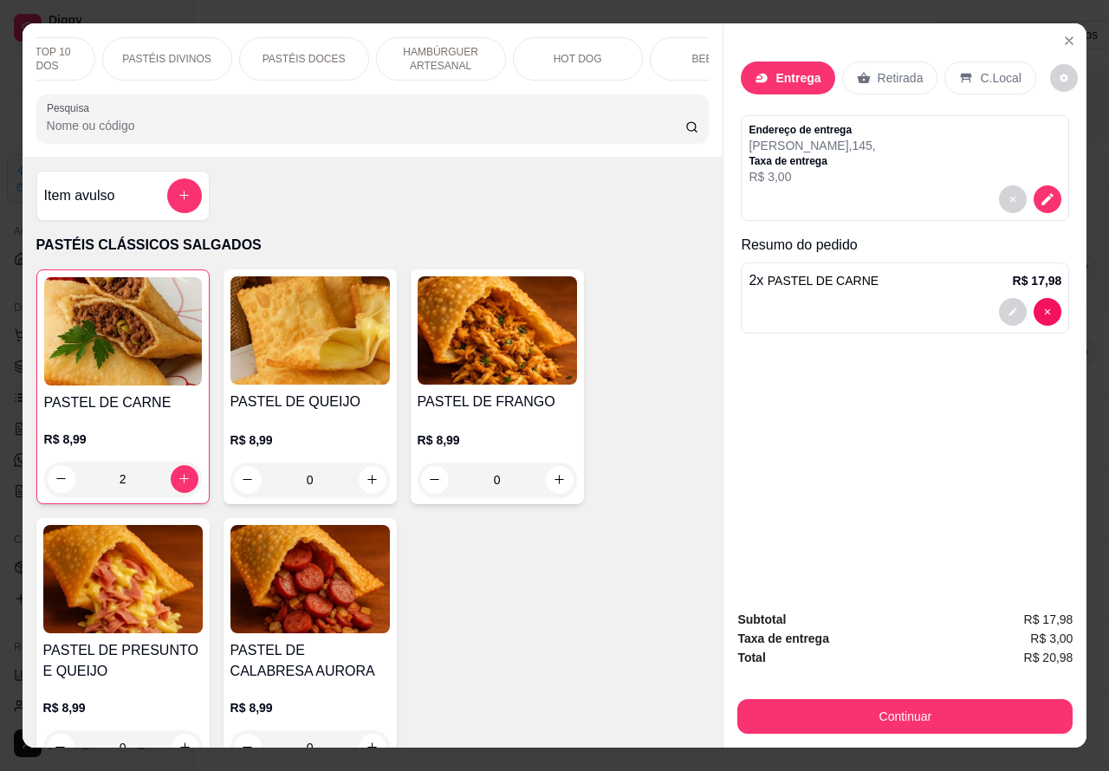
click at [667, 58] on div "BEBIDAS" at bounding box center [715, 58] width 130 height 43
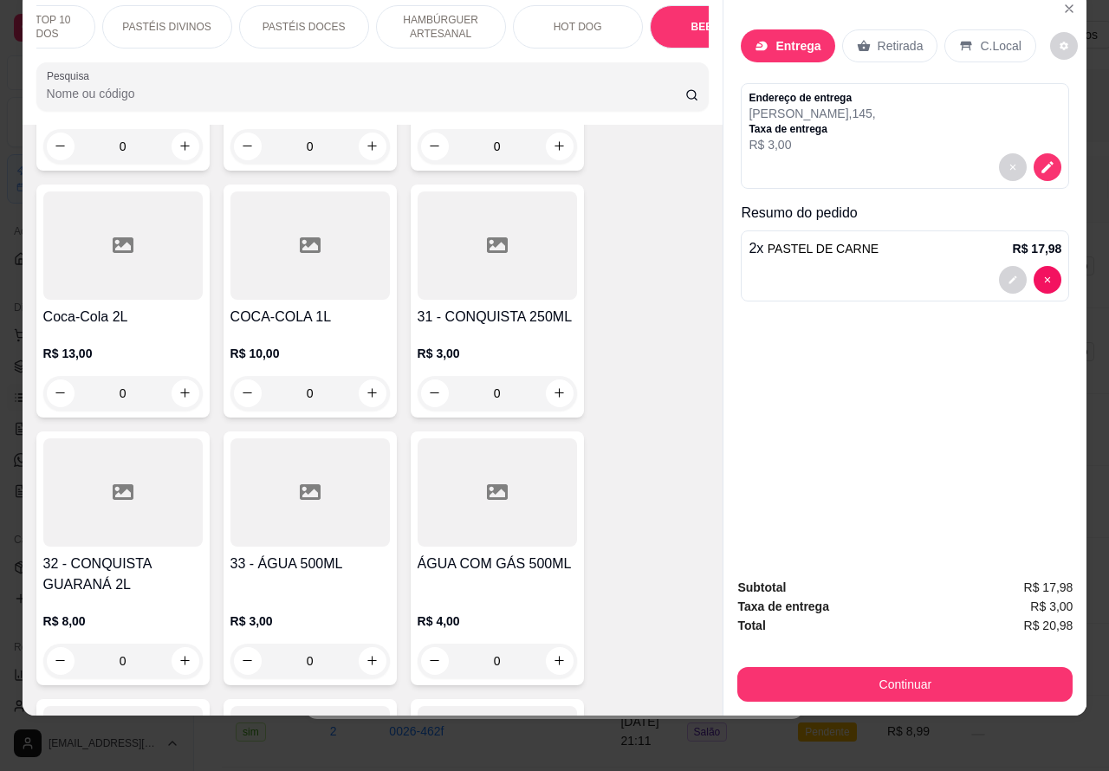
scroll to position [6032, 0]
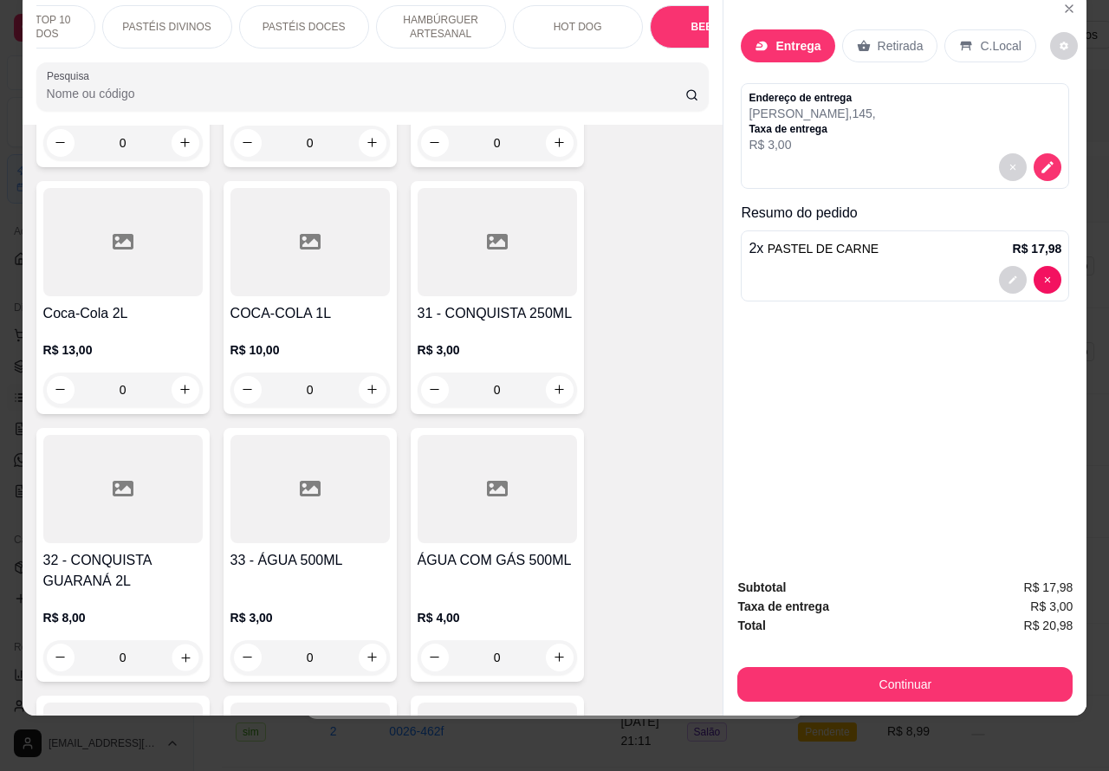
click at [181, 653] on icon "increase-product-quantity" at bounding box center [185, 657] width 9 height 9
type input "1"
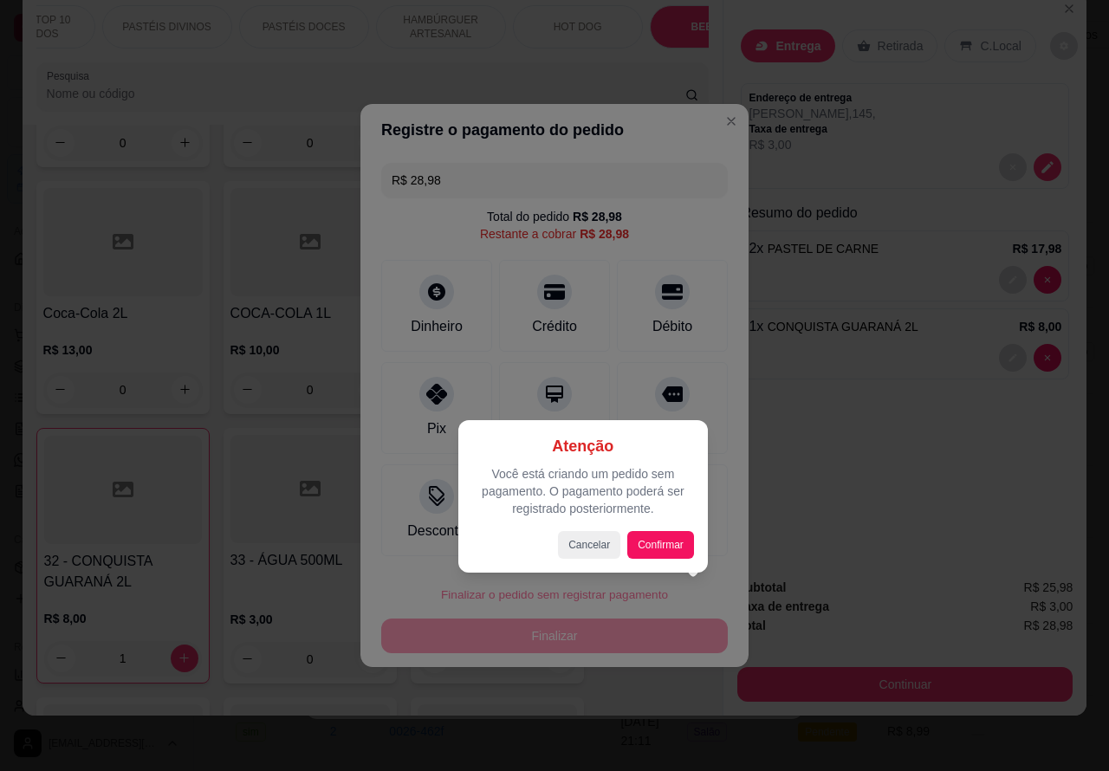
click at [648, 561] on div "Atenção Você está criando um pedido sem pagamento. O pagamento poderá ser regis…" at bounding box center [583, 496] width 250 height 153
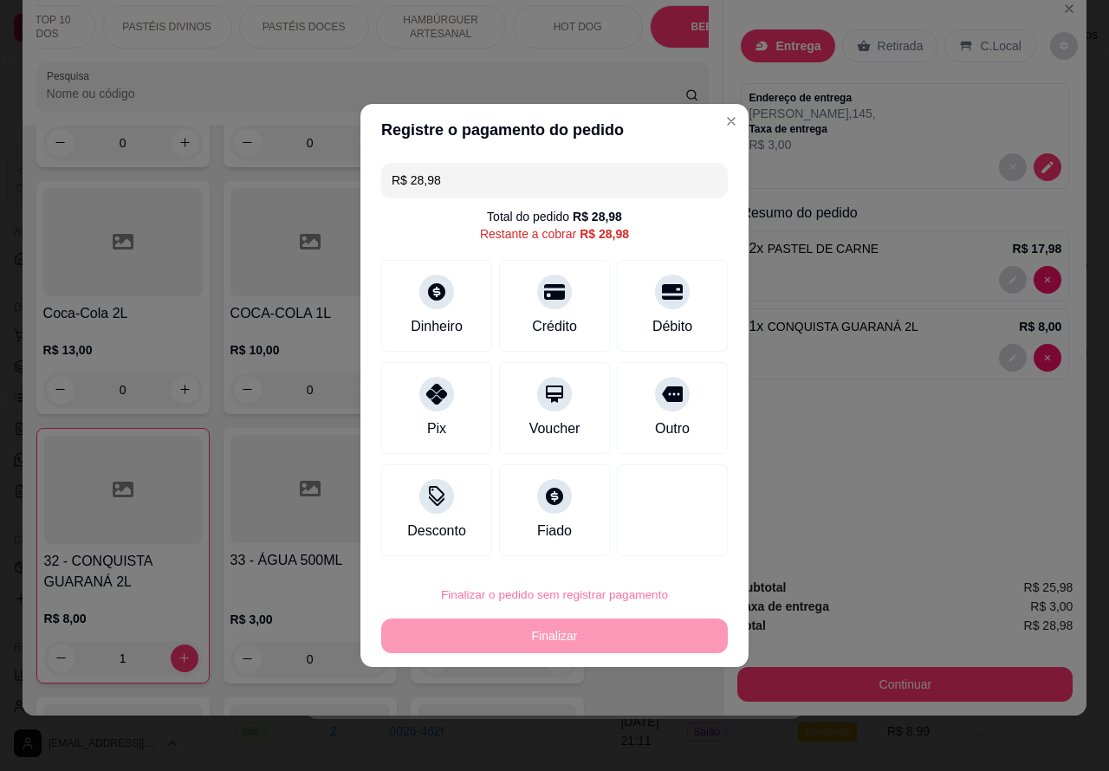
click at [685, 533] on button "Confirmar" at bounding box center [658, 546] width 64 height 27
type input "0"
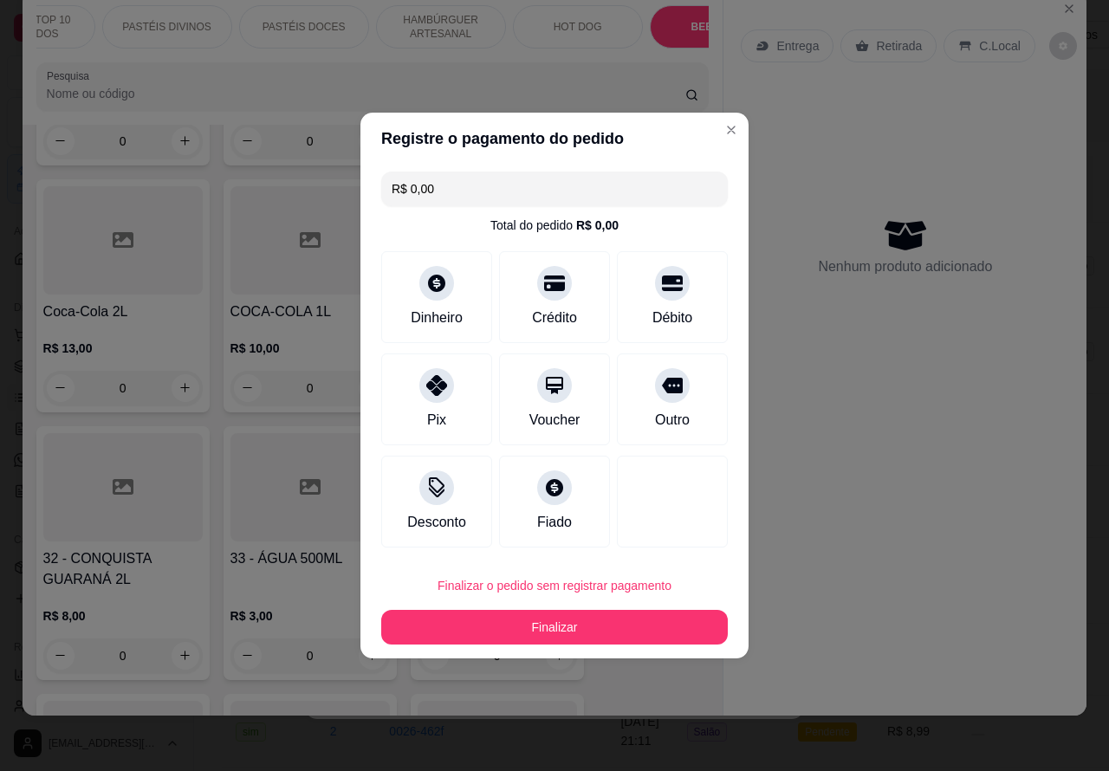
type input "R$ 0,00"
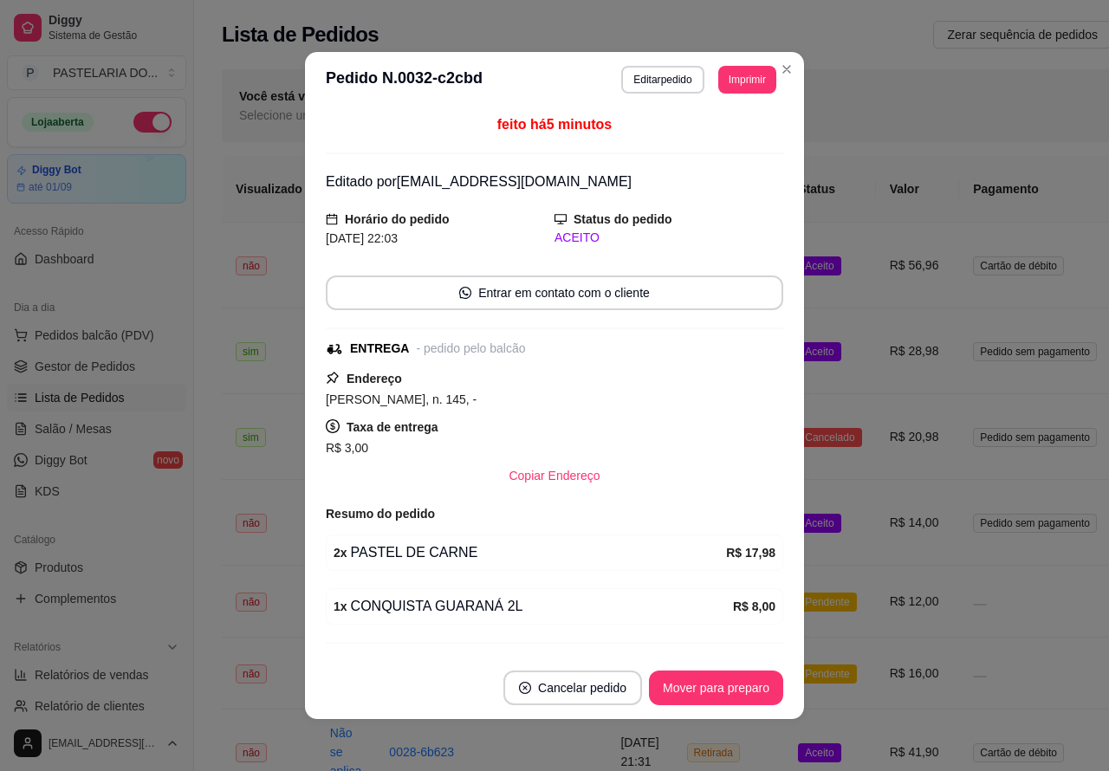
click at [782, 69] on icon "Close" at bounding box center [787, 69] width 14 height 14
click at [784, 69] on icon "Close" at bounding box center [787, 69] width 14 height 14
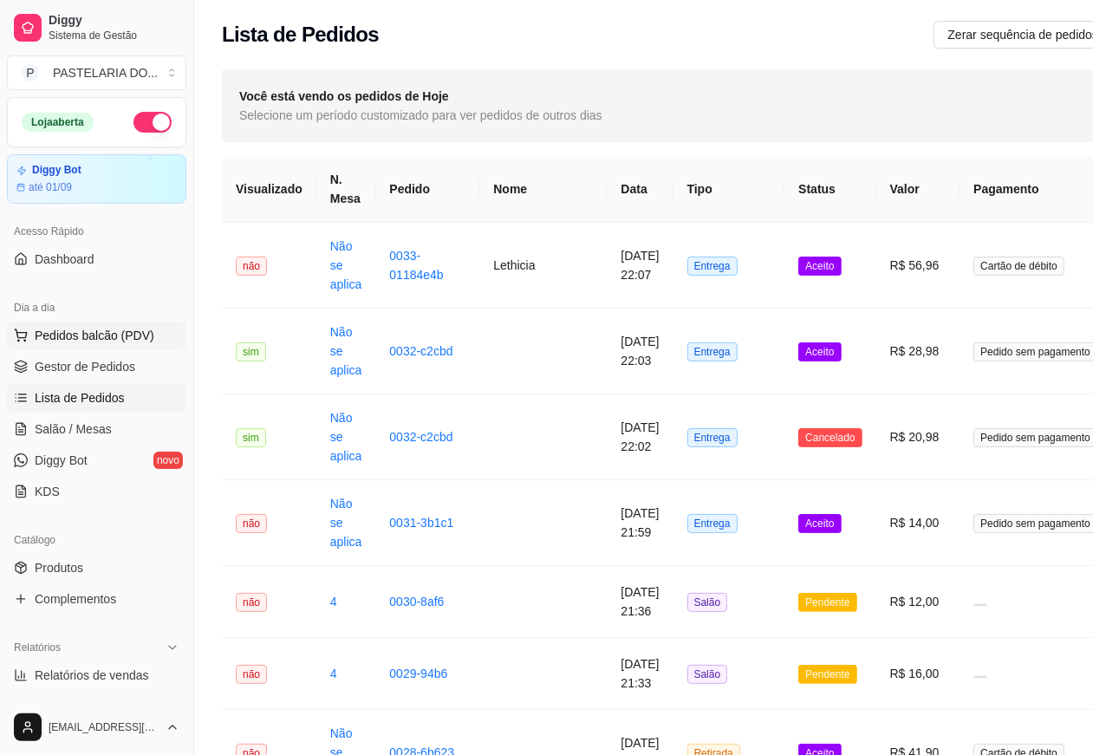
click at [134, 331] on span "Pedidos balcão (PDV)" at bounding box center [95, 335] width 120 height 17
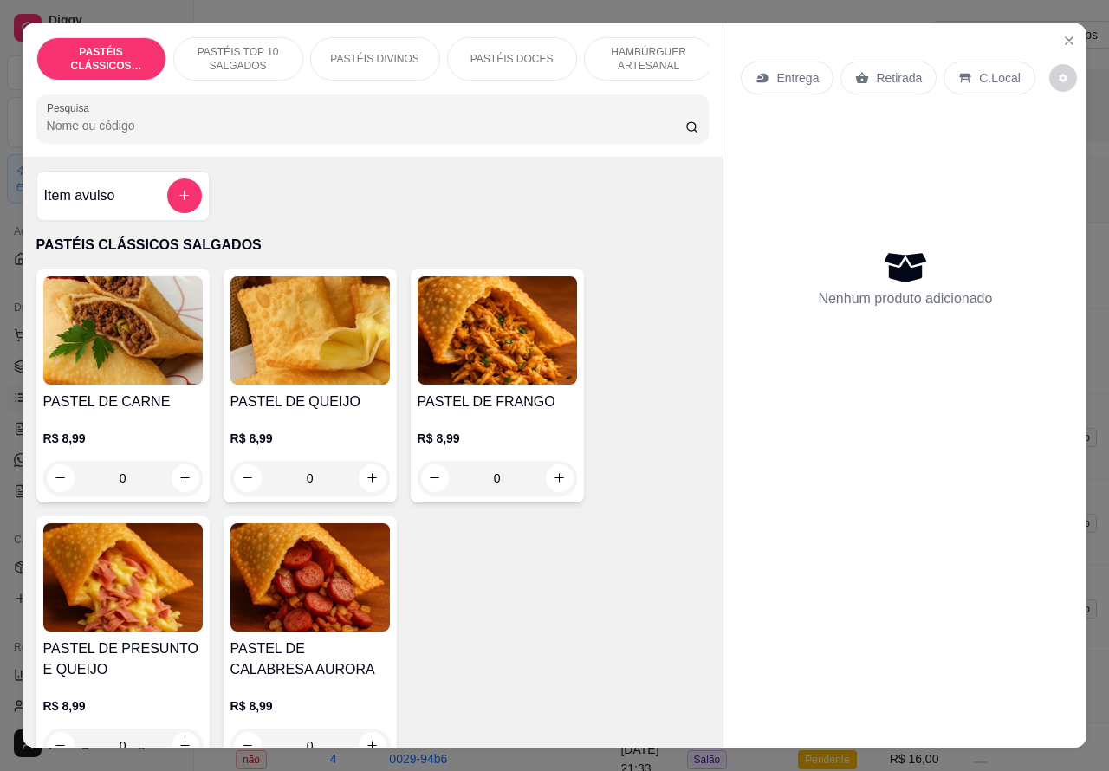
click at [652, 45] on p "HAMBÚRGUER ARTESANAL" at bounding box center [649, 59] width 101 height 28
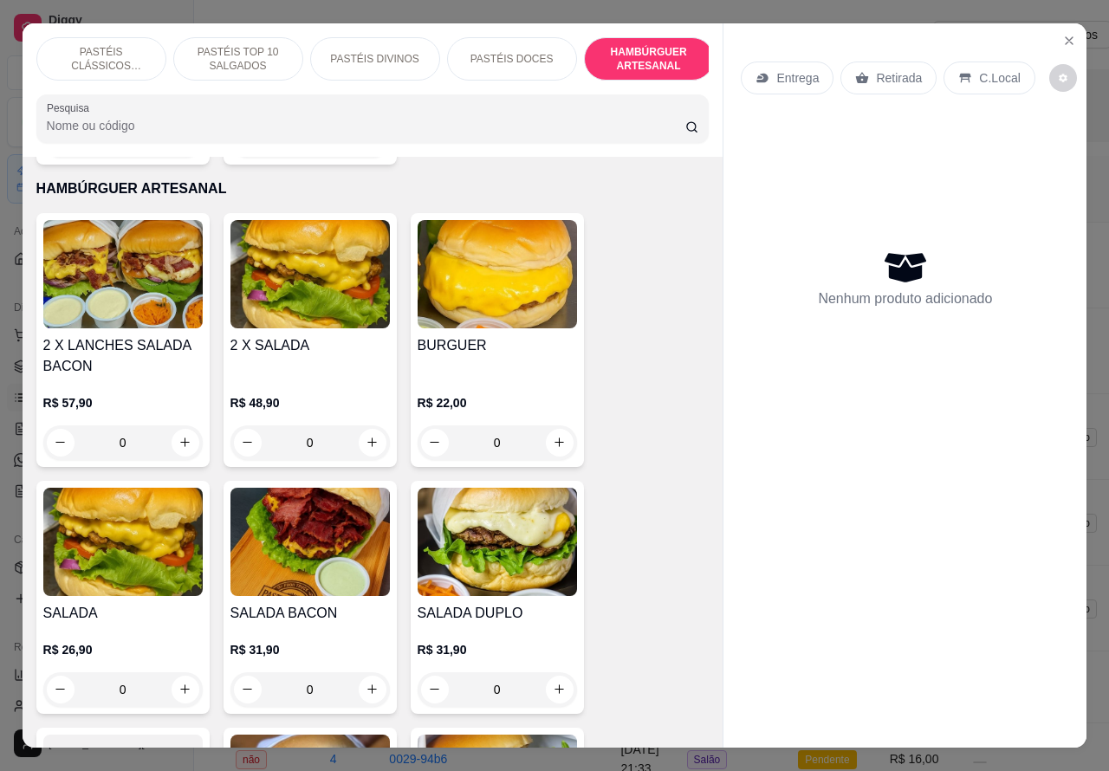
click at [1066, 37] on icon "Close" at bounding box center [1069, 40] width 7 height 7
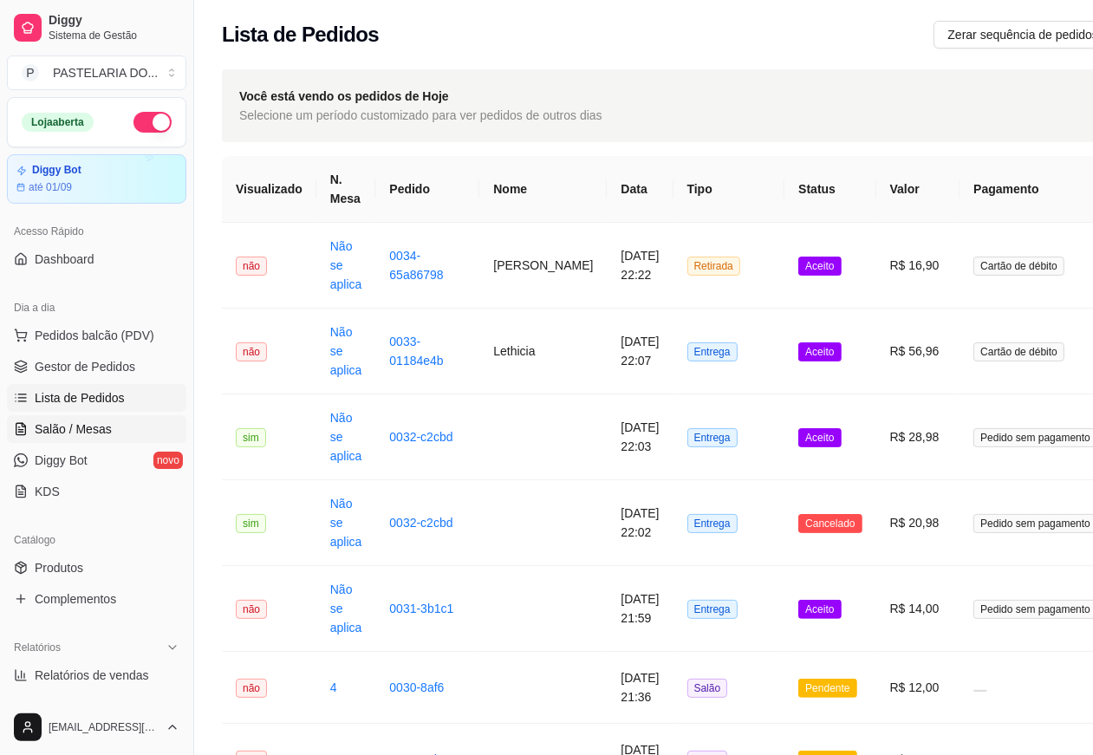
click at [98, 418] on link "Salão / Mesas" at bounding box center [96, 429] width 179 height 28
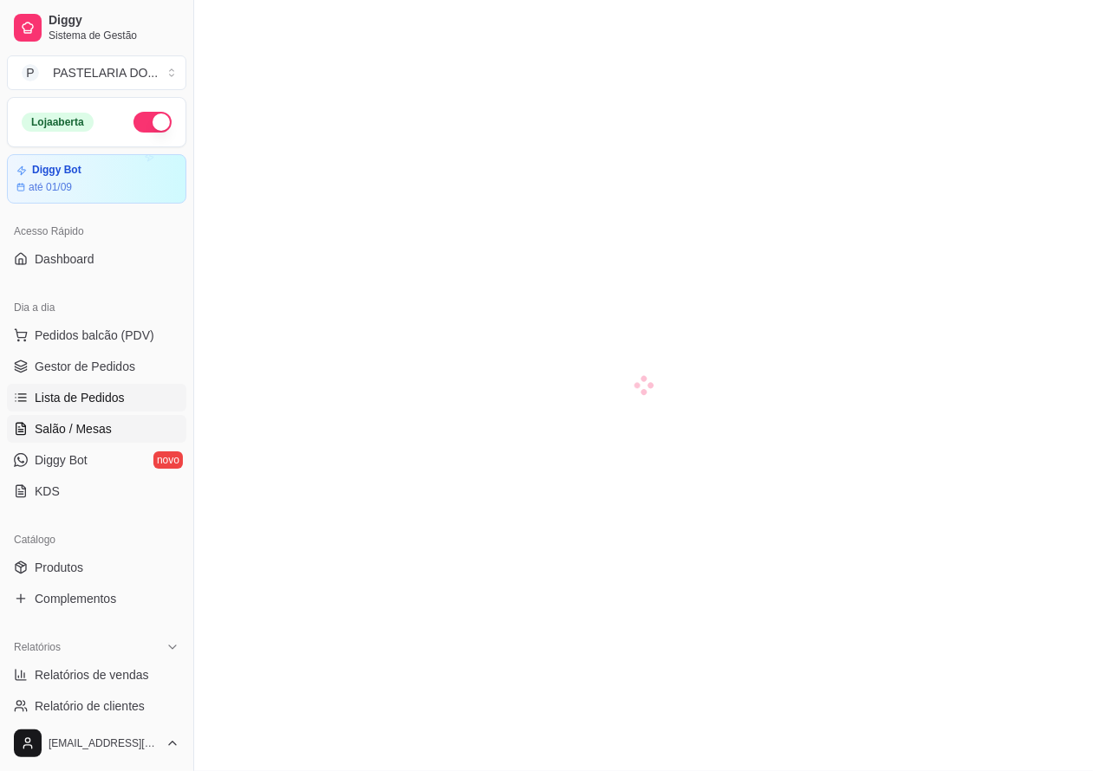
click at [101, 394] on span "Lista de Pedidos" at bounding box center [80, 397] width 90 height 17
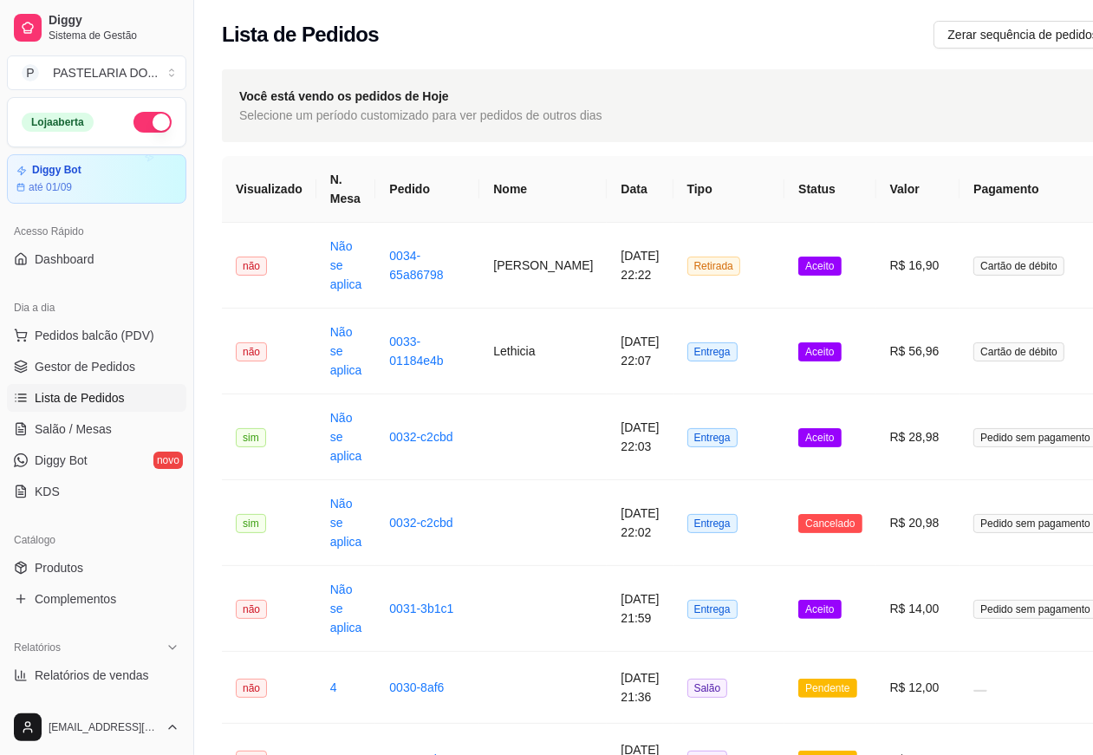
click at [87, 392] on span "Lista de Pedidos" at bounding box center [80, 397] width 90 height 17
click at [487, 434] on td at bounding box center [542, 437] width 127 height 86
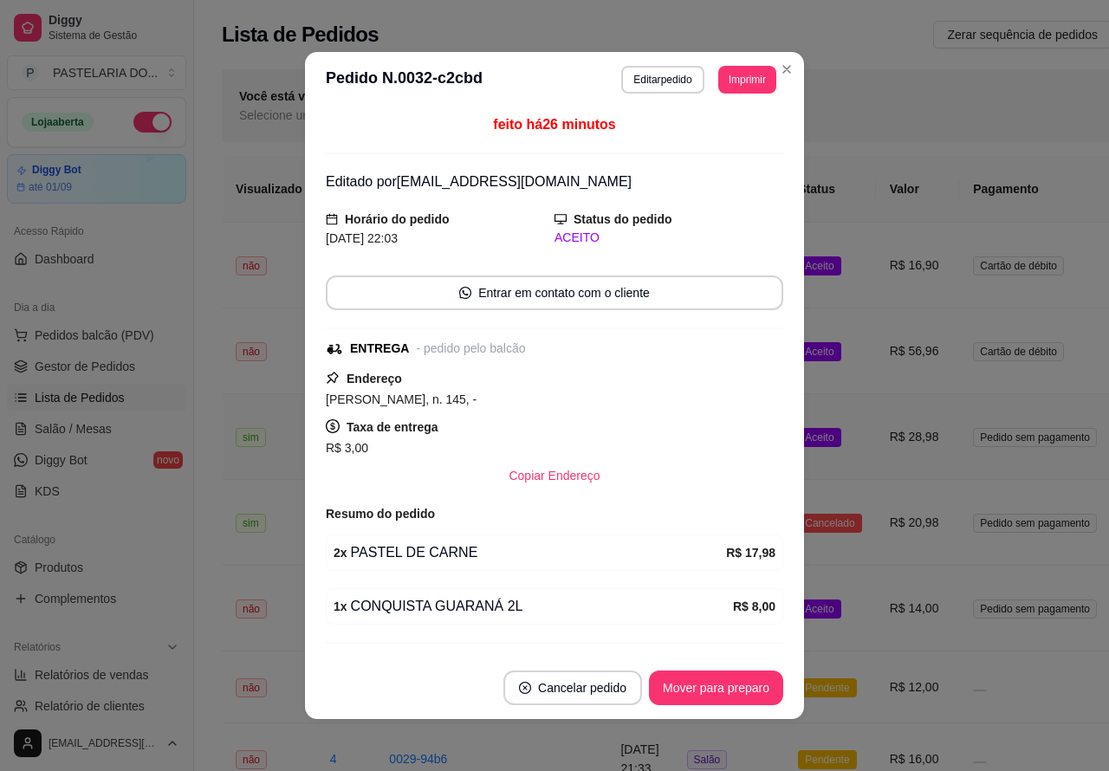
click at [778, 69] on div "Você está vendo os pedidos de Hoje Selecione um período customizado para ver pe…" at bounding box center [740, 105] width 1037 height 73
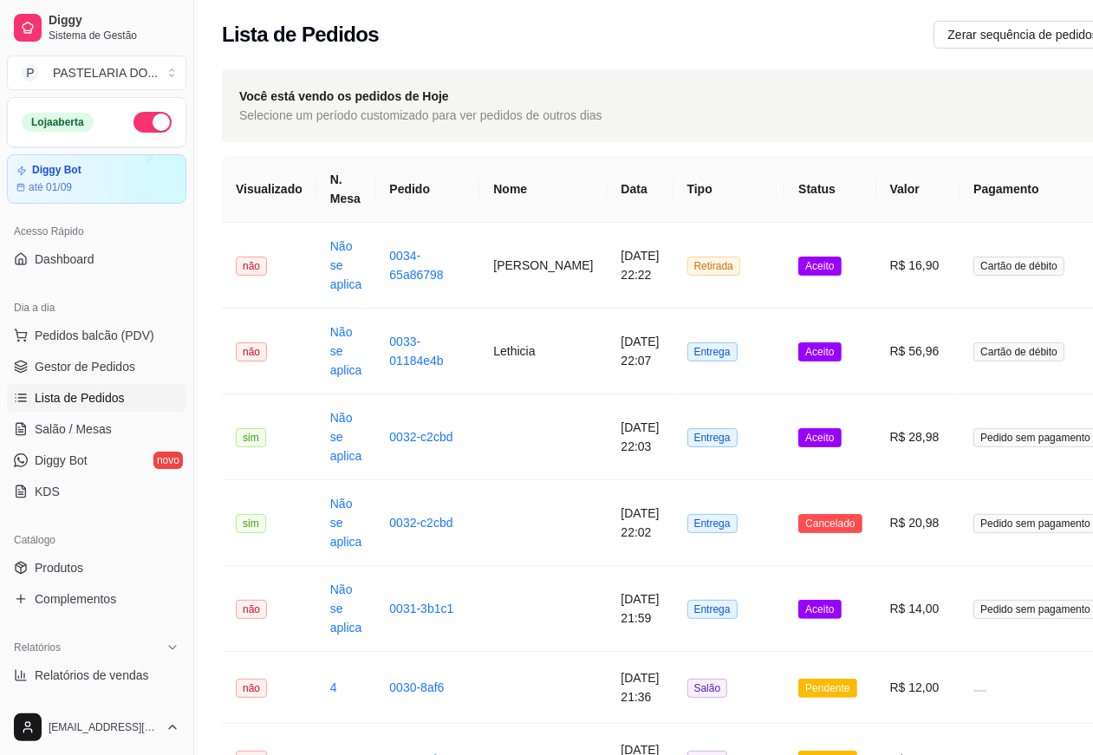
click at [488, 440] on td at bounding box center [542, 437] width 127 height 86
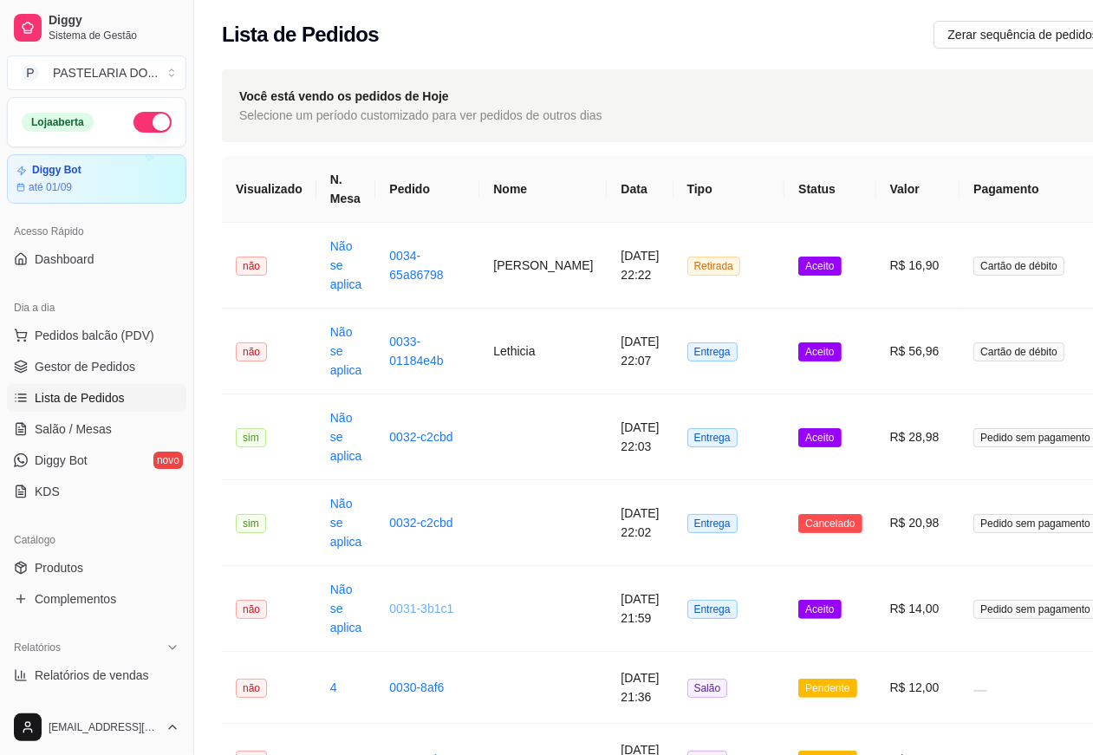
click at [447, 608] on link "0031-3b1c1" at bounding box center [421, 608] width 64 height 14
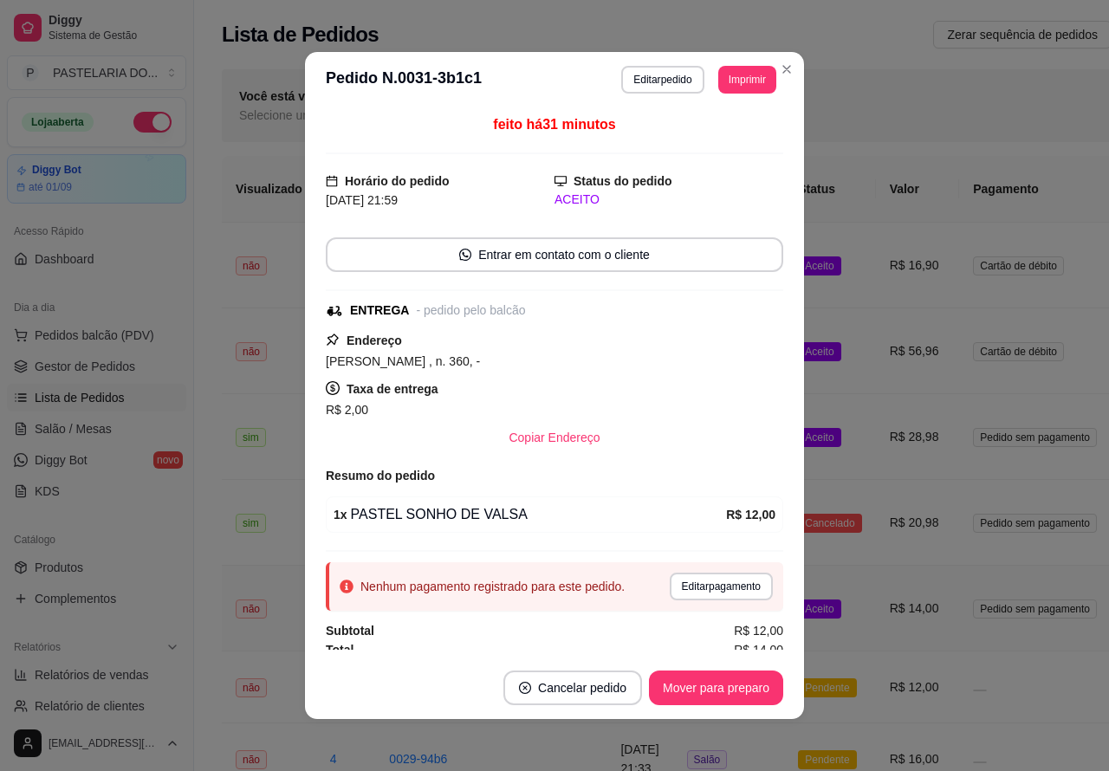
scroll to position [14, 0]
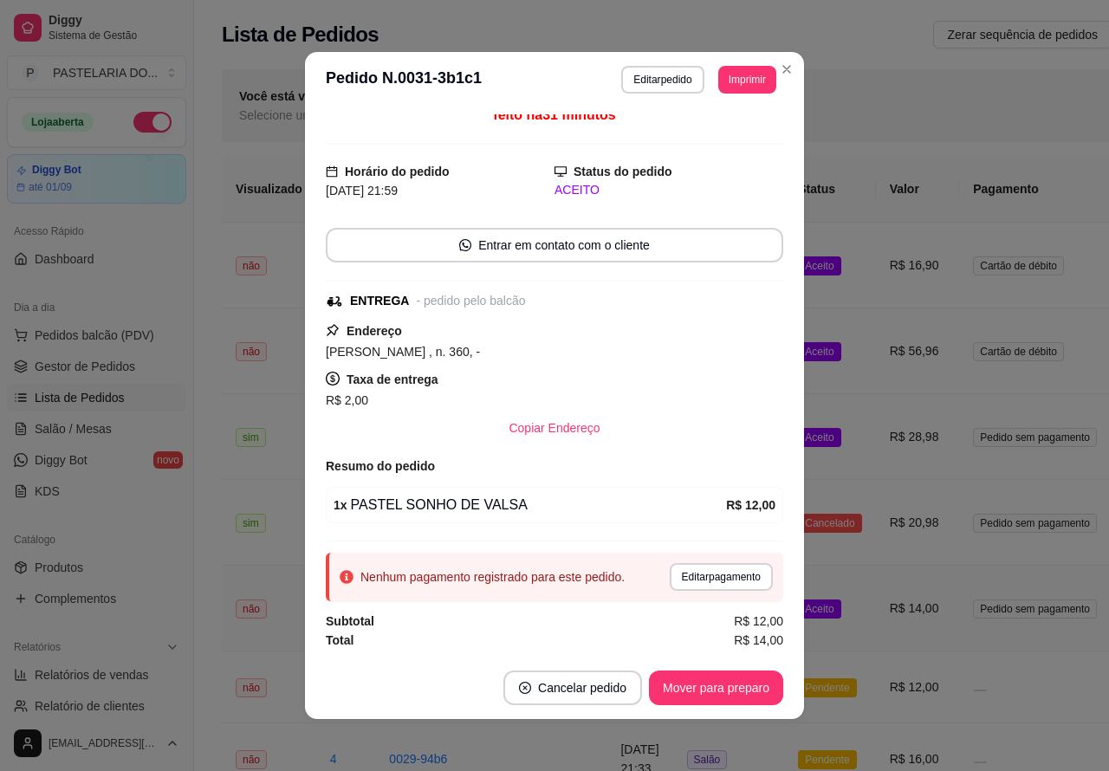
click at [776, 72] on div "Você está vendo os pedidos de Hoje Selecione um período customizado para ver pe…" at bounding box center [740, 105] width 1037 height 73
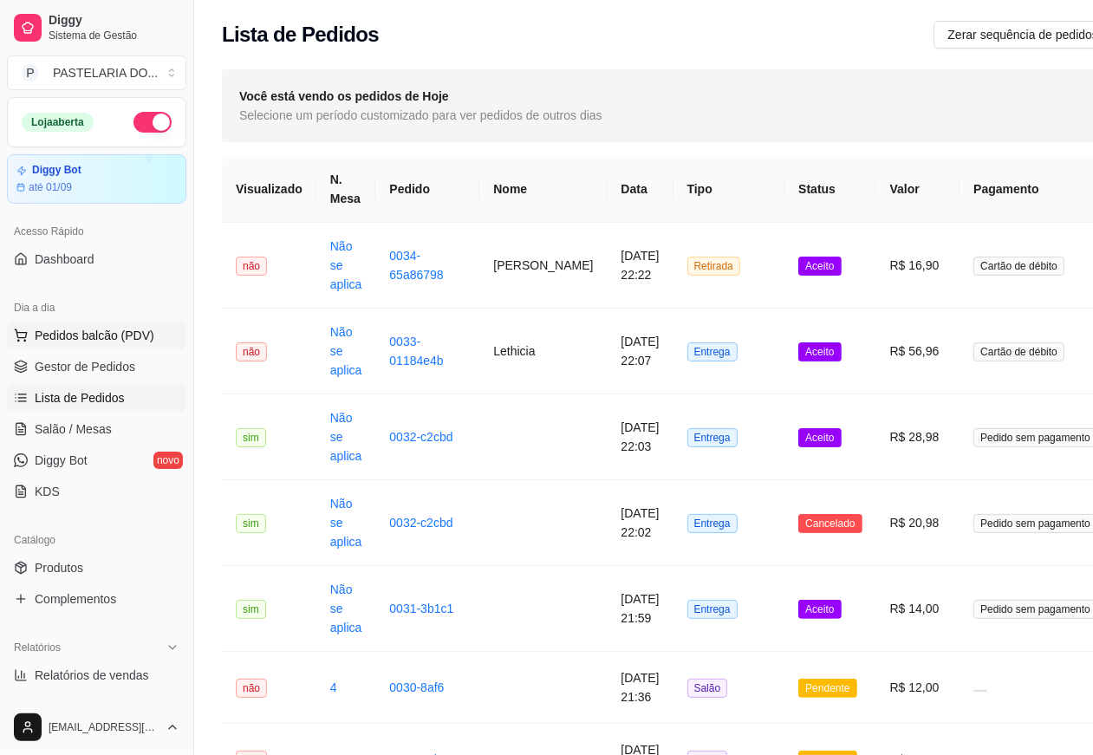
click at [120, 340] on span "Pedidos balcão (PDV)" at bounding box center [95, 335] width 120 height 17
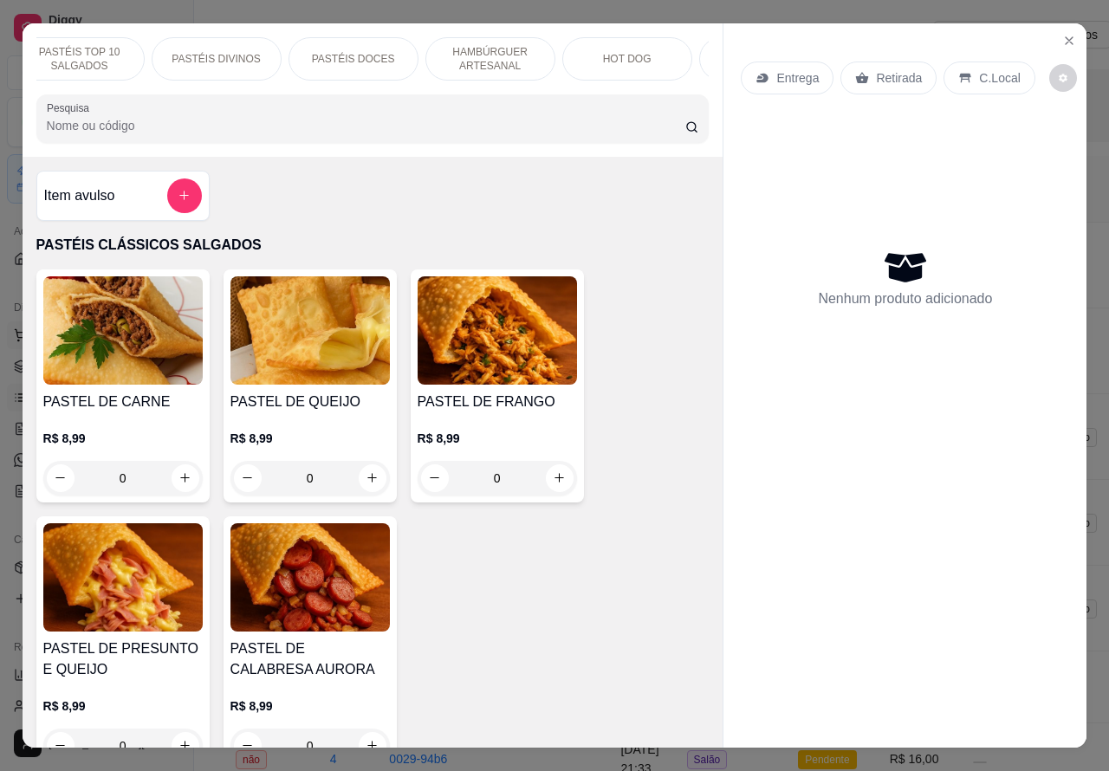
scroll to position [0, 170]
click at [621, 52] on p "HOT DOG" at bounding box center [616, 59] width 49 height 14
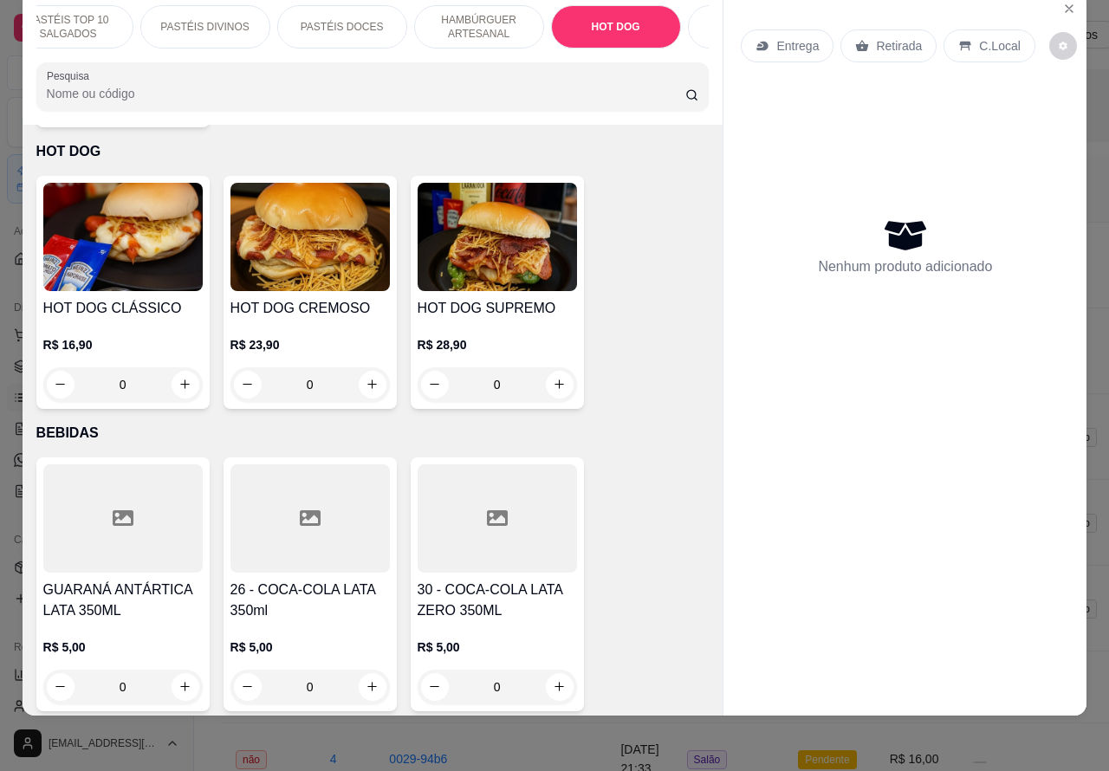
scroll to position [5187, 0]
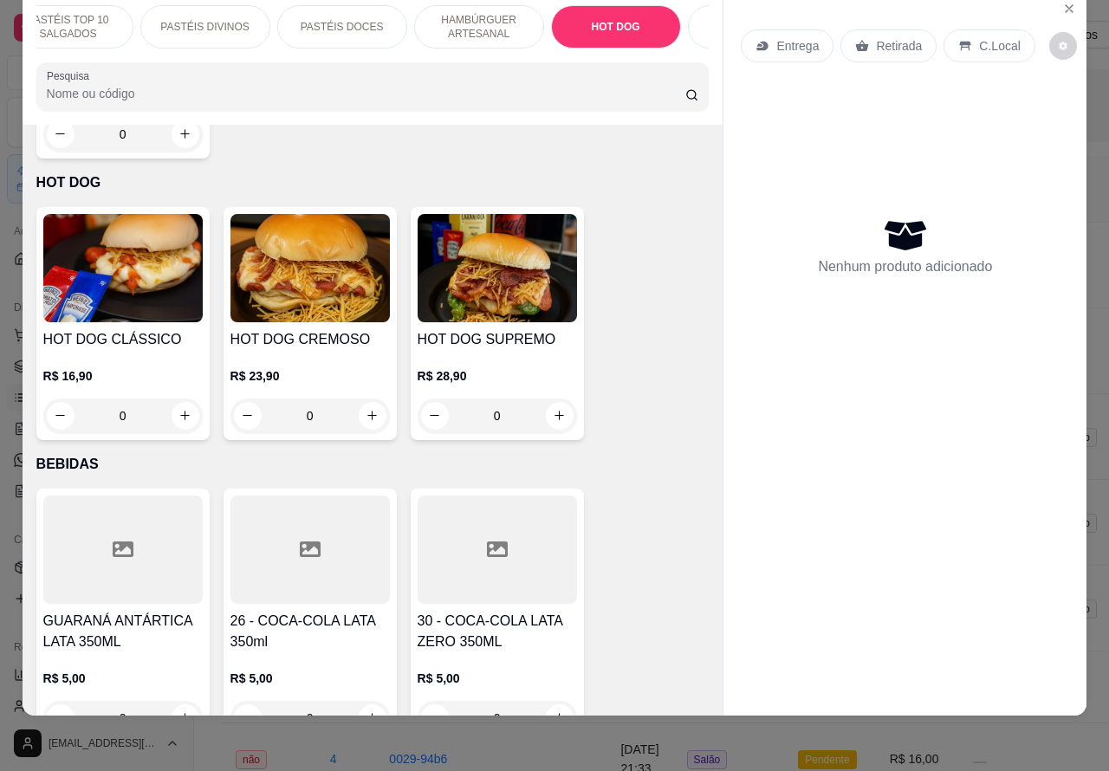
click at [179, 399] on div "0" at bounding box center [122, 416] width 159 height 35
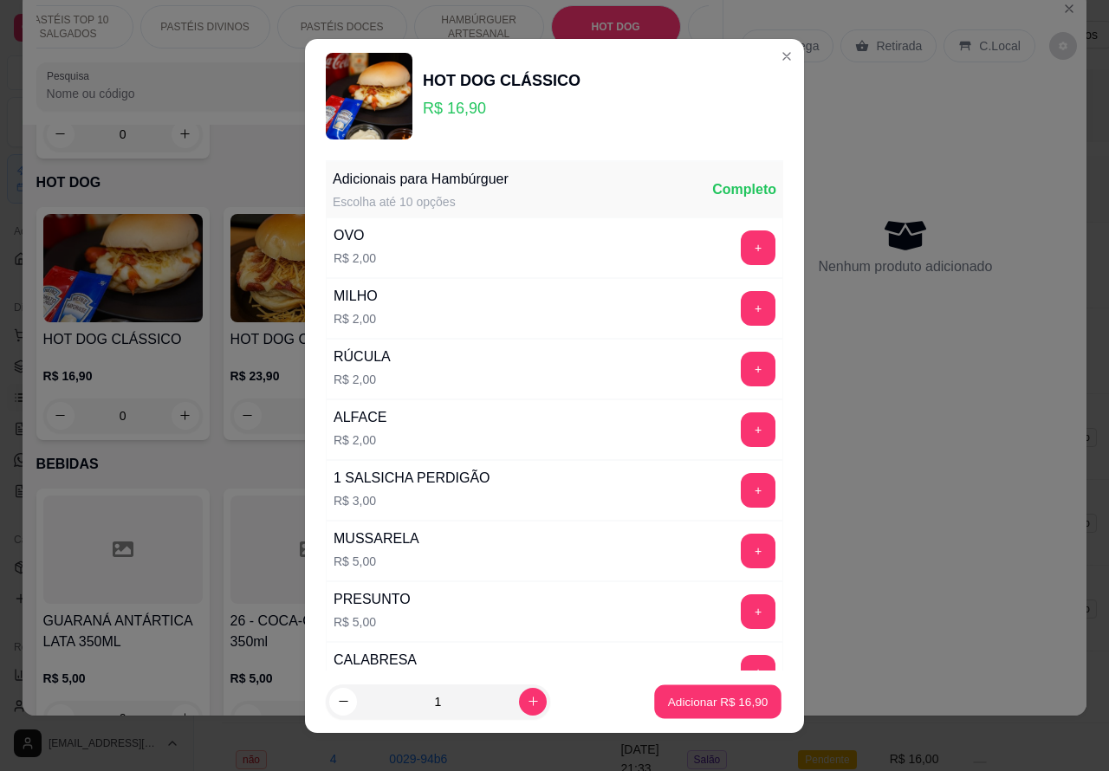
click at [698, 699] on p "Adicionar R$ 16,90" at bounding box center [718, 701] width 101 height 16
type input "1"
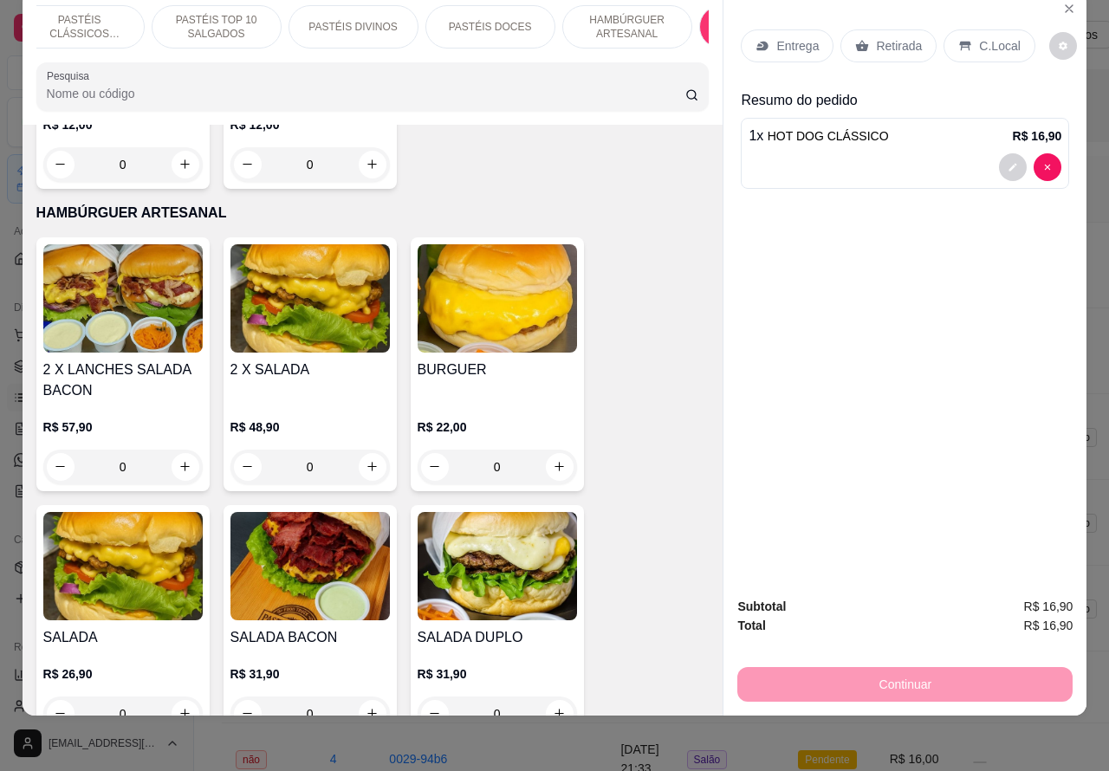
scroll to position [0, 0]
click at [126, 13] on p "PASTÉIS CLÁSSICOS SALGADOS" at bounding box center [101, 27] width 101 height 28
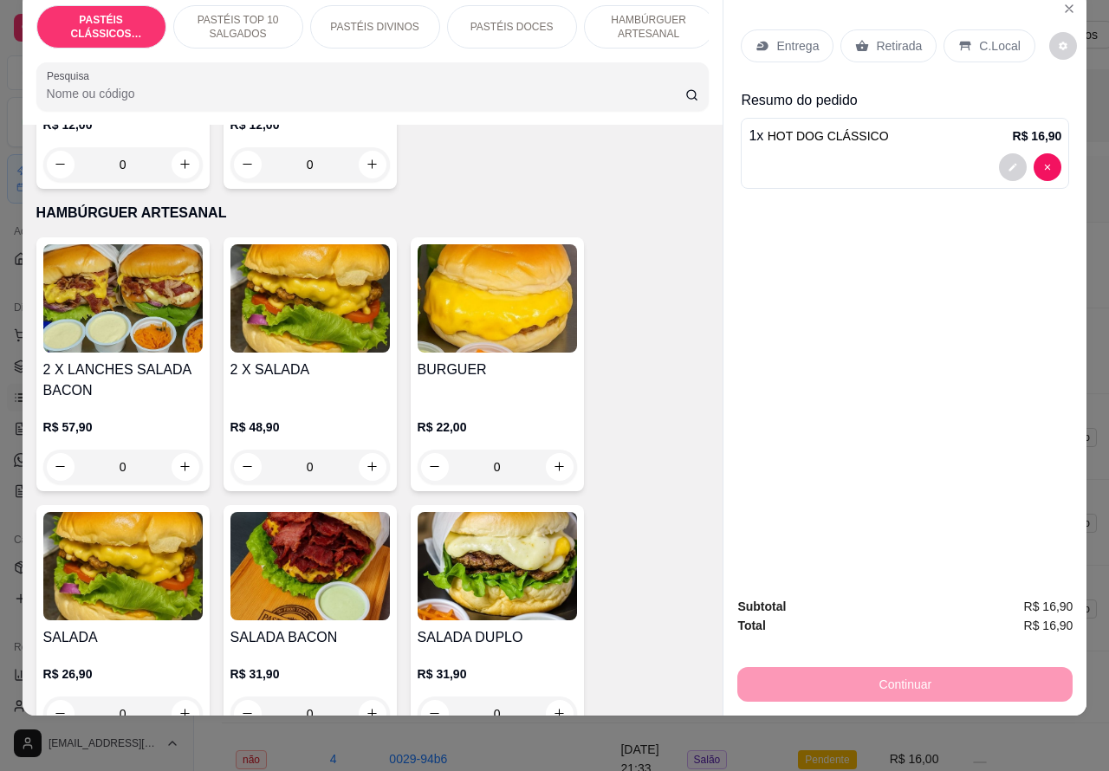
scroll to position [78, 0]
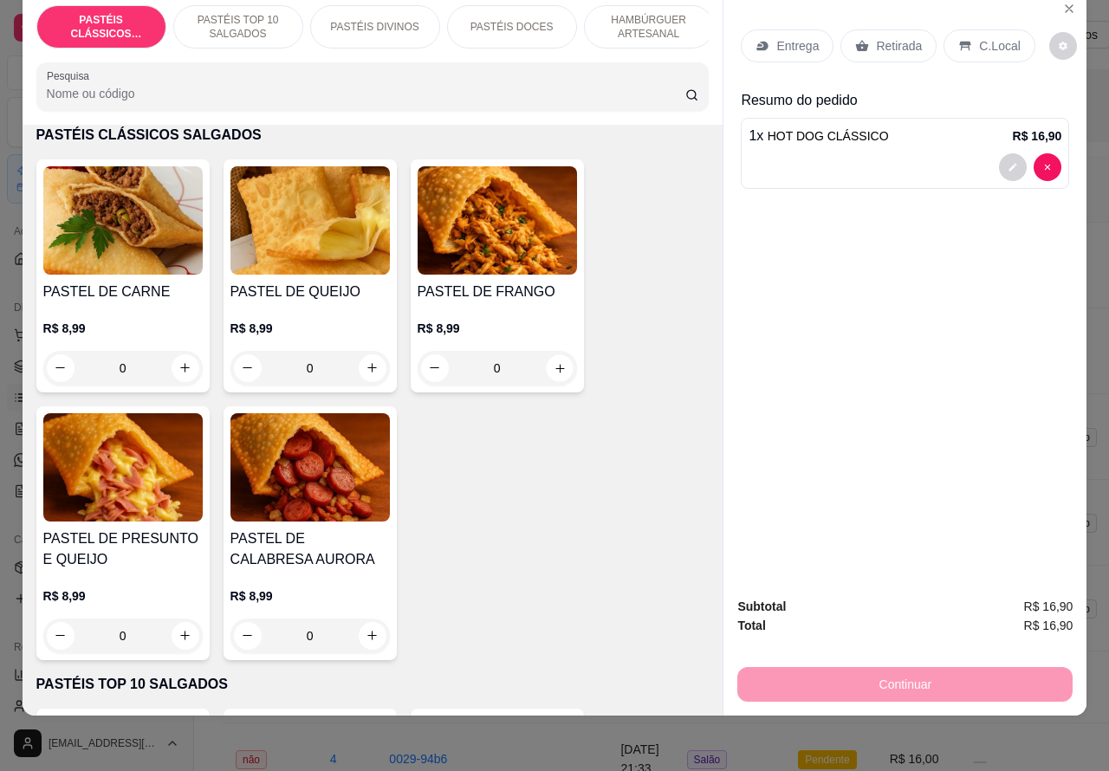
click at [553, 368] on icon "increase-product-quantity" at bounding box center [559, 367] width 13 height 13
type input "1"
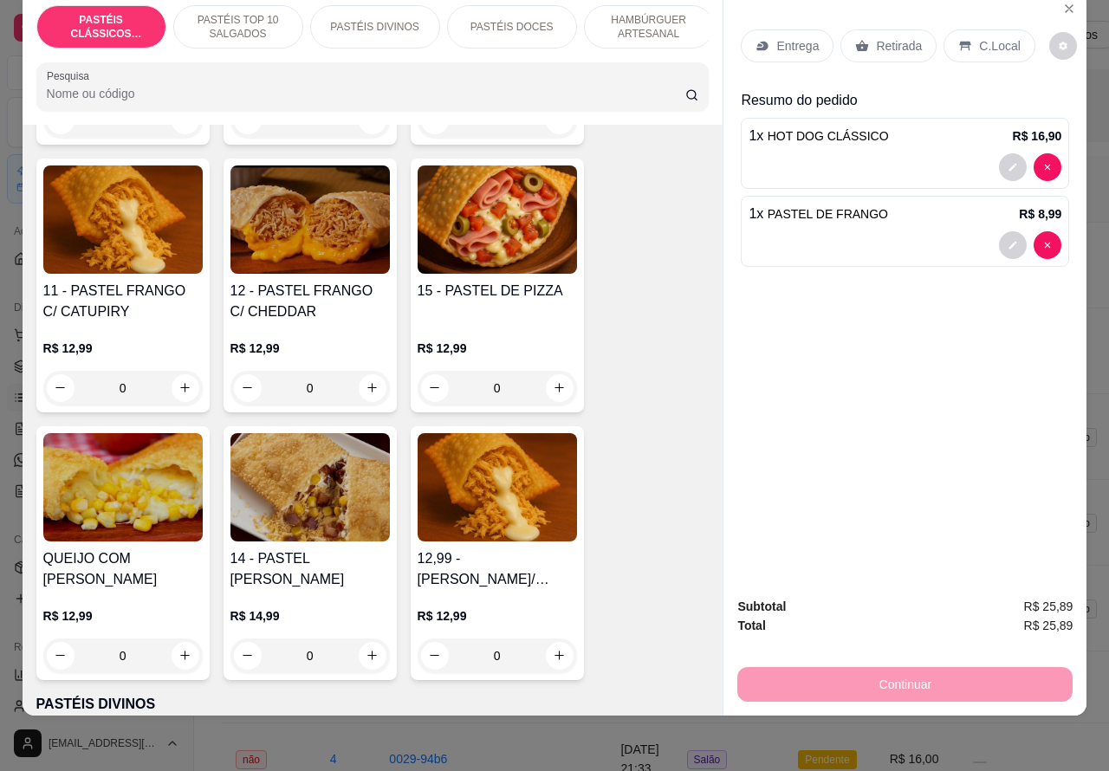
scroll to position [1792, 0]
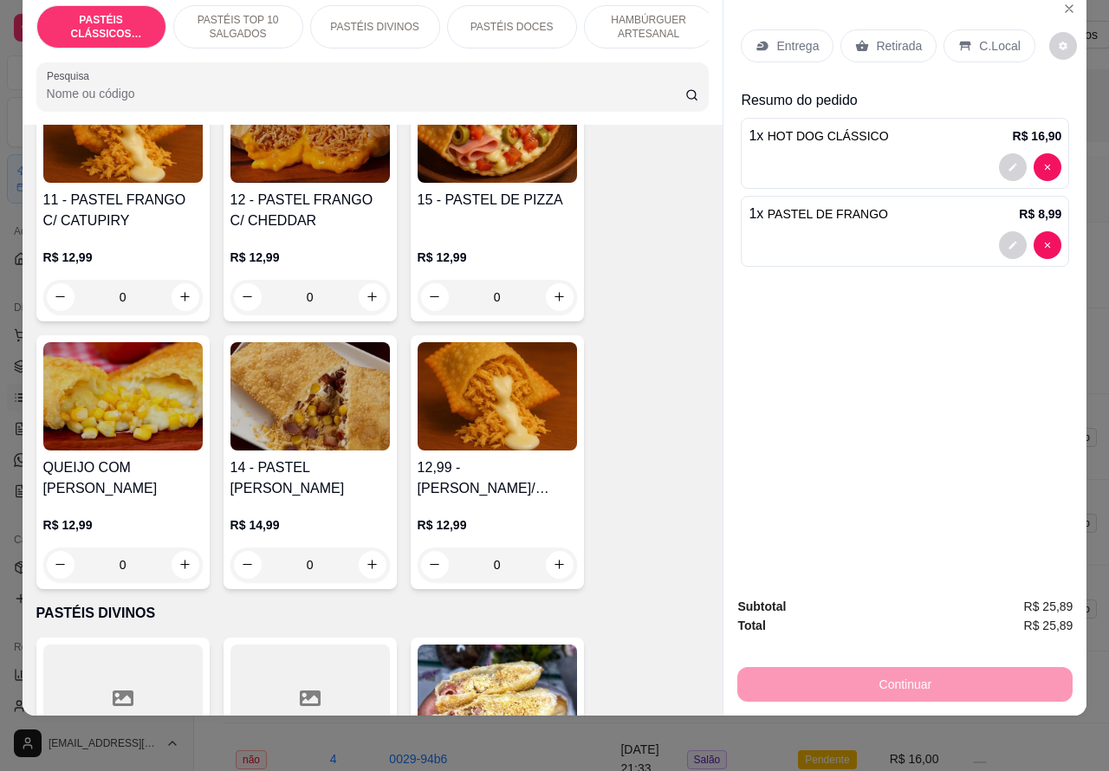
click at [365, 563] on div "0" at bounding box center [309, 565] width 159 height 35
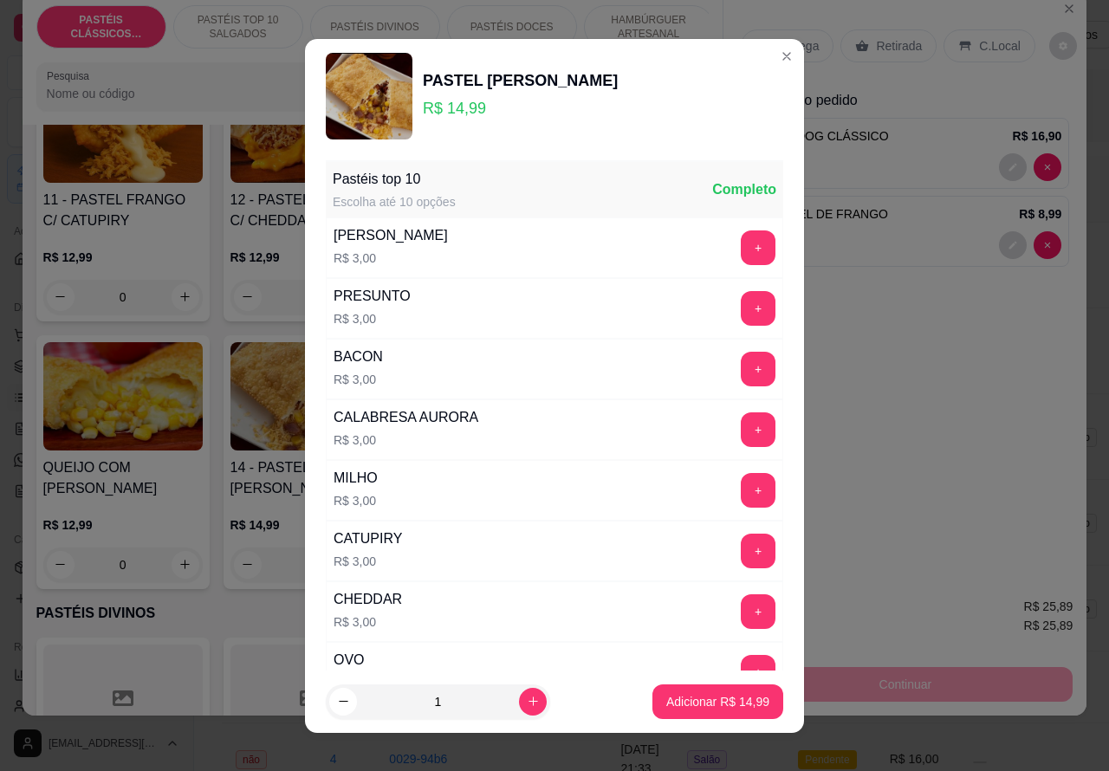
click at [717, 699] on p "Adicionar R$ 14,99" at bounding box center [717, 701] width 103 height 17
type input "1"
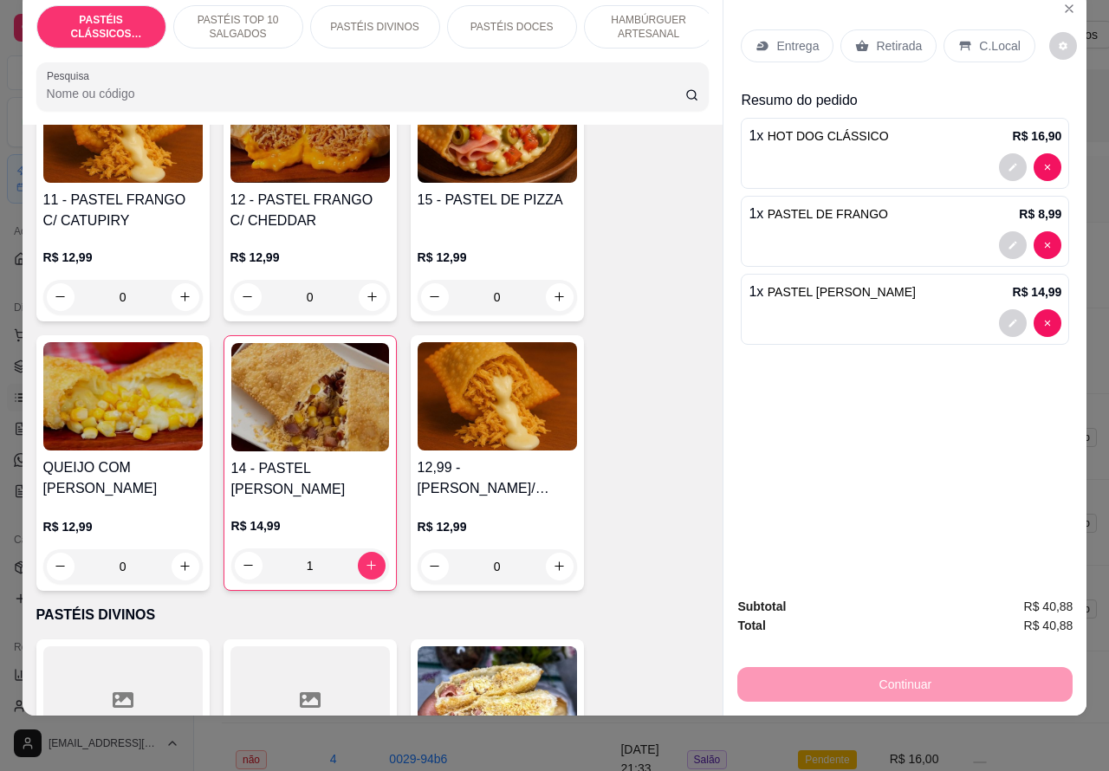
click at [898, 37] on p "Retirada" at bounding box center [899, 45] width 46 height 17
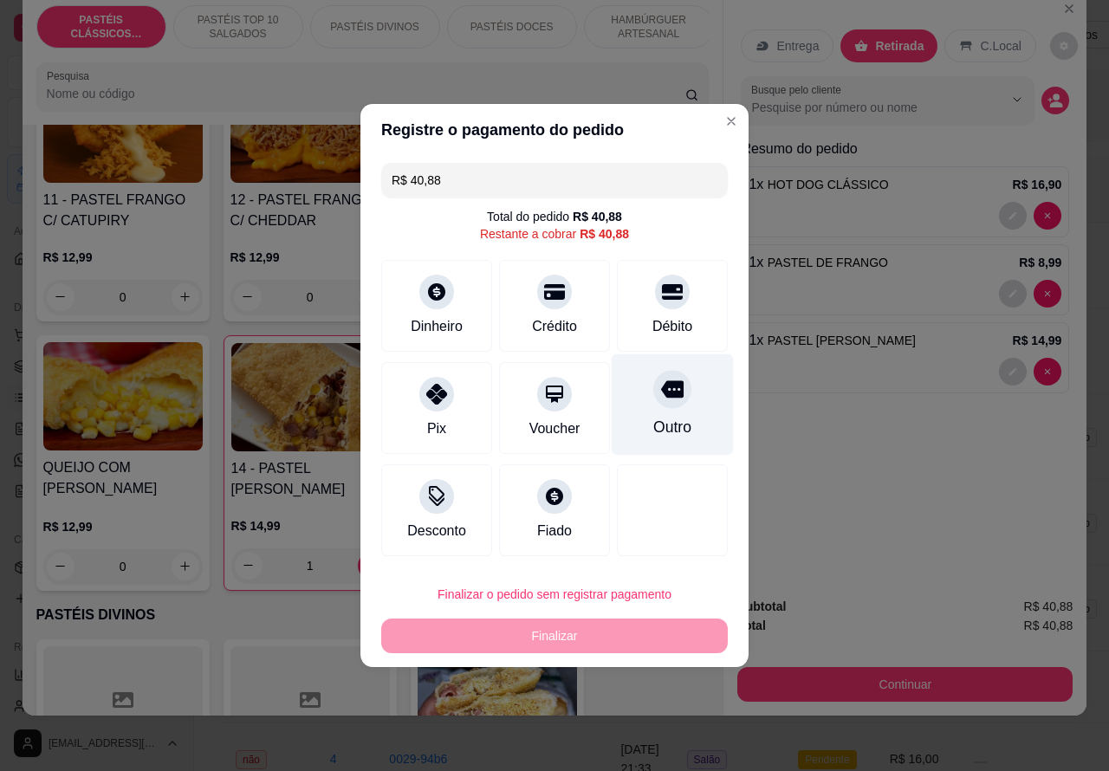
click at [661, 400] on icon at bounding box center [672, 389] width 23 height 23
type input "R$ 0,00"
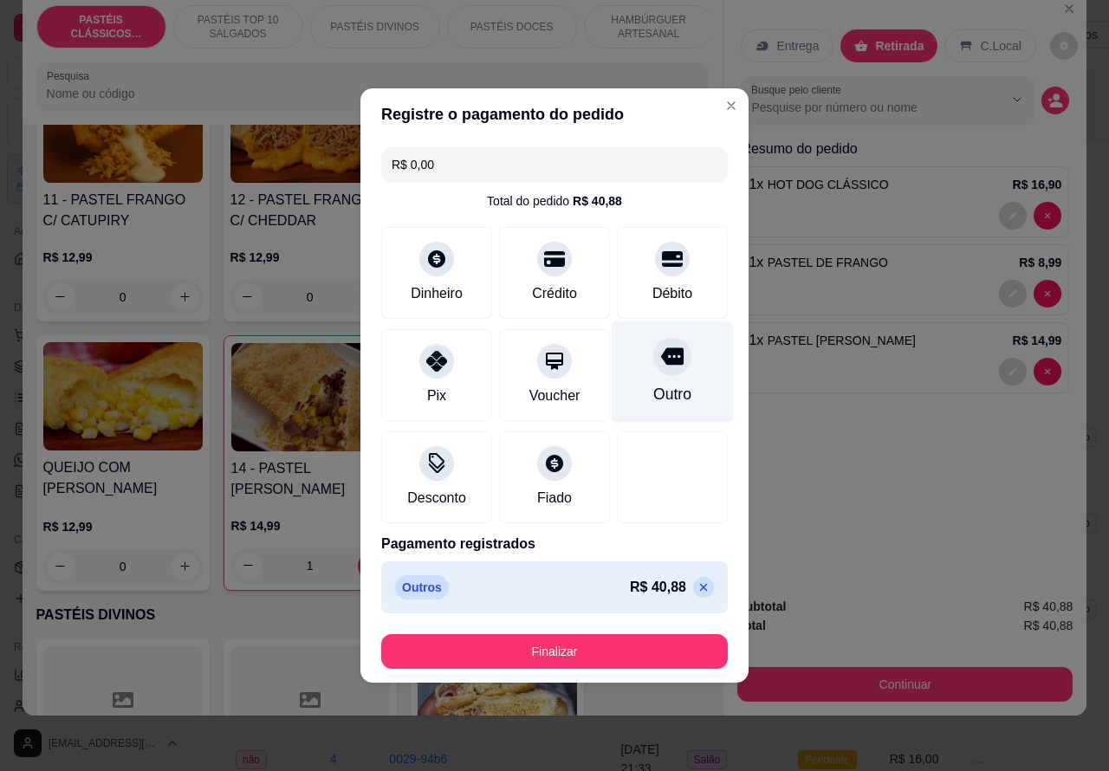
click at [648, 638] on button "Finalizar" at bounding box center [554, 651] width 347 height 35
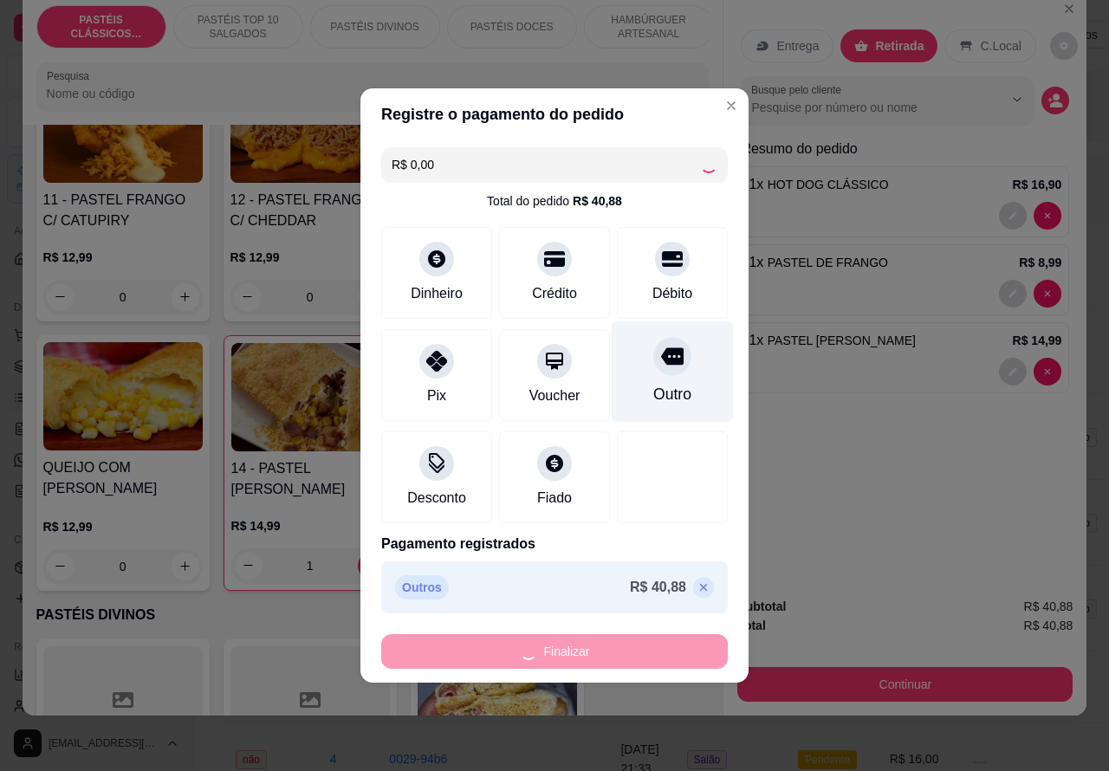
type input "0"
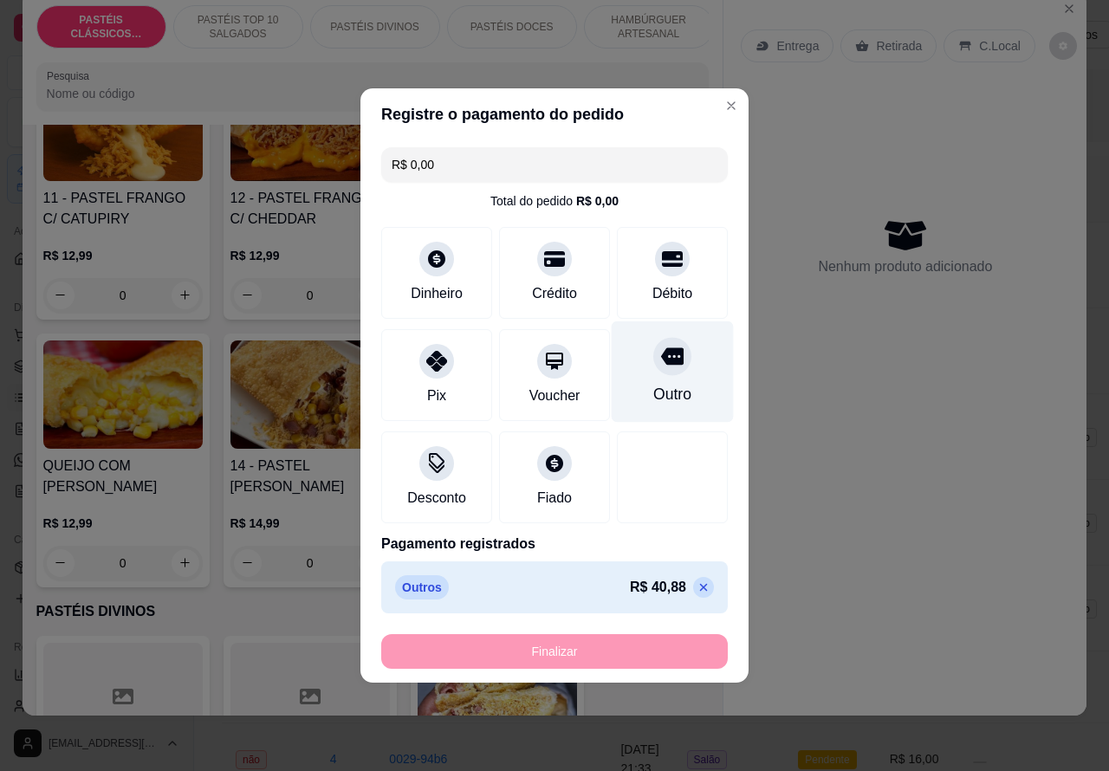
type input "-R$ 40,88"
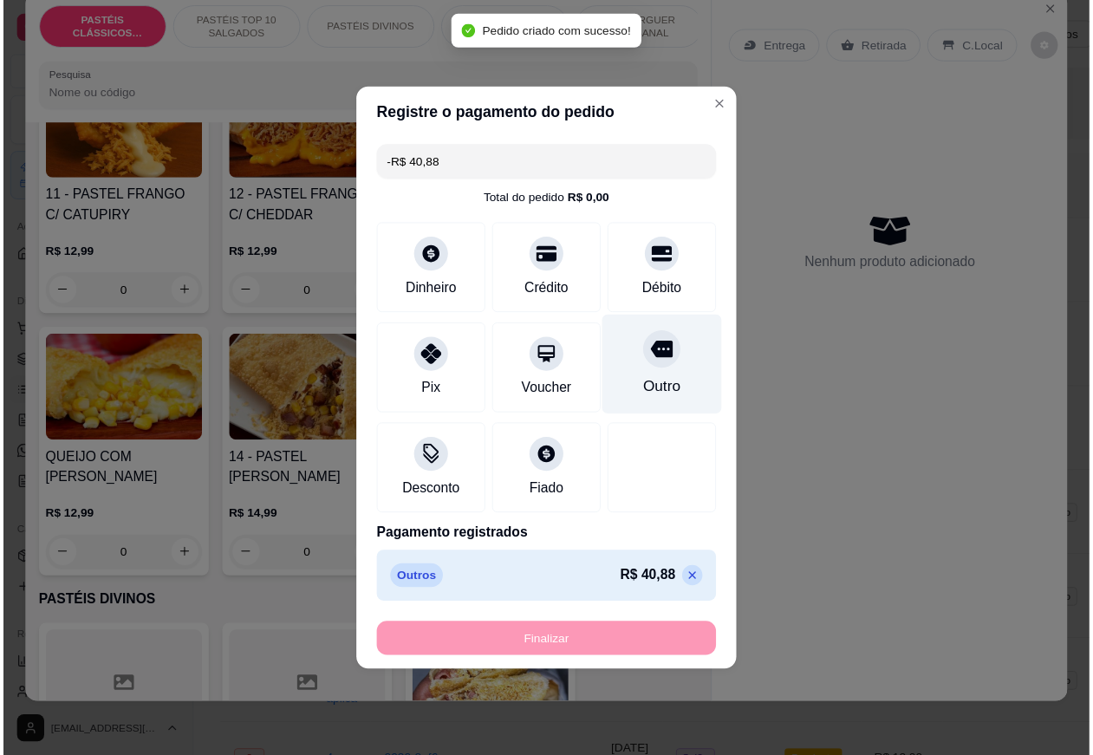
scroll to position [1790, 0]
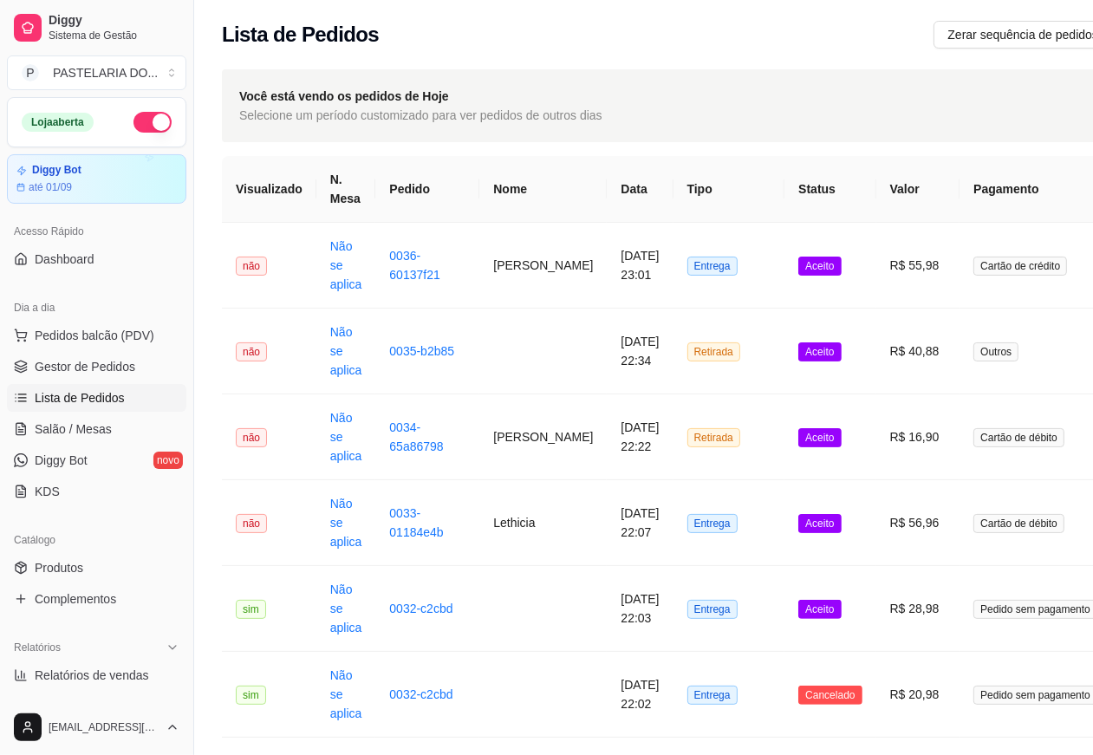
click at [150, 113] on button "button" at bounding box center [152, 122] width 38 height 21
